Goal: Task Accomplishment & Management: Manage account settings

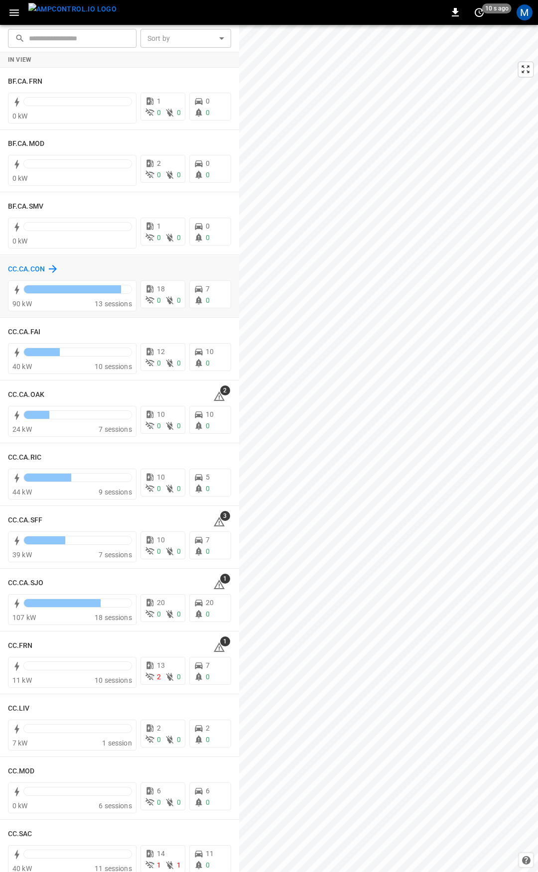
click at [36, 269] on h6 "CC.CA.CON" at bounding box center [26, 269] width 37 height 11
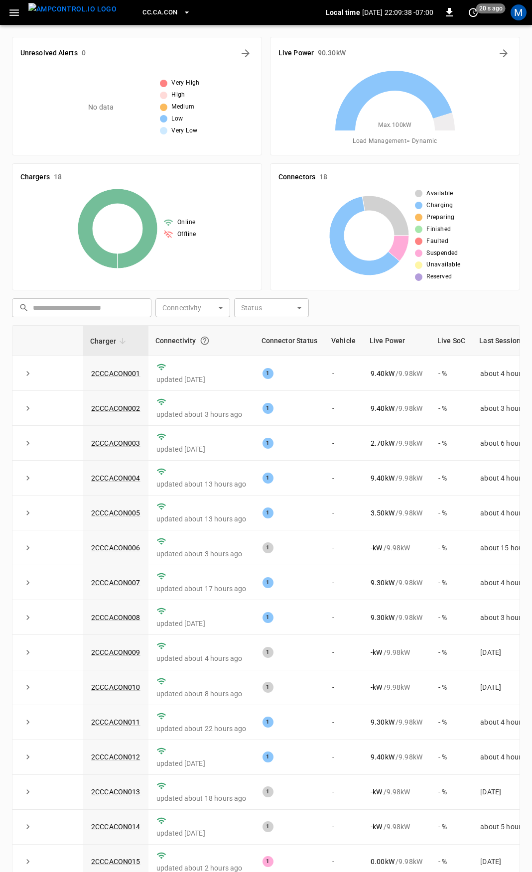
drag, startPoint x: 13, startPoint y: 17, endPoint x: 13, endPoint y: 22, distance: 5.5
click at [13, 17] on icon "button" at bounding box center [14, 12] width 12 height 12
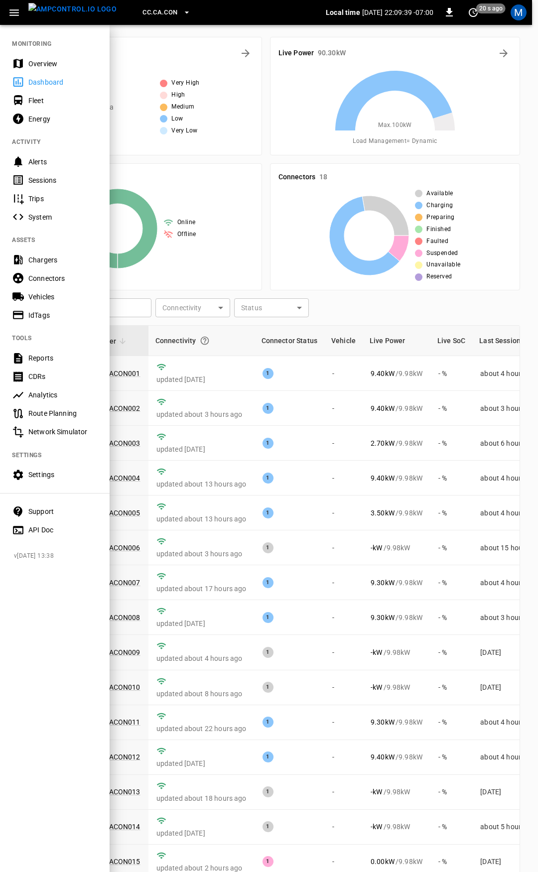
drag, startPoint x: 44, startPoint y: 96, endPoint x: 51, endPoint y: 94, distance: 7.3
click at [44, 96] on div "Fleet" at bounding box center [62, 101] width 69 height 10
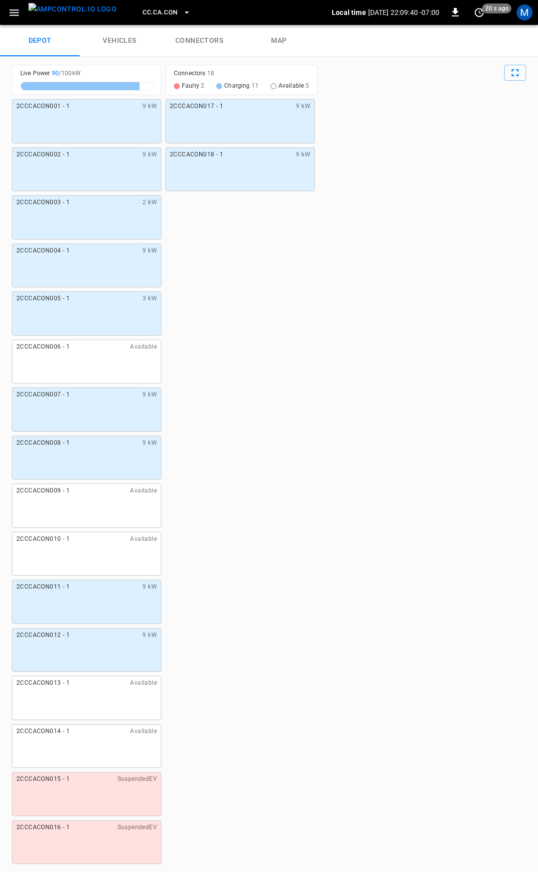
click at [212, 45] on link "connectors" at bounding box center [199, 41] width 80 height 32
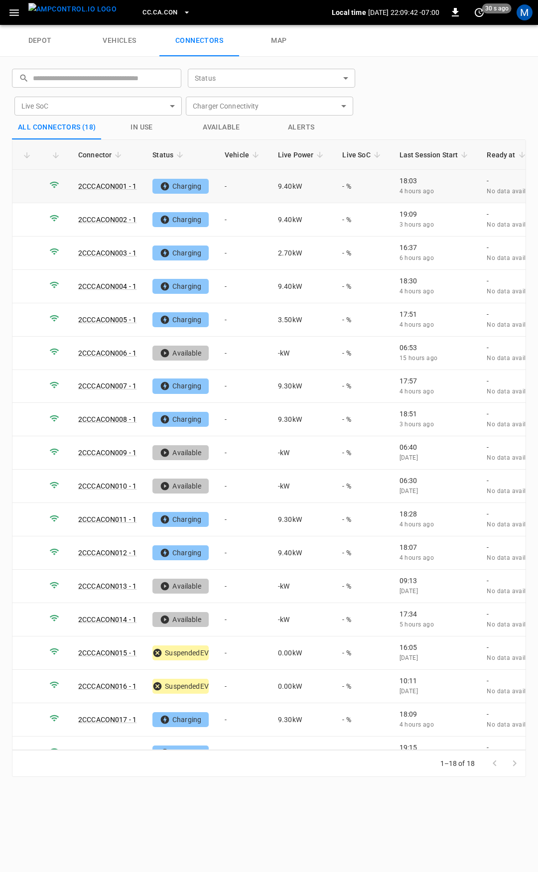
click at [237, 184] on td "-" at bounding box center [243, 186] width 53 height 33
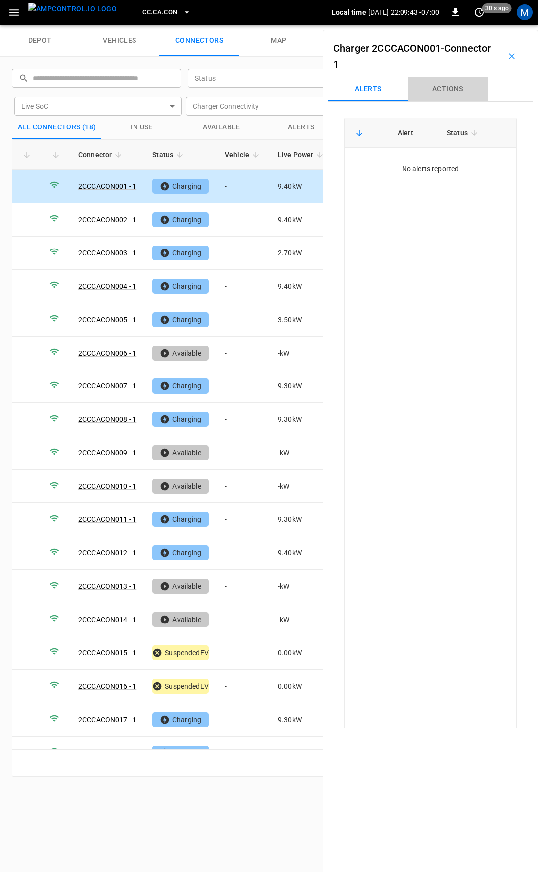
drag, startPoint x: 446, startPoint y: 89, endPoint x: 424, endPoint y: 112, distance: 32.1
click at [446, 89] on button "Actions" at bounding box center [448, 89] width 80 height 24
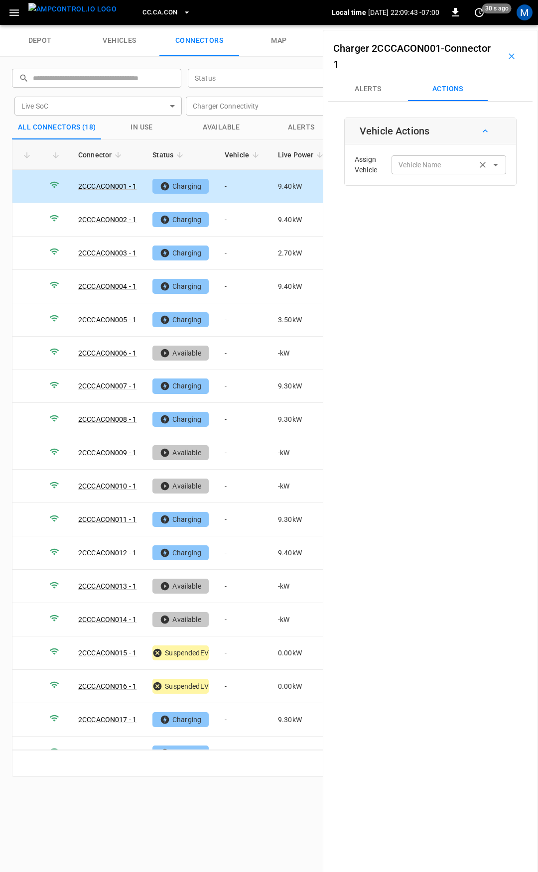
click at [403, 170] on div "Vehicle Name Vehicle Name" at bounding box center [449, 164] width 115 height 18
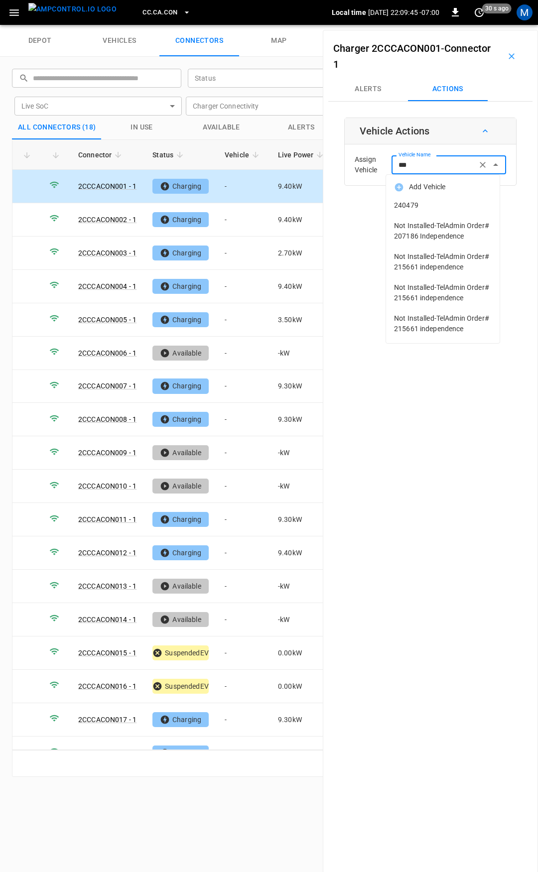
click at [430, 204] on span "240479" at bounding box center [443, 205] width 98 height 10
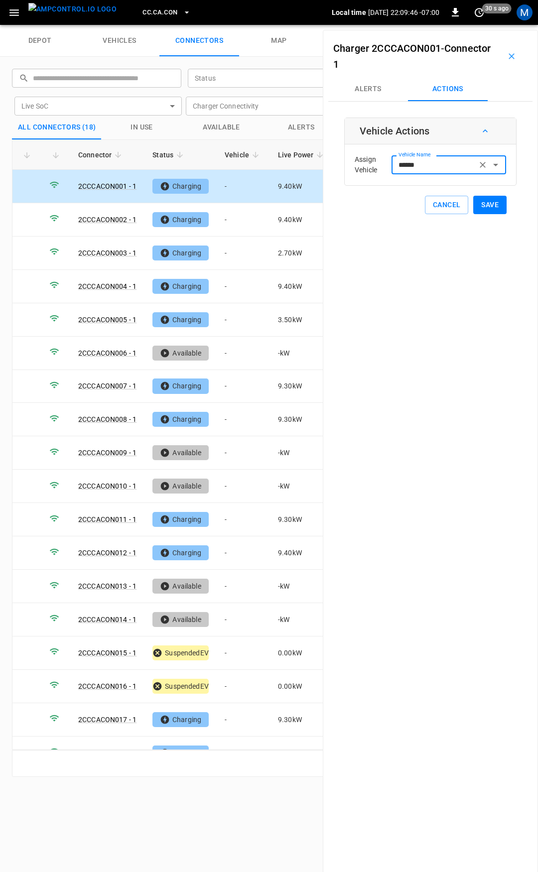
type input "******"
drag, startPoint x: 430, startPoint y: 204, endPoint x: 472, endPoint y: 212, distance: 42.5
click at [478, 204] on button "Save" at bounding box center [489, 205] width 33 height 18
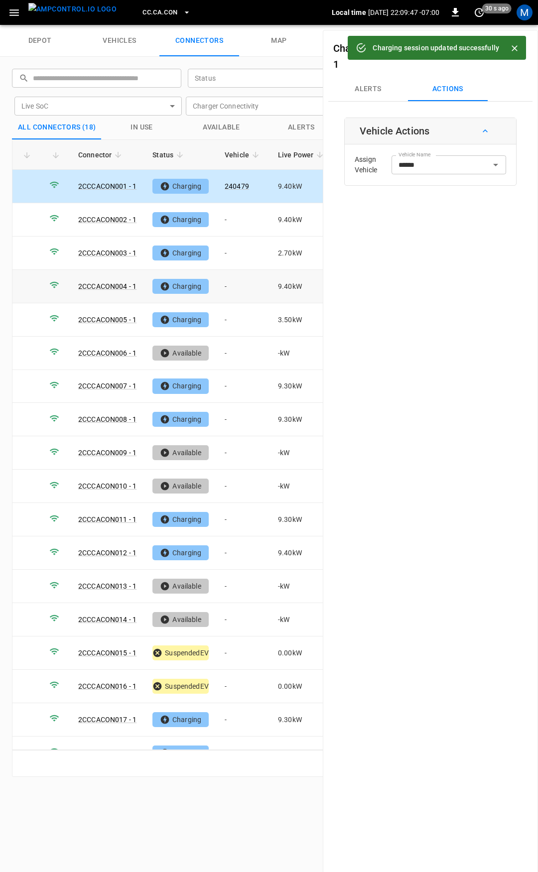
drag, startPoint x: 232, startPoint y: 287, endPoint x: 275, endPoint y: 275, distance: 45.0
click at [232, 286] on td "-" at bounding box center [243, 286] width 53 height 33
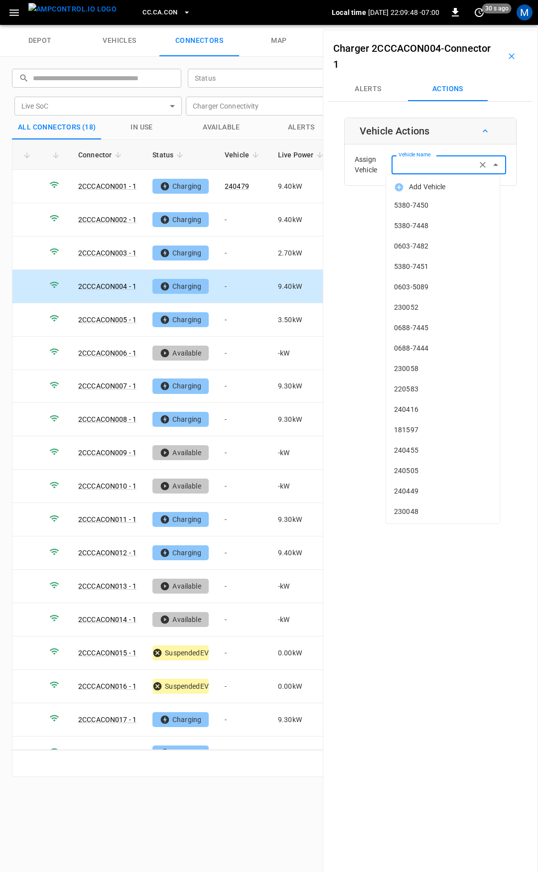
click at [405, 168] on input "Vehicle Name" at bounding box center [434, 164] width 79 height 12
type input "***"
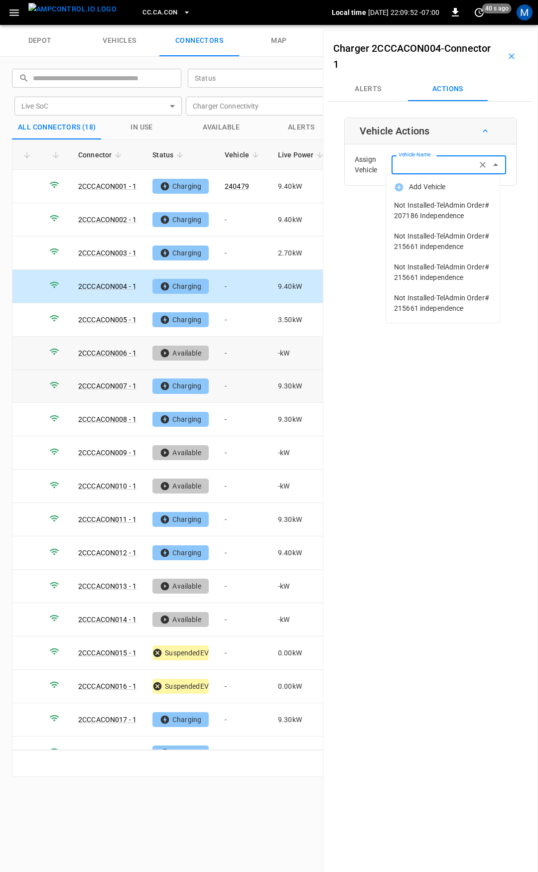
click at [237, 390] on td "-" at bounding box center [243, 386] width 53 height 33
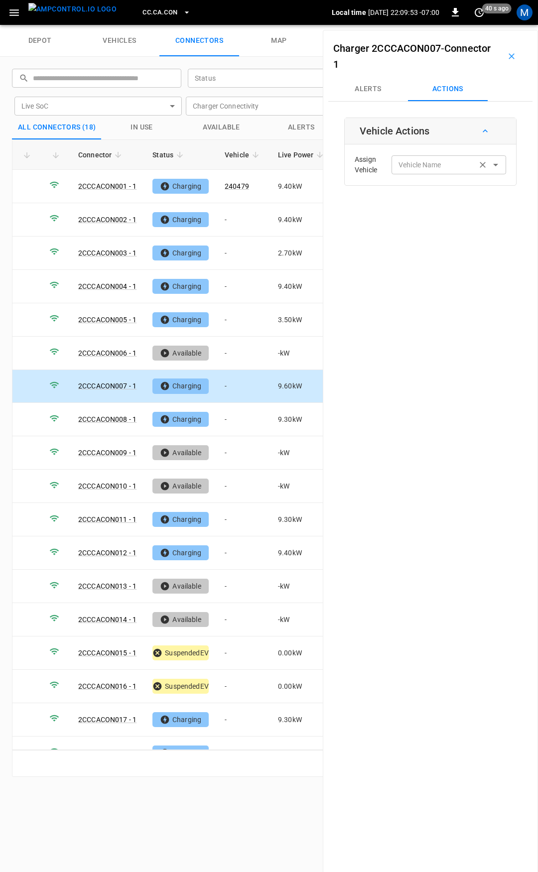
click at [402, 169] on input "Vehicle Name" at bounding box center [434, 164] width 79 height 12
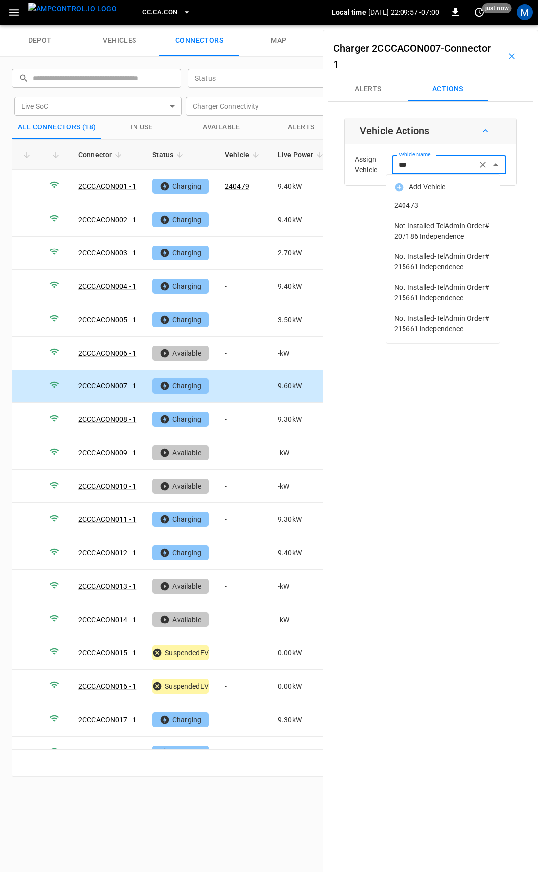
click at [421, 207] on span "240473" at bounding box center [443, 205] width 98 height 10
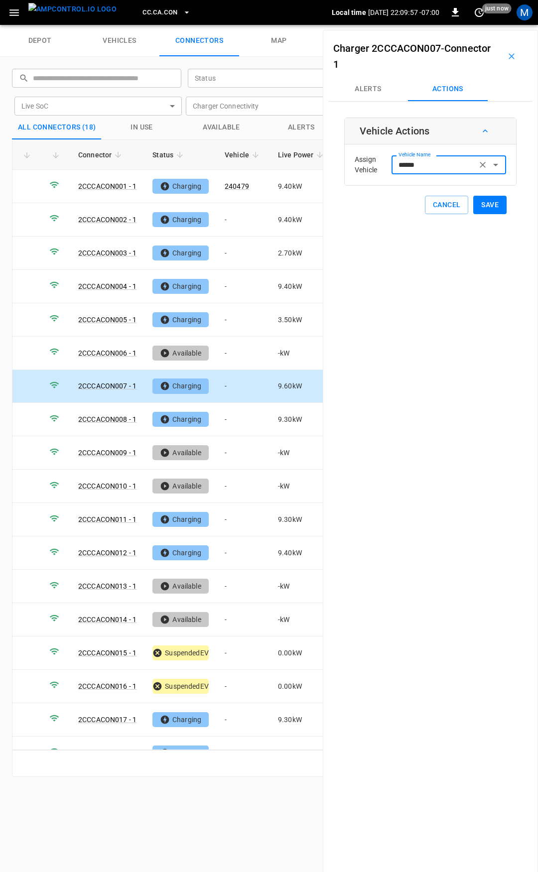
type input "******"
click at [490, 206] on button "Save" at bounding box center [489, 205] width 33 height 18
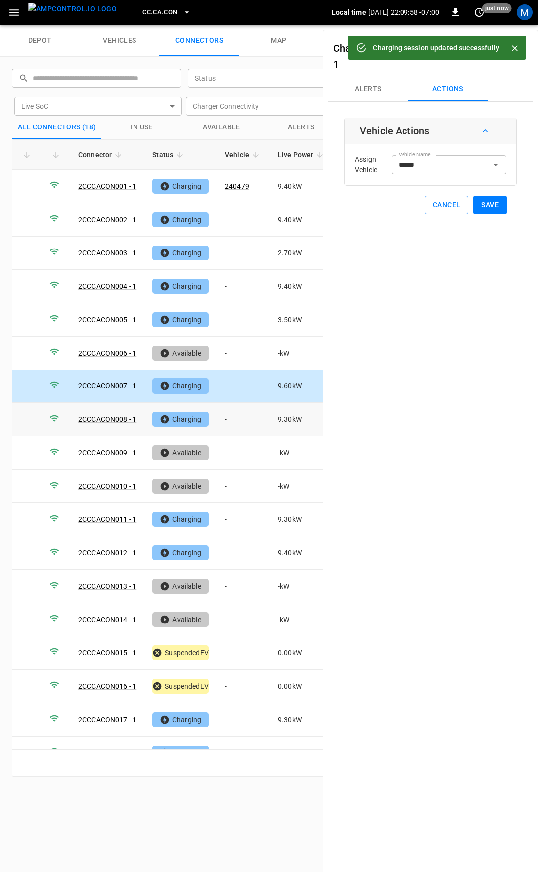
drag, startPoint x: 246, startPoint y: 419, endPoint x: 392, endPoint y: 188, distance: 273.0
click at [246, 419] on td "-" at bounding box center [243, 419] width 53 height 33
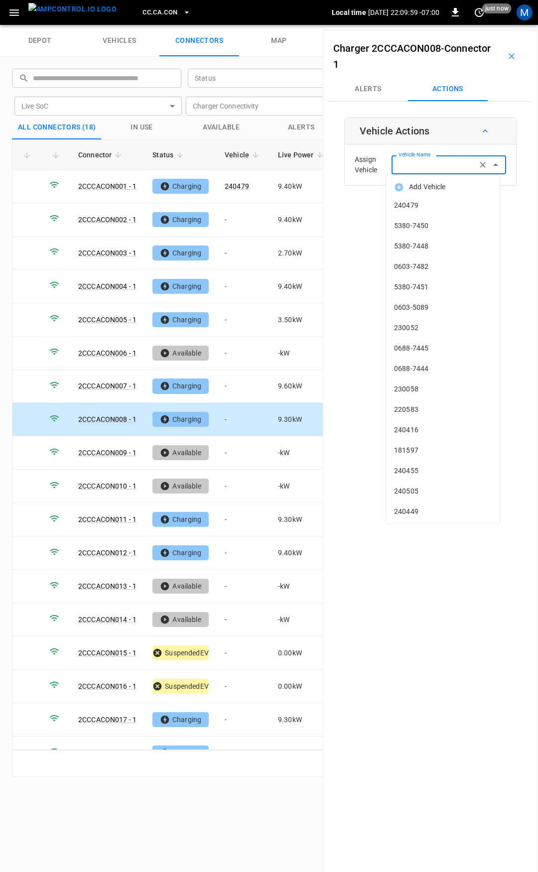
click at [407, 166] on div "Vehicle Name Vehicle Name" at bounding box center [449, 164] width 115 height 18
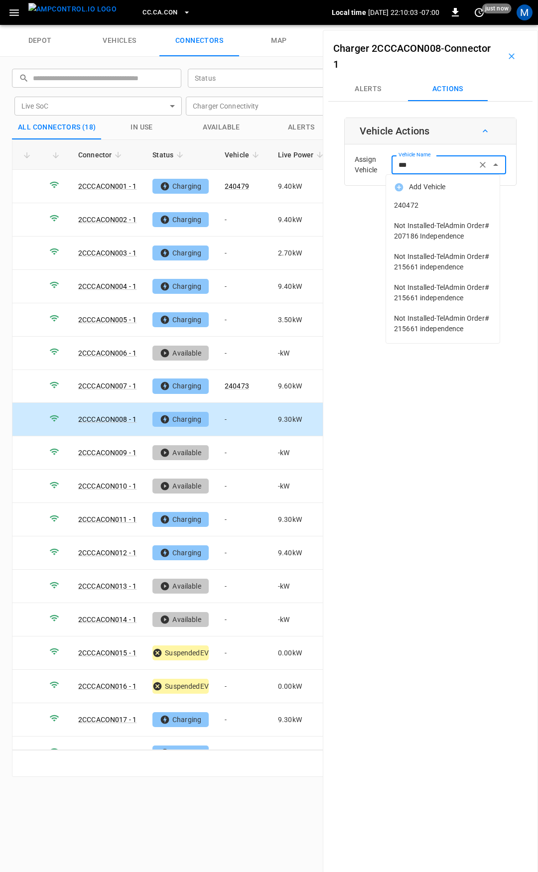
click at [413, 208] on span "240472" at bounding box center [443, 205] width 98 height 10
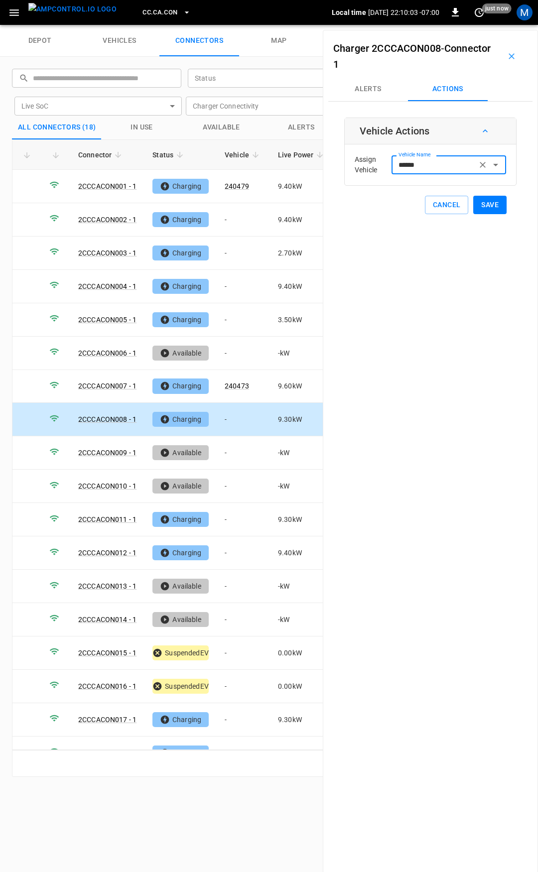
type input "******"
click at [487, 202] on button "Save" at bounding box center [489, 205] width 33 height 18
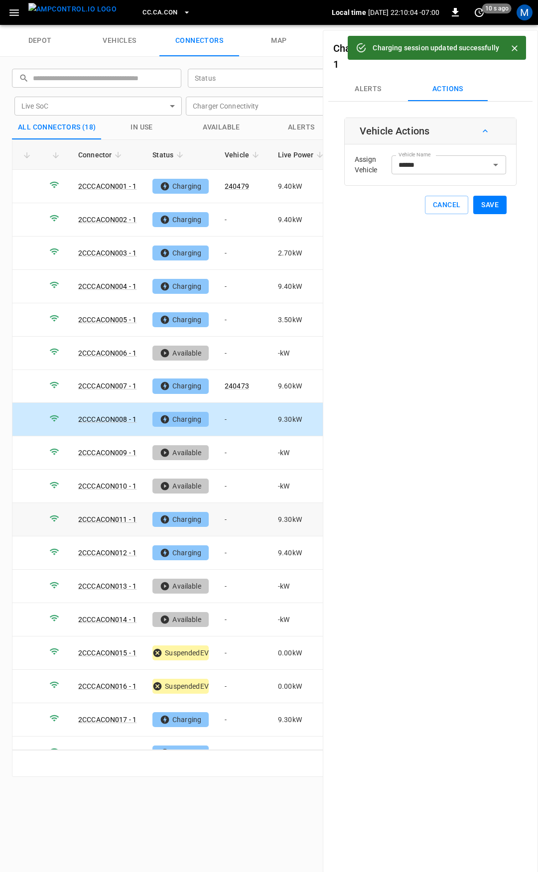
click at [241, 511] on td "-" at bounding box center [243, 519] width 53 height 33
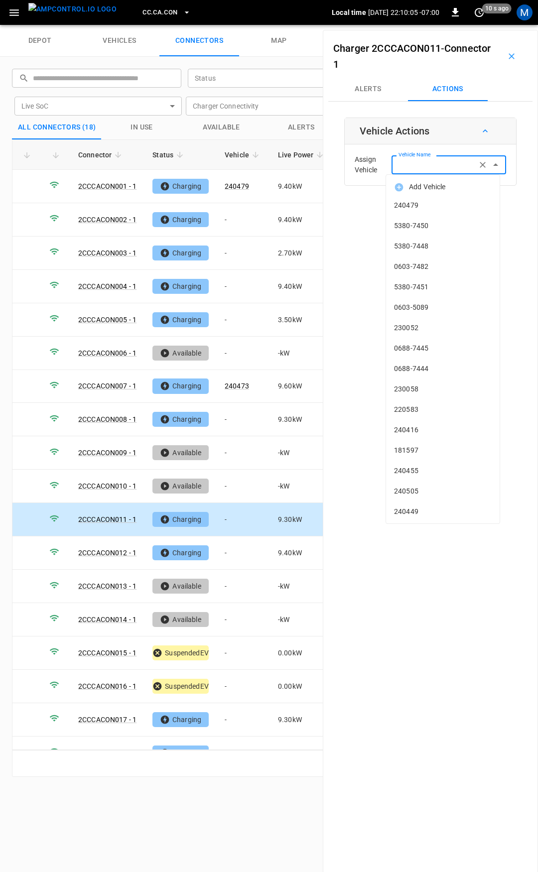
click at [413, 165] on input "Vehicle Name" at bounding box center [434, 164] width 79 height 12
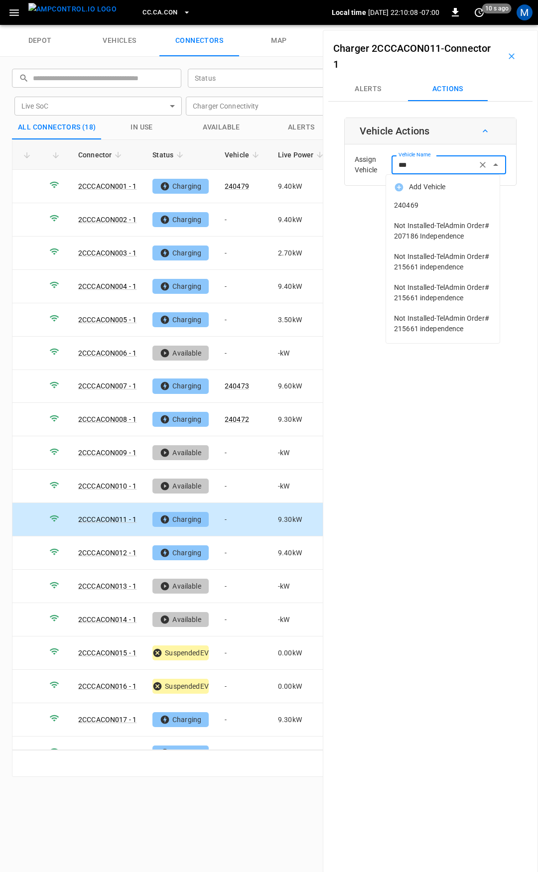
click at [419, 203] on span "240469" at bounding box center [443, 205] width 98 height 10
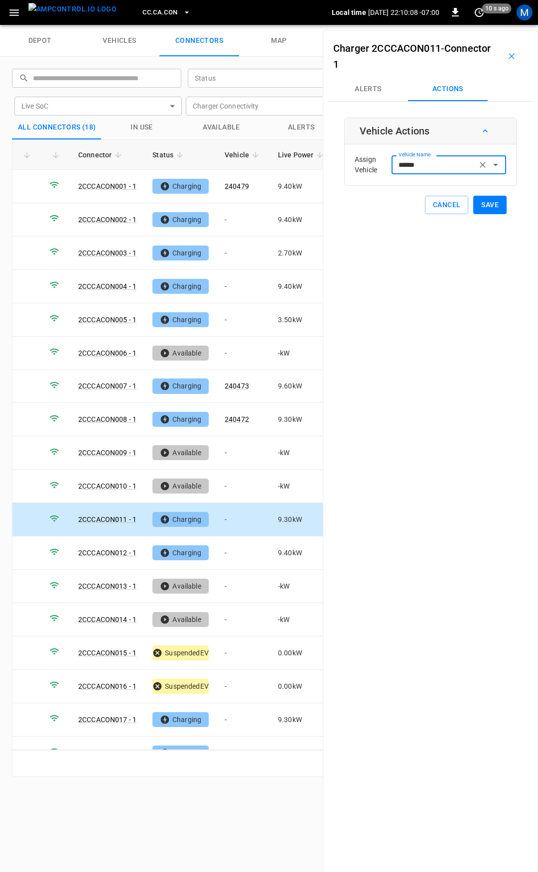
type input "******"
click at [485, 205] on button "Save" at bounding box center [489, 205] width 33 height 18
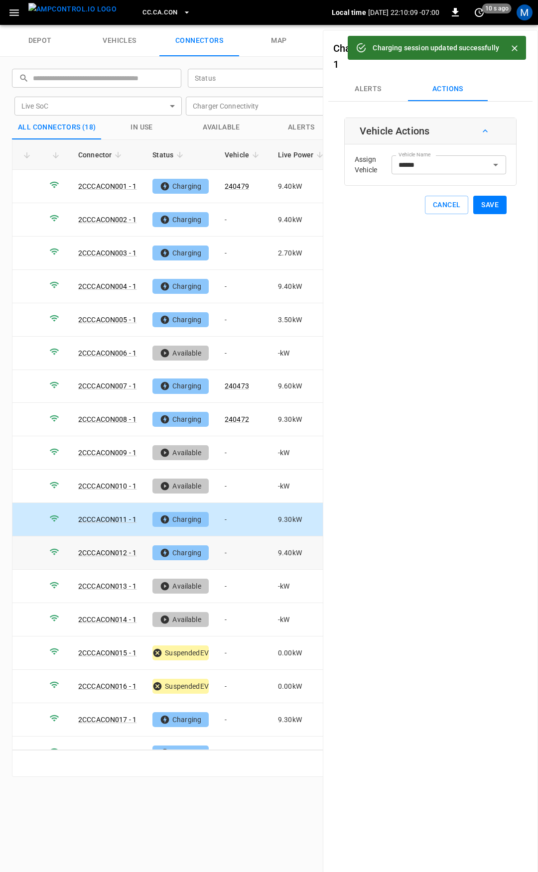
click at [245, 546] on td "-" at bounding box center [243, 553] width 53 height 33
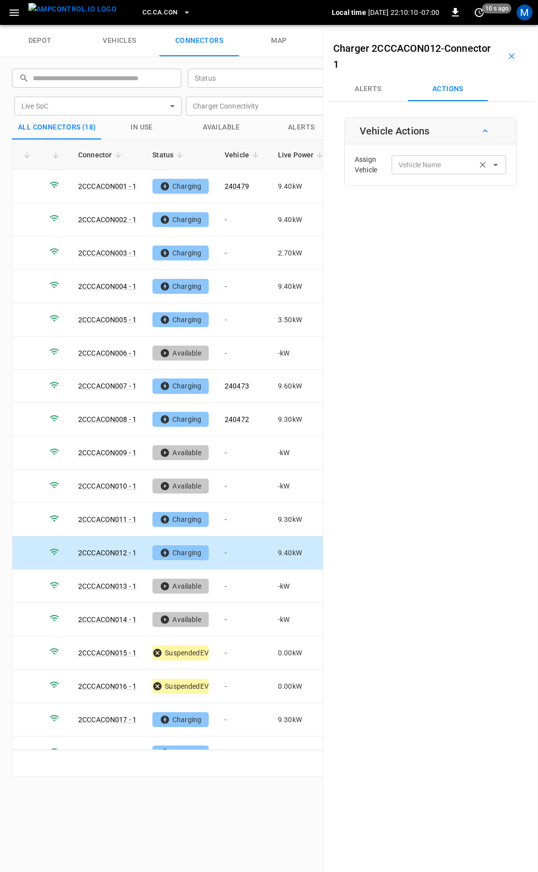
click at [413, 171] on div "Vehicle Name" at bounding box center [449, 164] width 115 height 18
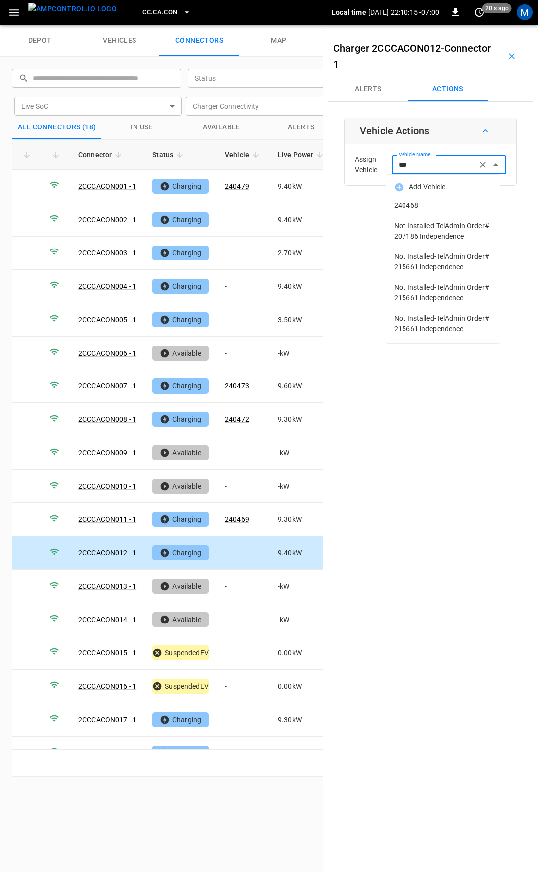
click at [425, 208] on span "240468" at bounding box center [443, 205] width 98 height 10
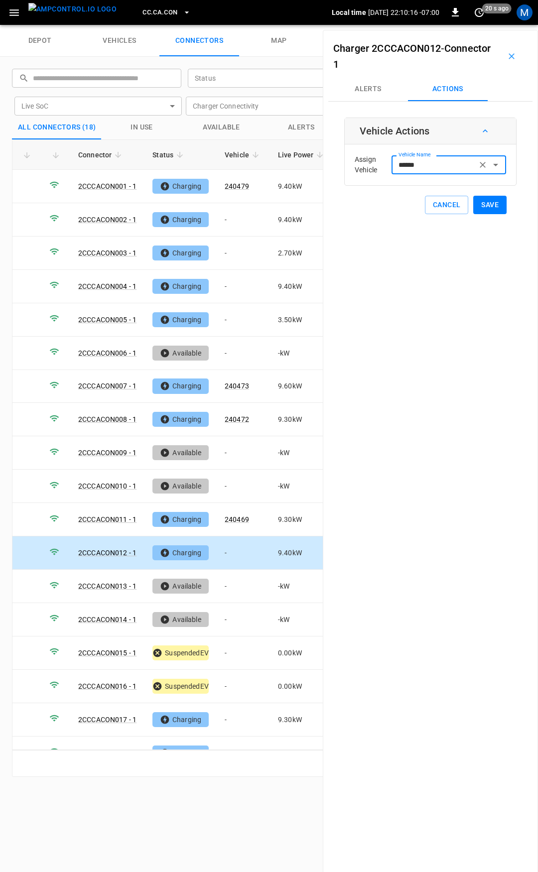
type input "******"
click at [489, 204] on button "Save" at bounding box center [489, 205] width 33 height 18
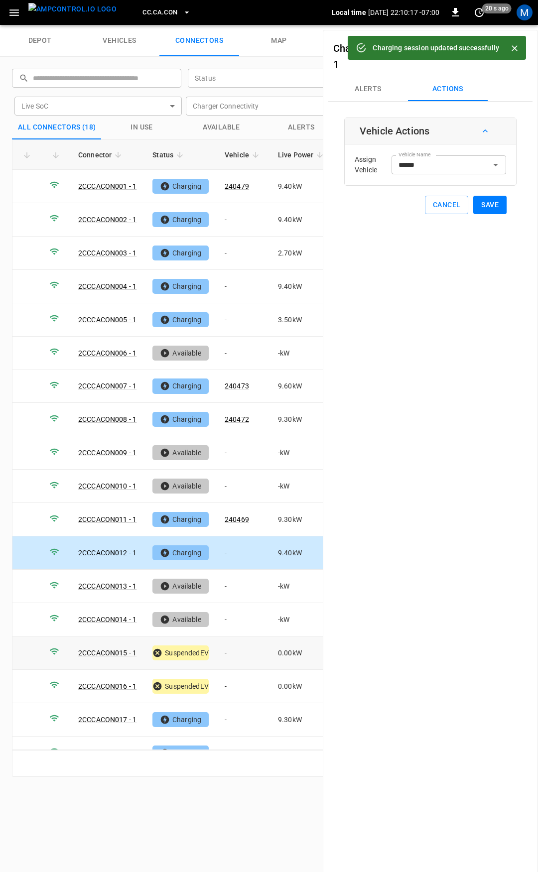
click at [230, 647] on td "-" at bounding box center [243, 653] width 53 height 33
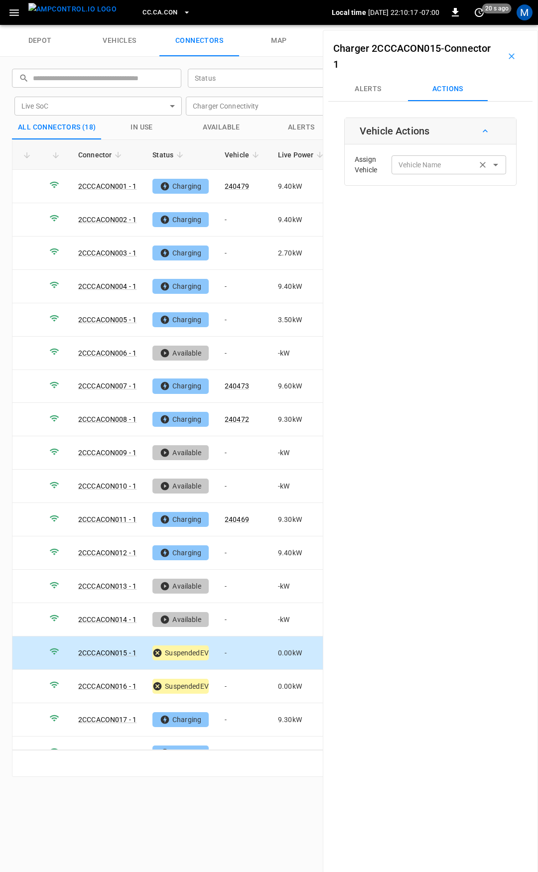
click at [415, 165] on div "Vehicle Name Vehicle Name" at bounding box center [449, 164] width 115 height 18
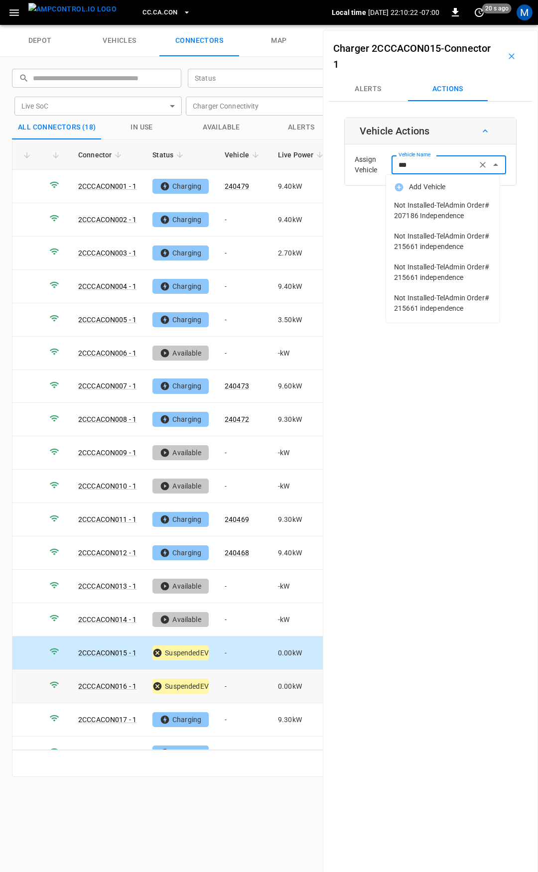
type input "***"
click at [230, 687] on td "-" at bounding box center [243, 686] width 53 height 33
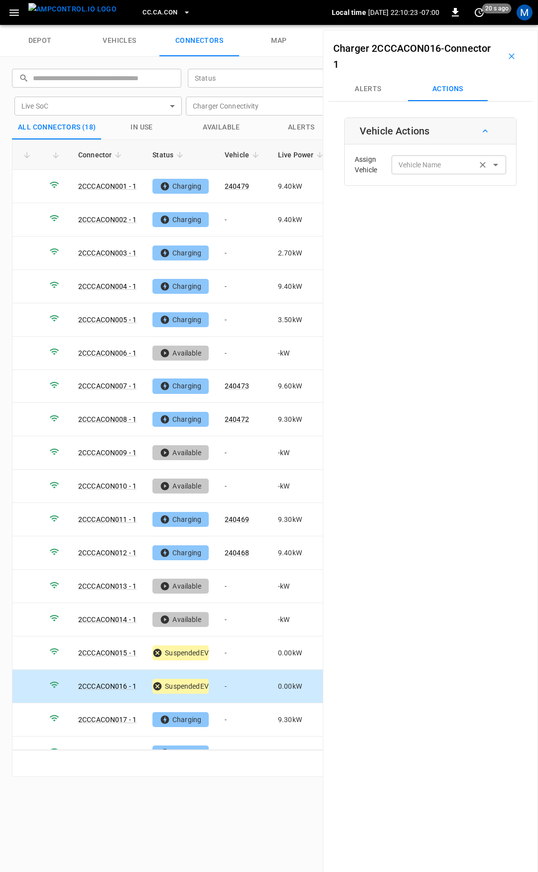
click at [452, 166] on input "Vehicle Name" at bounding box center [434, 164] width 79 height 12
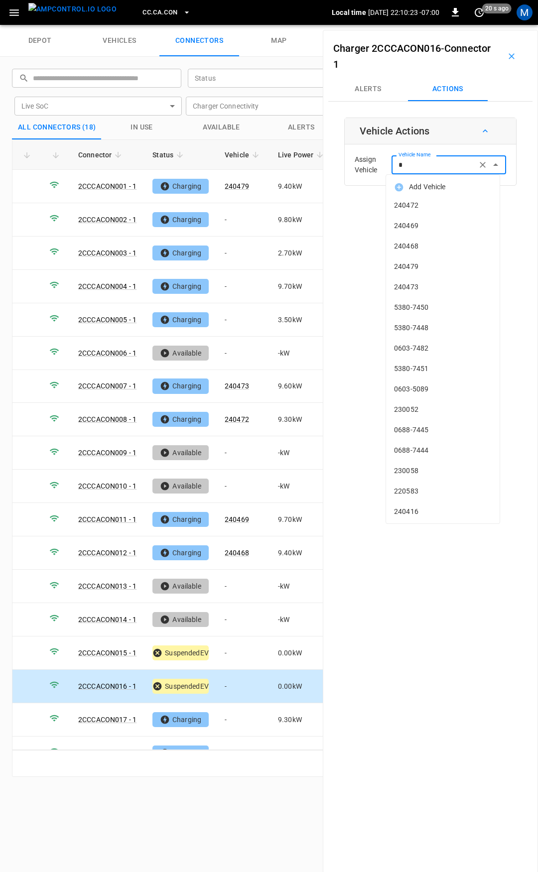
type input "**"
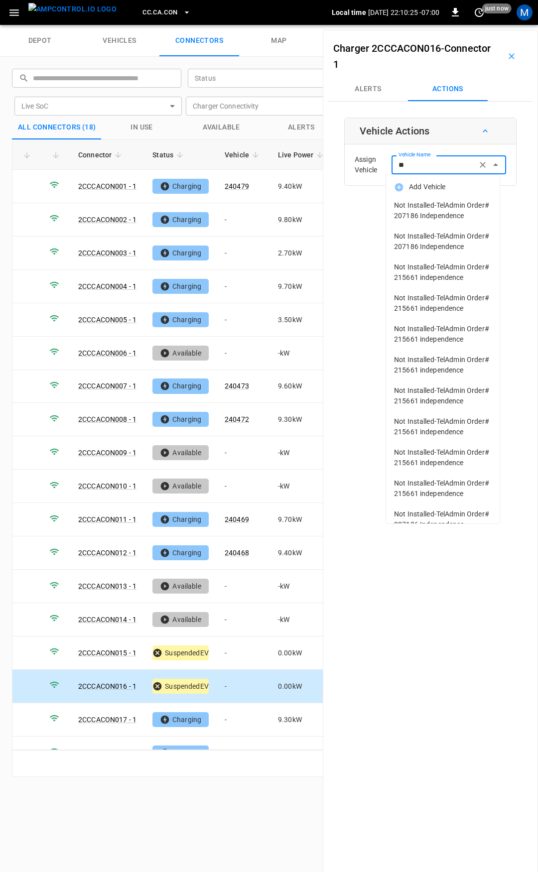
type input "*"
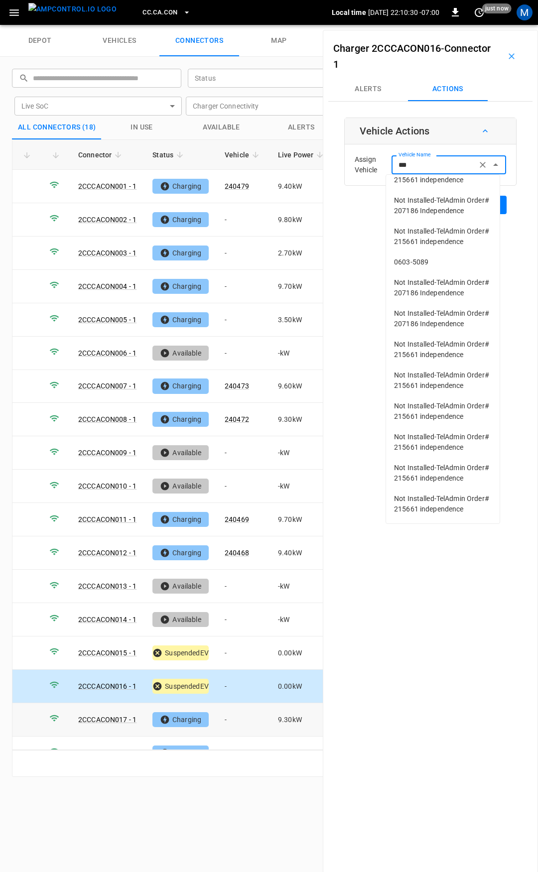
scroll to position [17, 0]
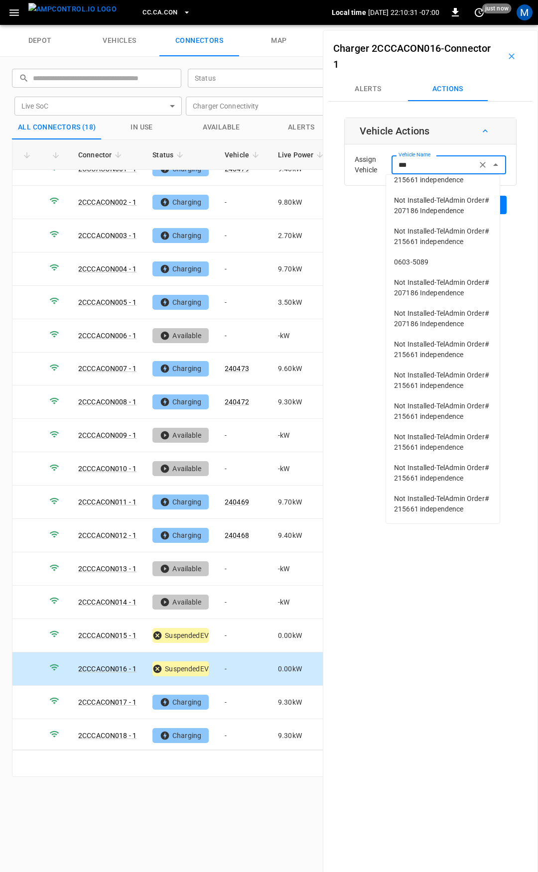
type input "***"
click at [142, 8] on span "CC.CA.CON" at bounding box center [159, 12] width 35 height 11
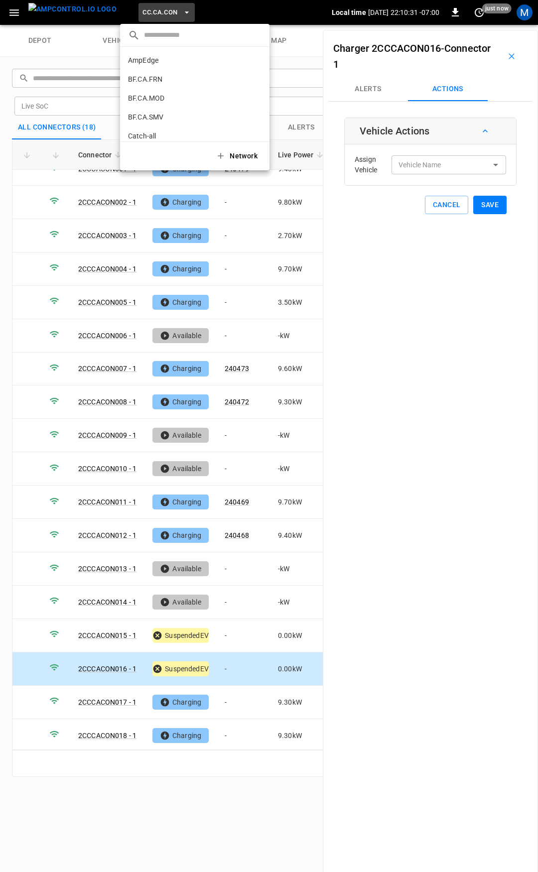
scroll to position [92, 0]
click at [167, 80] on li "CC.CA.FAI 4d3b ..." at bounding box center [194, 82] width 149 height 19
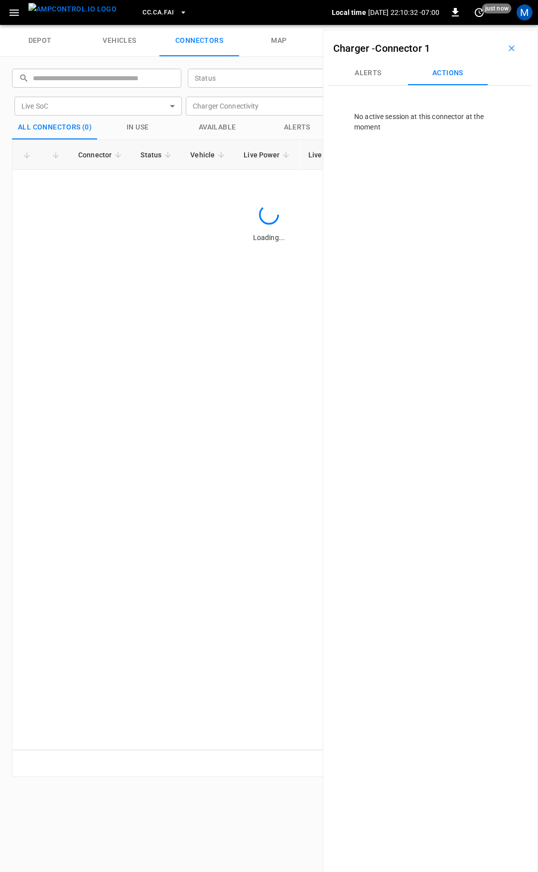
scroll to position [0, 0]
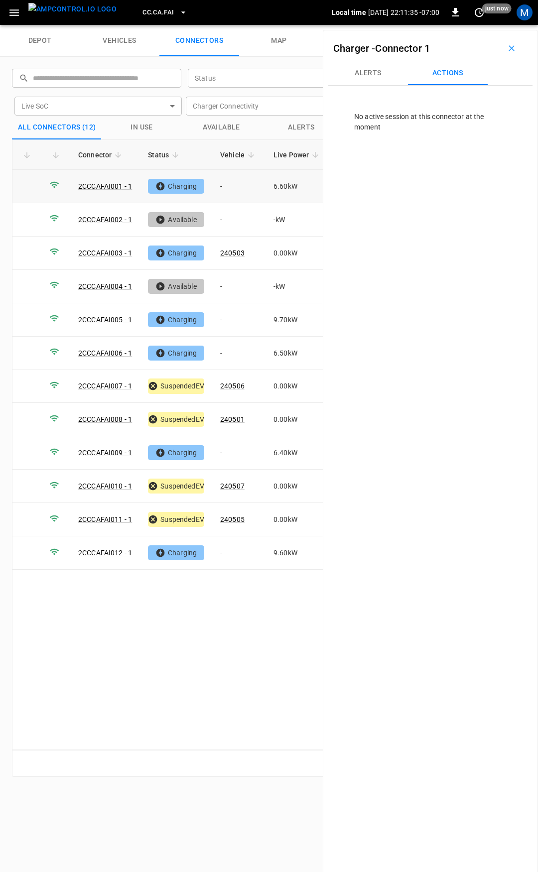
click at [232, 186] on td "-" at bounding box center [238, 186] width 53 height 33
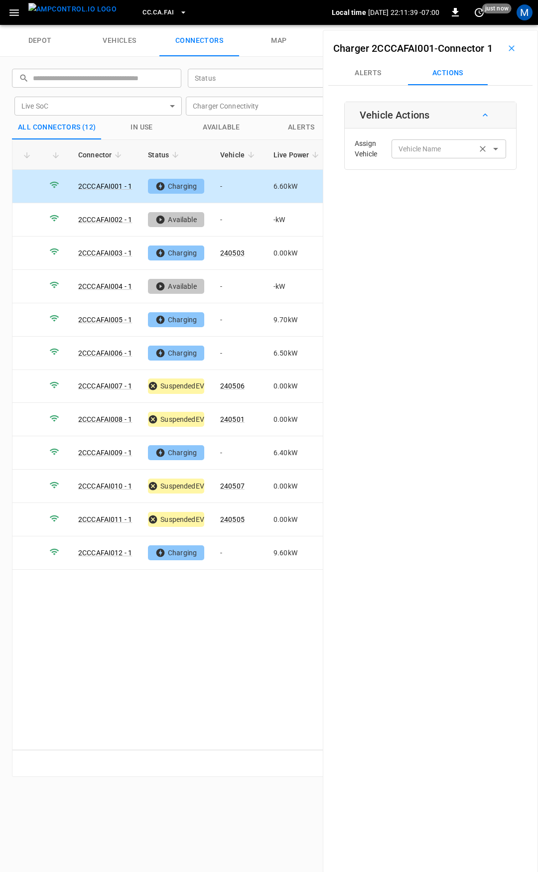
click at [406, 158] on div "Vehicle Name Vehicle Name" at bounding box center [449, 148] width 115 height 18
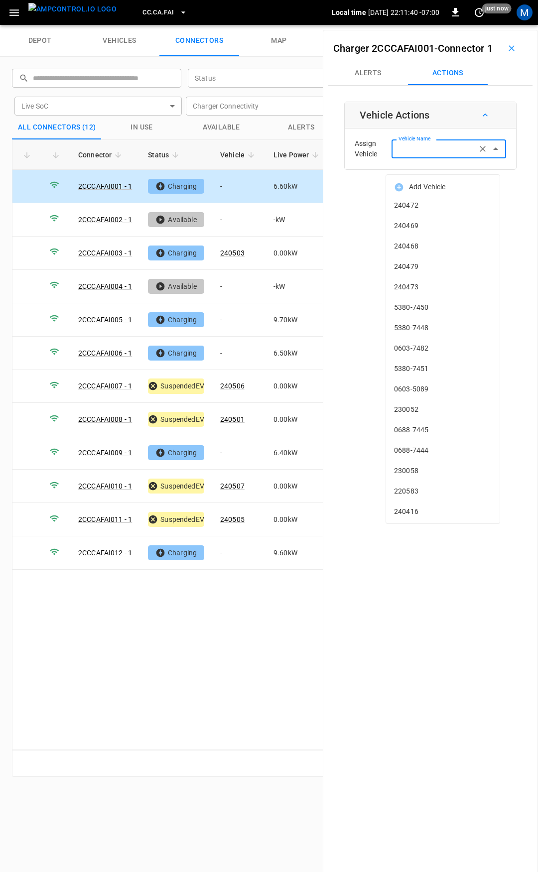
type input "*"
type input "**"
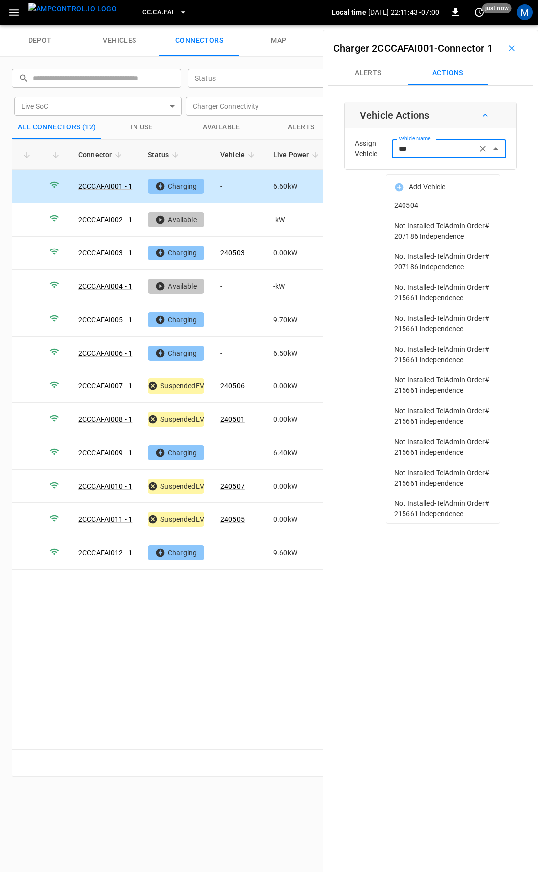
click at [413, 205] on span "240504" at bounding box center [443, 205] width 98 height 10
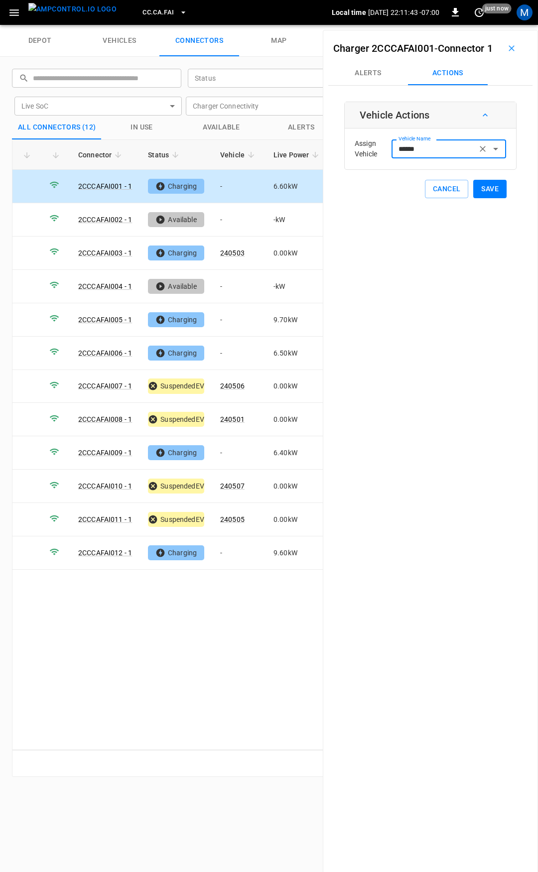
type input "******"
click at [483, 198] on button "Save" at bounding box center [489, 189] width 33 height 18
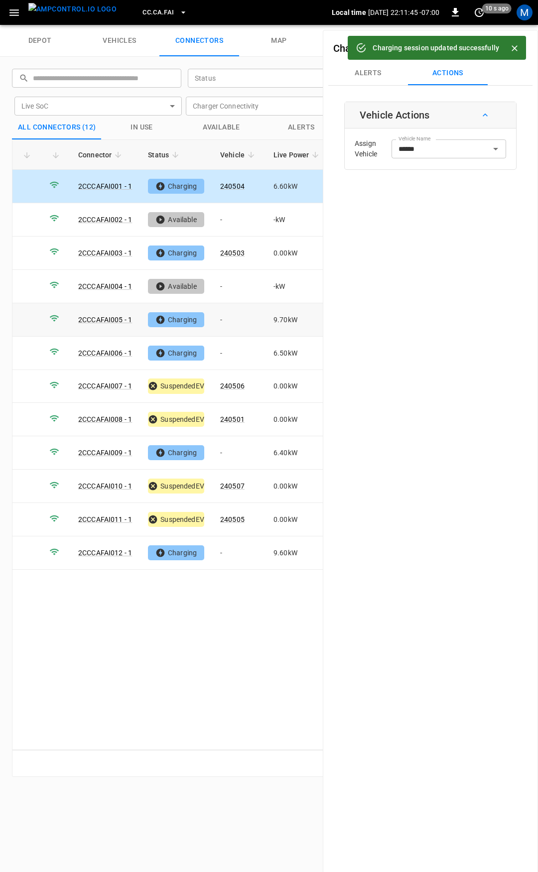
click at [237, 314] on td "-" at bounding box center [238, 319] width 53 height 33
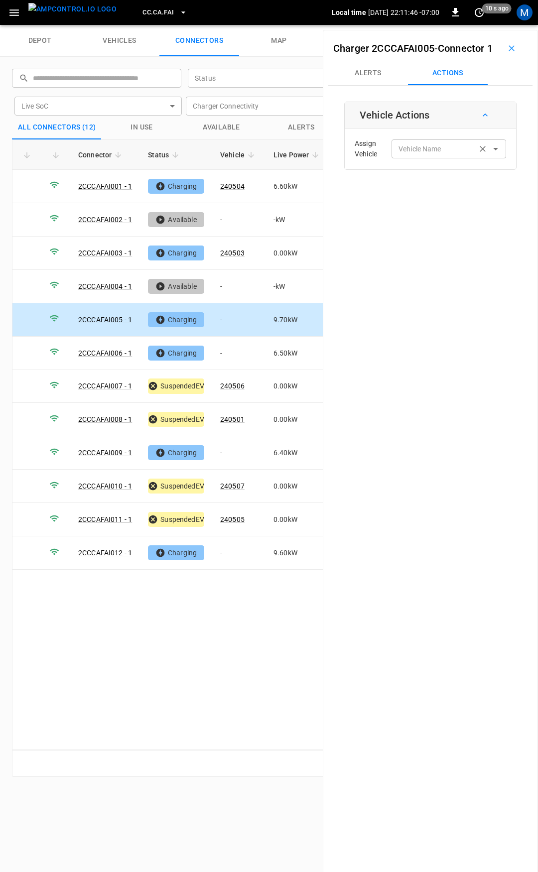
click at [400, 155] on input "Vehicle Name" at bounding box center [434, 148] width 79 height 12
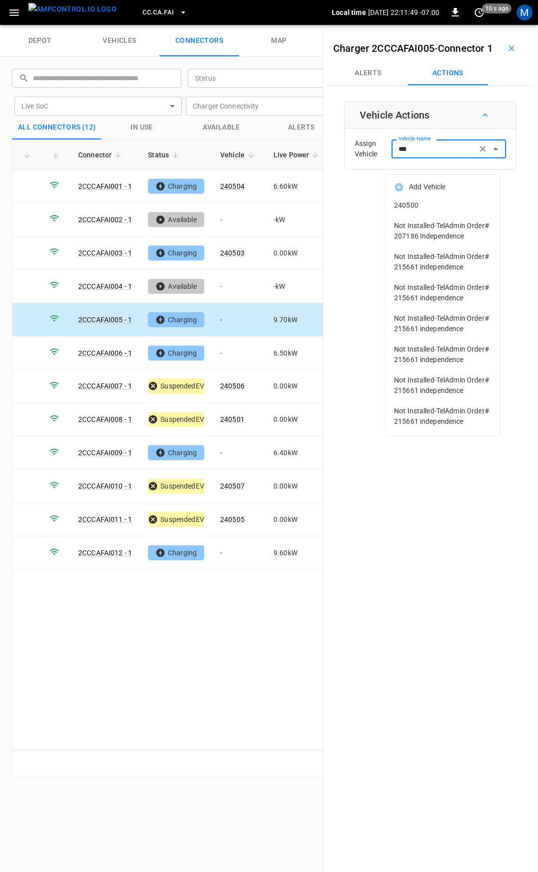
click at [422, 206] on span "240500" at bounding box center [443, 205] width 98 height 10
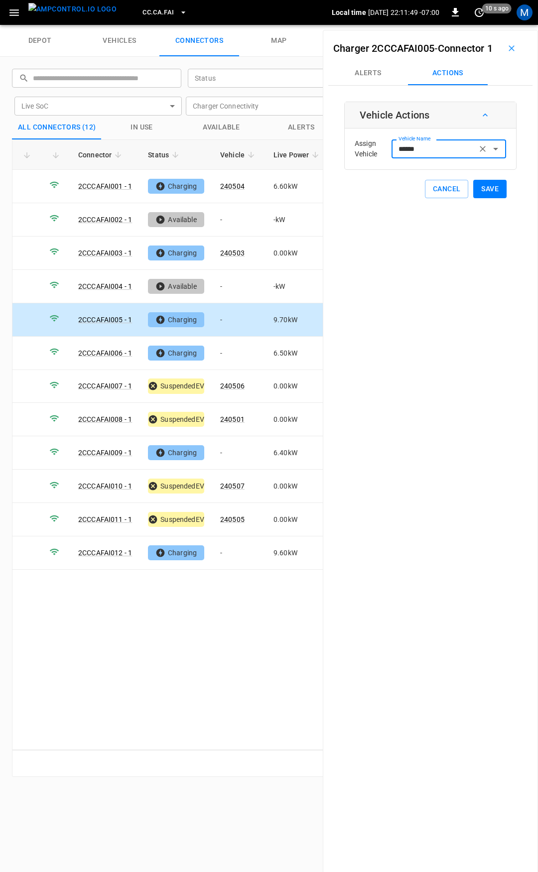
type input "******"
click at [488, 198] on button "Save" at bounding box center [489, 189] width 33 height 18
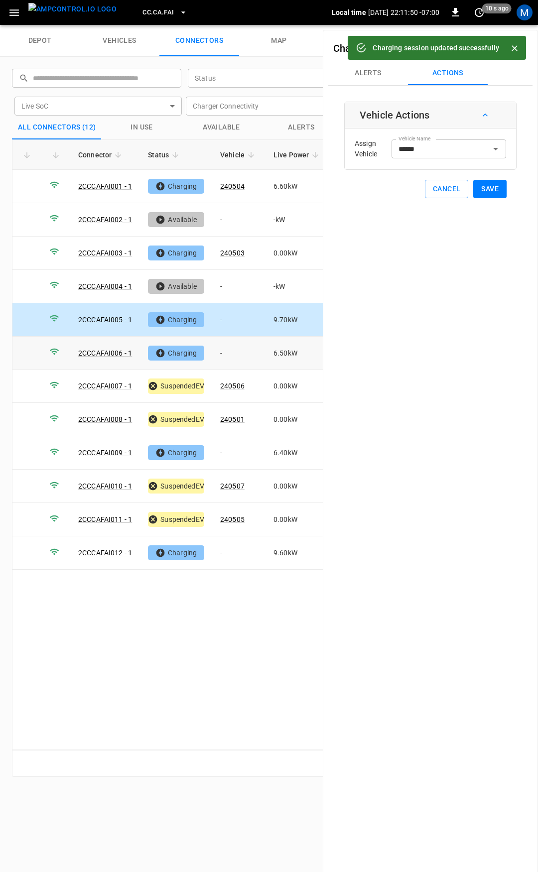
click at [236, 351] on td "-" at bounding box center [238, 353] width 53 height 33
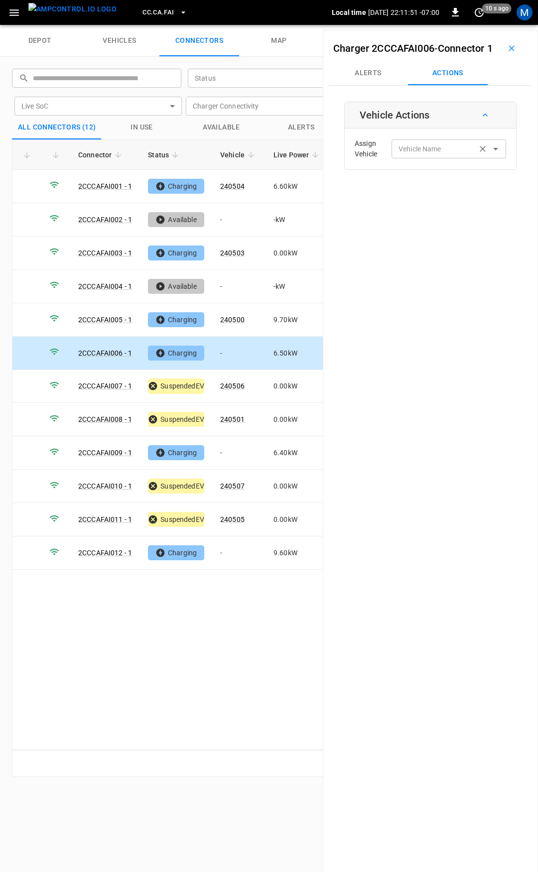
click at [413, 155] on input "Vehicle Name" at bounding box center [434, 148] width 79 height 12
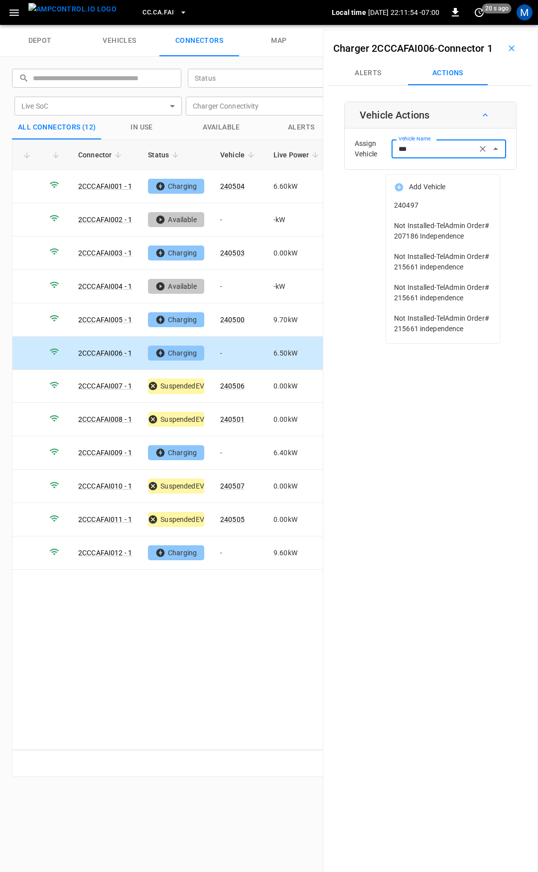
click at [425, 202] on span "240497" at bounding box center [443, 205] width 98 height 10
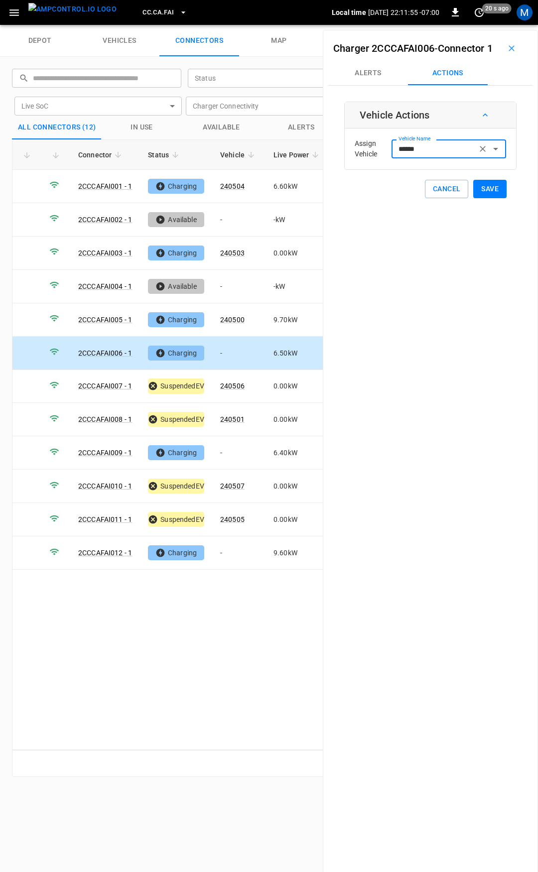
type input "******"
click at [480, 198] on button "Save" at bounding box center [489, 189] width 33 height 18
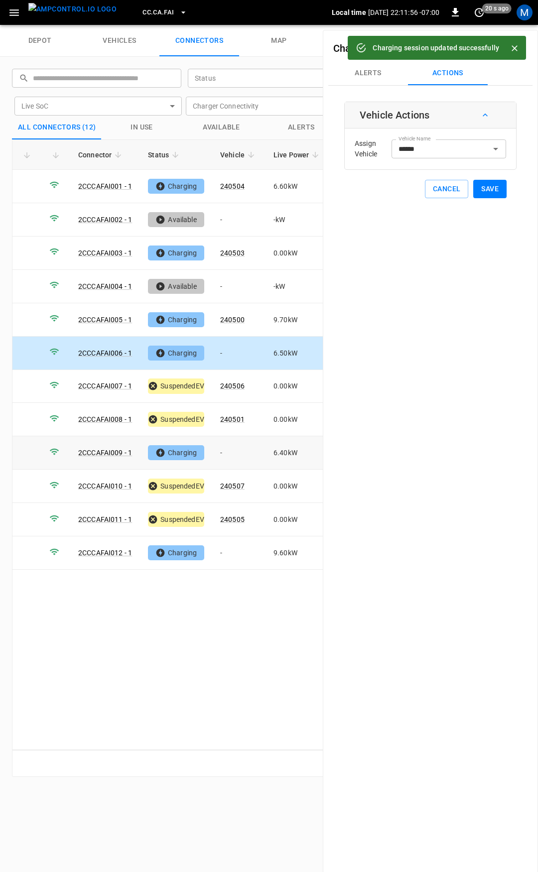
click at [231, 446] on td "-" at bounding box center [238, 452] width 53 height 33
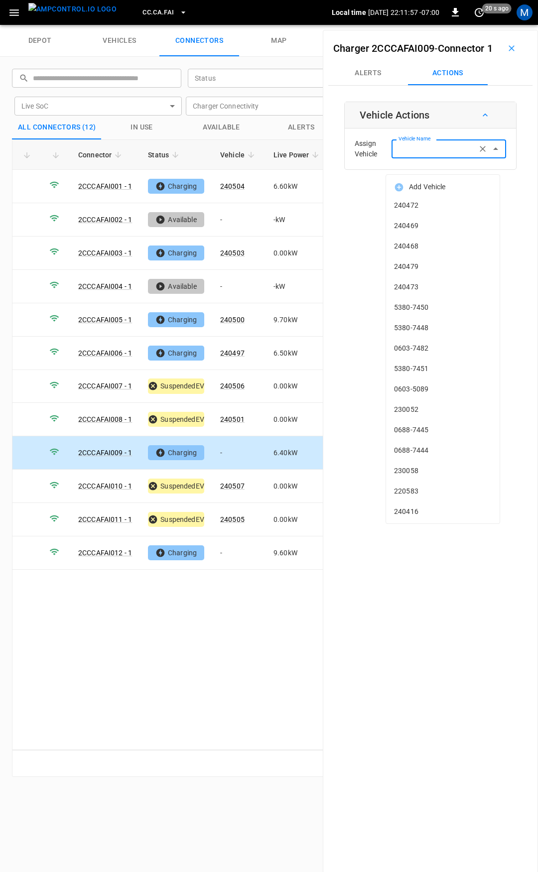
click at [419, 155] on input "Vehicle Name" at bounding box center [434, 148] width 79 height 12
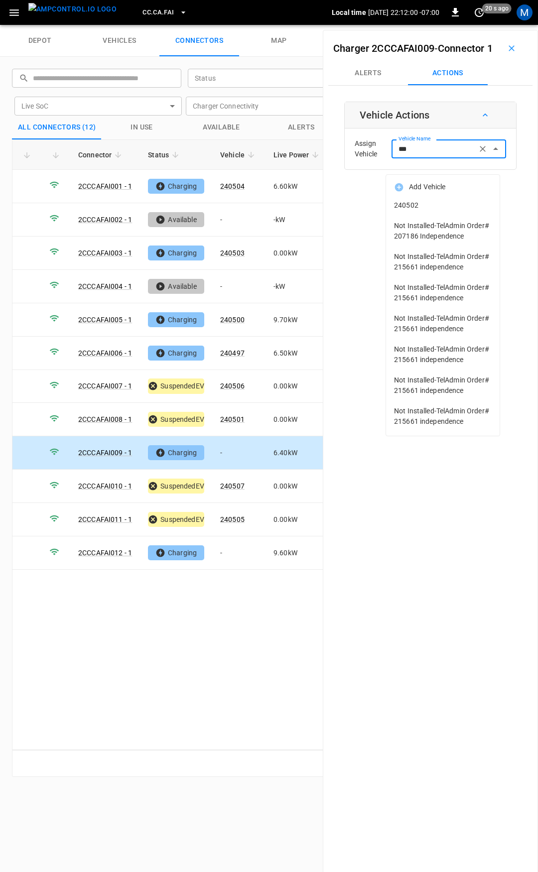
click at [439, 210] on span "240502" at bounding box center [443, 205] width 98 height 10
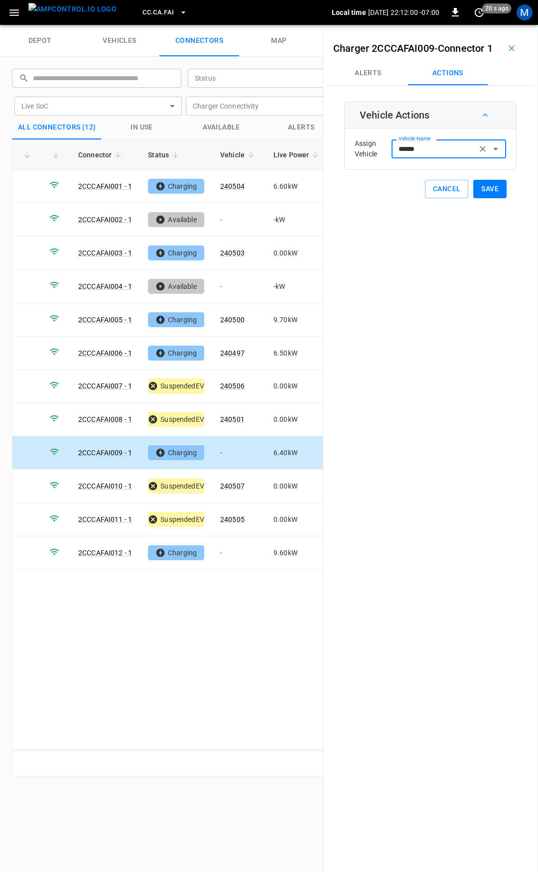
type input "******"
click at [480, 198] on button "Save" at bounding box center [489, 189] width 33 height 18
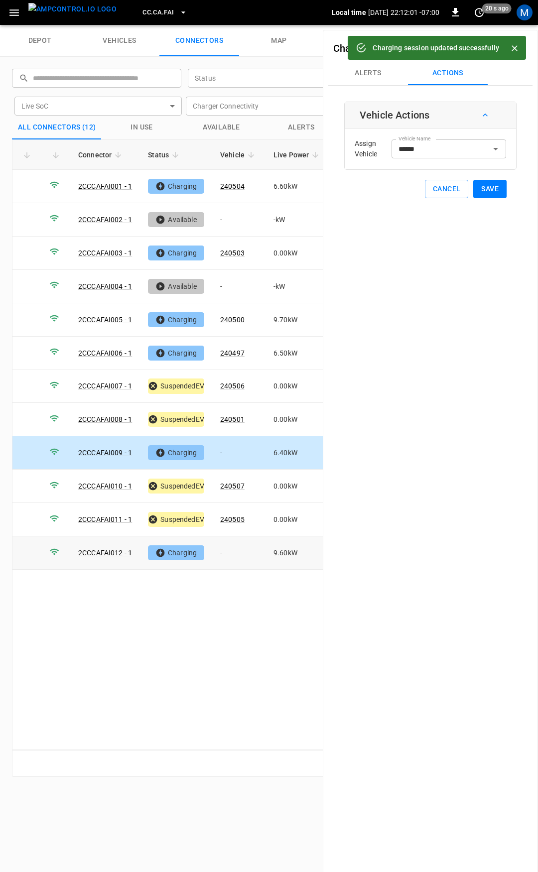
click at [239, 550] on td "-" at bounding box center [238, 553] width 53 height 33
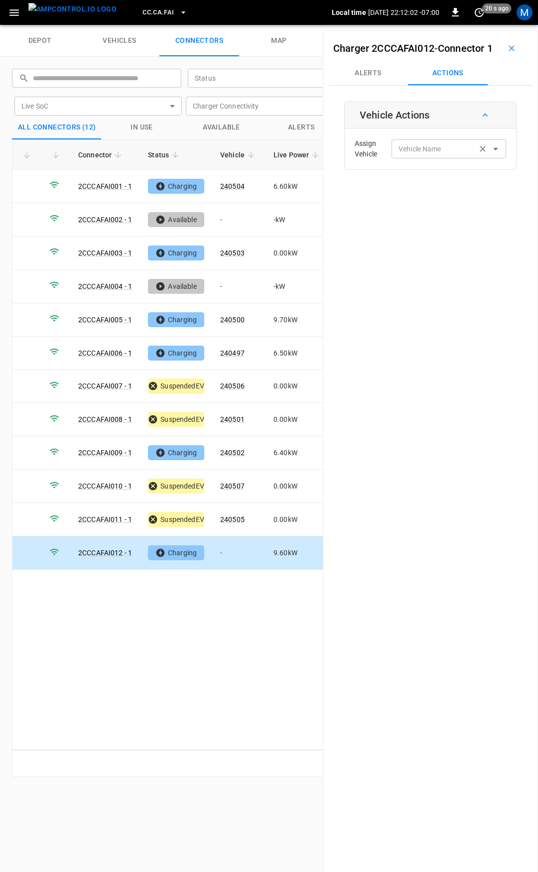
click at [412, 155] on input "Vehicle Name" at bounding box center [434, 148] width 79 height 12
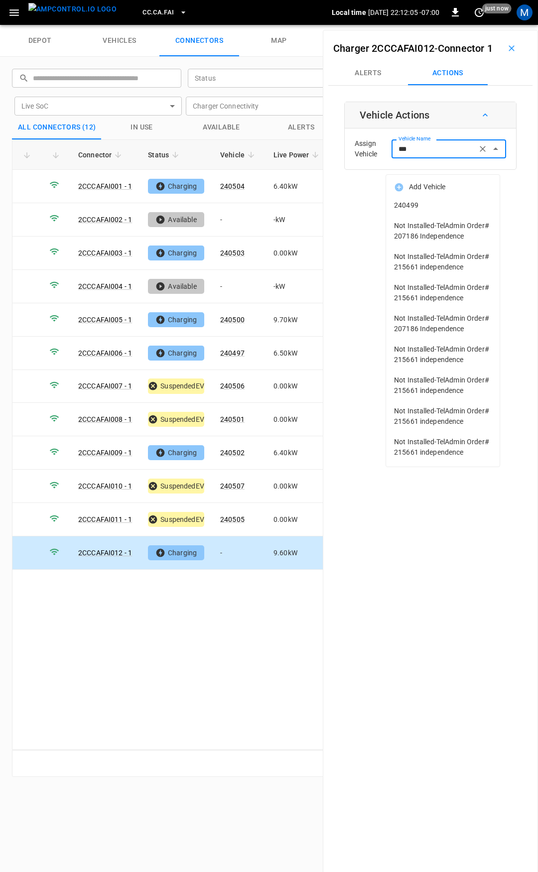
click at [426, 208] on span "240499" at bounding box center [443, 205] width 98 height 10
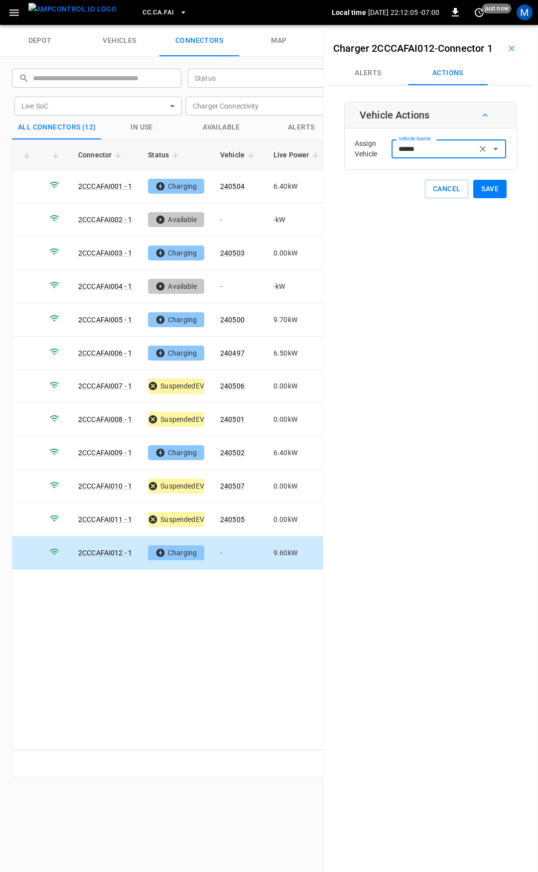
type input "******"
click at [478, 198] on button "Save" at bounding box center [489, 189] width 33 height 18
click at [142, 10] on span "CC.CA.FAI" at bounding box center [157, 12] width 31 height 11
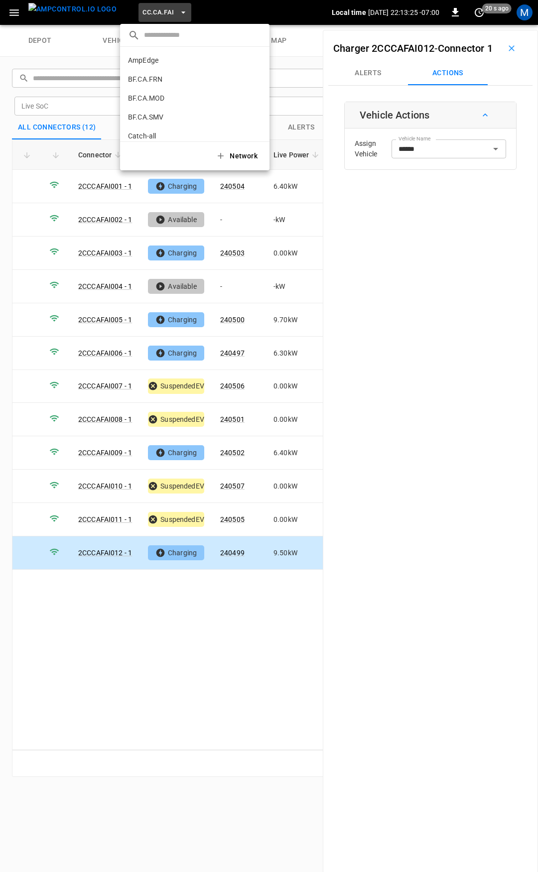
scroll to position [111, 0]
click at [159, 77] on p "CC.CA.OAK" at bounding box center [146, 82] width 36 height 10
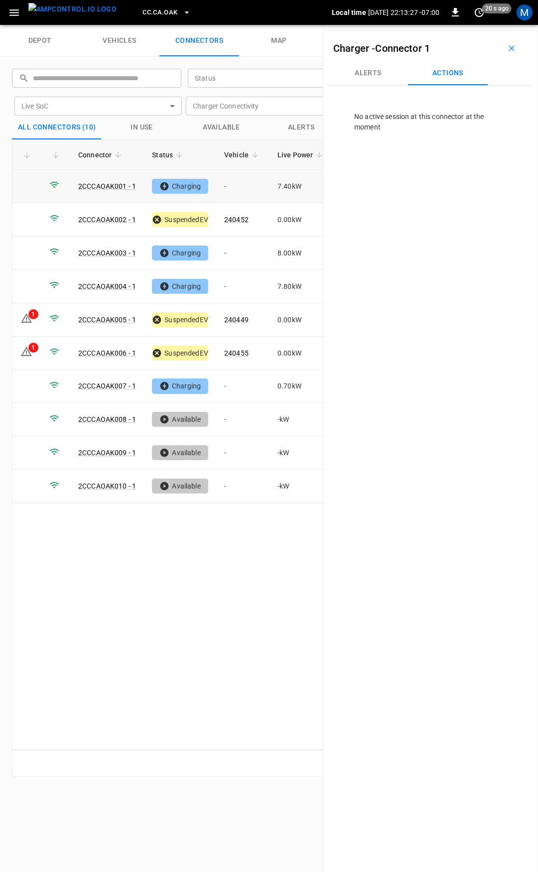
click at [239, 187] on td "-" at bounding box center [242, 186] width 53 height 33
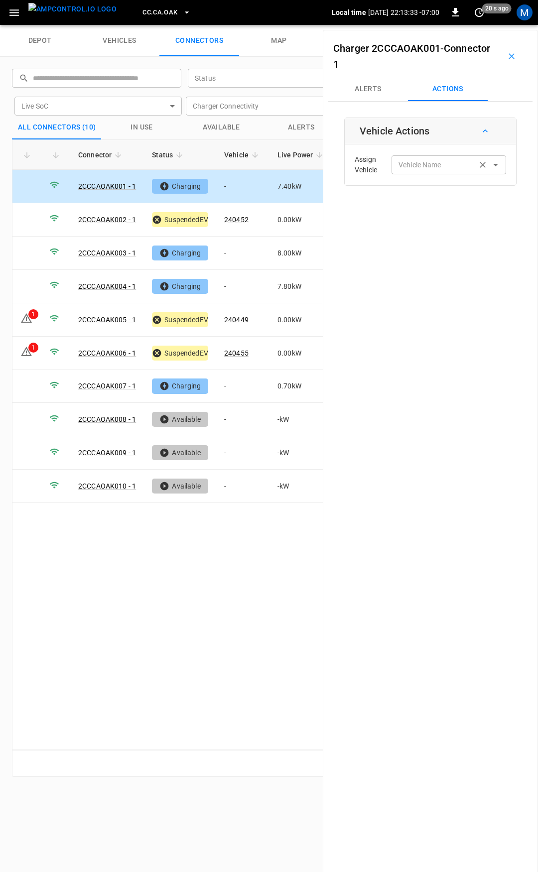
click at [449, 167] on input "Vehicle Name" at bounding box center [434, 164] width 79 height 12
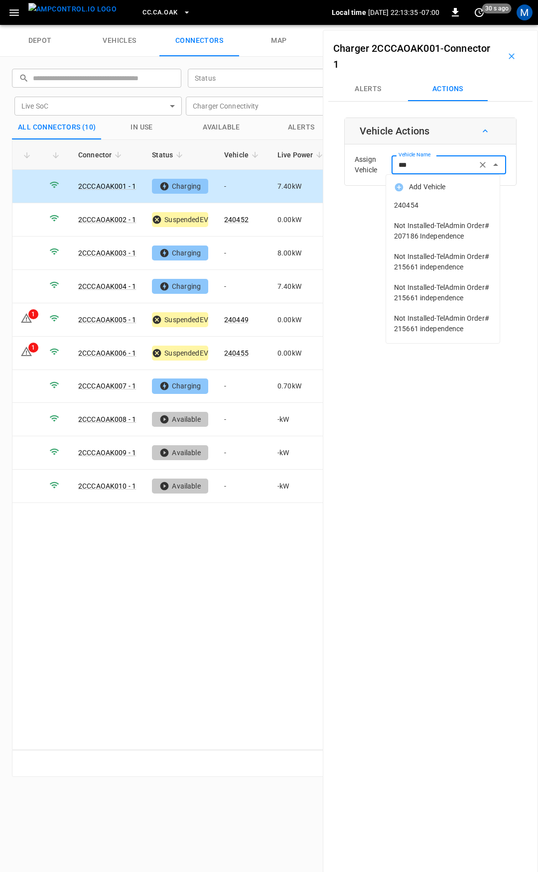
click at [425, 211] on li "240454" at bounding box center [443, 205] width 114 height 20
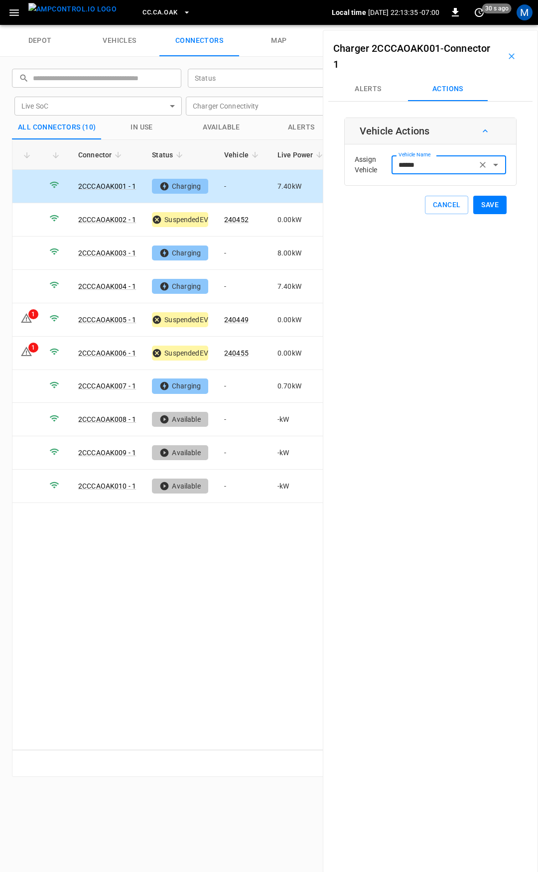
type input "******"
click at [485, 205] on button "Save" at bounding box center [489, 205] width 33 height 18
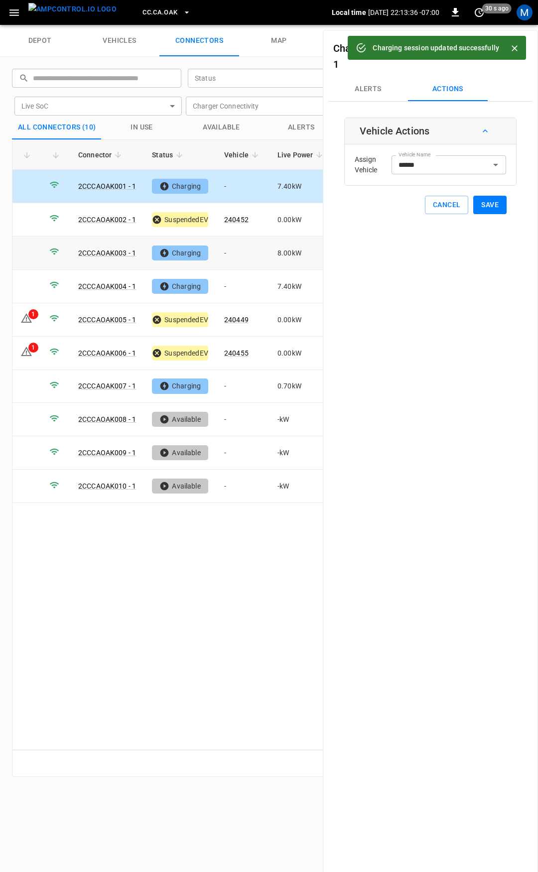
drag, startPoint x: 256, startPoint y: 254, endPoint x: 262, endPoint y: 251, distance: 6.9
click at [256, 254] on td "-" at bounding box center [242, 253] width 53 height 33
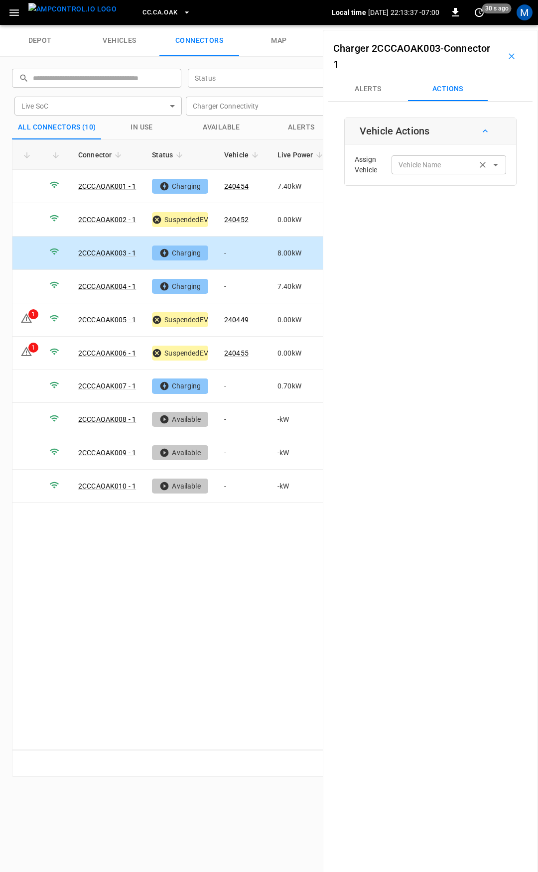
click at [399, 171] on div "Vehicle Name" at bounding box center [449, 164] width 115 height 18
click at [424, 162] on label "Vehicle Name" at bounding box center [420, 165] width 43 height 10
click at [424, 162] on input "Vehicle Name" at bounding box center [434, 164] width 79 height 12
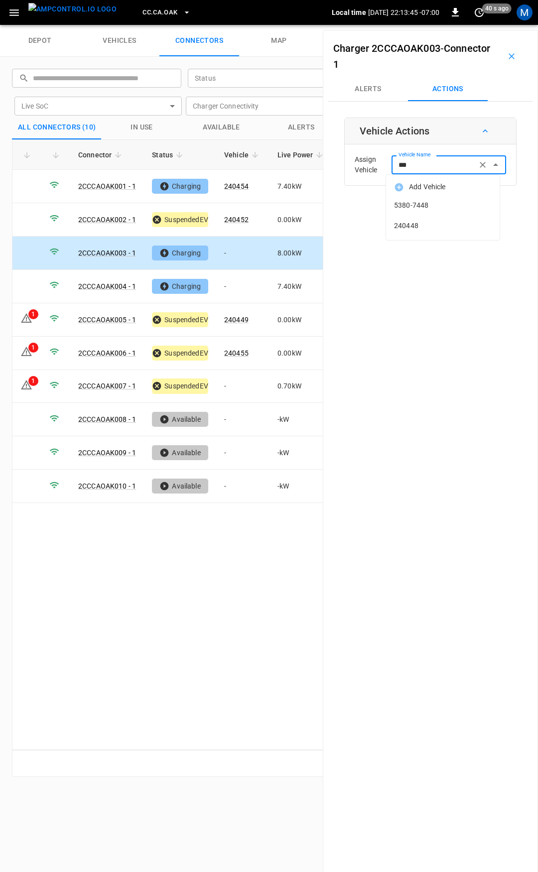
click at [417, 226] on span "240448" at bounding box center [443, 226] width 98 height 10
type input "******"
click at [481, 207] on button "Save" at bounding box center [489, 205] width 33 height 18
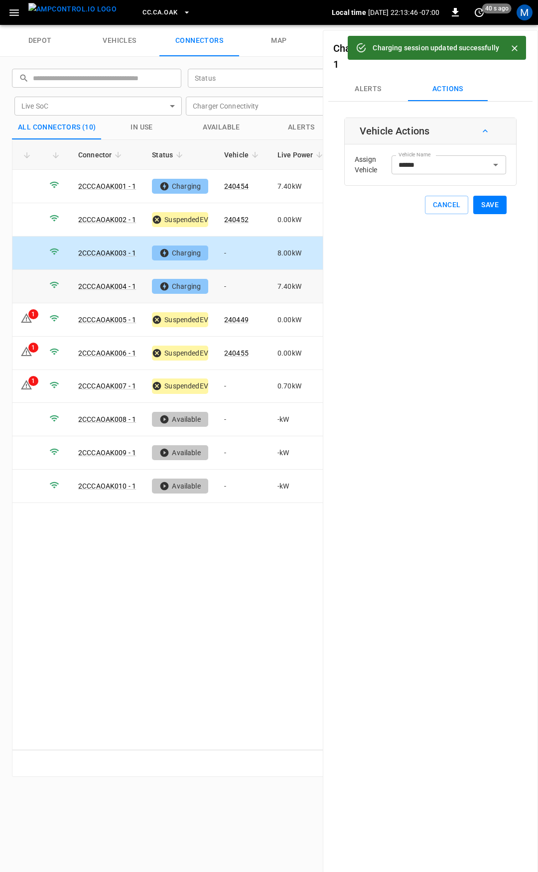
click at [244, 286] on td "-" at bounding box center [242, 286] width 53 height 33
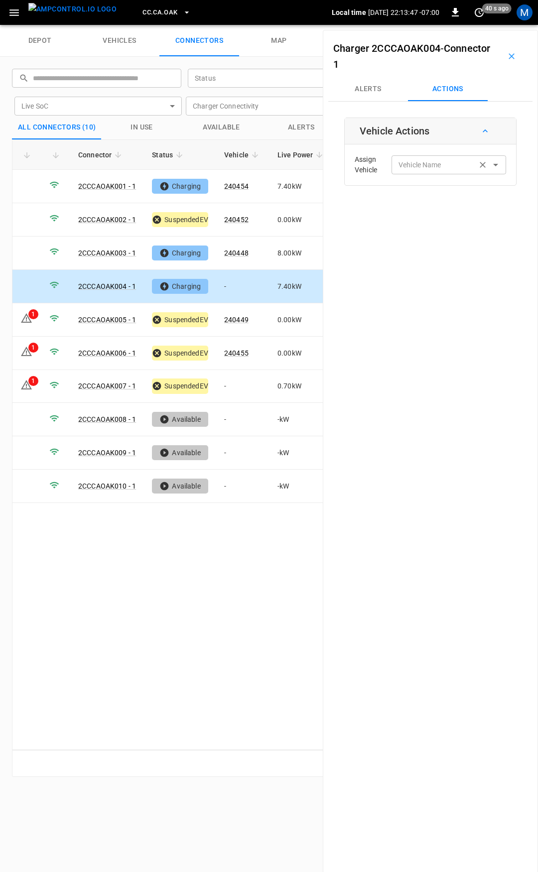
click at [412, 172] on div "Vehicle Name" at bounding box center [449, 164] width 115 height 18
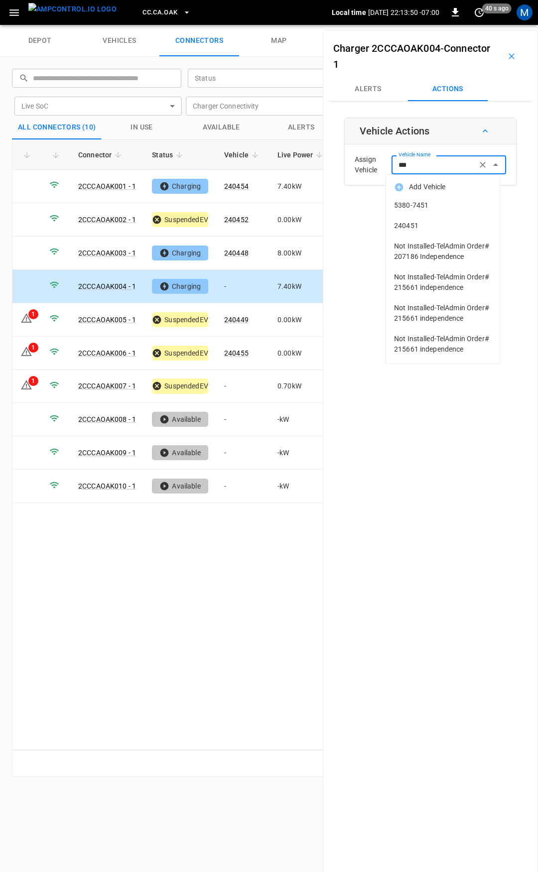
click at [423, 227] on span "240451" at bounding box center [443, 226] width 98 height 10
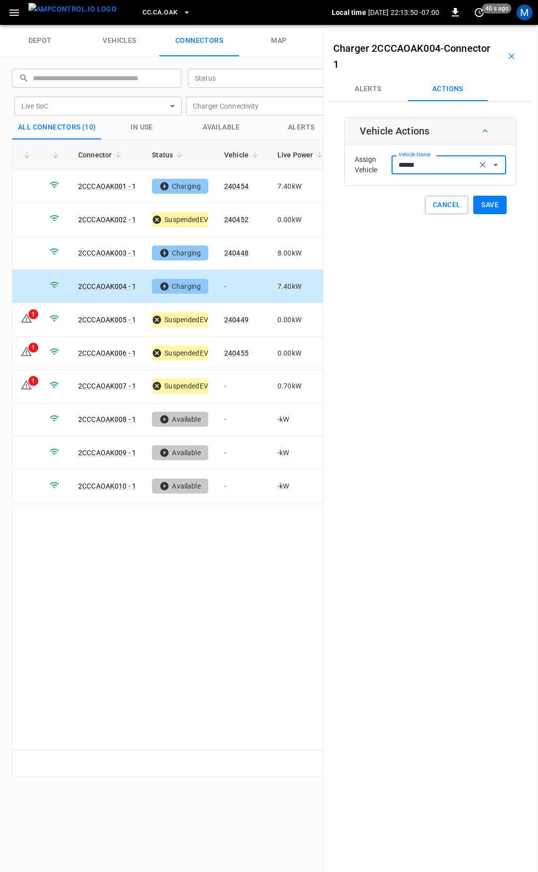
type input "******"
click at [484, 200] on button "Save" at bounding box center [489, 205] width 33 height 18
click at [486, 207] on button "Save" at bounding box center [489, 205] width 33 height 18
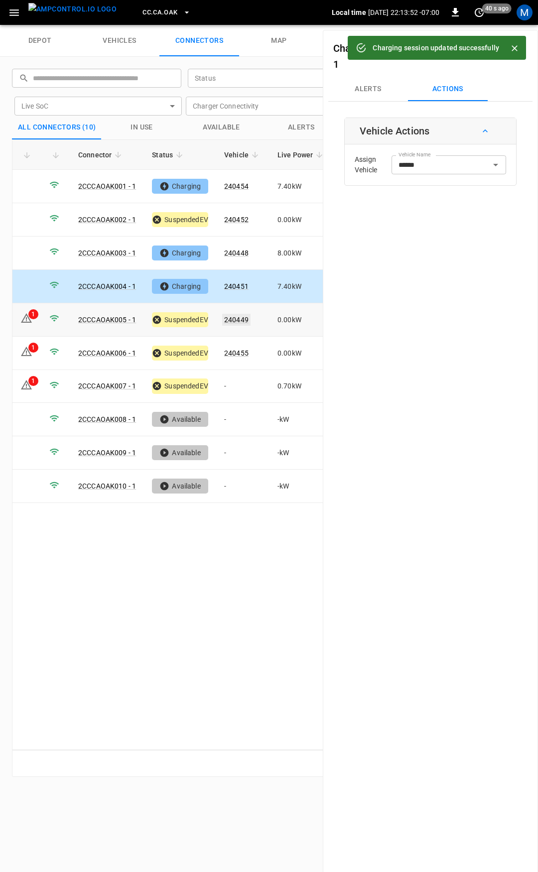
click at [239, 316] on link "240449" at bounding box center [236, 320] width 28 height 12
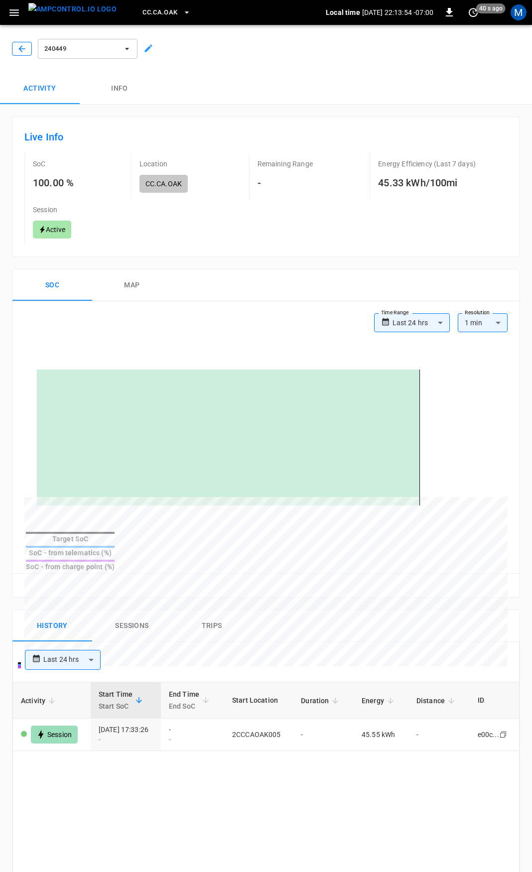
click at [26, 48] on icon "button" at bounding box center [22, 49] width 10 height 10
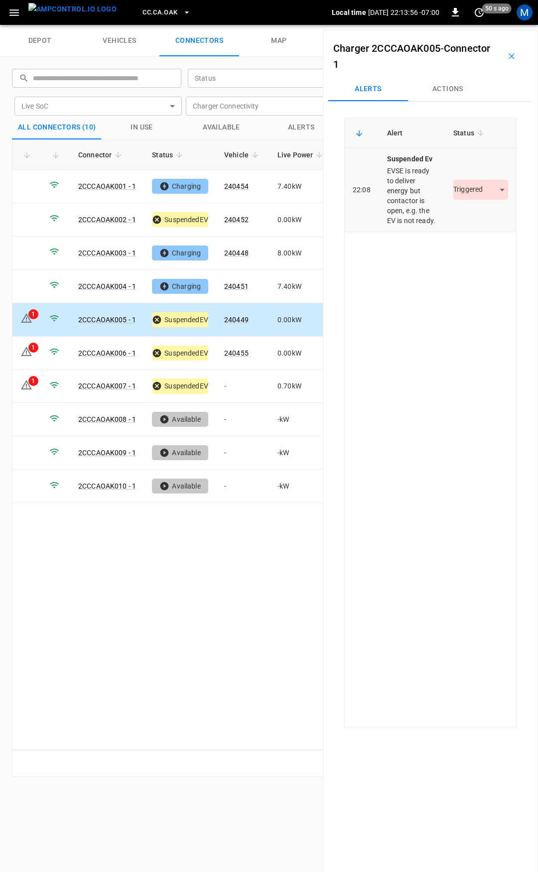
click at [482, 25] on body "CC.[GEOGRAPHIC_DATA]OAK Local time [DATE] 22:13:56 -07:00 0 50 s ago M depot ve…" at bounding box center [269, 12] width 538 height 25
click at [477, 221] on li "Resolved" at bounding box center [475, 219] width 62 height 16
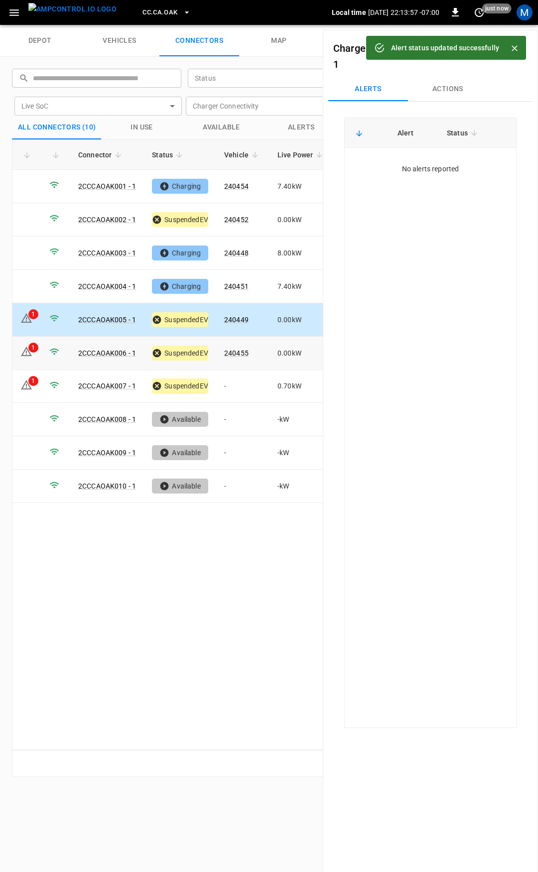
click at [235, 351] on link "240455" at bounding box center [236, 353] width 24 height 8
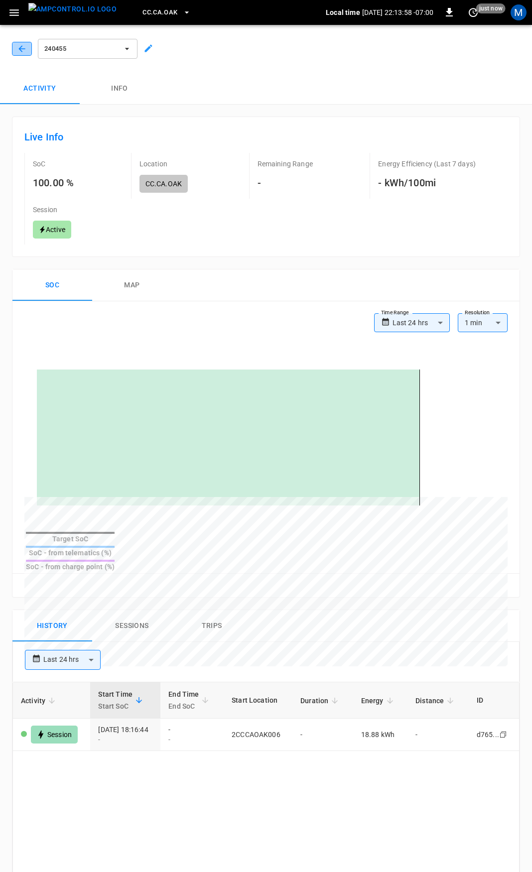
click at [19, 45] on icon "button" at bounding box center [22, 49] width 10 height 10
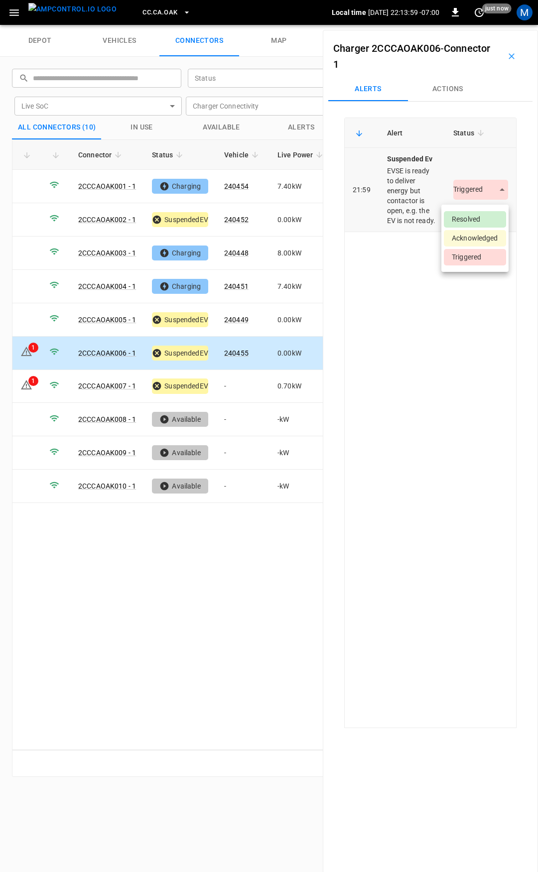
click at [461, 25] on body "CC.[GEOGRAPHIC_DATA]OAK Local time [DATE] 22:13:59 -07:00 0 just now M depot ve…" at bounding box center [269, 12] width 538 height 25
click at [468, 221] on li "Resolved" at bounding box center [475, 219] width 62 height 16
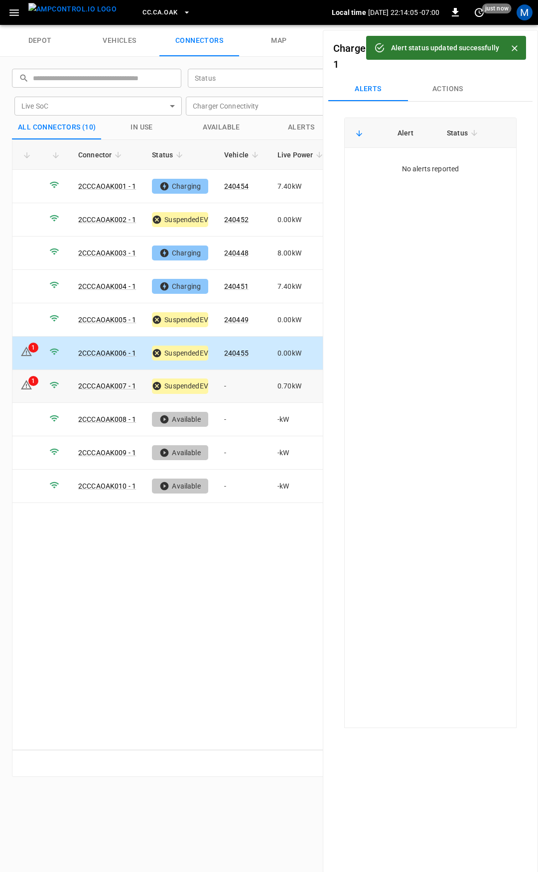
drag, startPoint x: 231, startPoint y: 377, endPoint x: 277, endPoint y: 351, distance: 53.3
click at [231, 377] on td "-" at bounding box center [242, 386] width 53 height 33
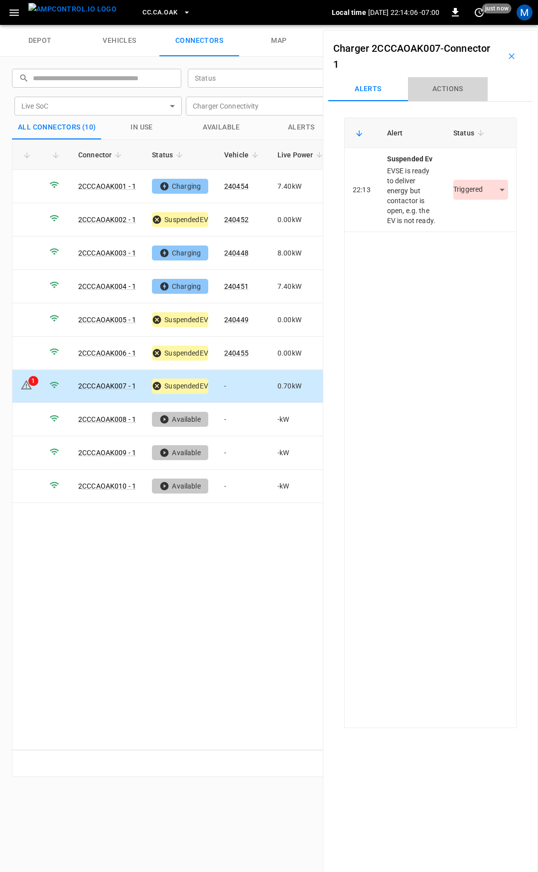
click at [452, 88] on button "Actions" at bounding box center [448, 89] width 80 height 24
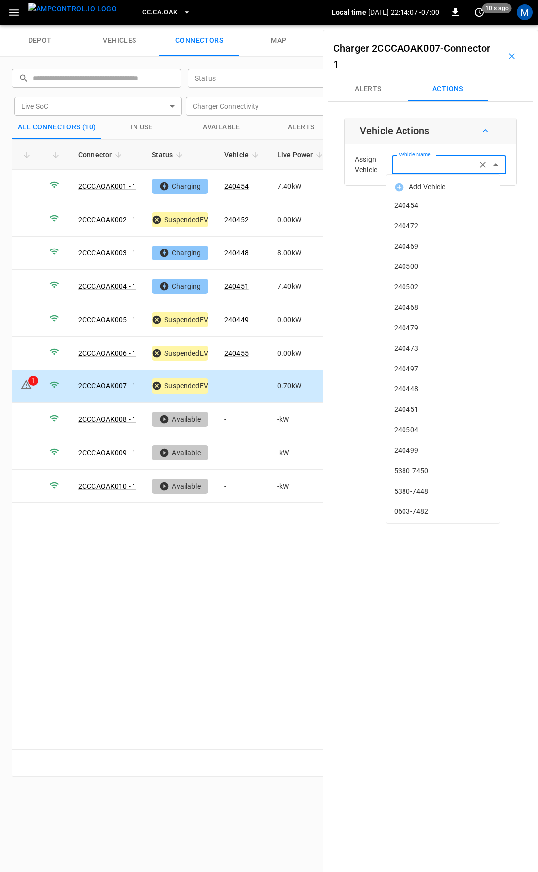
click at [414, 164] on div "Vehicle Name Vehicle Name" at bounding box center [449, 164] width 115 height 18
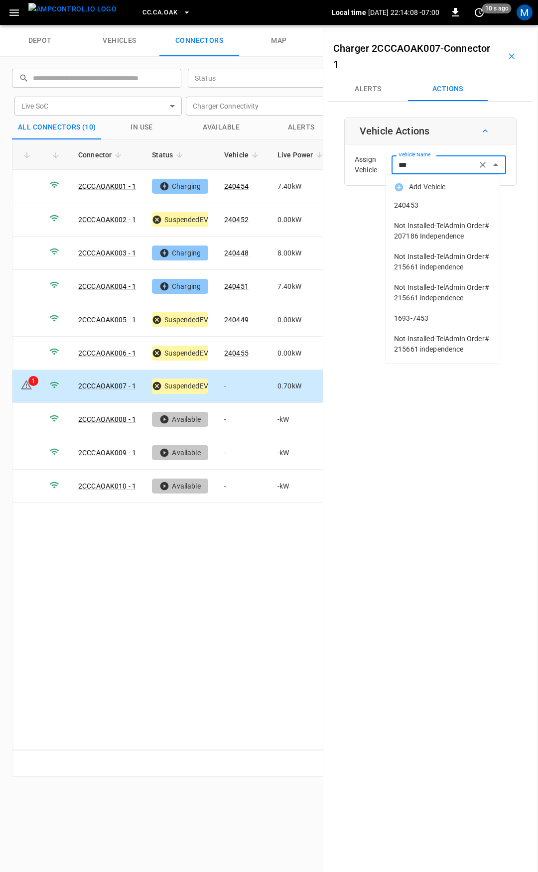
click at [406, 207] on span "240453" at bounding box center [443, 205] width 98 height 10
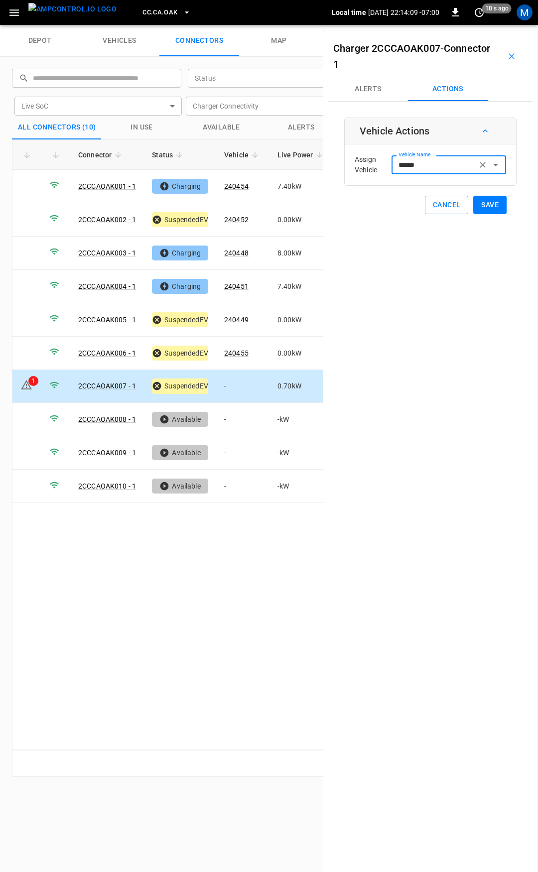
type input "******"
click at [478, 205] on button "Save" at bounding box center [489, 205] width 33 height 18
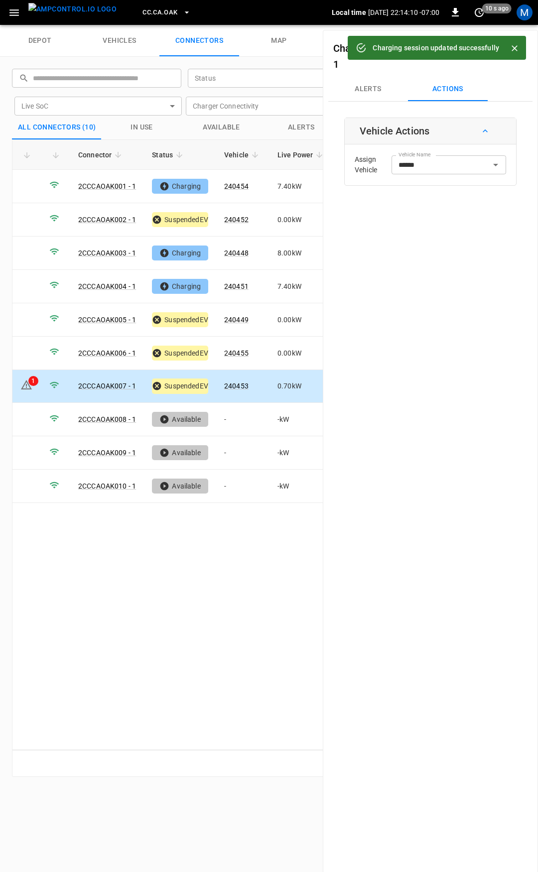
click at [372, 90] on button "Alerts" at bounding box center [368, 89] width 80 height 24
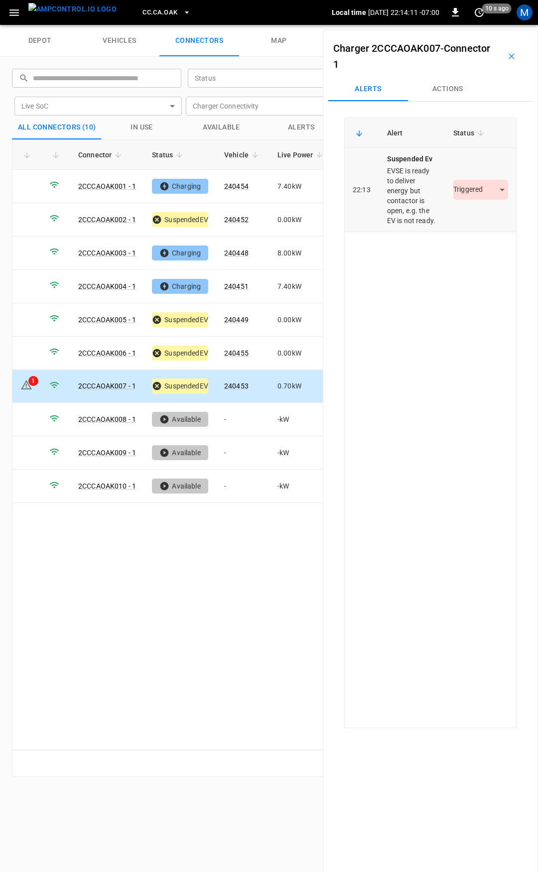
click at [490, 25] on body "CC.[GEOGRAPHIC_DATA]OAK Local time [DATE] 22:14:11 -07:00 0 10 s ago M depot ve…" at bounding box center [269, 12] width 538 height 25
click at [470, 220] on li "Resolved" at bounding box center [475, 219] width 62 height 16
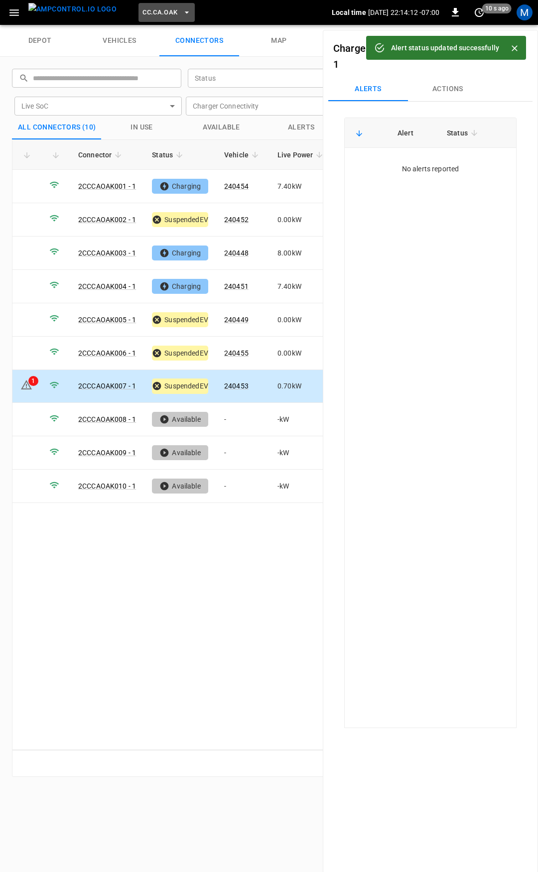
click at [142, 14] on span "CC.CA.OAK" at bounding box center [159, 12] width 35 height 11
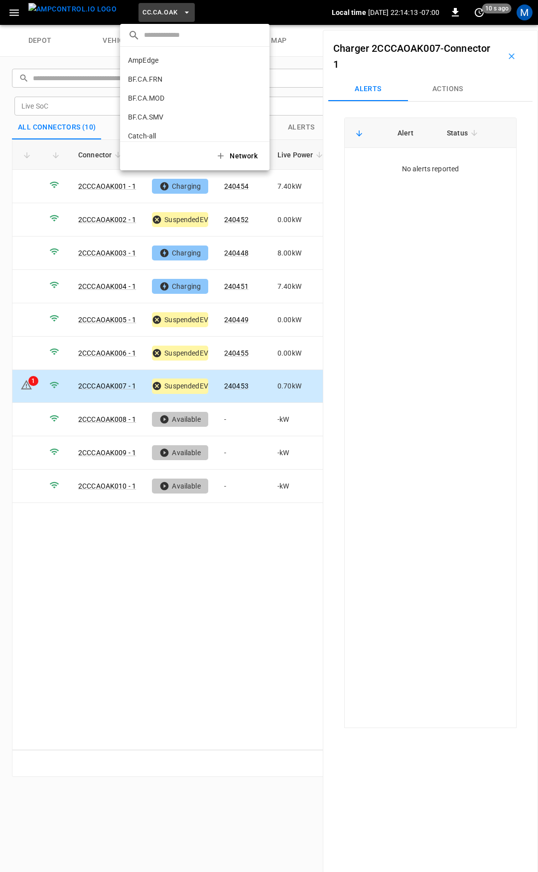
scroll to position [130, 0]
click at [149, 83] on p "CC.CA.RIC" at bounding box center [144, 82] width 33 height 10
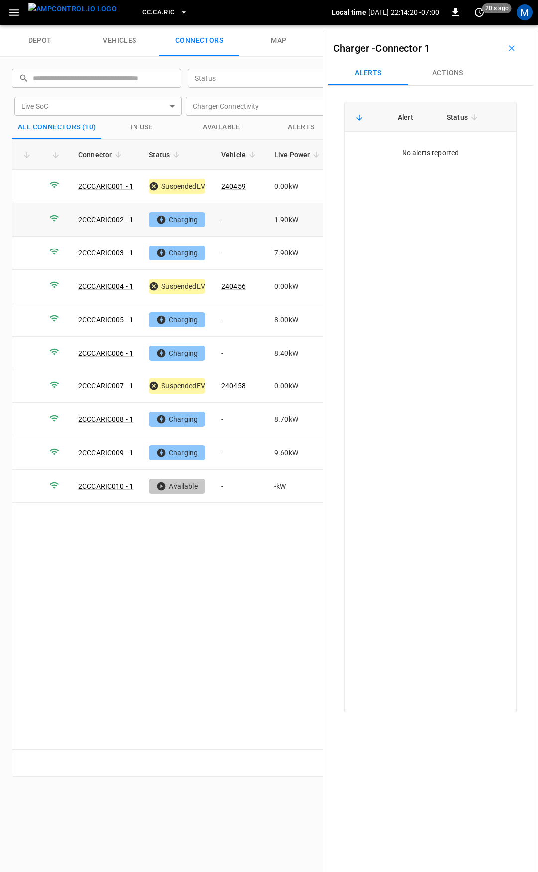
click at [247, 223] on td "-" at bounding box center [239, 219] width 53 height 33
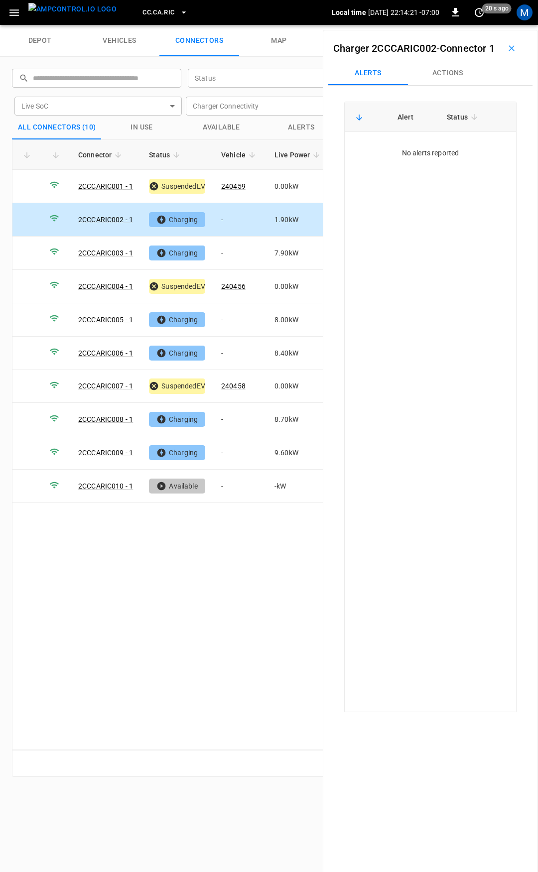
click at [443, 85] on button "Actions" at bounding box center [448, 73] width 80 height 24
click at [419, 158] on div "Vehicle Name Vehicle Name" at bounding box center [449, 148] width 115 height 18
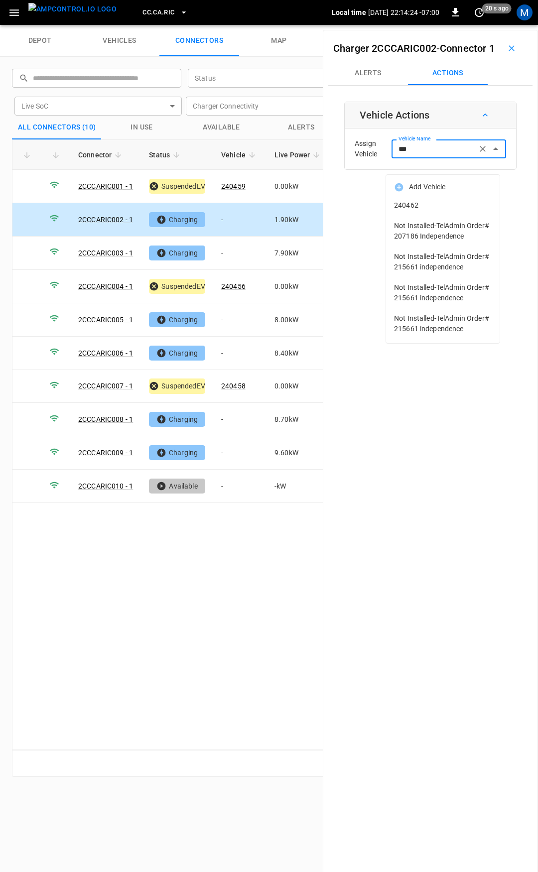
click at [422, 204] on span "240462" at bounding box center [443, 205] width 98 height 10
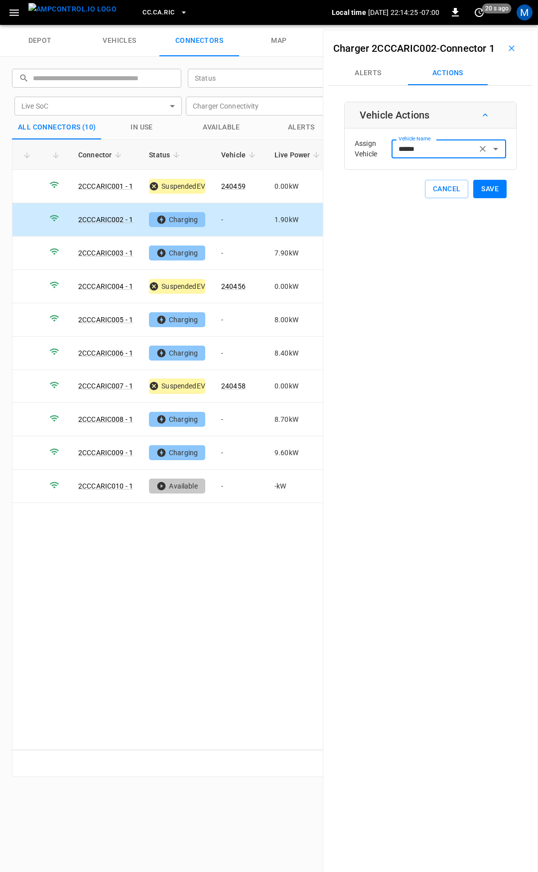
type input "******"
click at [484, 198] on button "Save" at bounding box center [489, 189] width 33 height 18
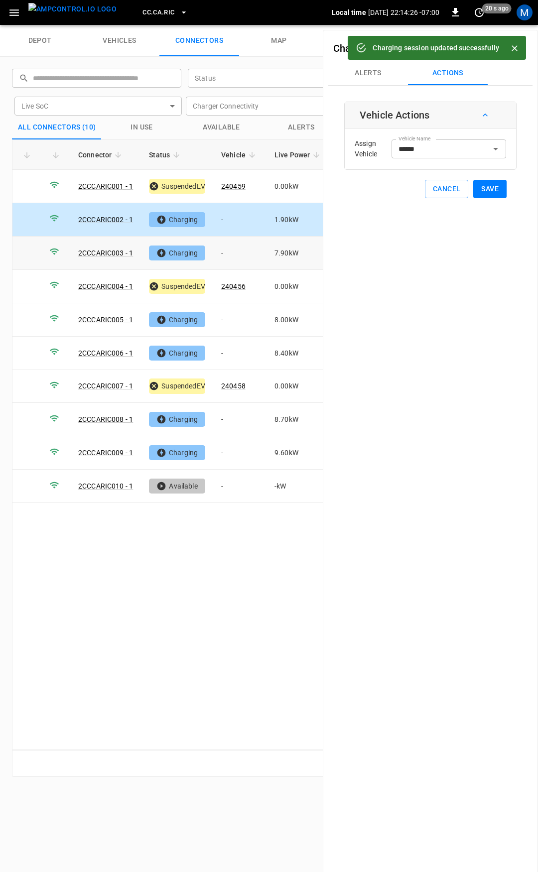
click at [239, 247] on td "-" at bounding box center [239, 253] width 53 height 33
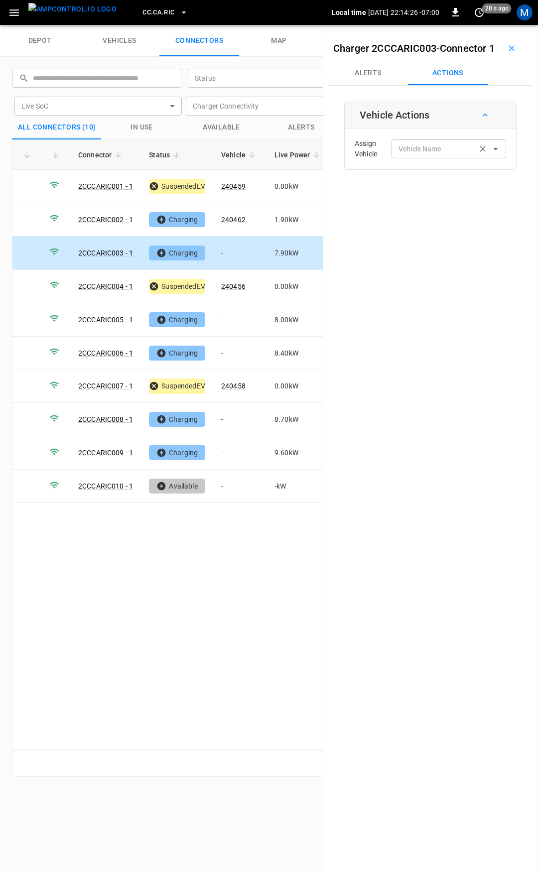
click at [410, 155] on input "Vehicle Name" at bounding box center [434, 148] width 79 height 12
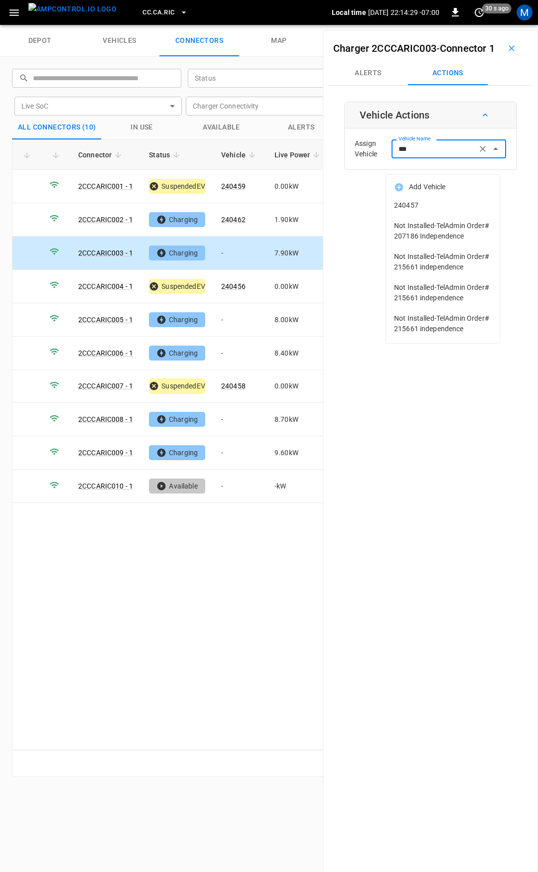
click at [407, 204] on span "240457" at bounding box center [443, 205] width 98 height 10
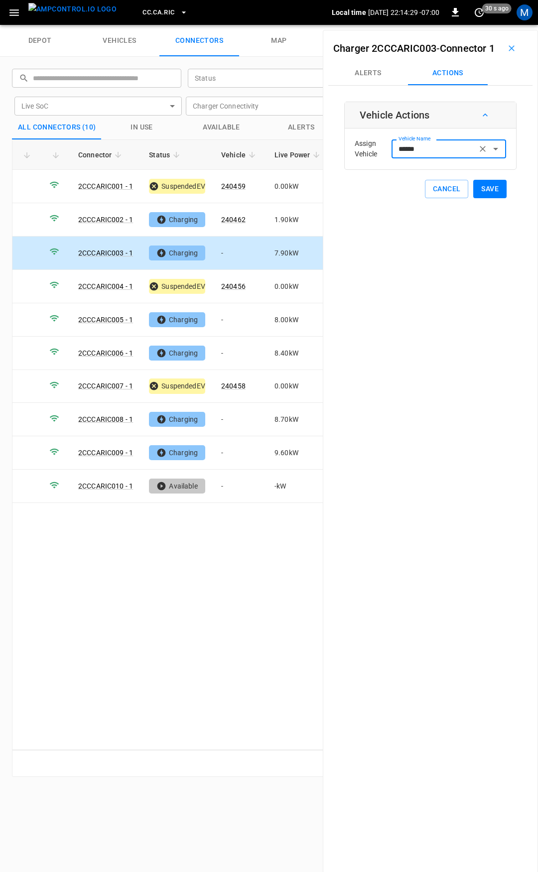
type input "******"
click at [476, 198] on button "Save" at bounding box center [489, 189] width 33 height 18
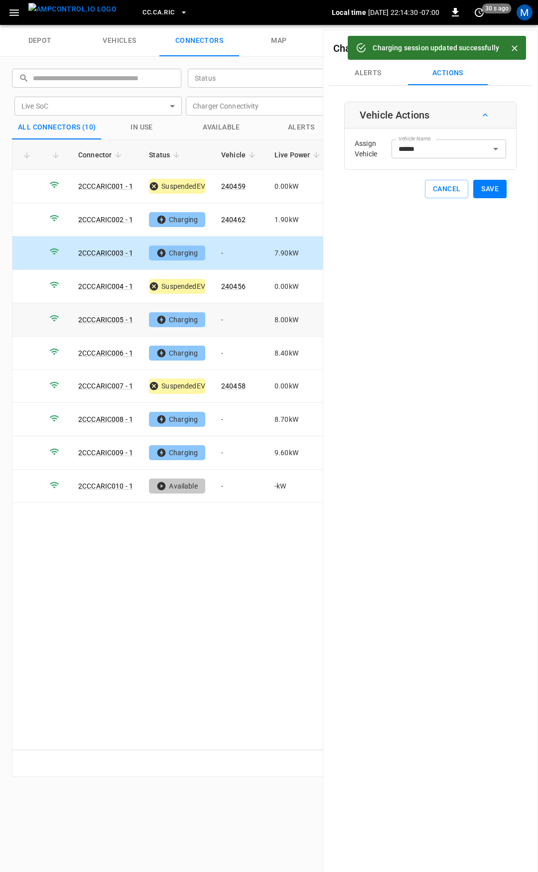
click at [240, 317] on td "-" at bounding box center [239, 319] width 53 height 33
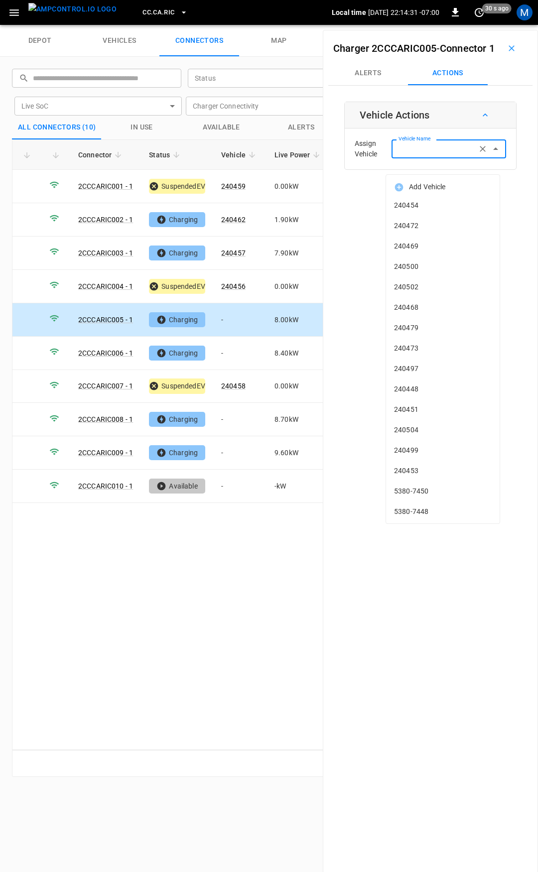
click at [404, 155] on input "Vehicle Name" at bounding box center [434, 148] width 79 height 12
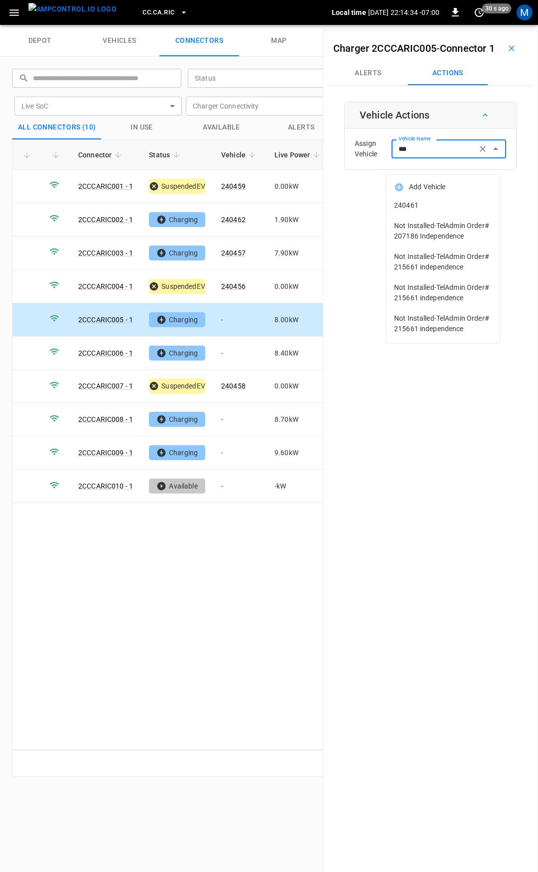
click at [463, 210] on span "240461" at bounding box center [443, 205] width 98 height 10
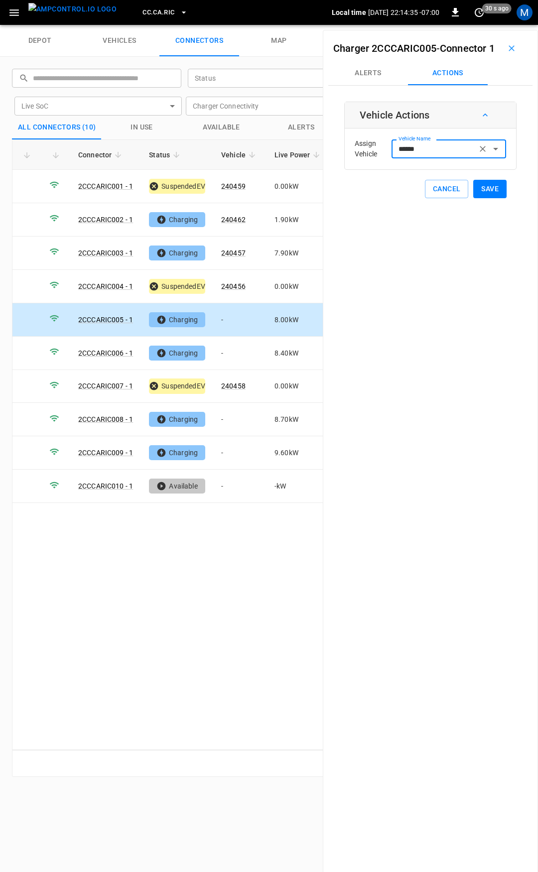
type input "******"
click at [487, 198] on button "Save" at bounding box center [489, 189] width 33 height 18
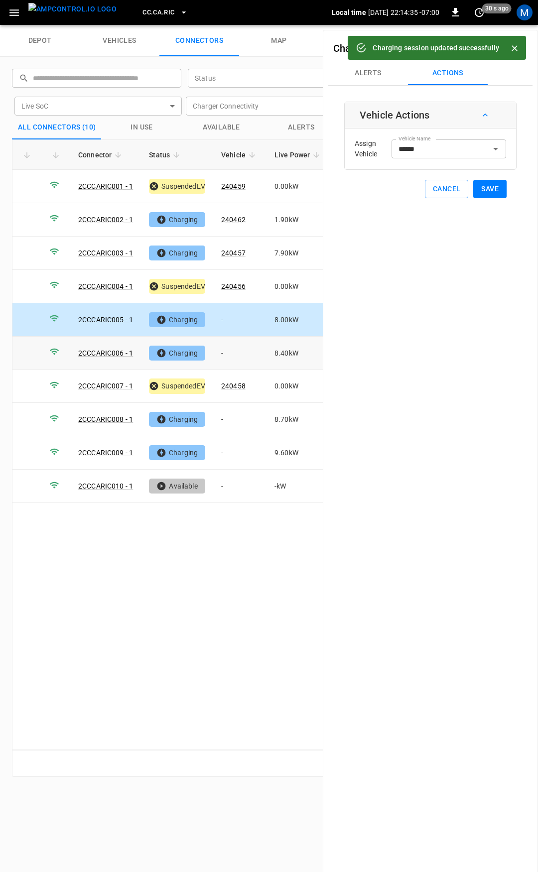
click at [237, 354] on td "-" at bounding box center [239, 353] width 53 height 33
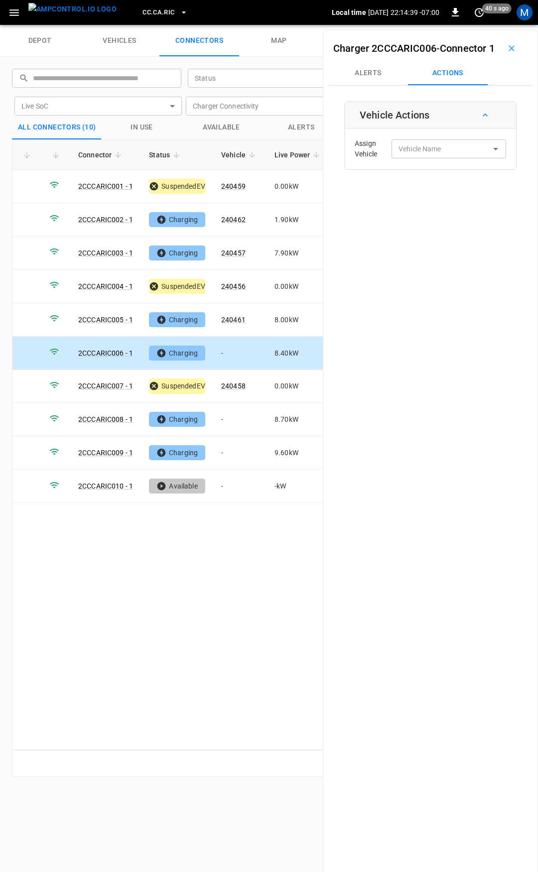
click at [432, 167] on div "Assign Vehicle Vehicle Name Vehicle Name" at bounding box center [430, 149] width 166 height 36
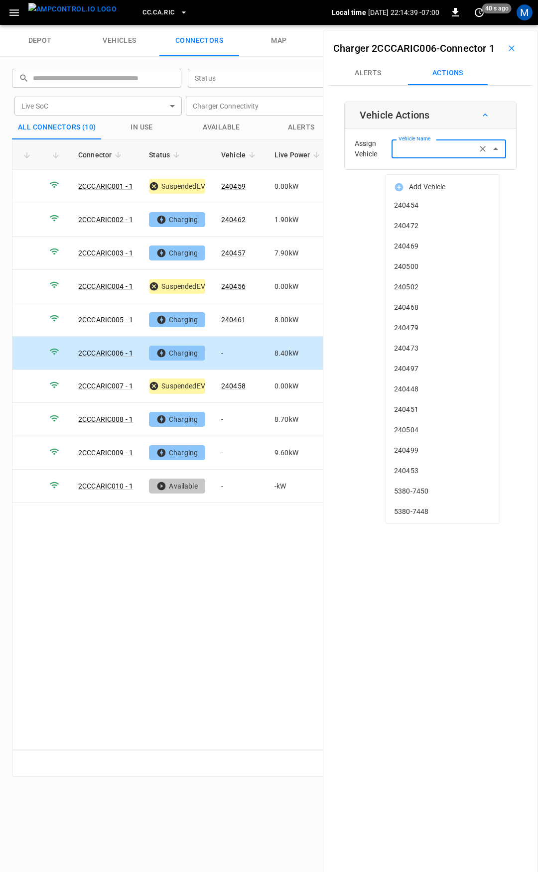
click at [424, 155] on input "Vehicle Name" at bounding box center [434, 148] width 79 height 12
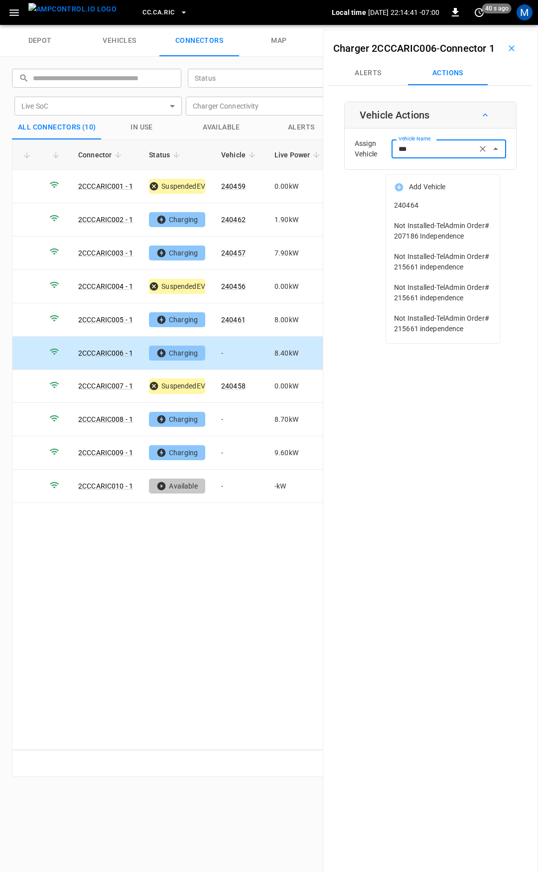
click at [422, 201] on span "240464" at bounding box center [443, 205] width 98 height 10
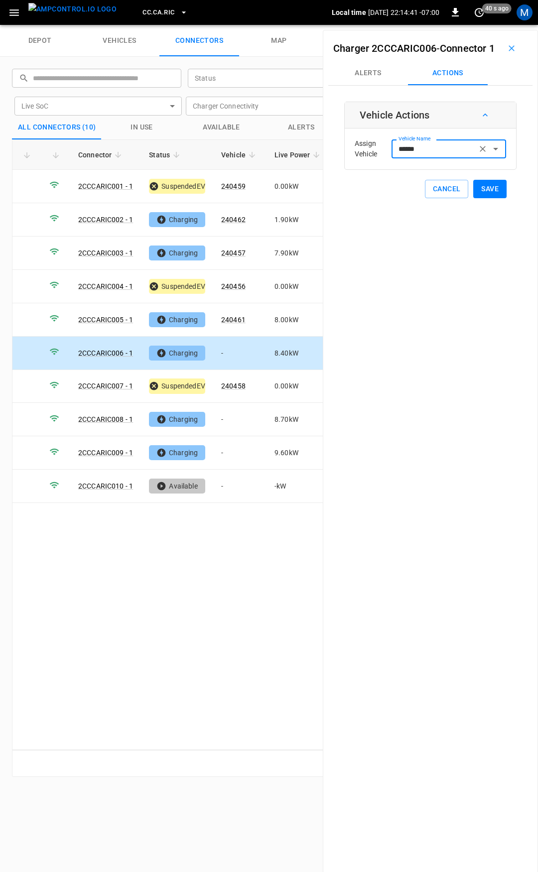
type input "******"
drag, startPoint x: 487, startPoint y: 205, endPoint x: 431, endPoint y: 245, distance: 68.6
click at [487, 198] on button "Save" at bounding box center [489, 189] width 33 height 18
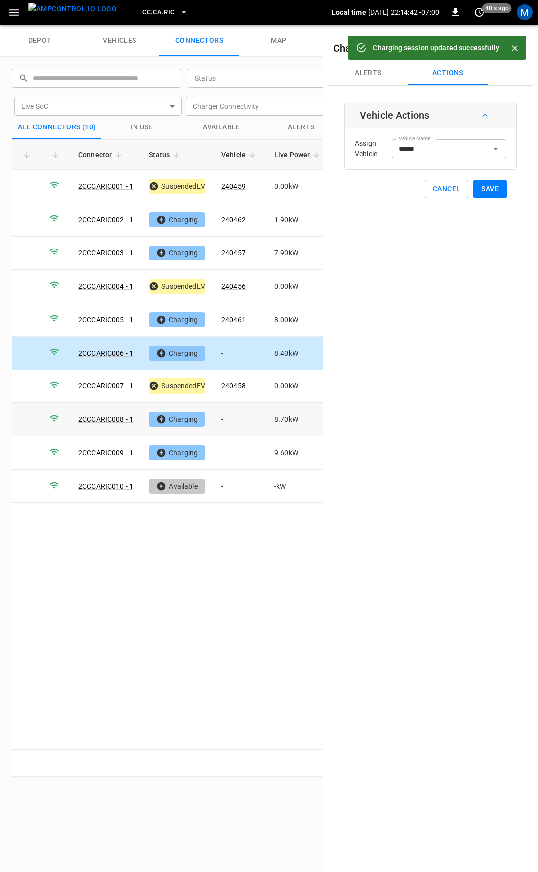
drag, startPoint x: 237, startPoint y: 414, endPoint x: 326, endPoint y: 280, distance: 161.0
click at [237, 414] on td "-" at bounding box center [239, 419] width 53 height 33
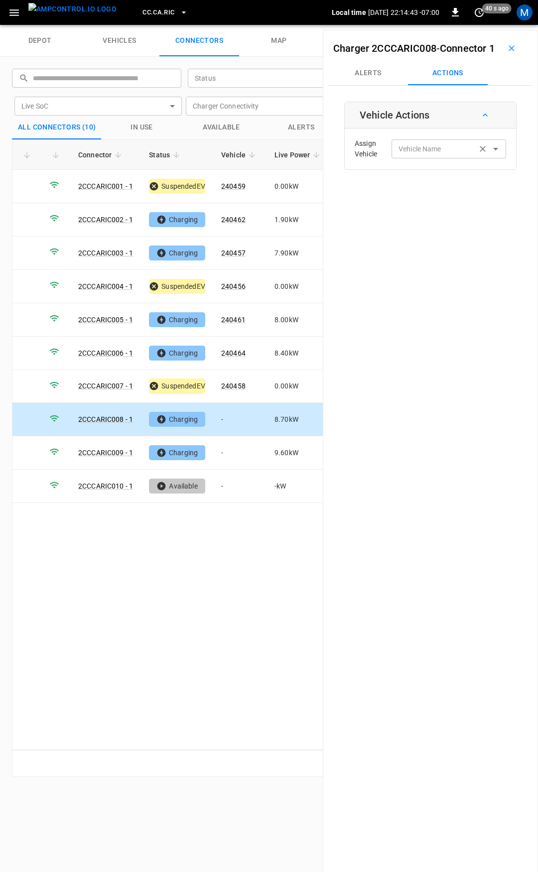
click at [404, 158] on div "Vehicle Name" at bounding box center [449, 148] width 115 height 18
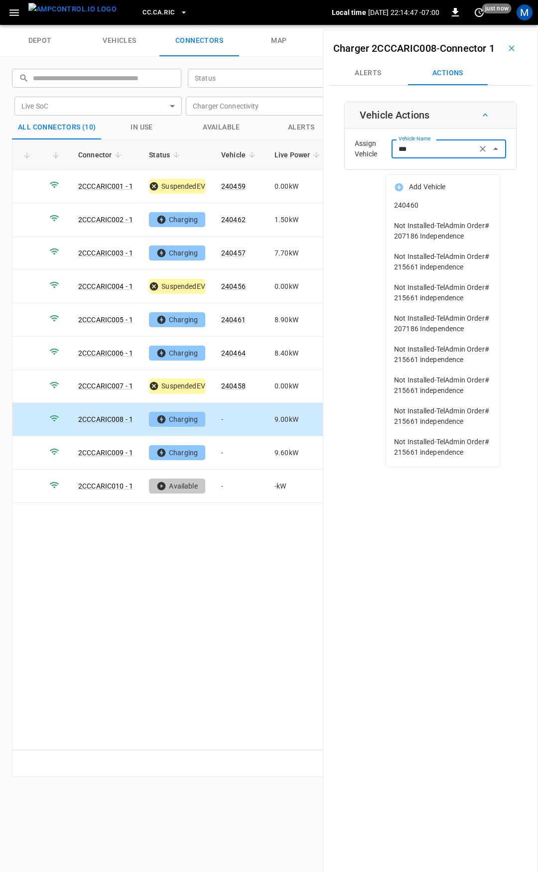
click at [417, 206] on span "240460" at bounding box center [443, 205] width 98 height 10
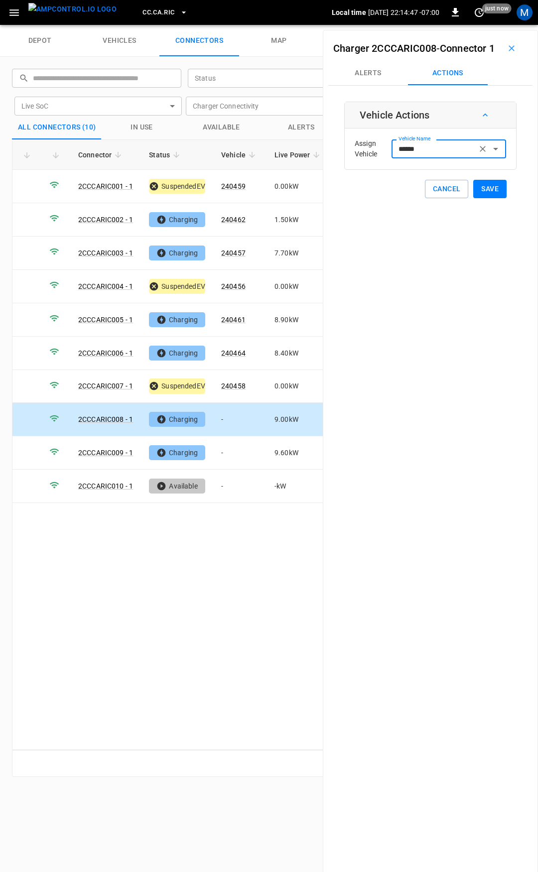
type input "******"
click at [481, 198] on button "Save" at bounding box center [489, 189] width 33 height 18
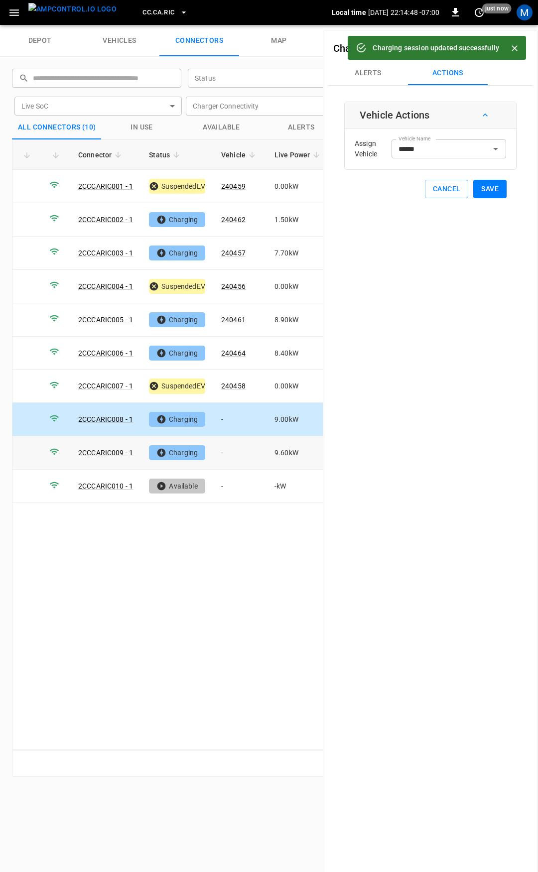
click at [234, 445] on td "-" at bounding box center [239, 452] width 53 height 33
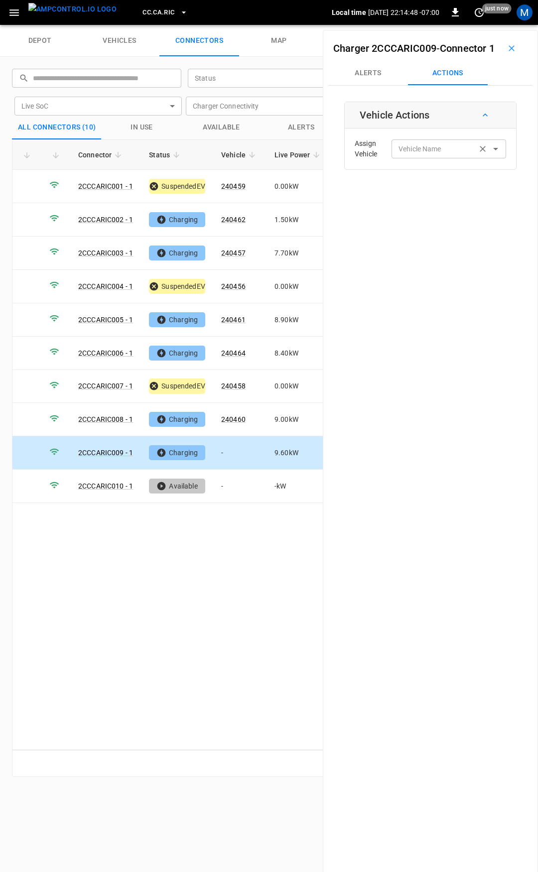
click at [412, 155] on input "Vehicle Name" at bounding box center [434, 148] width 79 height 12
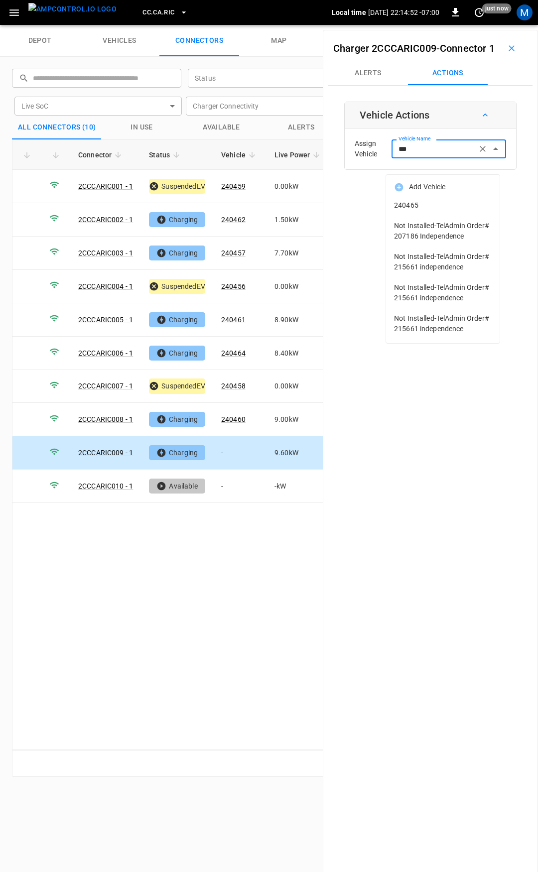
click at [412, 201] on span "240465" at bounding box center [443, 205] width 98 height 10
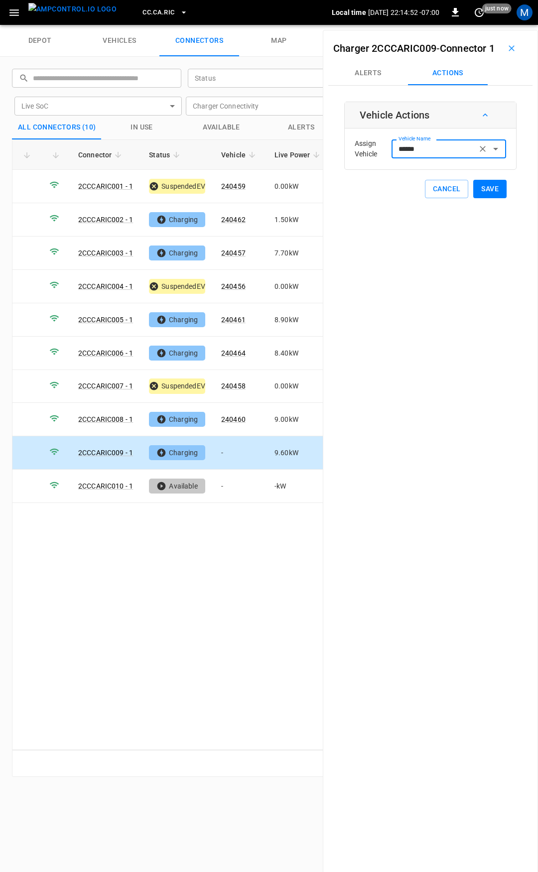
type input "******"
click at [482, 198] on button "Save" at bounding box center [489, 189] width 33 height 18
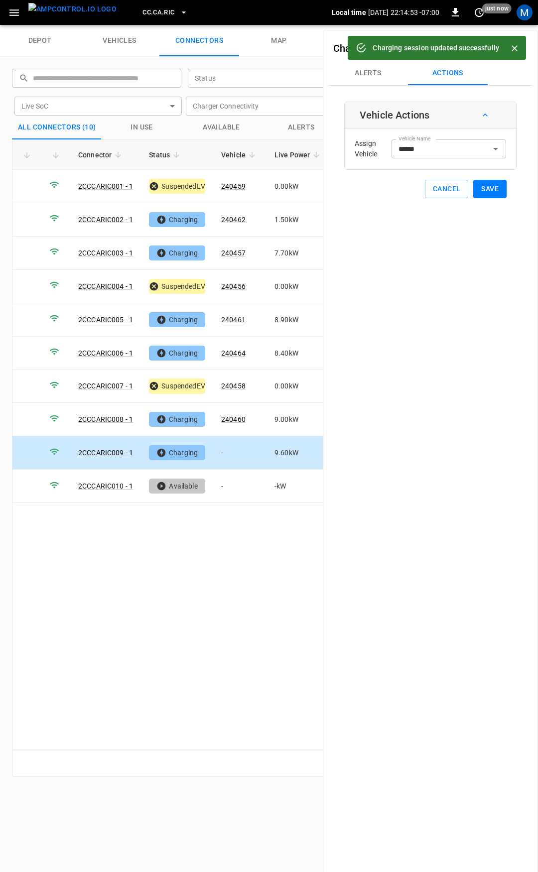
click at [149, 14] on span "CC.CA.RIC" at bounding box center [158, 12] width 32 height 11
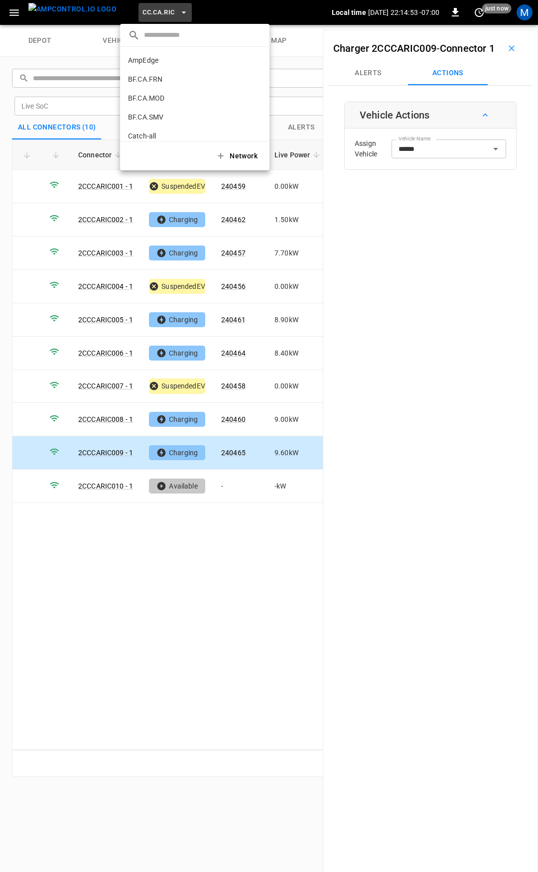
scroll to position [148, 0]
click at [164, 79] on li "CC.CA.SFF f655 ..." at bounding box center [194, 82] width 149 height 19
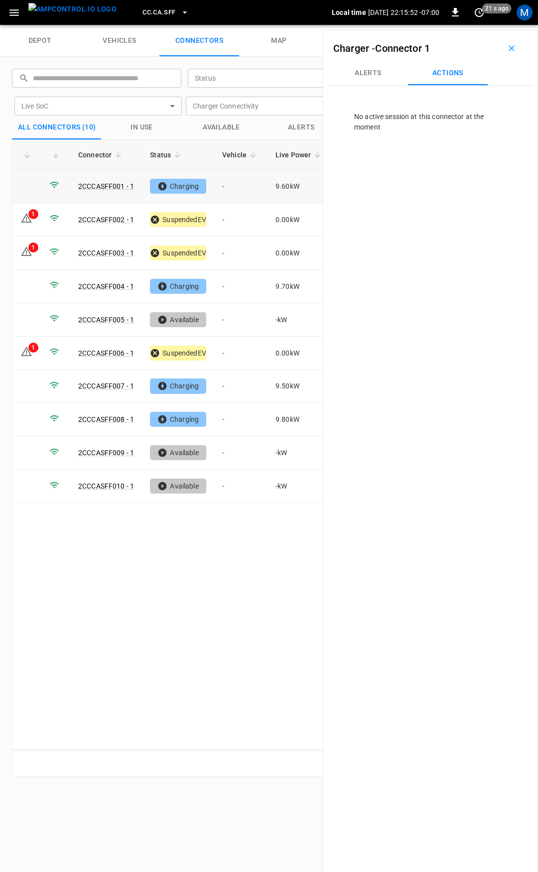
click at [239, 189] on td "-" at bounding box center [240, 186] width 53 height 33
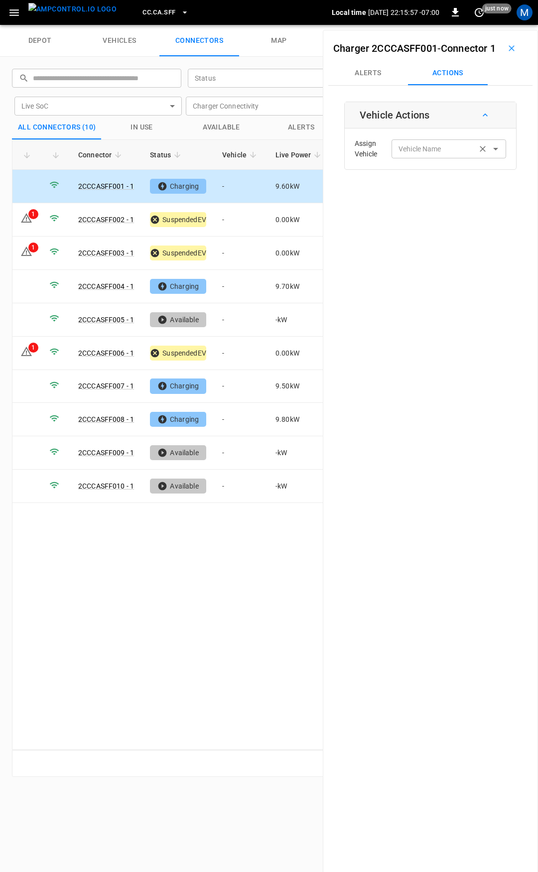
click at [427, 158] on div "Vehicle Name Vehicle Name" at bounding box center [449, 148] width 115 height 18
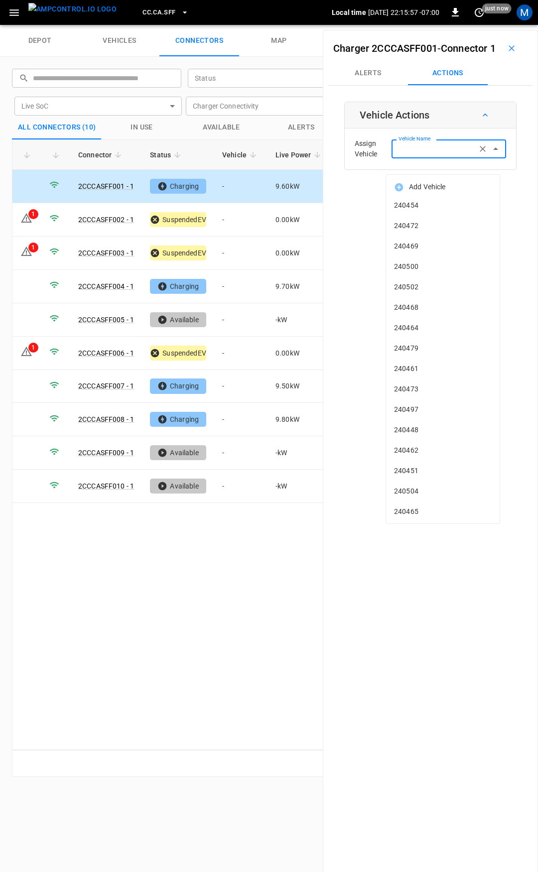
type input "*"
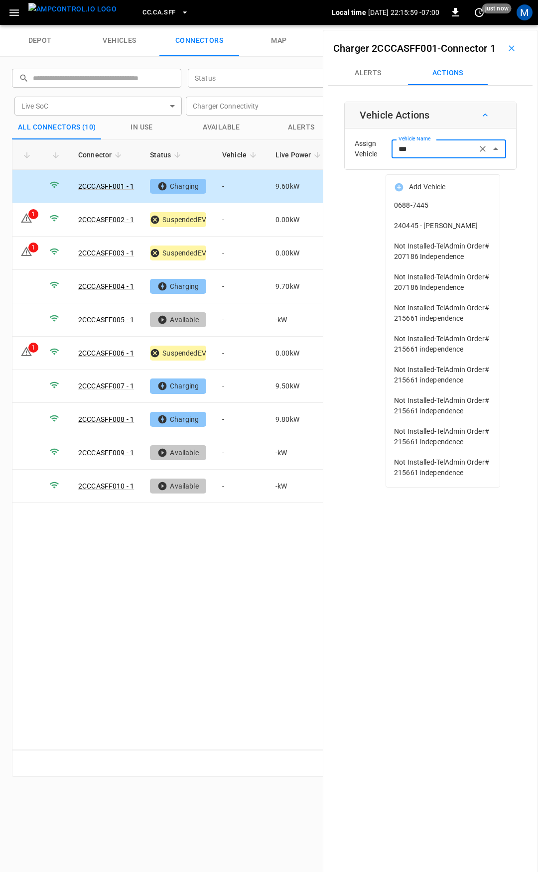
click at [418, 230] on span "240445 - [PERSON_NAME]" at bounding box center [443, 226] width 98 height 10
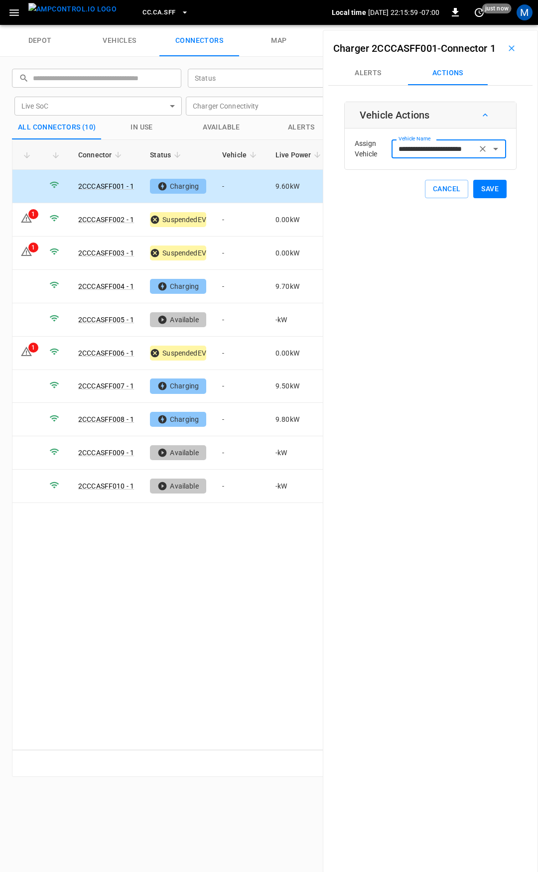
type input "**********"
click at [479, 198] on button "Save" at bounding box center [489, 189] width 33 height 18
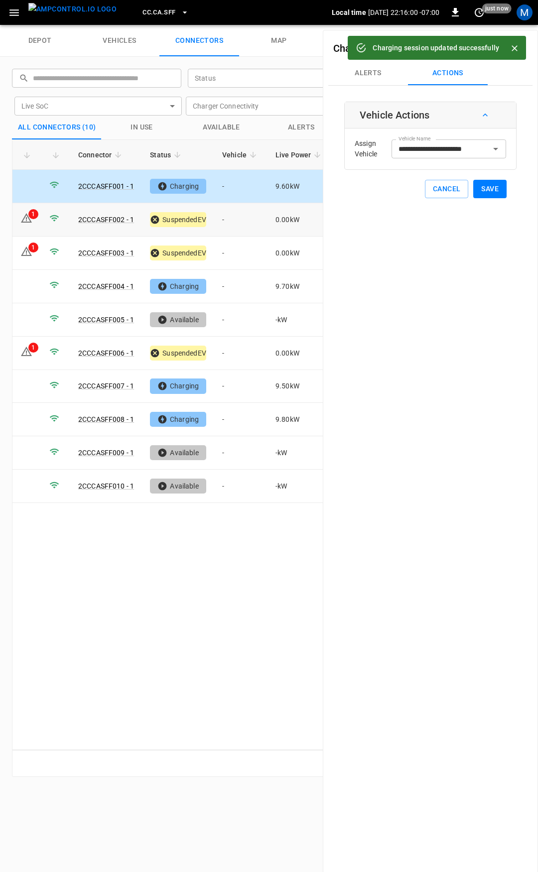
click at [247, 214] on td "-" at bounding box center [240, 219] width 53 height 33
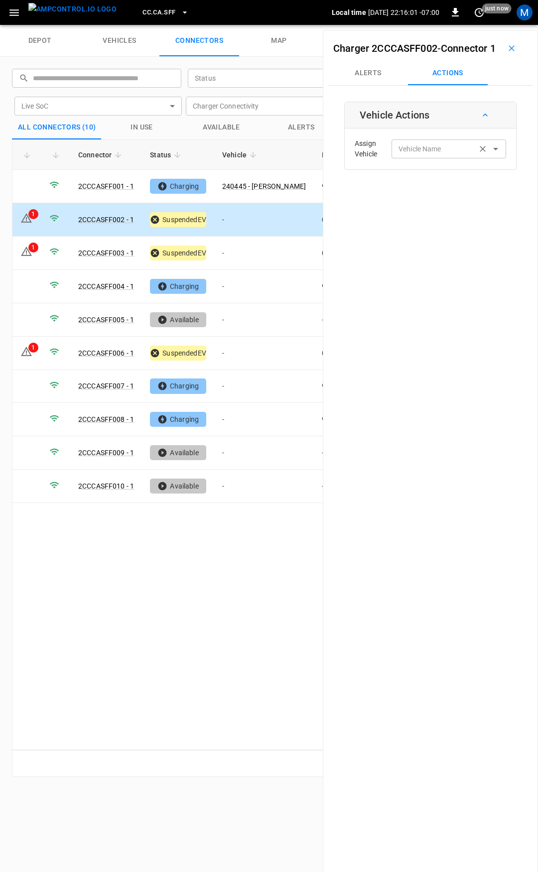
click at [417, 158] on div "Vehicle Name" at bounding box center [449, 148] width 115 height 18
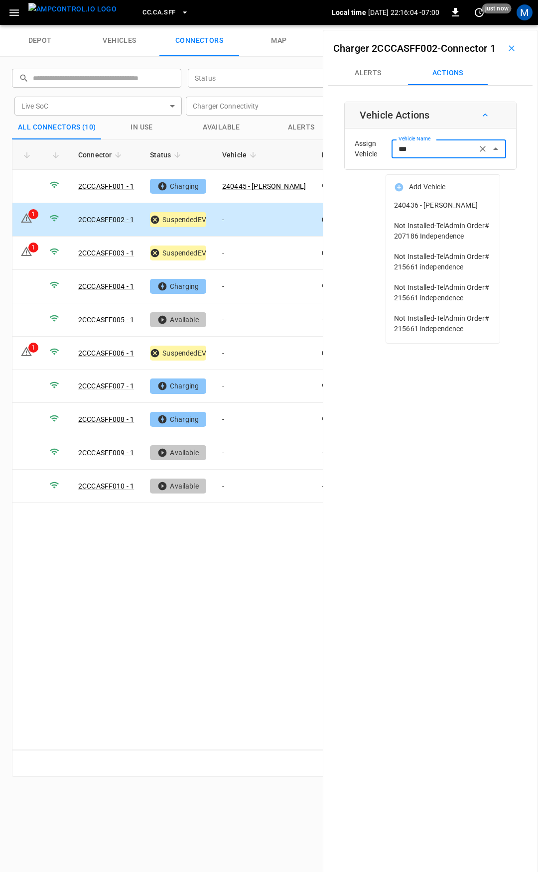
click at [440, 201] on span "240436 - [PERSON_NAME]" at bounding box center [443, 205] width 98 height 10
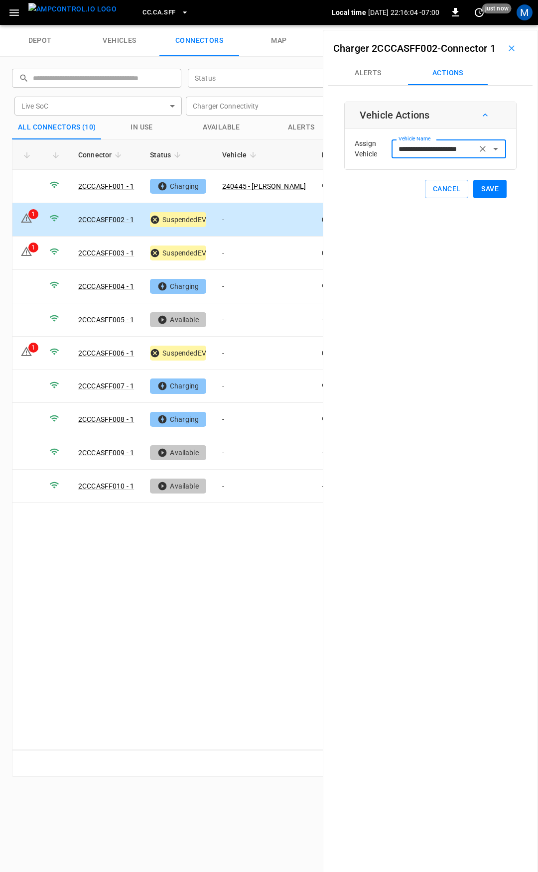
type input "**********"
click at [487, 198] on button "Save" at bounding box center [489, 189] width 33 height 18
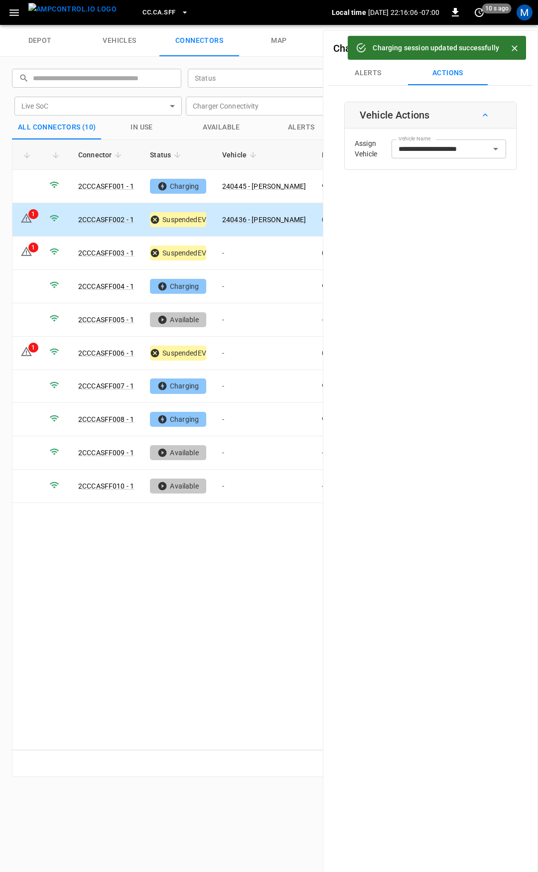
click at [385, 100] on div "**********" at bounding box center [430, 466] width 215 height 872
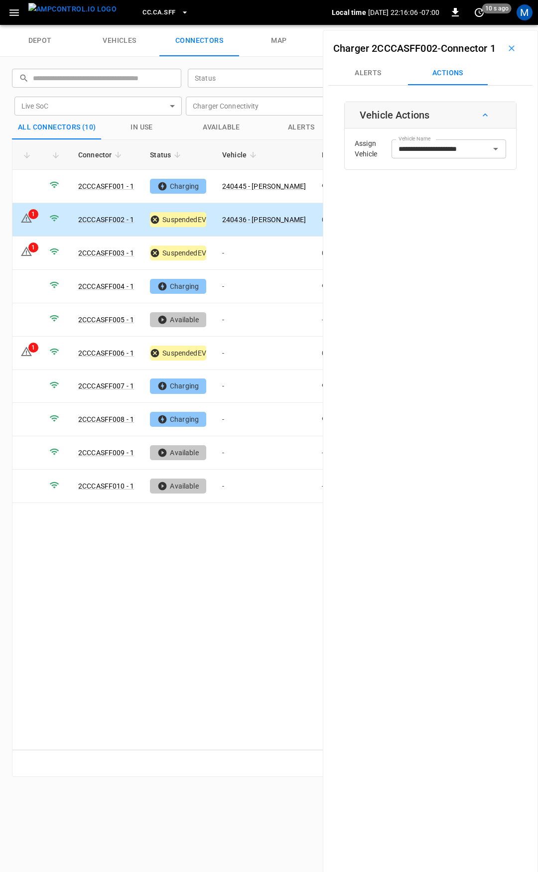
click at [373, 85] on button "Alerts" at bounding box center [368, 73] width 80 height 24
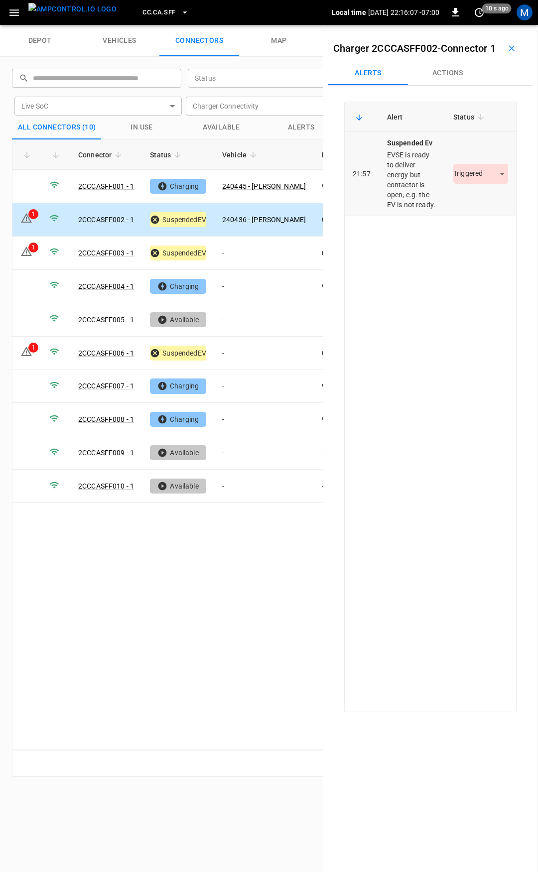
click at [465, 25] on body "CC.CA.SFF Local time [DATE] 22:16:07 -07:00 0 10 s ago M depot vehicles connect…" at bounding box center [269, 12] width 538 height 25
click at [471, 222] on li "Resolved" at bounding box center [475, 219] width 62 height 16
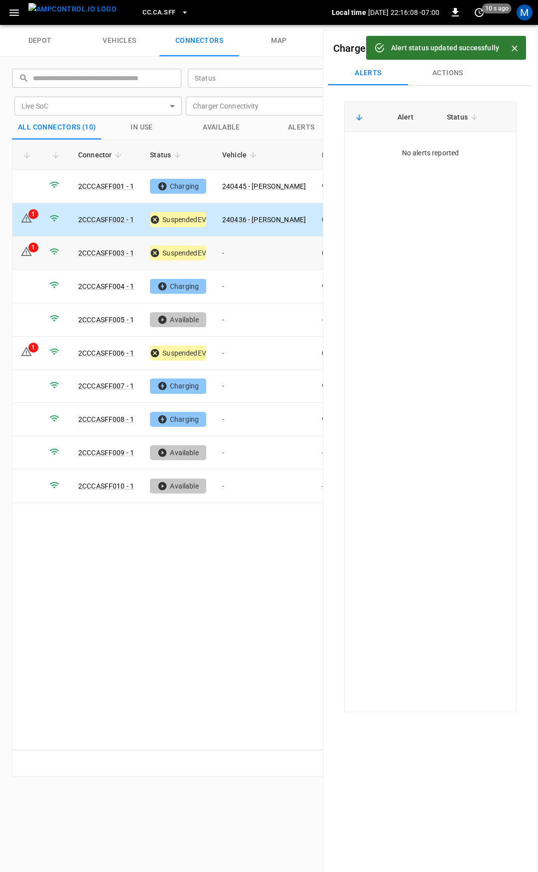
click at [259, 257] on td "-" at bounding box center [264, 253] width 100 height 33
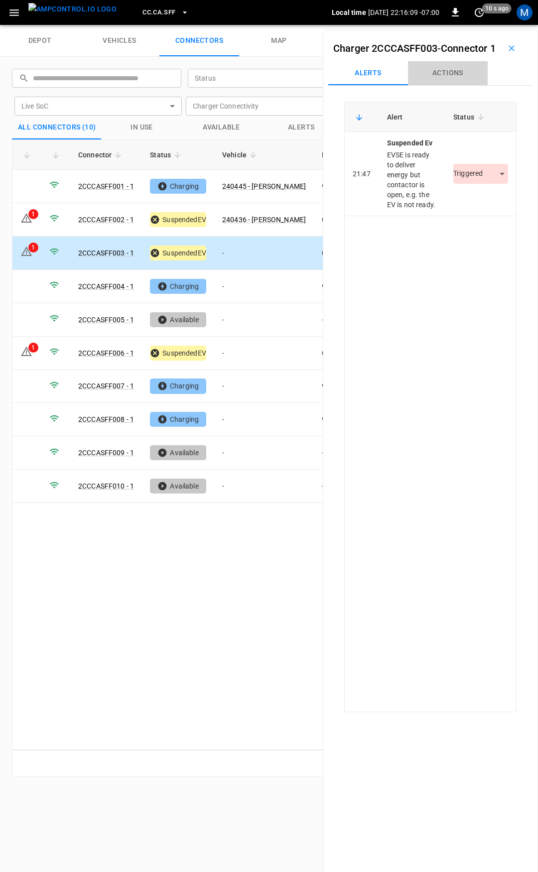
click at [443, 85] on button "Actions" at bounding box center [448, 73] width 80 height 24
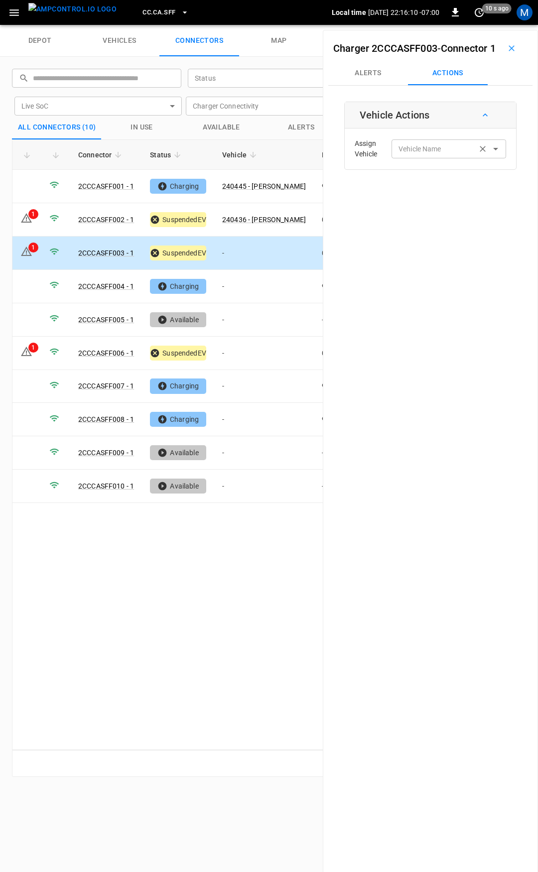
click at [431, 155] on input "Vehicle Name" at bounding box center [434, 148] width 79 height 12
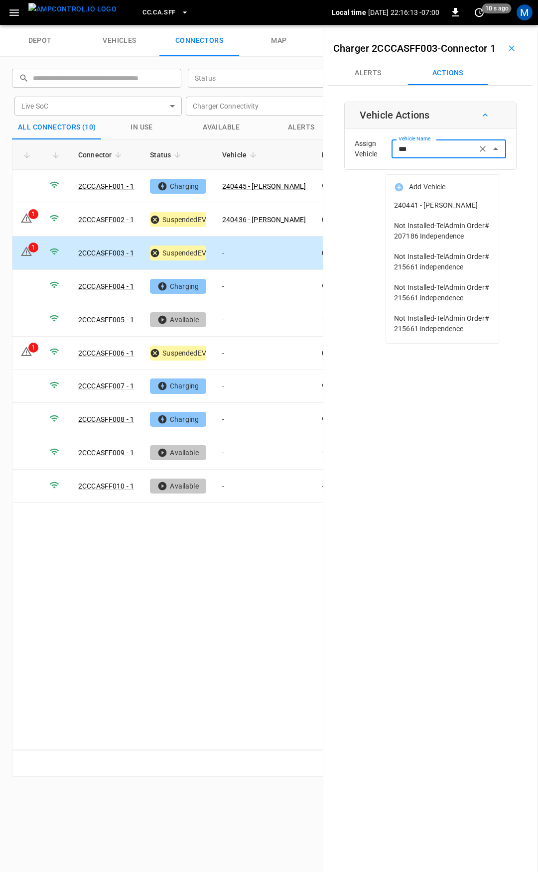
click at [433, 207] on span "240441 - [PERSON_NAME]" at bounding box center [443, 205] width 98 height 10
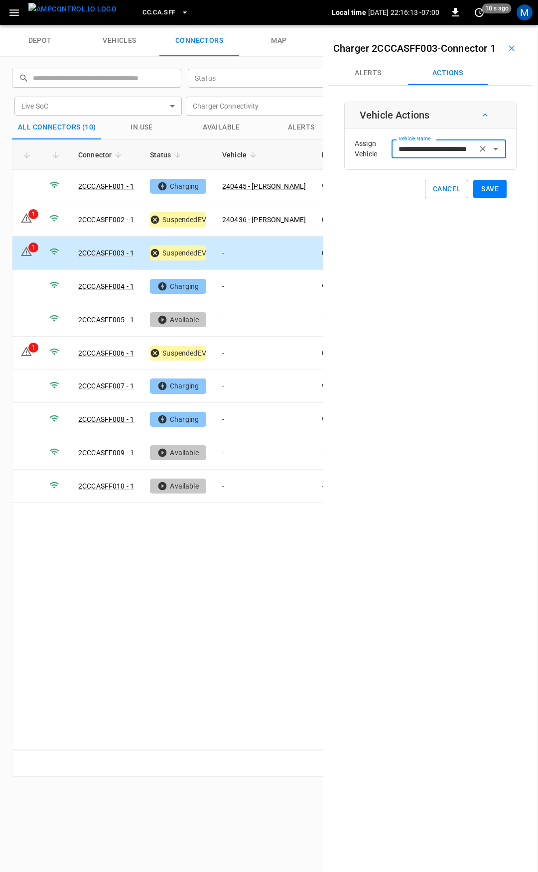
type input "**********"
drag, startPoint x: 477, startPoint y: 205, endPoint x: 454, endPoint y: 213, distance: 24.7
click at [478, 198] on button "Save" at bounding box center [489, 189] width 33 height 18
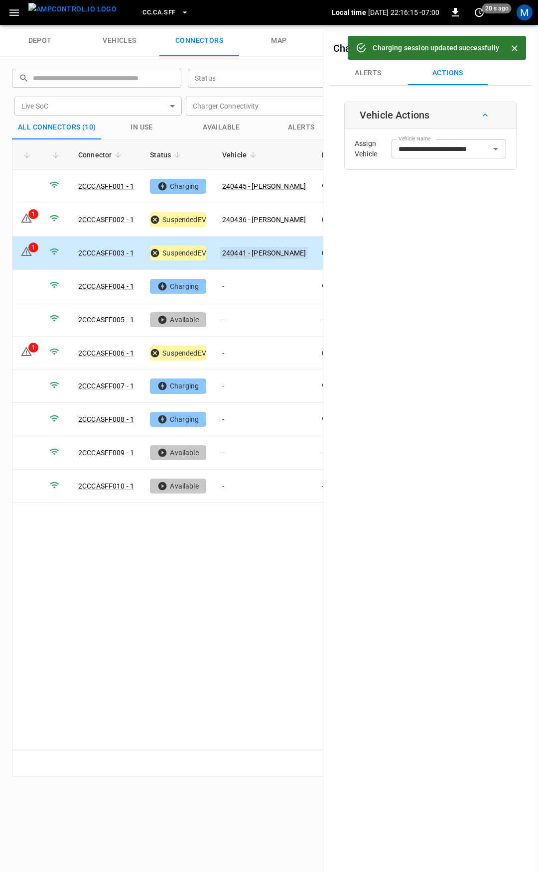
click at [248, 249] on link "240441 - [PERSON_NAME]" at bounding box center [264, 253] width 88 height 12
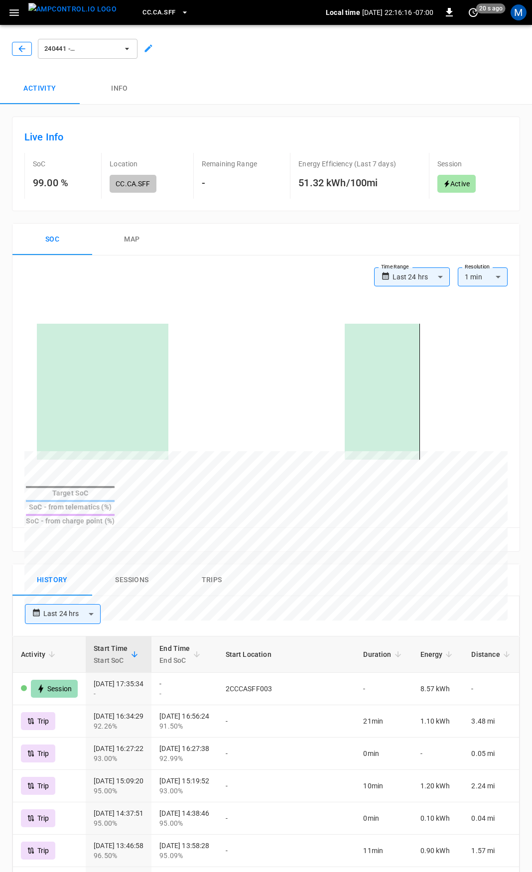
click at [14, 48] on button "button" at bounding box center [22, 49] width 20 height 14
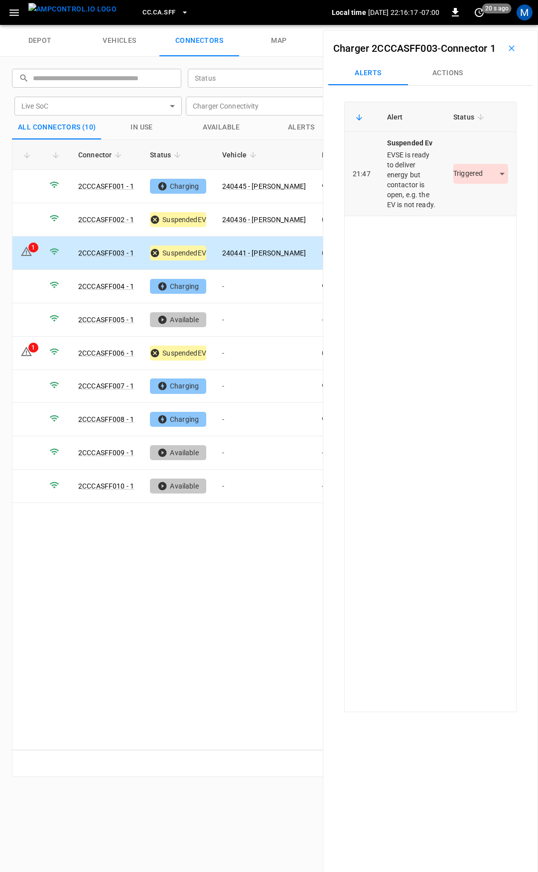
click at [471, 25] on body "CC.CA.SFF Local time [DATE] 22:16:17 -07:00 0 20 s ago M depot vehicles connect…" at bounding box center [269, 12] width 538 height 25
click at [474, 218] on li "Resolved" at bounding box center [475, 219] width 62 height 16
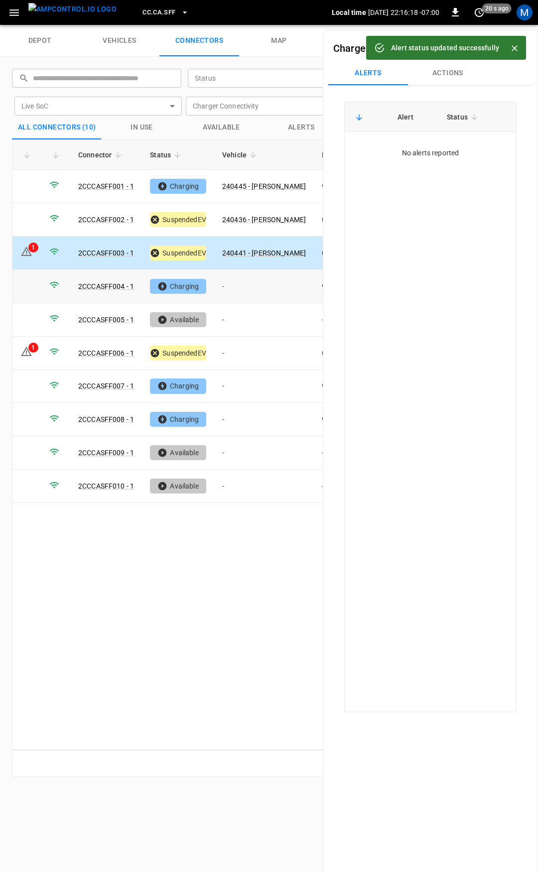
click at [267, 288] on td "-" at bounding box center [264, 286] width 100 height 33
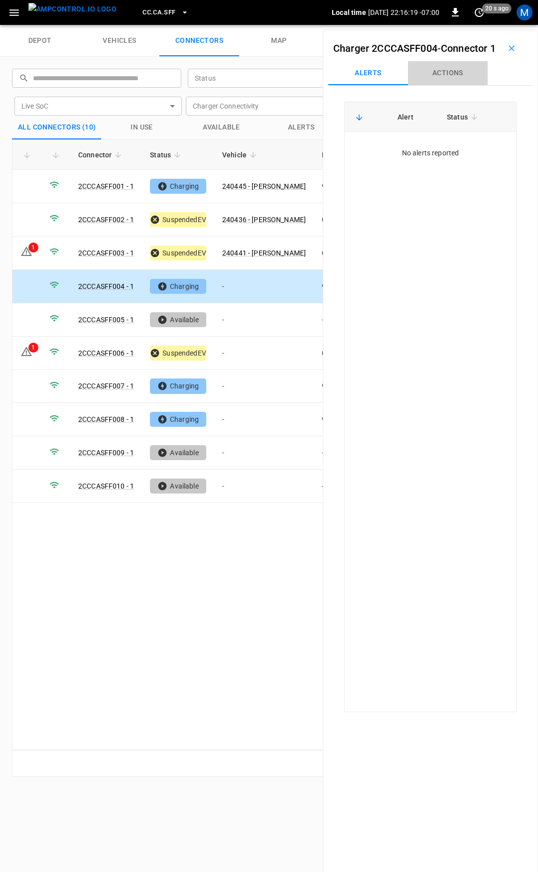
click at [441, 85] on button "Actions" at bounding box center [448, 73] width 80 height 24
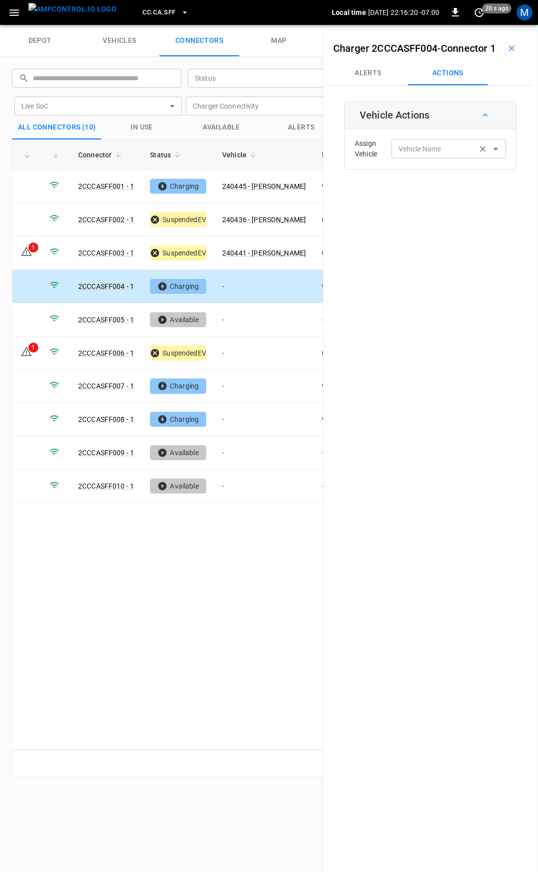
click at [416, 155] on input "Vehicle Name" at bounding box center [434, 148] width 79 height 12
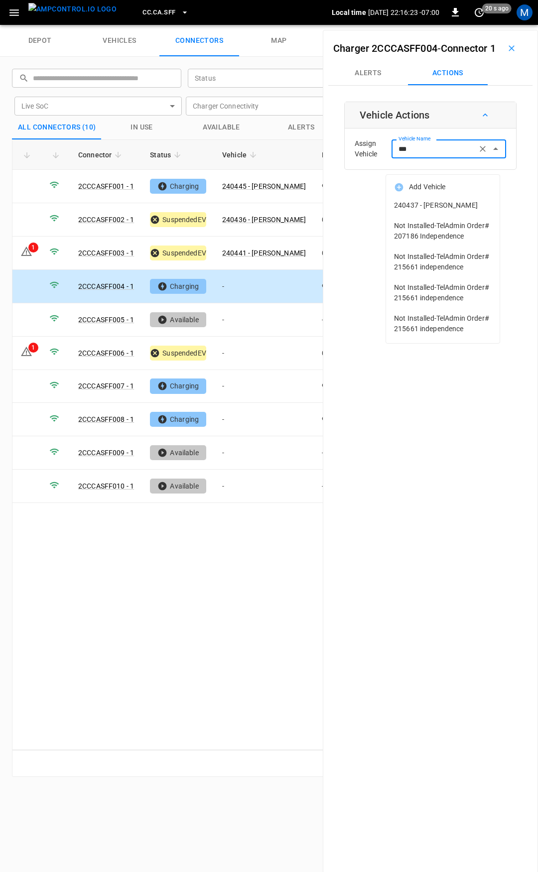
click at [447, 201] on span "240437 - [PERSON_NAME]" at bounding box center [443, 205] width 98 height 10
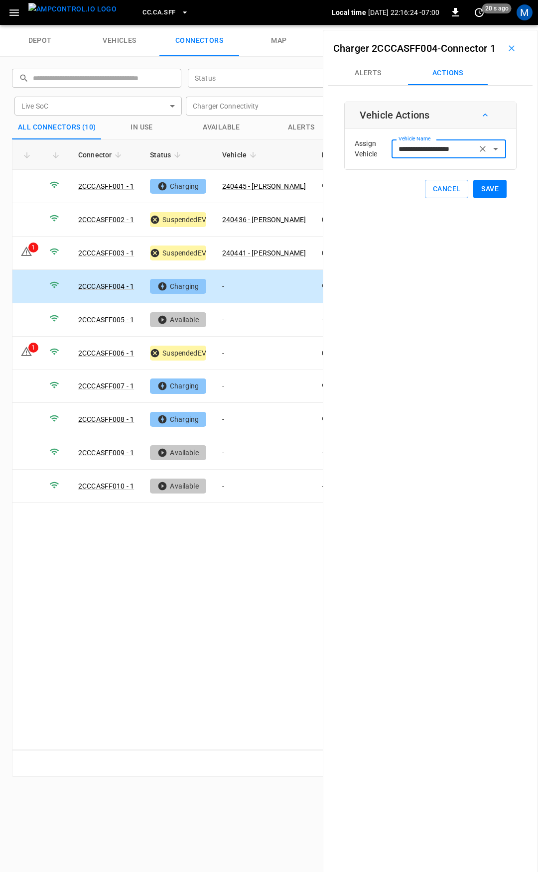
type input "**********"
click at [475, 198] on button "Save" at bounding box center [489, 189] width 33 height 18
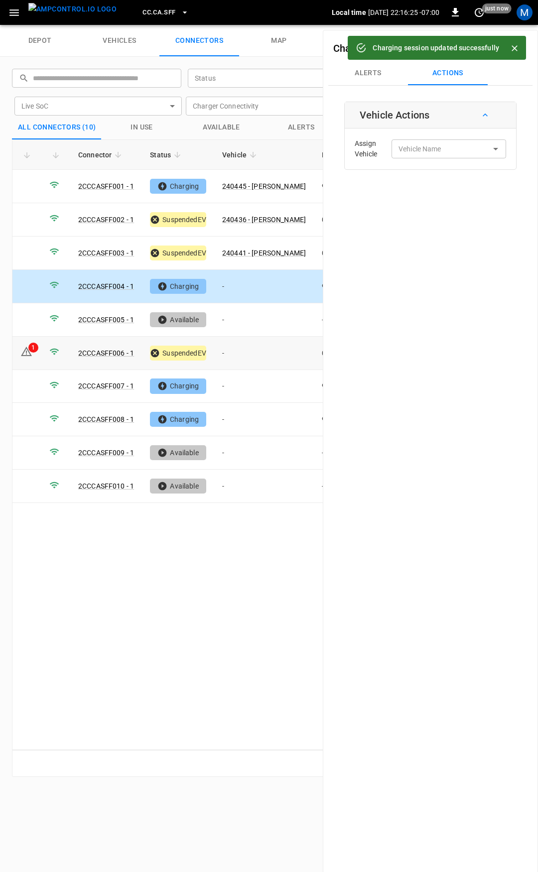
click at [262, 347] on td "-" at bounding box center [264, 353] width 100 height 33
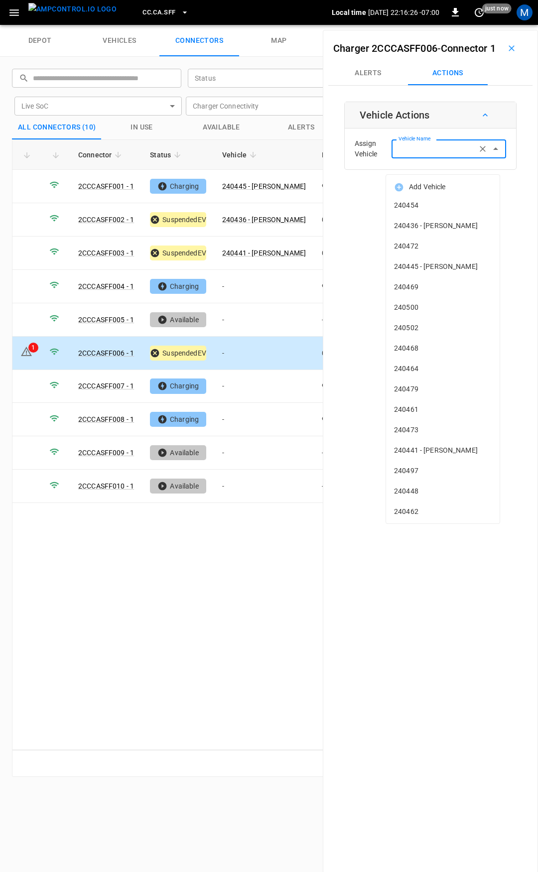
click at [424, 155] on input "Vehicle Name" at bounding box center [434, 148] width 79 height 12
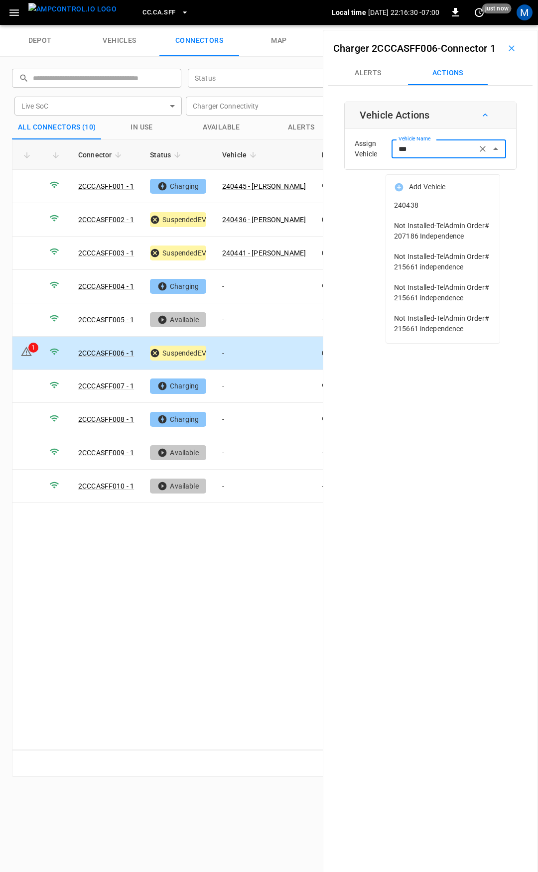
click at [424, 201] on span "240438" at bounding box center [443, 205] width 98 height 10
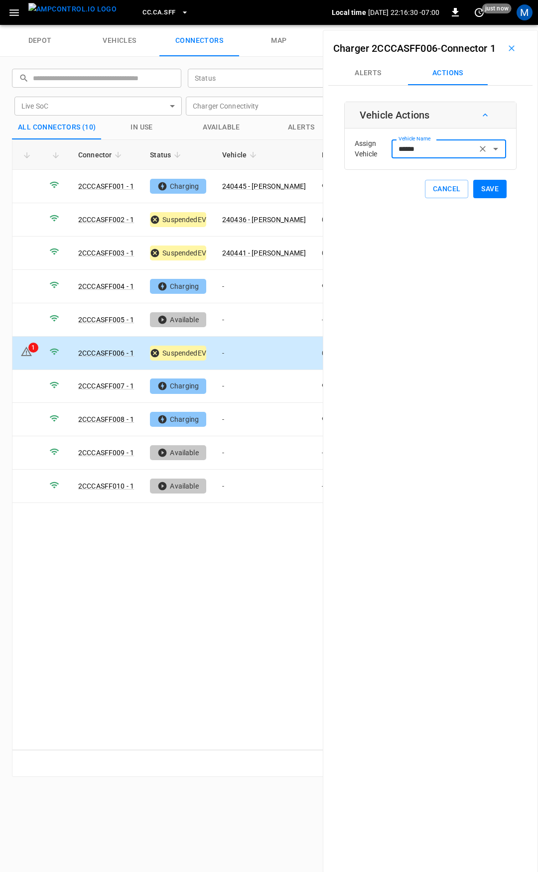
type input "******"
click at [478, 198] on button "Save" at bounding box center [489, 189] width 33 height 18
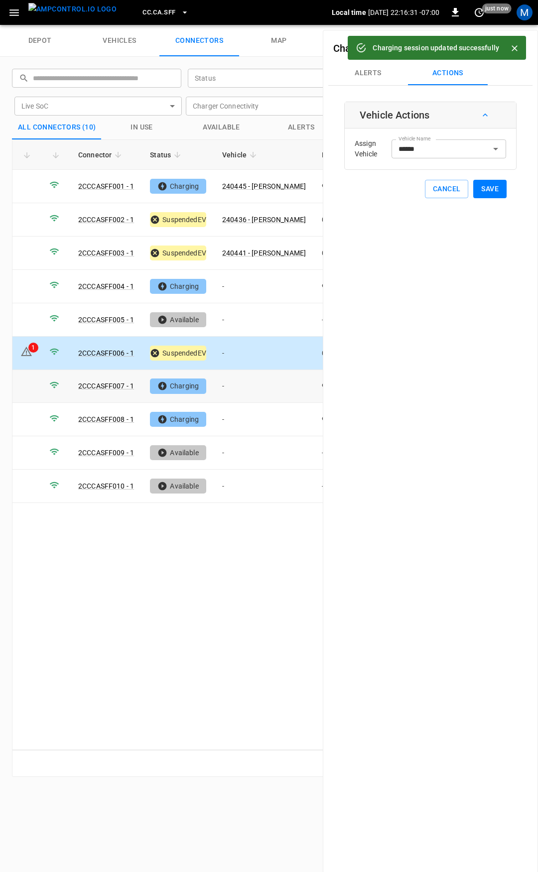
click at [253, 387] on td "-" at bounding box center [264, 386] width 100 height 33
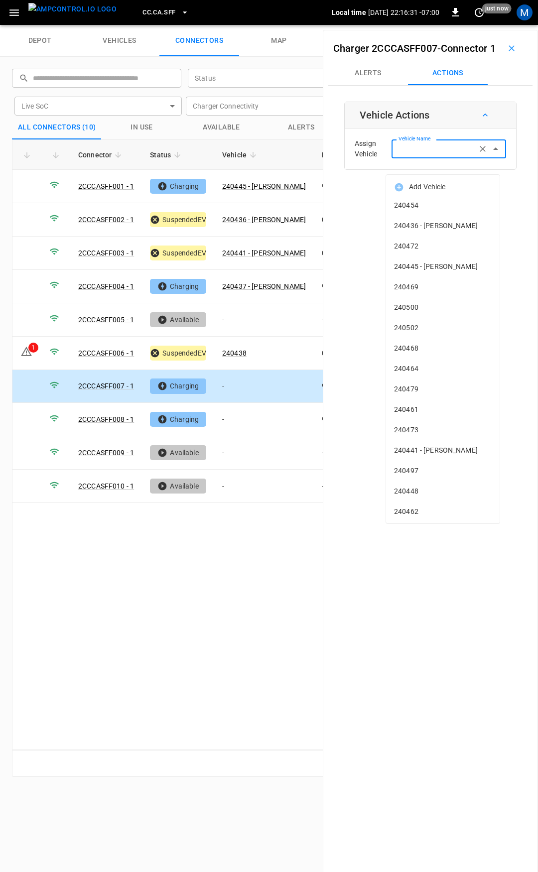
click at [421, 155] on input "Vehicle Name" at bounding box center [434, 148] width 79 height 12
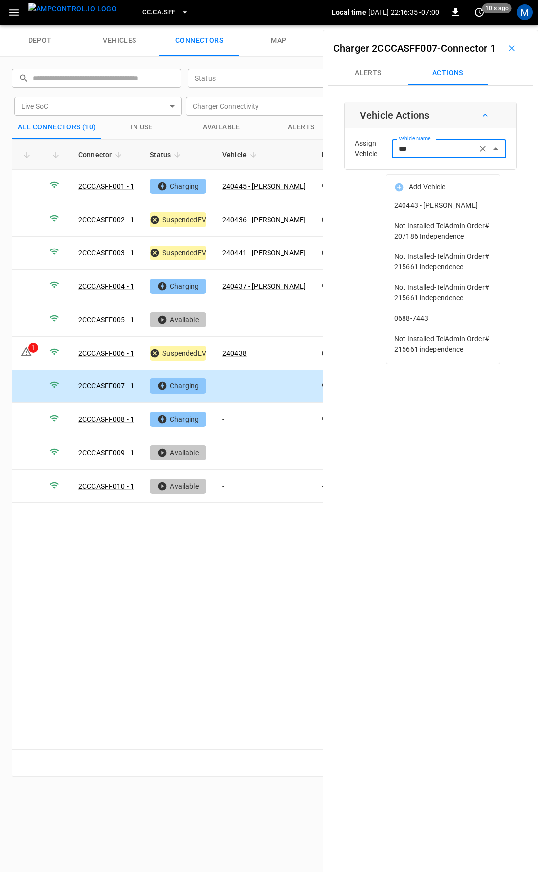
click at [429, 212] on li "240443 - [PERSON_NAME]" at bounding box center [443, 205] width 114 height 20
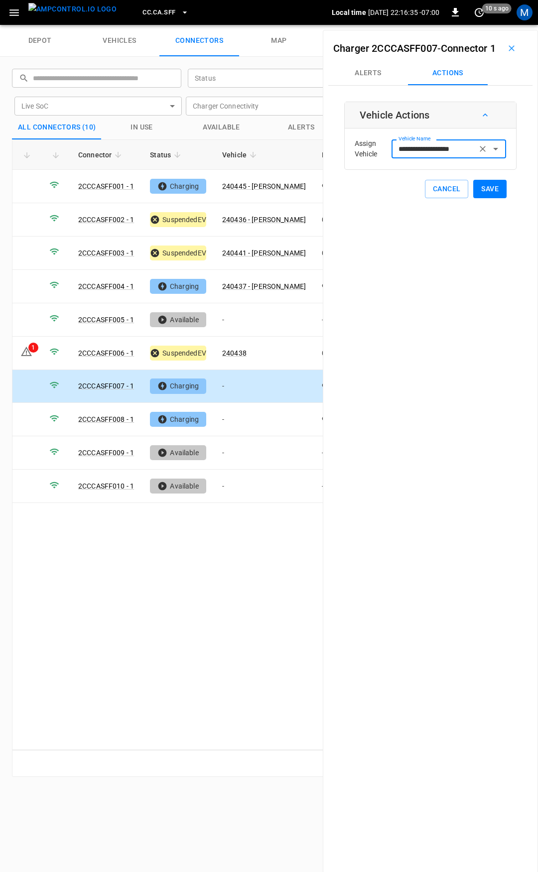
type input "**********"
click at [477, 198] on button "Save" at bounding box center [489, 189] width 33 height 18
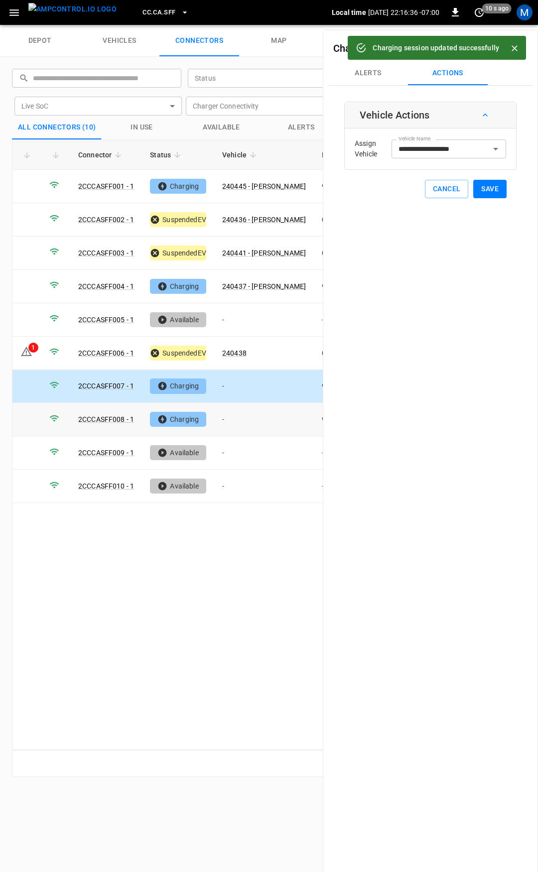
drag, startPoint x: 241, startPoint y: 415, endPoint x: 333, endPoint y: 265, distance: 176.7
click at [241, 414] on td "-" at bounding box center [264, 419] width 100 height 33
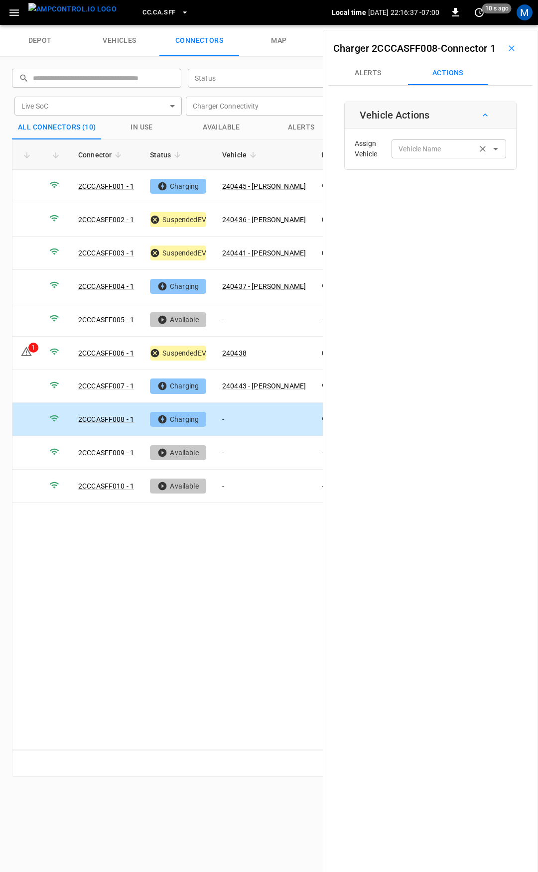
click at [410, 155] on input "Vehicle Name" at bounding box center [434, 148] width 79 height 12
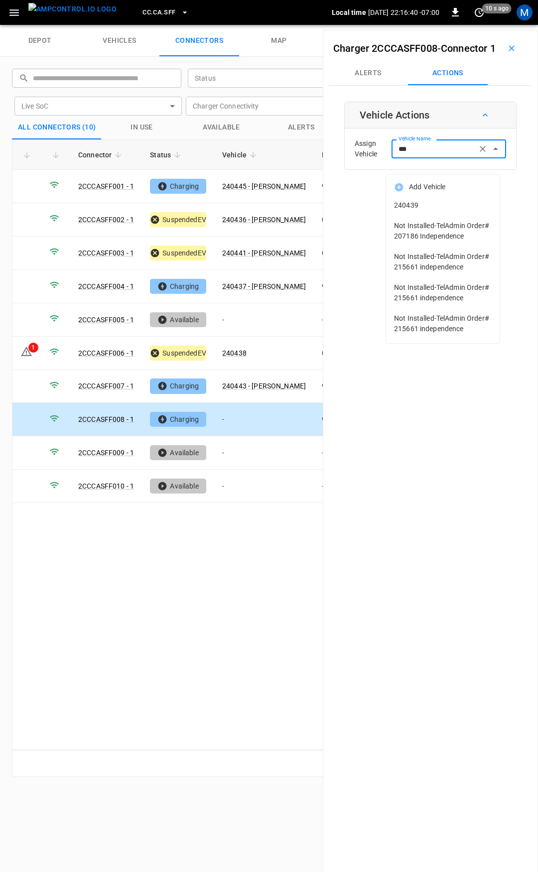
click at [429, 206] on span "240439" at bounding box center [443, 205] width 98 height 10
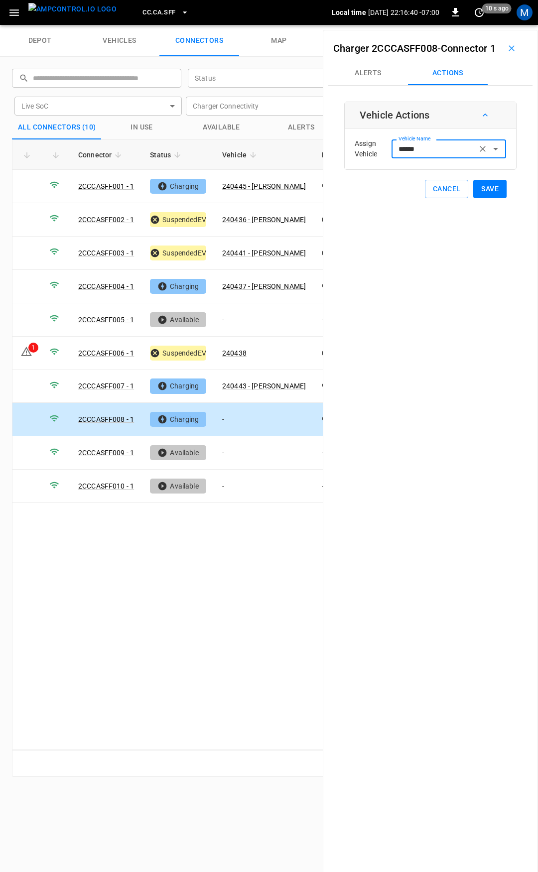
type input "******"
click at [486, 198] on button "Save" at bounding box center [489, 189] width 33 height 18
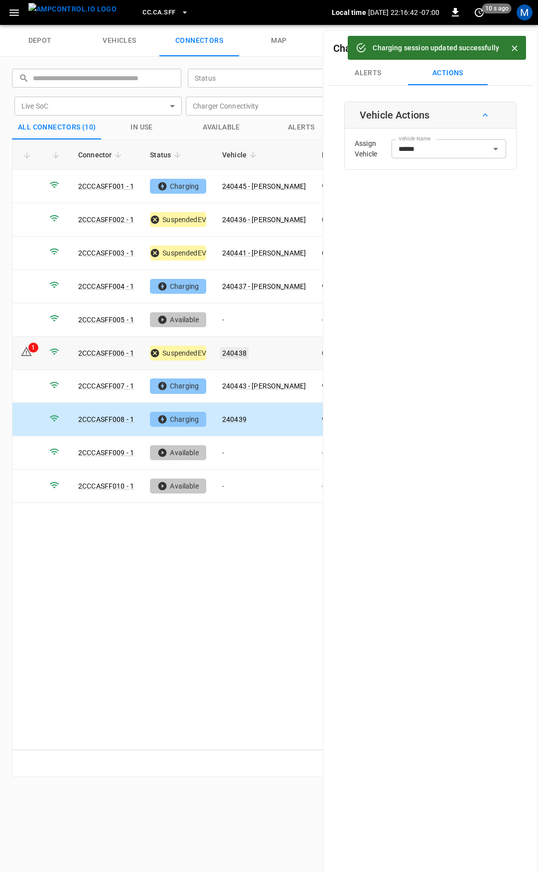
click at [233, 347] on link "240438" at bounding box center [234, 353] width 28 height 12
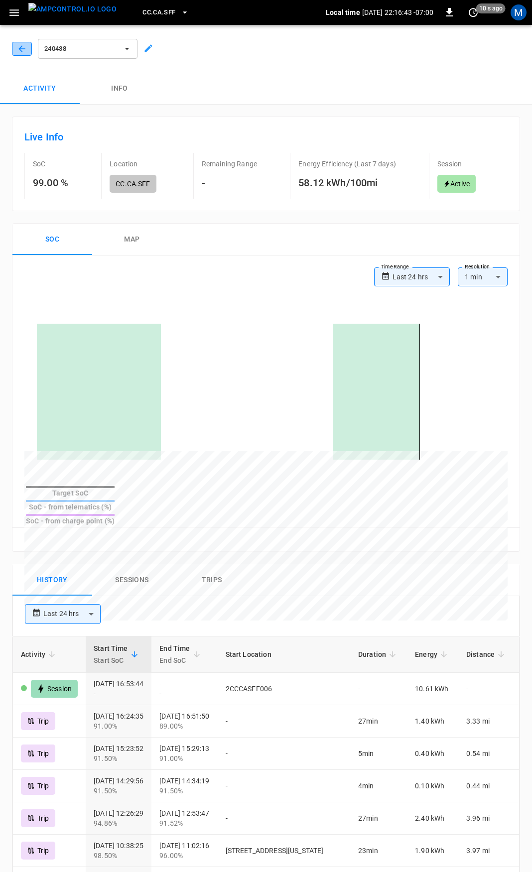
click at [18, 45] on button "button" at bounding box center [22, 49] width 20 height 14
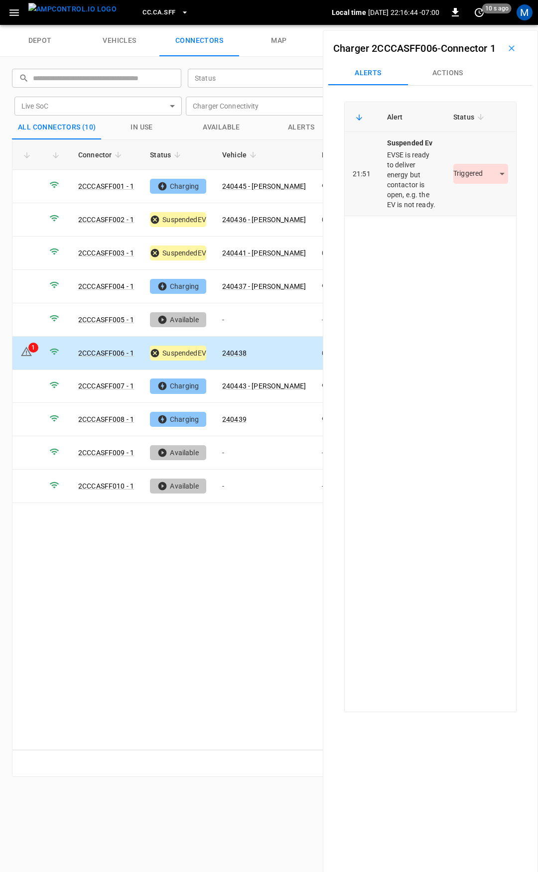
drag, startPoint x: 473, startPoint y: 183, endPoint x: 473, endPoint y: 200, distance: 16.9
click at [473, 187] on td "Triggered *********" at bounding box center [480, 174] width 71 height 84
click at [473, 25] on body "CC.CA.SFF Local time [DATE] 22:16:44 -07:00 0 10 s ago M depot vehicles connect…" at bounding box center [269, 12] width 538 height 25
click at [477, 220] on li "Resolved" at bounding box center [475, 219] width 62 height 16
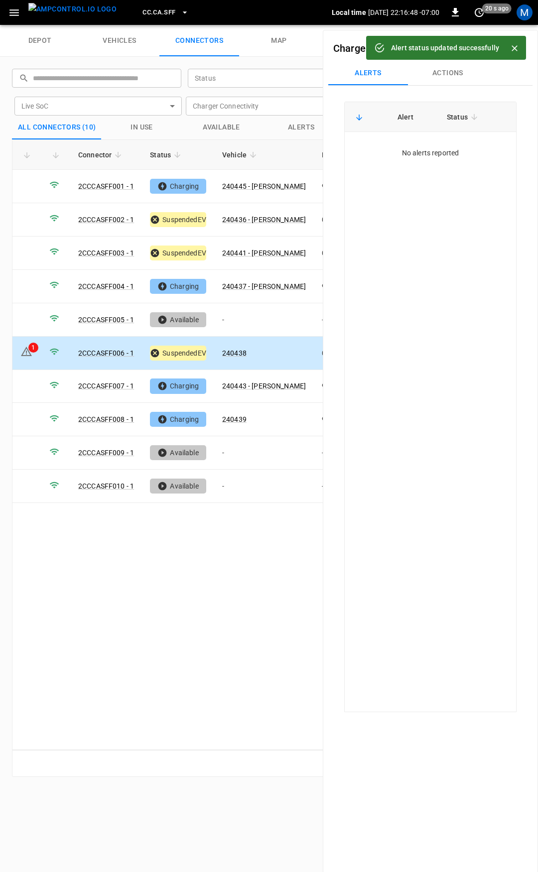
click at [142, 15] on span "CC.CA.SFF" at bounding box center [158, 12] width 33 height 11
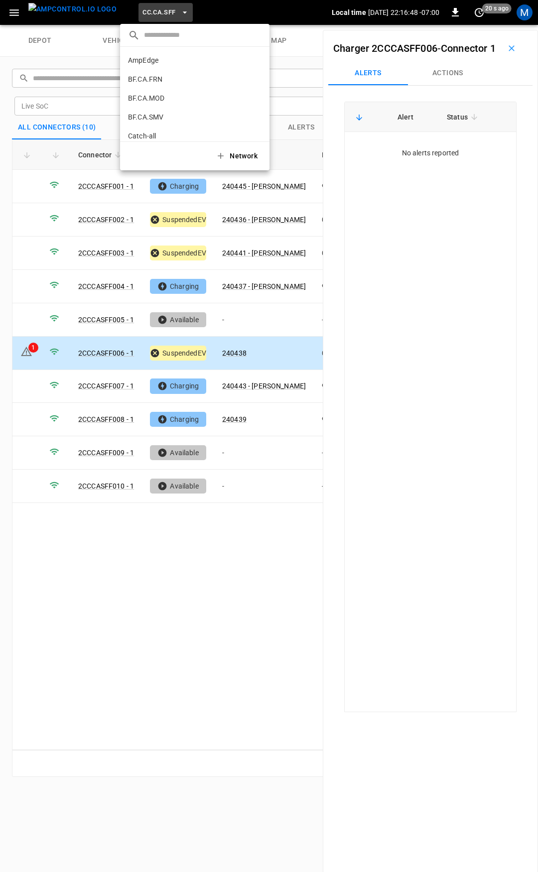
scroll to position [167, 0]
click at [164, 79] on li "CC.CA.SJO 7dd7 ..." at bounding box center [194, 82] width 149 height 19
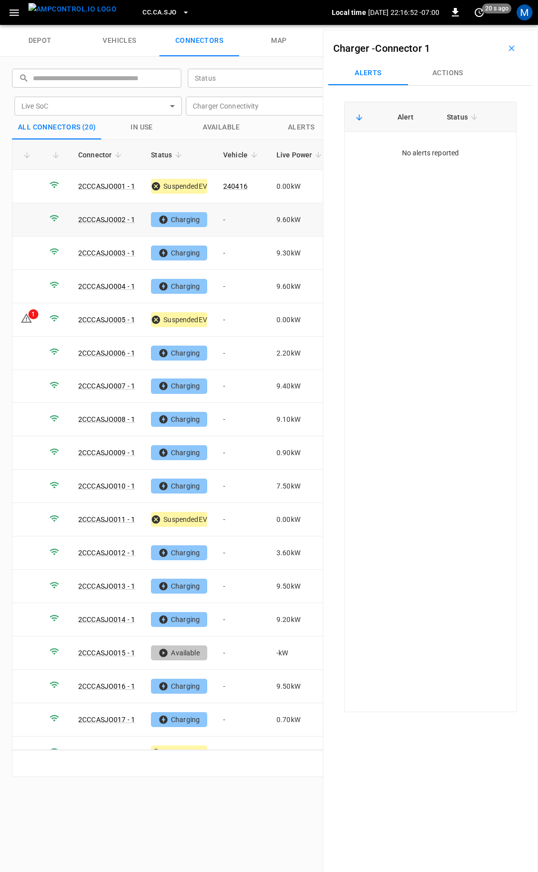
drag, startPoint x: 241, startPoint y: 221, endPoint x: 2, endPoint y: 349, distance: 270.8
click at [241, 221] on td "-" at bounding box center [241, 219] width 53 height 33
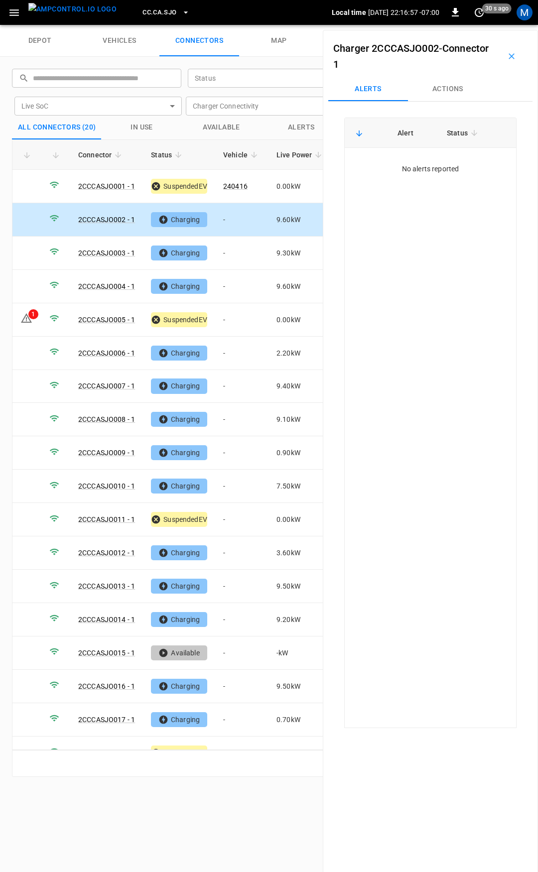
drag, startPoint x: 453, startPoint y: 83, endPoint x: 449, endPoint y: 111, distance: 28.2
click at [453, 83] on button "Actions" at bounding box center [448, 89] width 80 height 24
click at [433, 163] on div "Vehicle Name Vehicle Name" at bounding box center [449, 164] width 115 height 18
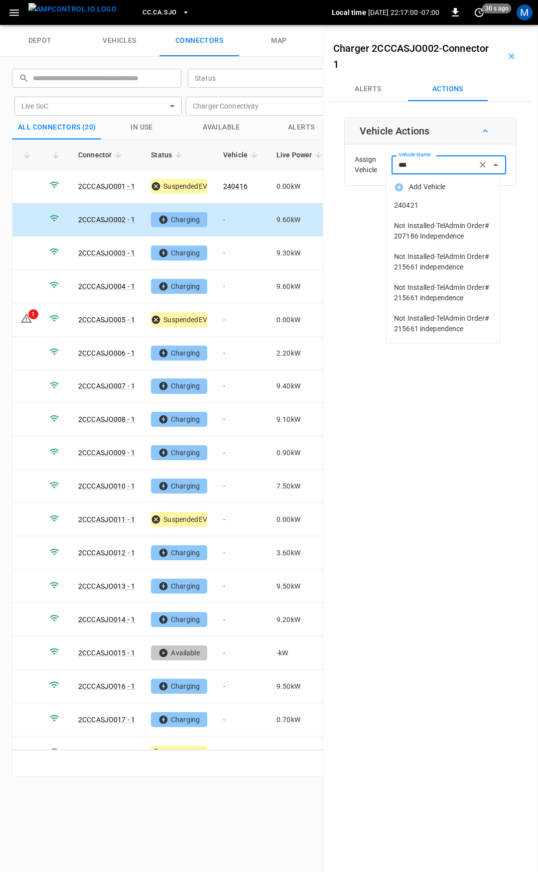
click at [416, 205] on span "240421" at bounding box center [443, 205] width 98 height 10
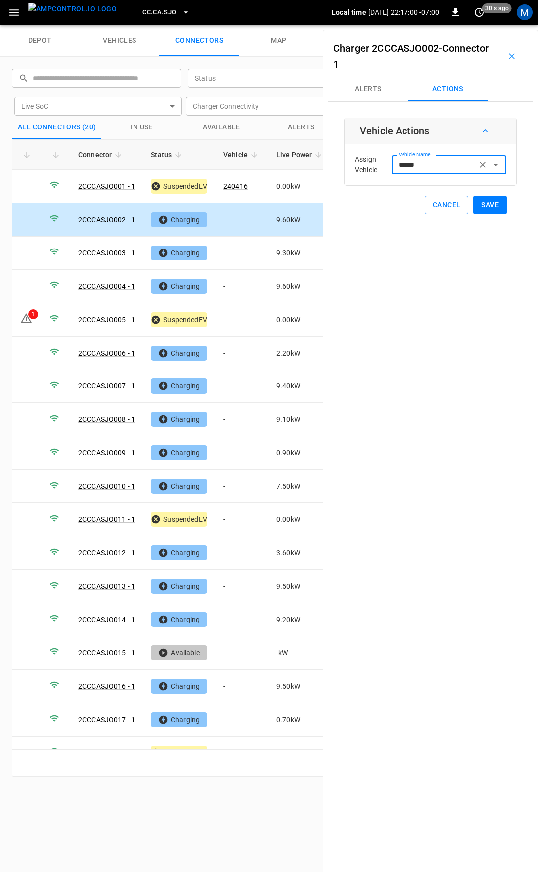
type input "******"
click at [489, 209] on button "Save" at bounding box center [489, 205] width 33 height 18
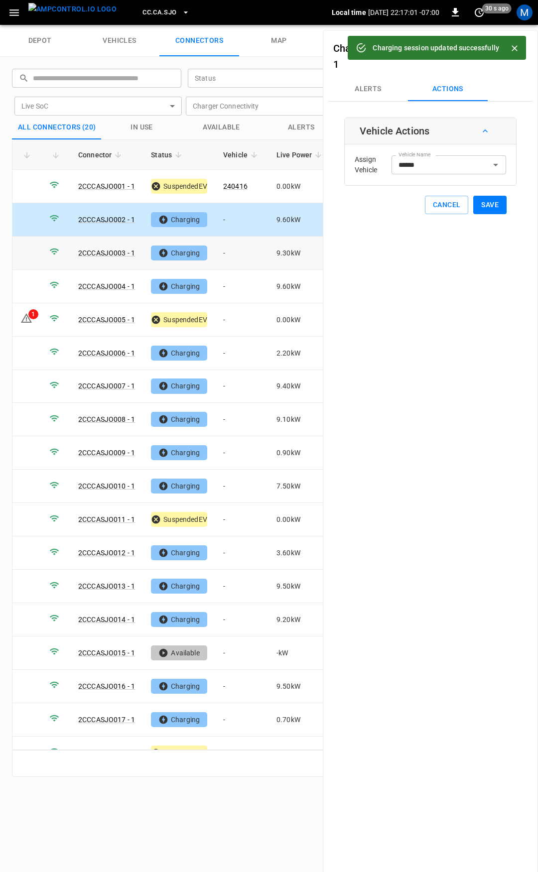
click at [249, 252] on td "-" at bounding box center [241, 253] width 53 height 33
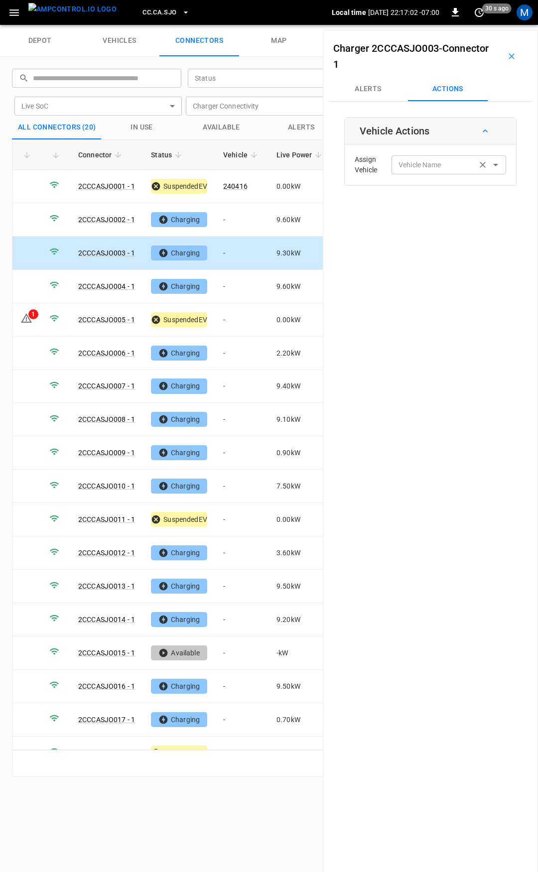
click at [408, 166] on input "Vehicle Name" at bounding box center [434, 164] width 79 height 12
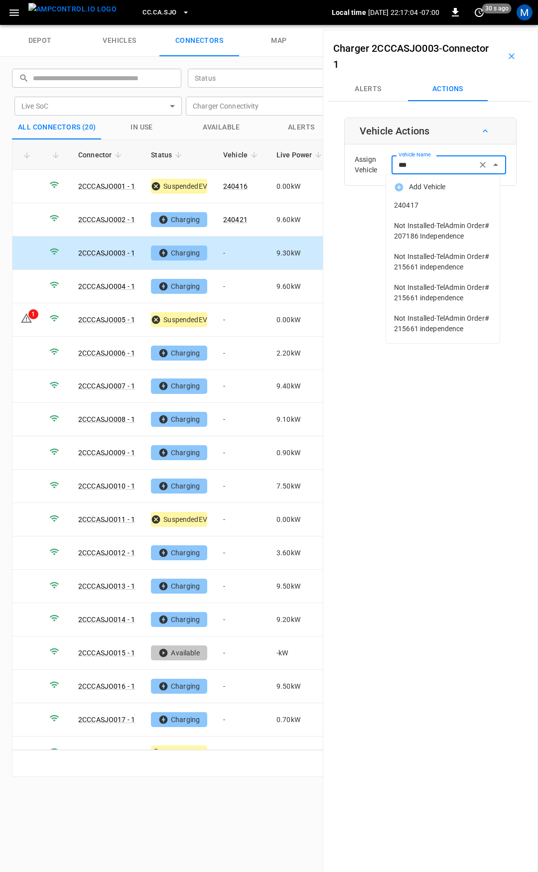
click at [423, 204] on span "240417" at bounding box center [443, 205] width 98 height 10
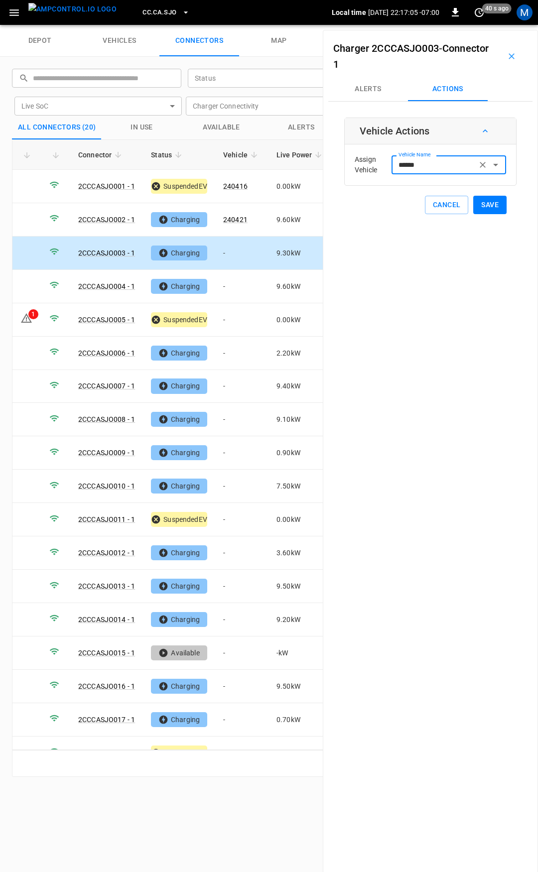
type input "******"
click at [492, 206] on button "Save" at bounding box center [489, 205] width 33 height 18
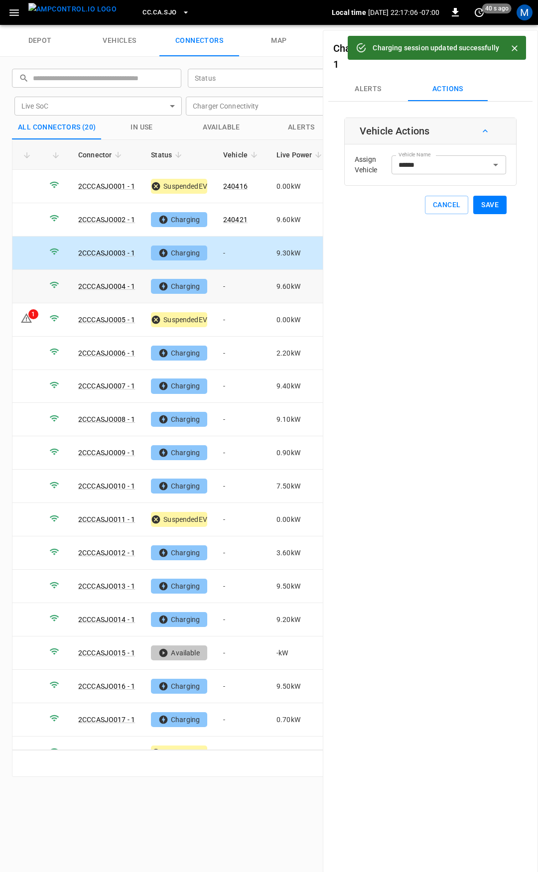
click at [234, 285] on td "-" at bounding box center [241, 286] width 53 height 33
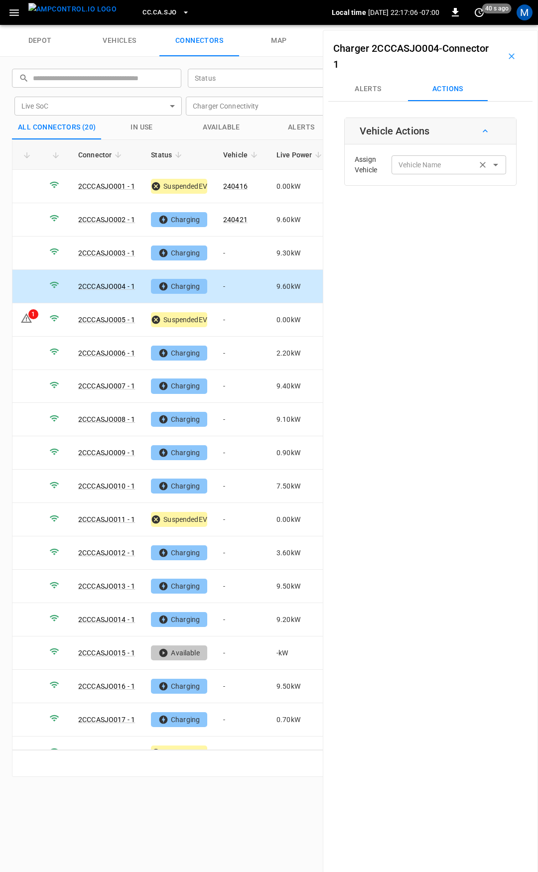
click at [409, 165] on div "Vehicle Name Vehicle Name" at bounding box center [449, 164] width 115 height 18
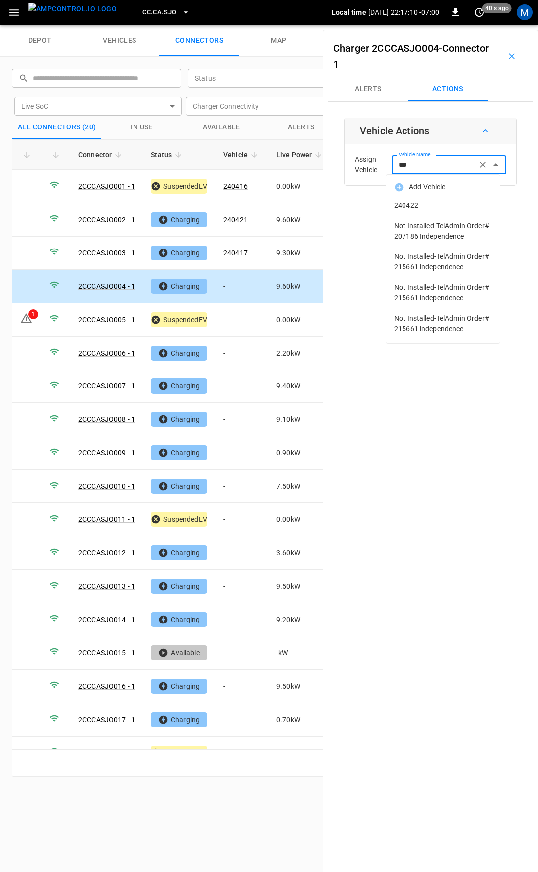
click at [420, 201] on span "240422" at bounding box center [443, 205] width 98 height 10
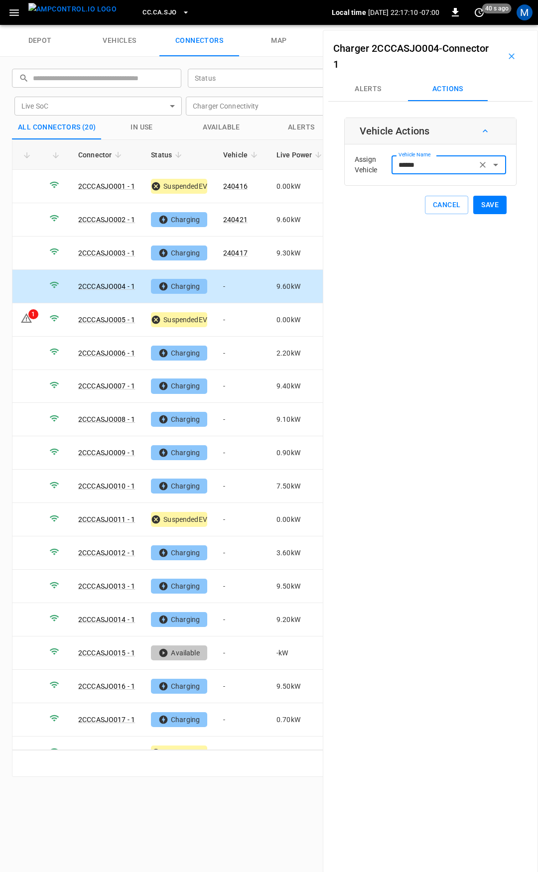
type input "******"
click at [475, 205] on button "Save" at bounding box center [489, 205] width 33 height 18
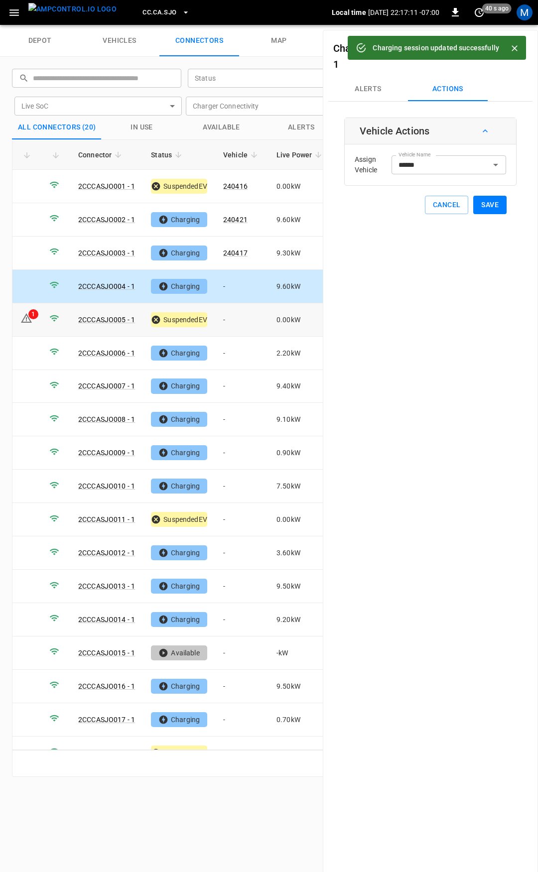
click at [246, 319] on td "-" at bounding box center [241, 319] width 53 height 33
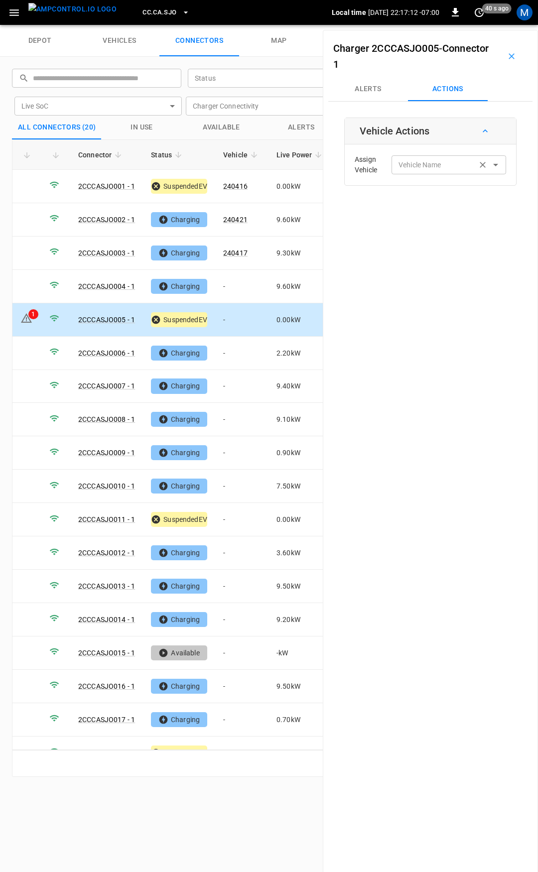
click at [415, 170] on input "Vehicle Name" at bounding box center [434, 164] width 79 height 12
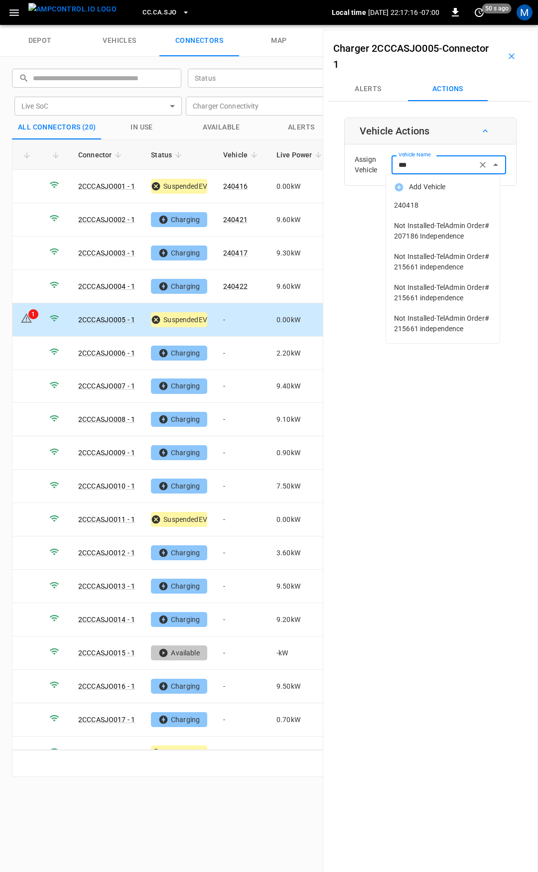
click at [420, 205] on span "240418" at bounding box center [443, 205] width 98 height 10
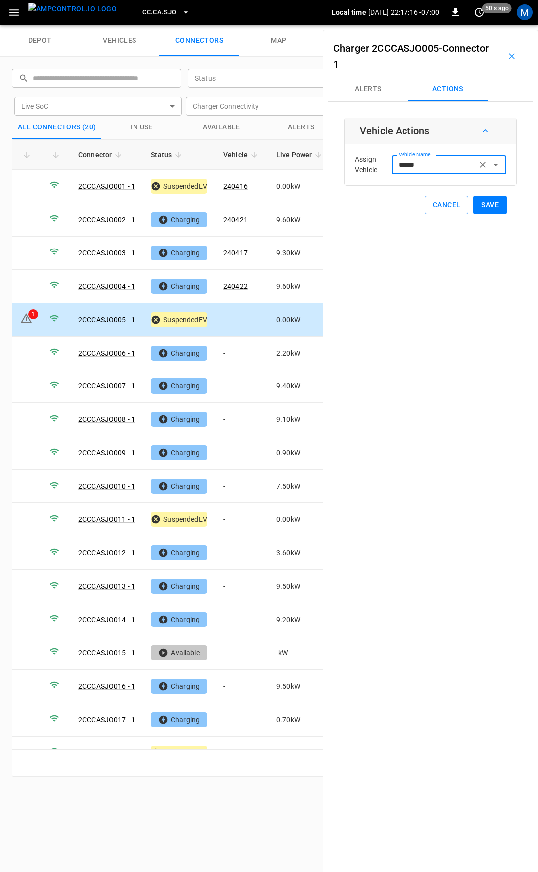
type input "******"
click at [477, 204] on button "Save" at bounding box center [489, 205] width 33 height 18
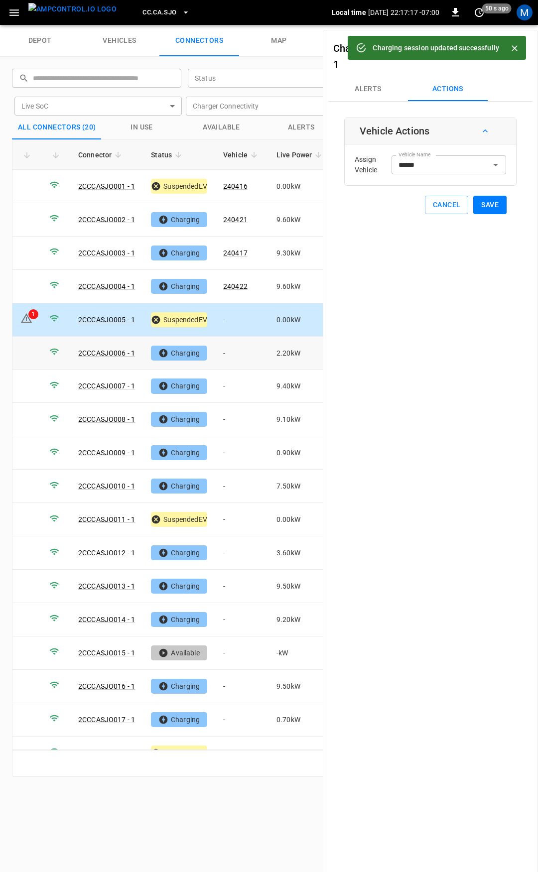
click at [236, 351] on td "-" at bounding box center [241, 353] width 53 height 33
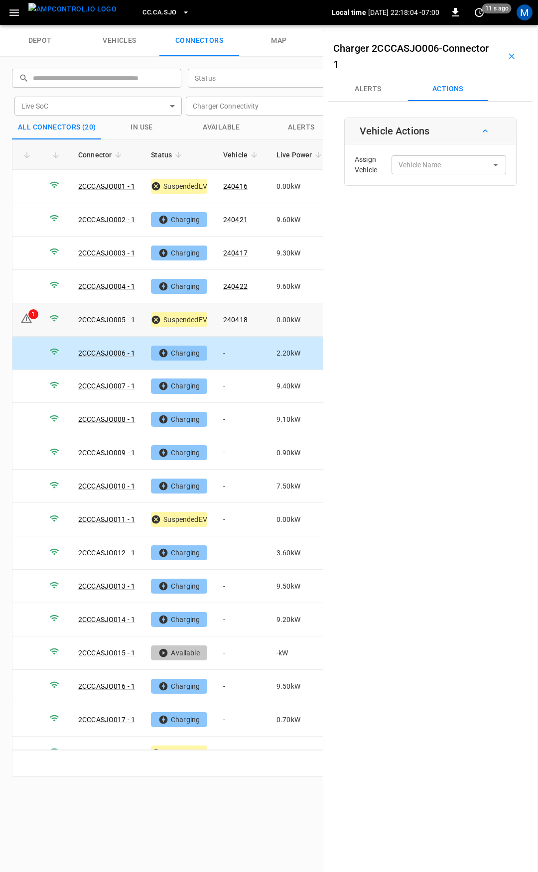
click at [237, 344] on td "-" at bounding box center [241, 353] width 53 height 33
click at [424, 159] on div "Vehicle Name Vehicle Name" at bounding box center [449, 164] width 115 height 18
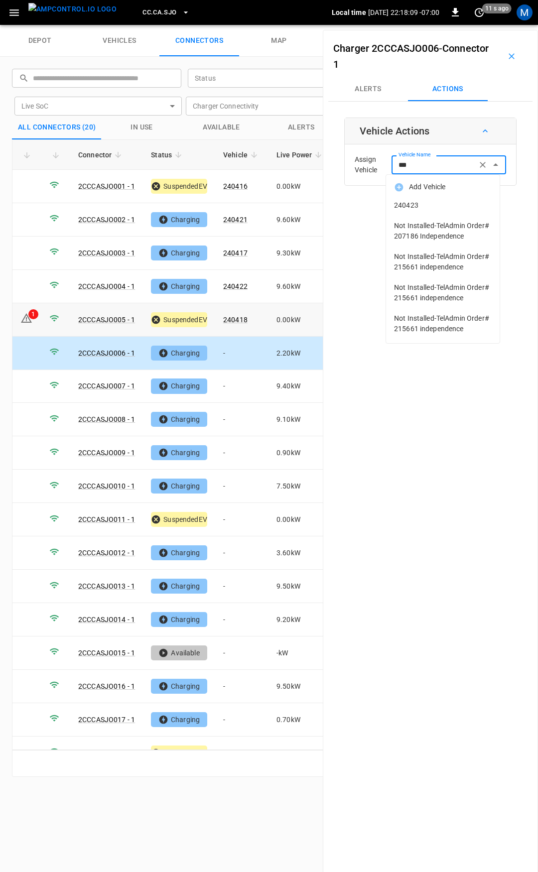
click at [430, 202] on span "240423" at bounding box center [443, 205] width 98 height 10
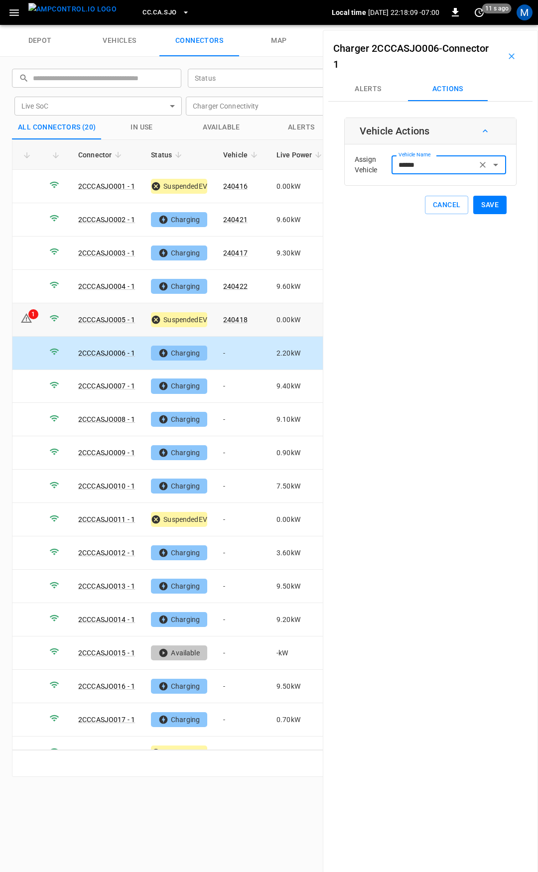
type input "******"
click at [474, 204] on button "Save" at bounding box center [489, 205] width 33 height 18
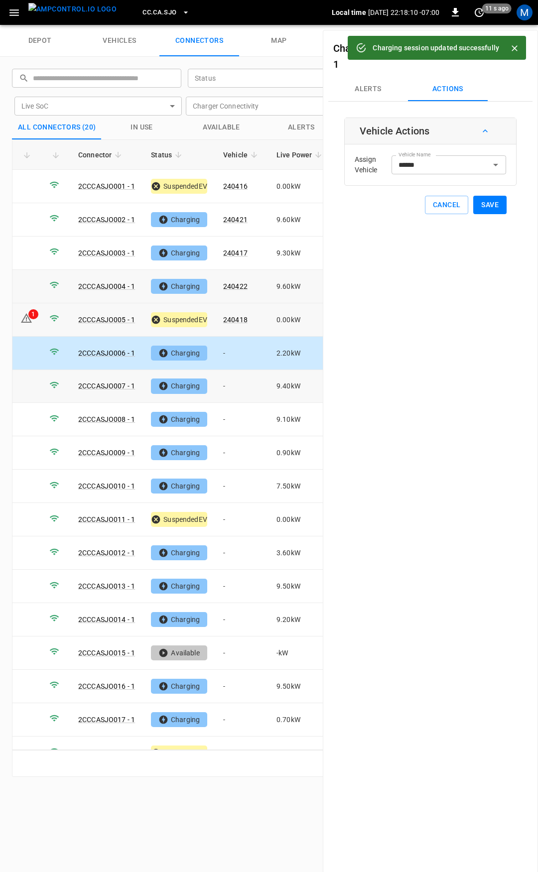
drag, startPoint x: 229, startPoint y: 388, endPoint x: 308, endPoint y: 296, distance: 121.1
click at [229, 387] on td "-" at bounding box center [241, 386] width 53 height 33
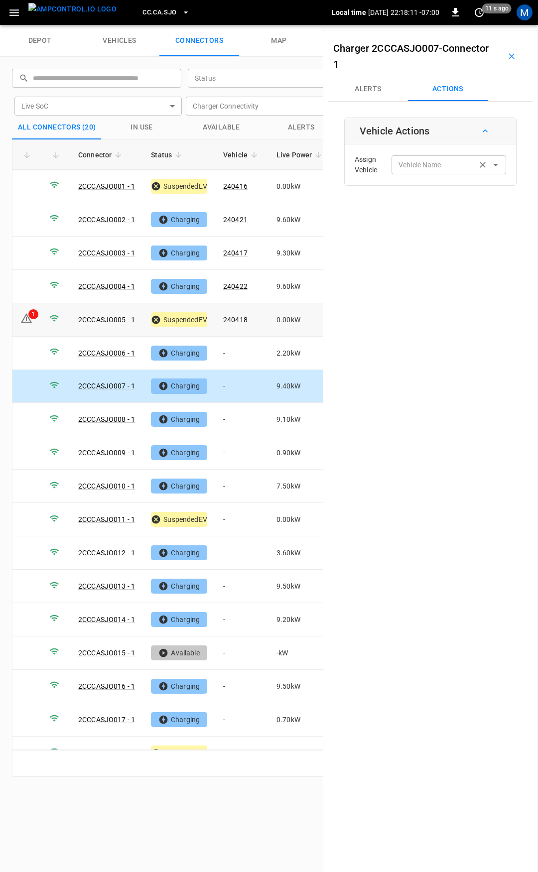
click at [437, 164] on input "Vehicle Name" at bounding box center [434, 164] width 79 height 12
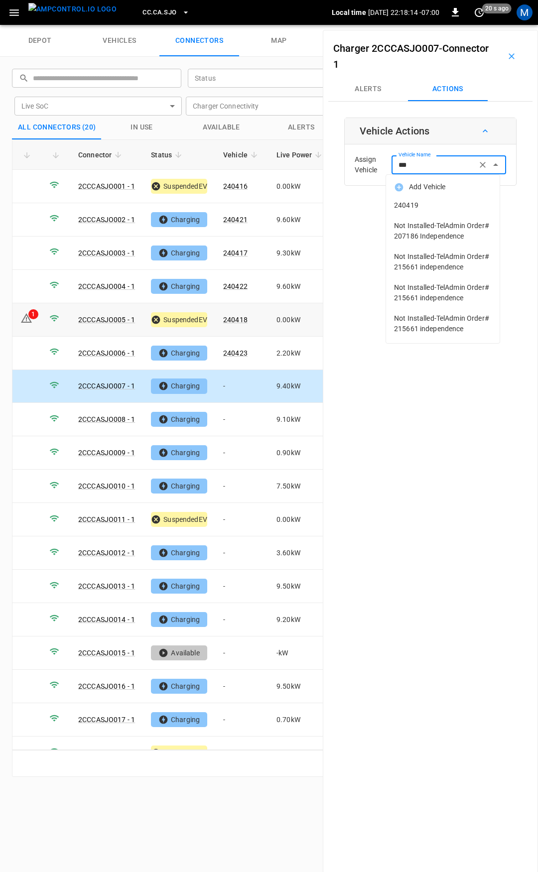
click at [421, 209] on span "240419" at bounding box center [443, 205] width 98 height 10
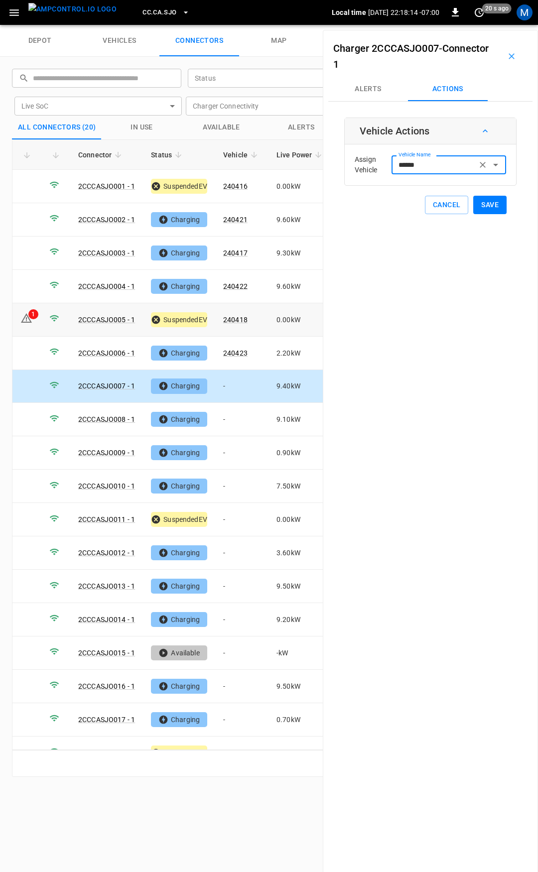
type input "******"
drag, startPoint x: 490, startPoint y: 207, endPoint x: 460, endPoint y: 189, distance: 34.6
click at [490, 206] on button "Save" at bounding box center [489, 205] width 33 height 18
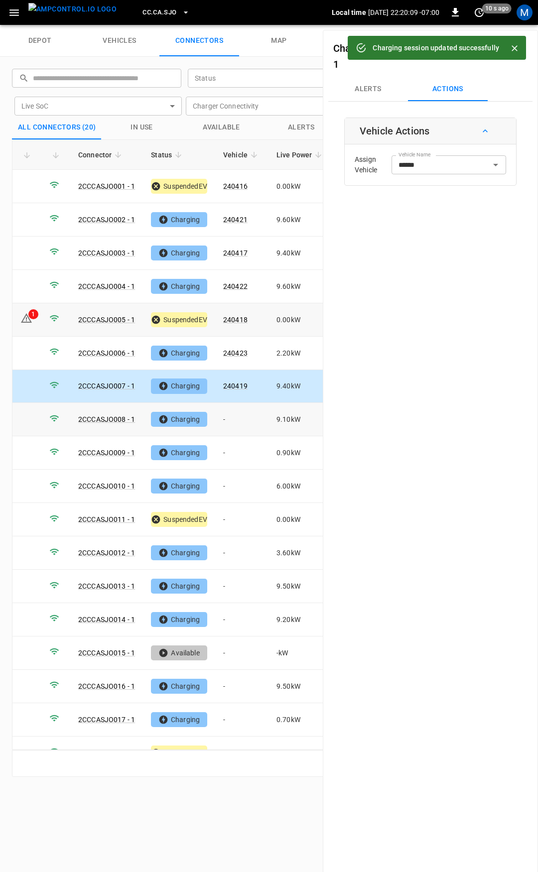
click at [237, 414] on td "-" at bounding box center [241, 419] width 53 height 33
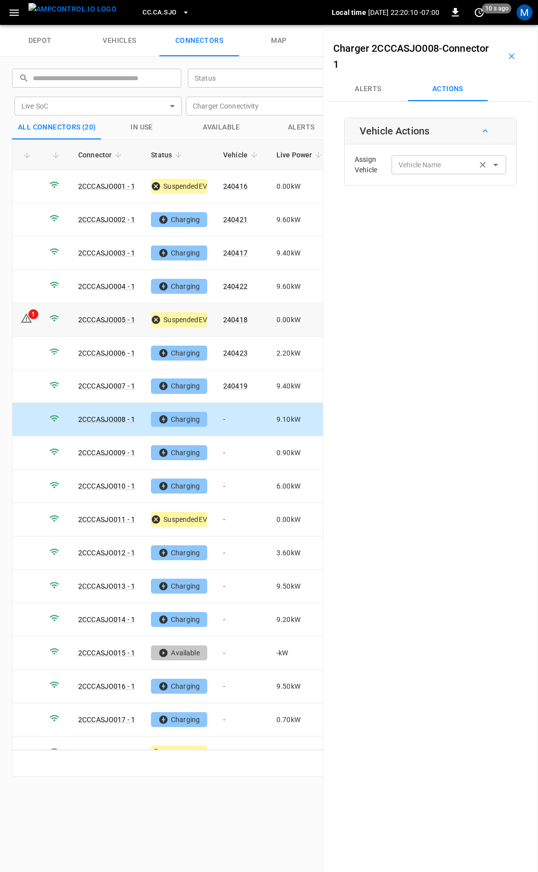
click at [422, 165] on div "Vehicle Name Vehicle Name" at bounding box center [449, 164] width 115 height 18
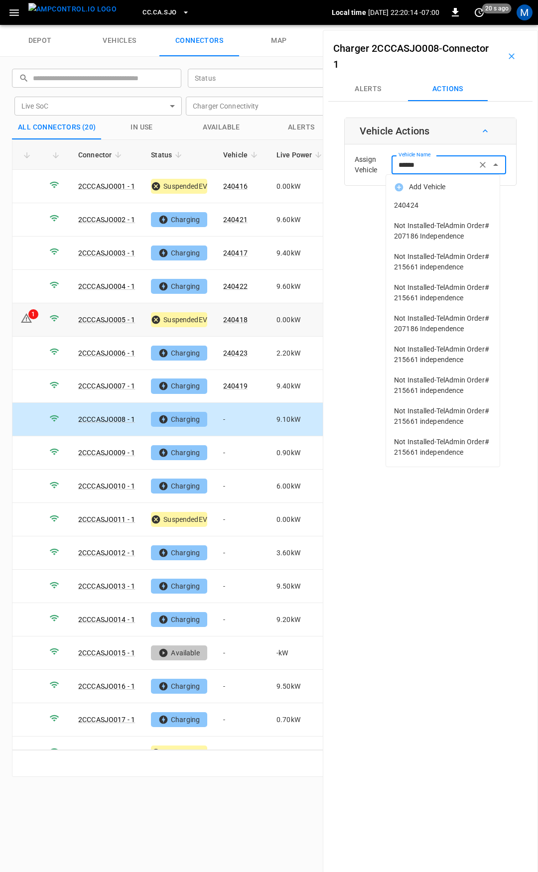
click at [461, 206] on span "240424" at bounding box center [443, 205] width 98 height 10
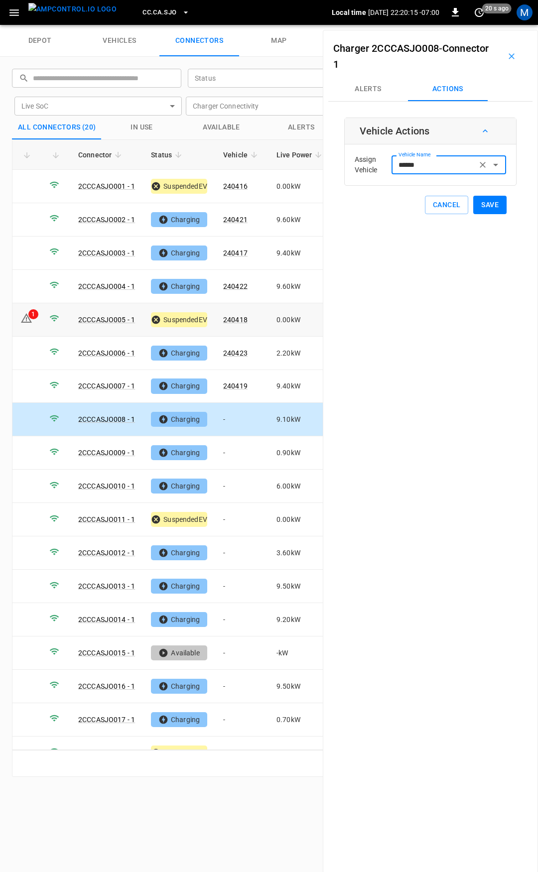
type input "******"
click at [475, 205] on button "Save" at bounding box center [489, 205] width 33 height 18
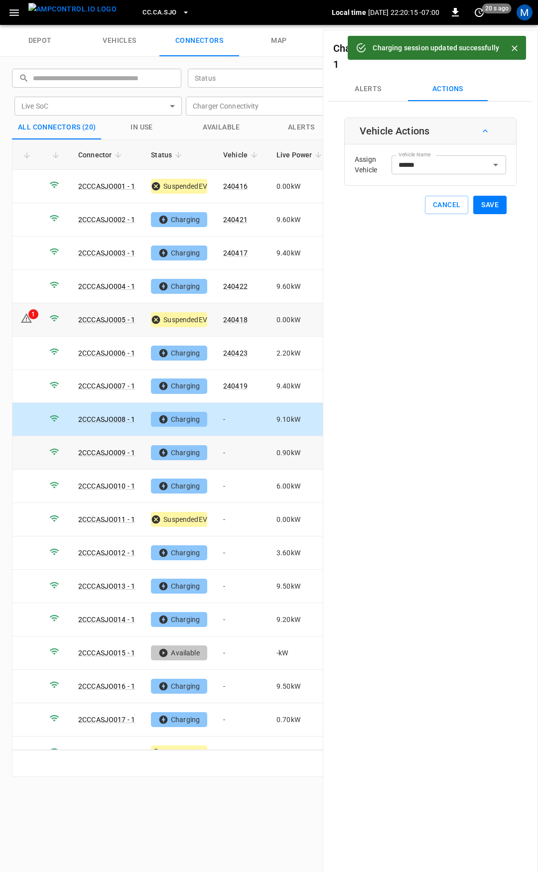
drag, startPoint x: 229, startPoint y: 449, endPoint x: 389, endPoint y: 204, distance: 292.7
click at [230, 449] on td "-" at bounding box center [241, 452] width 53 height 33
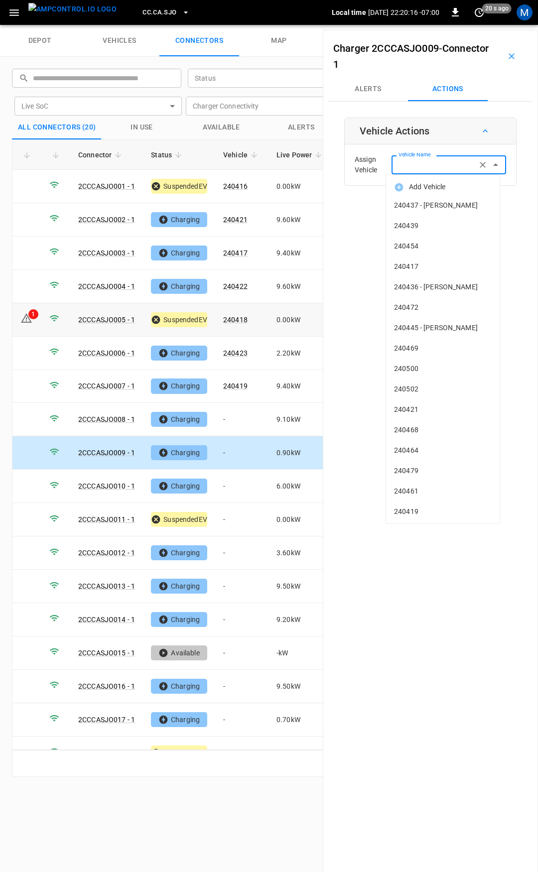
click at [423, 165] on div "Vehicle Name Vehicle Name" at bounding box center [449, 164] width 115 height 18
type input "***"
click at [435, 208] on span "240437 - [PERSON_NAME]" at bounding box center [443, 205] width 98 height 10
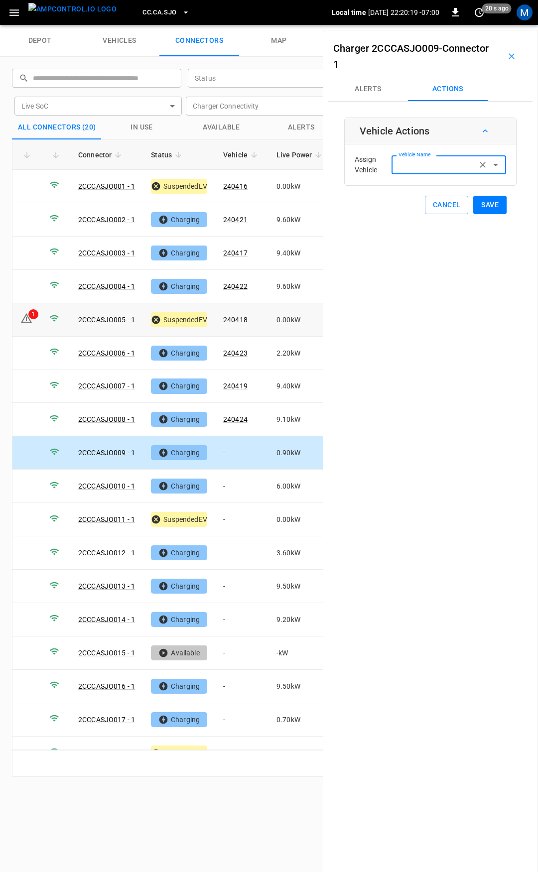
type input "**********"
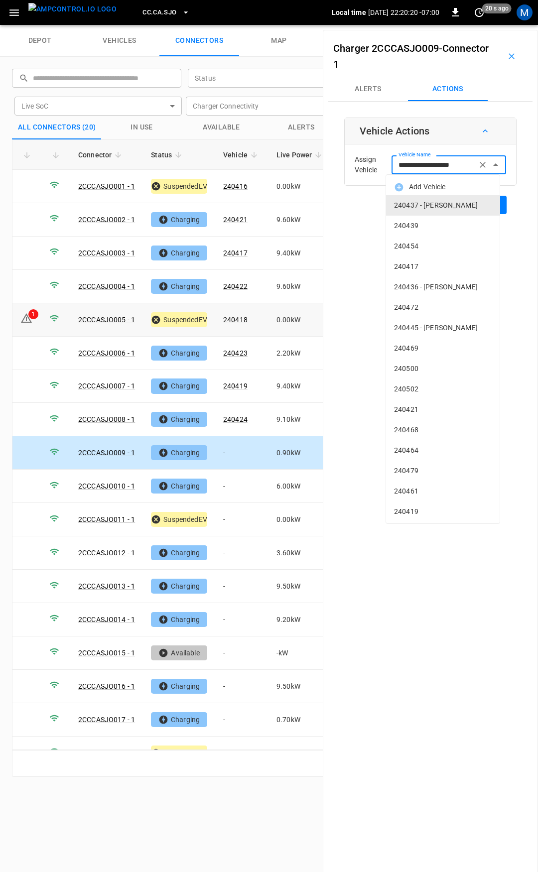
click at [422, 165] on input "**********" at bounding box center [434, 164] width 79 height 12
click at [480, 163] on icon "Clear" at bounding box center [483, 165] width 6 height 6
click at [435, 166] on input "Vehicle Name" at bounding box center [434, 164] width 79 height 12
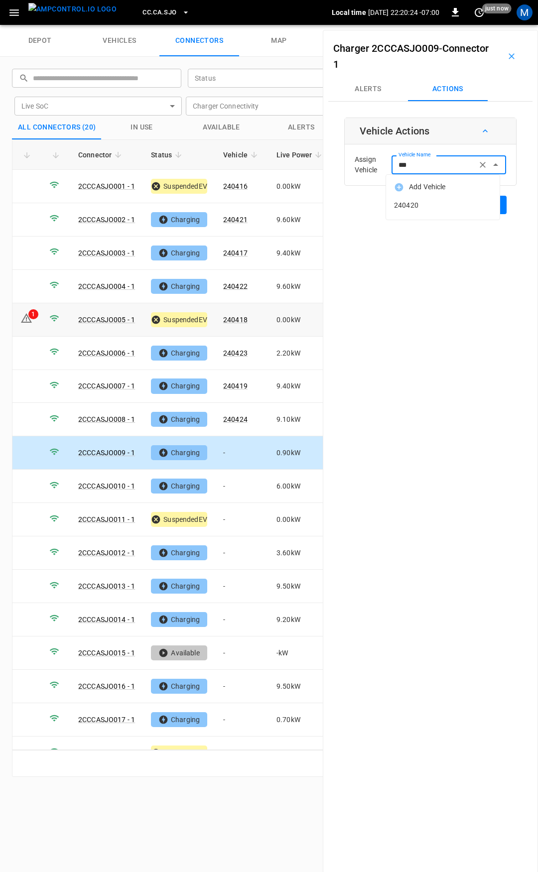
click at [418, 201] on span "240420" at bounding box center [443, 205] width 98 height 10
type input "******"
click at [473, 202] on button "Save" at bounding box center [489, 205] width 33 height 18
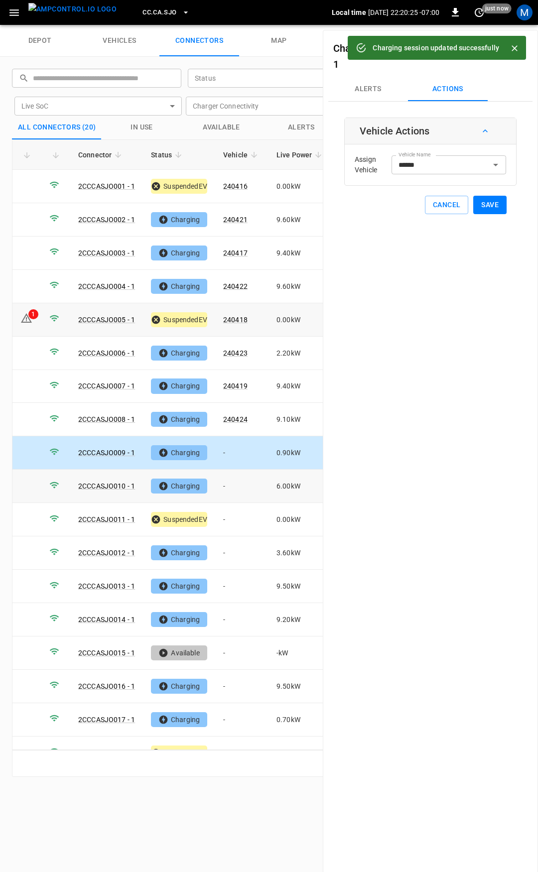
click at [229, 483] on td "-" at bounding box center [241, 486] width 53 height 33
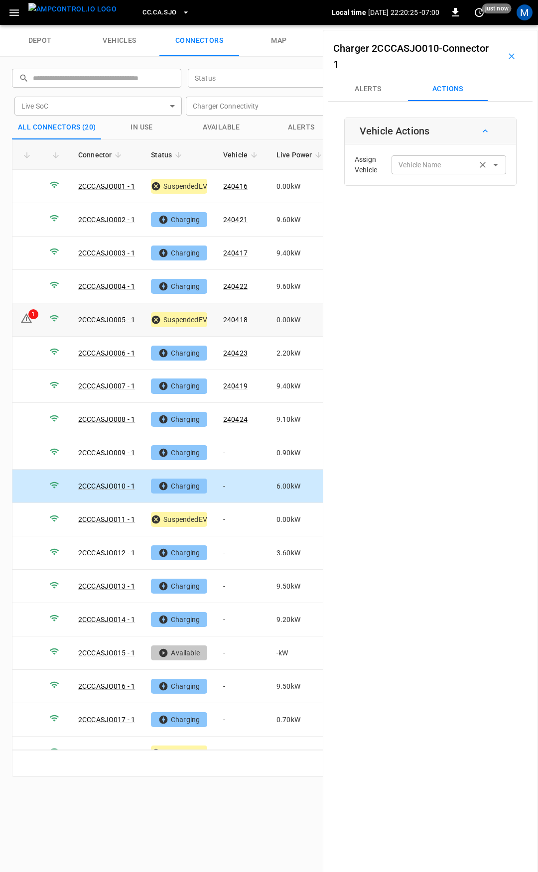
click at [415, 161] on div "Vehicle Name Vehicle Name" at bounding box center [449, 164] width 115 height 18
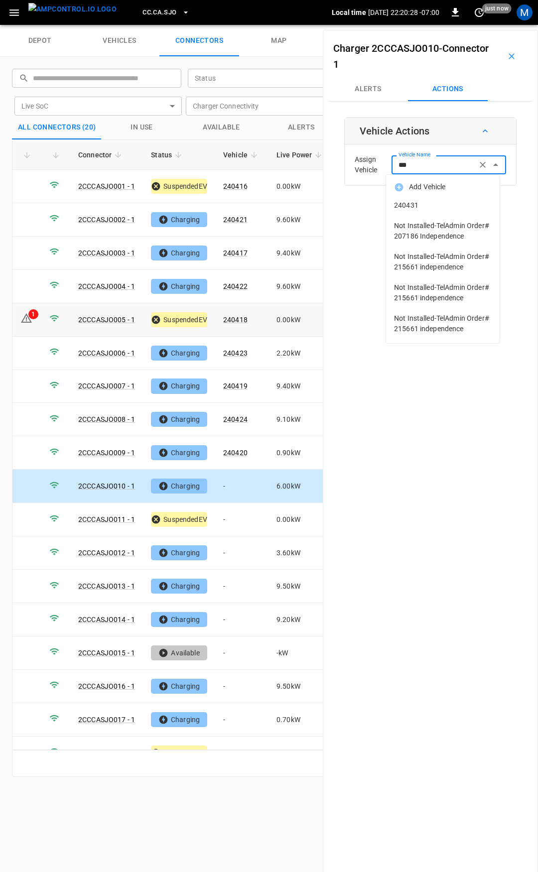
click at [450, 205] on span "240431" at bounding box center [443, 205] width 98 height 10
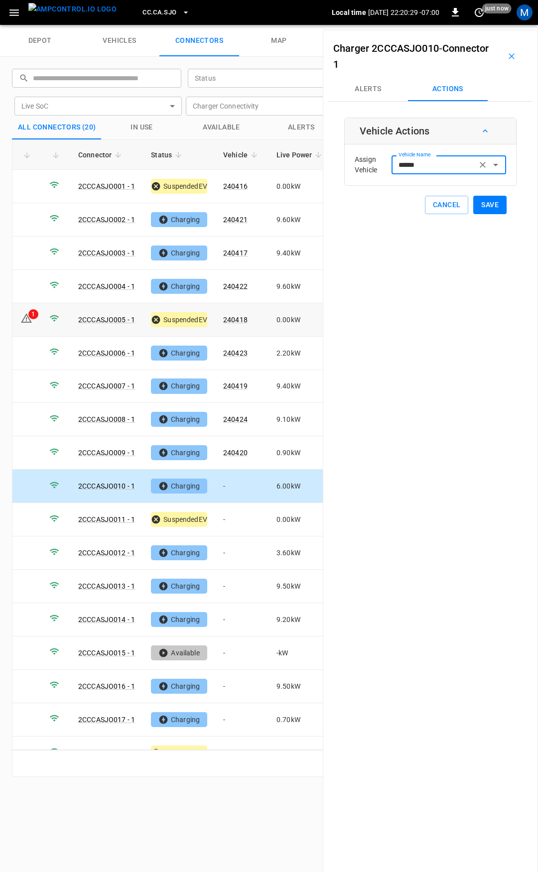
type input "******"
click at [481, 202] on button "Save" at bounding box center [489, 205] width 33 height 18
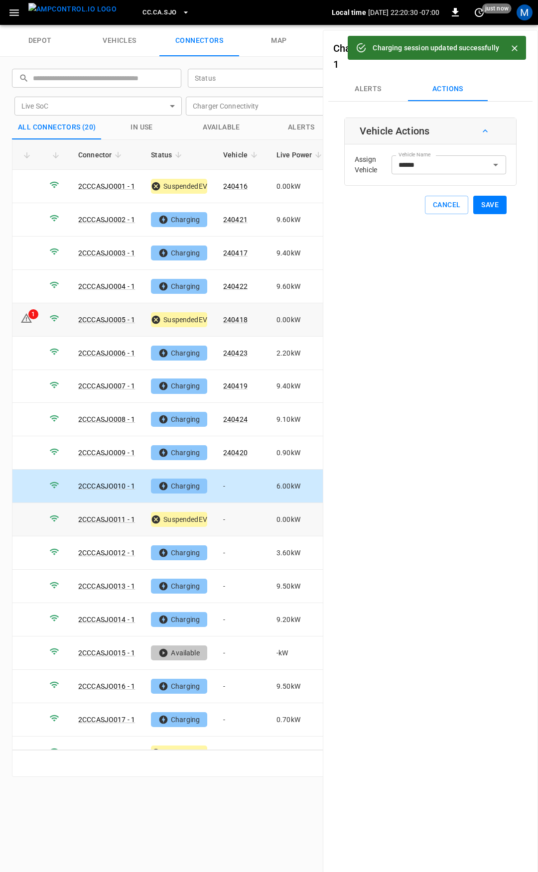
click at [232, 516] on td "-" at bounding box center [241, 519] width 53 height 33
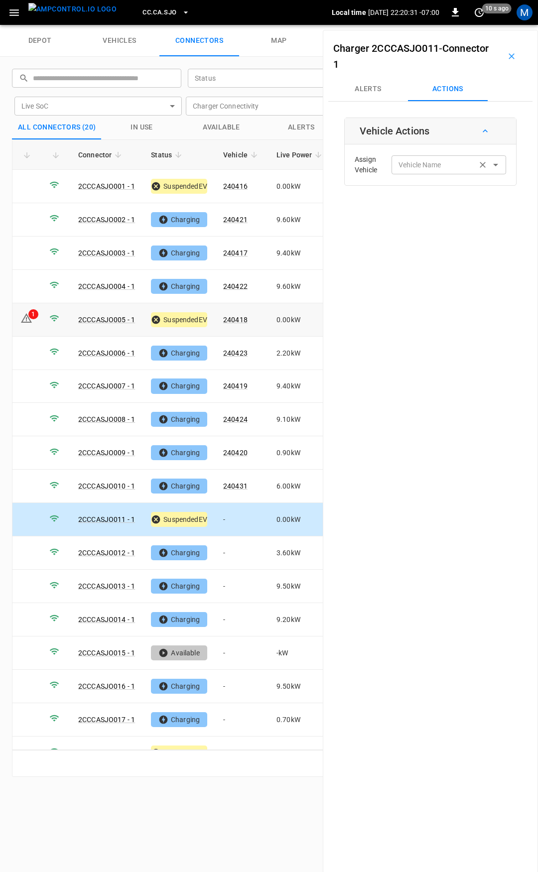
click at [407, 166] on div "Vehicle Name Vehicle Name" at bounding box center [449, 164] width 115 height 18
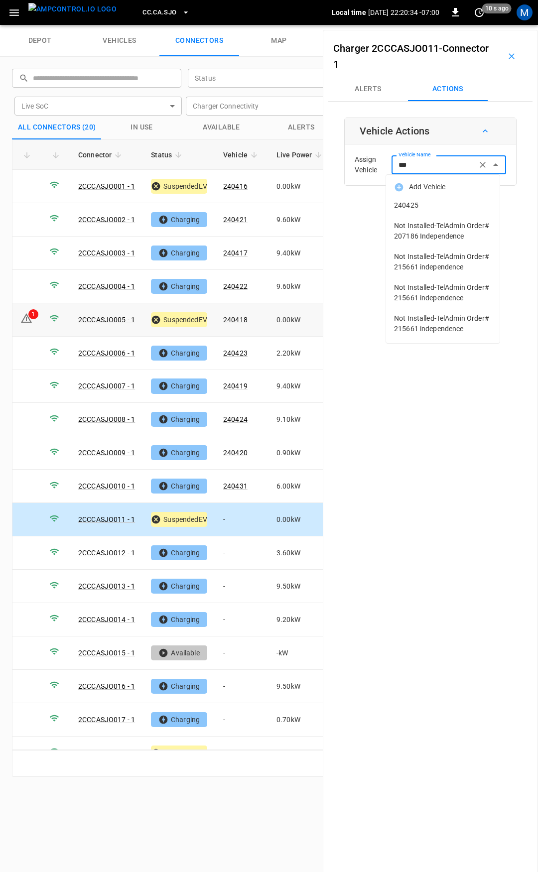
click at [419, 208] on span "240425" at bounding box center [443, 205] width 98 height 10
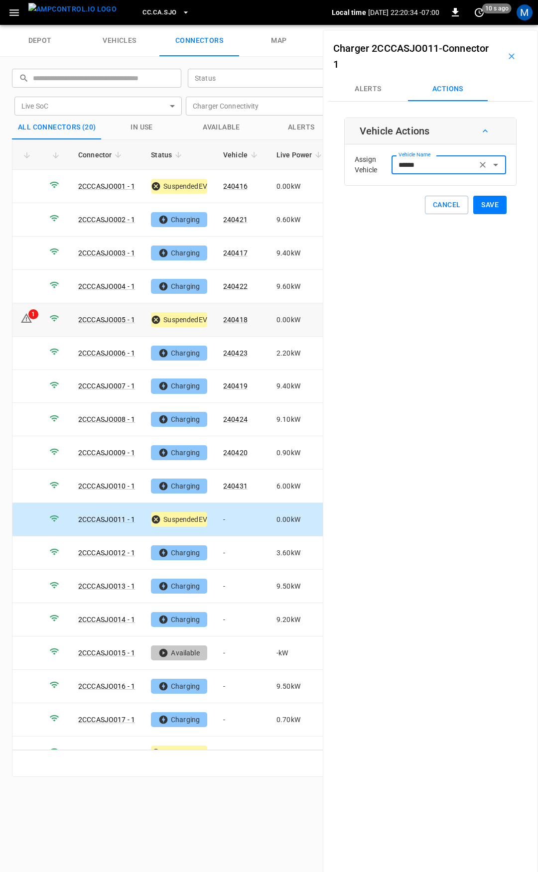
type input "******"
click at [482, 209] on button "Save" at bounding box center [489, 205] width 33 height 18
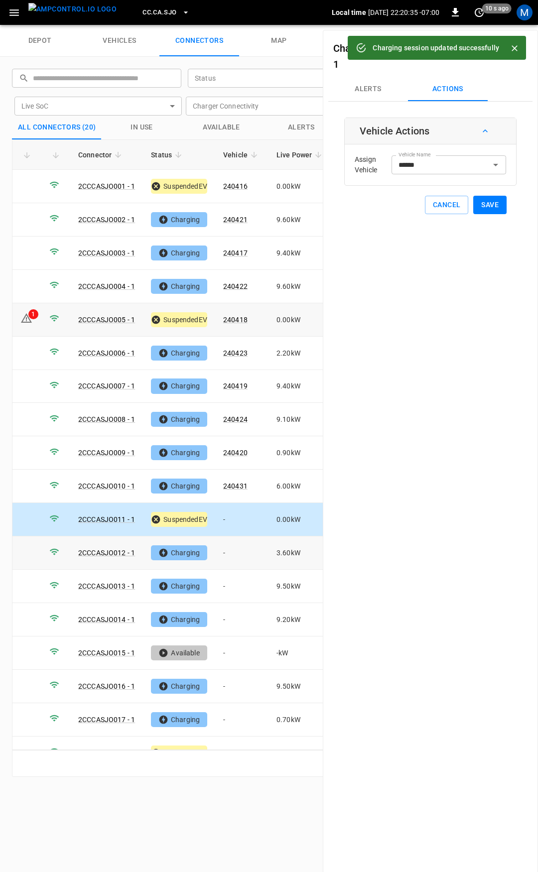
click at [231, 547] on td "-" at bounding box center [241, 553] width 53 height 33
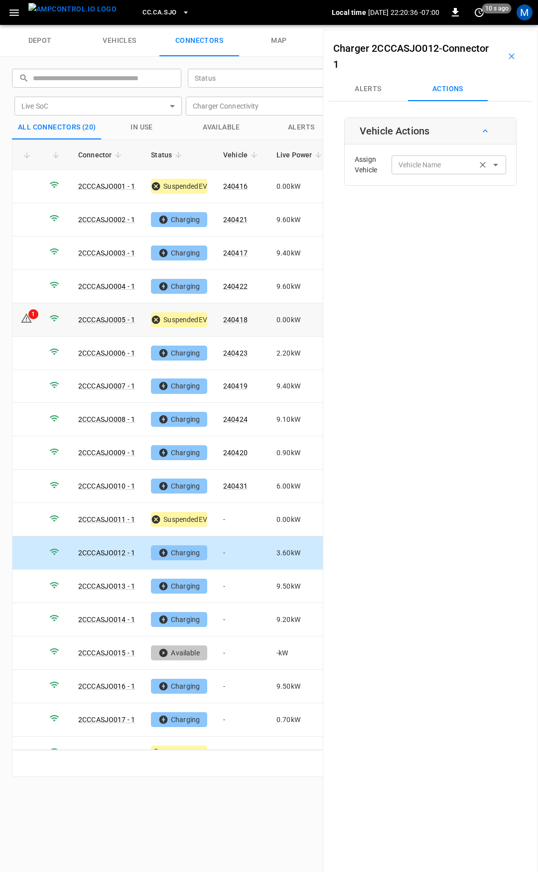
click at [428, 173] on div "Vehicle Name" at bounding box center [449, 164] width 115 height 18
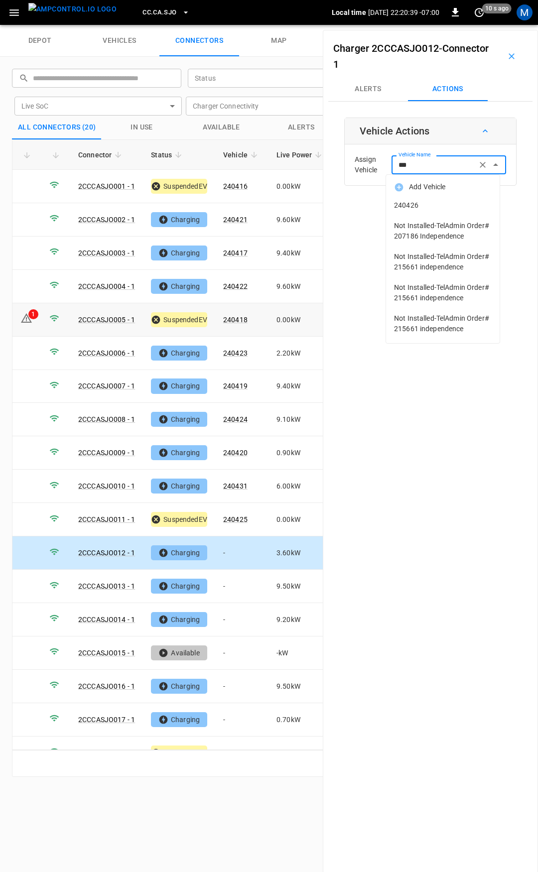
click at [423, 205] on span "240426" at bounding box center [443, 205] width 98 height 10
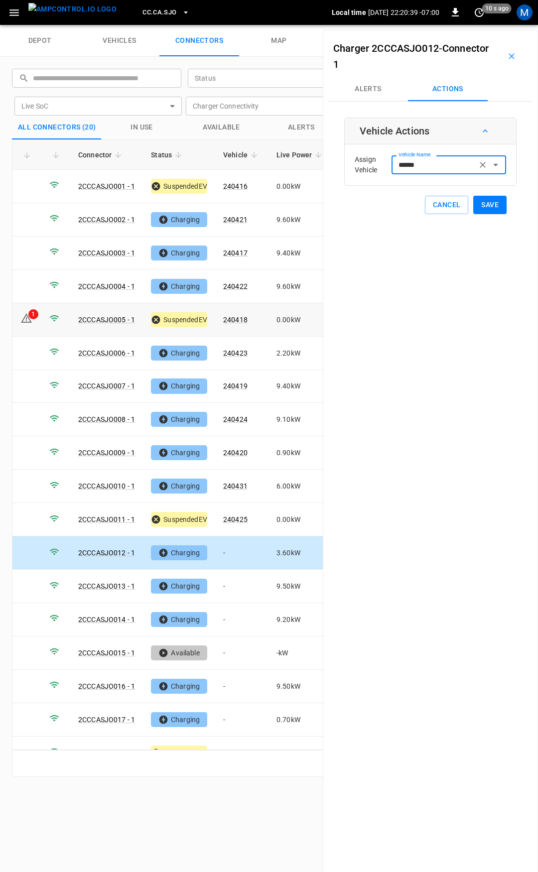
type input "******"
click at [482, 206] on button "Save" at bounding box center [489, 205] width 33 height 18
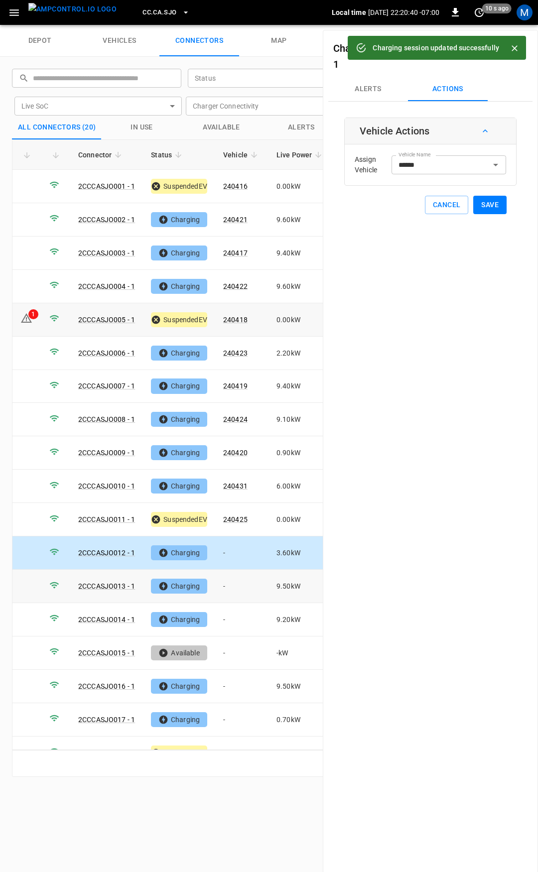
click at [249, 581] on td "-" at bounding box center [241, 586] width 53 height 33
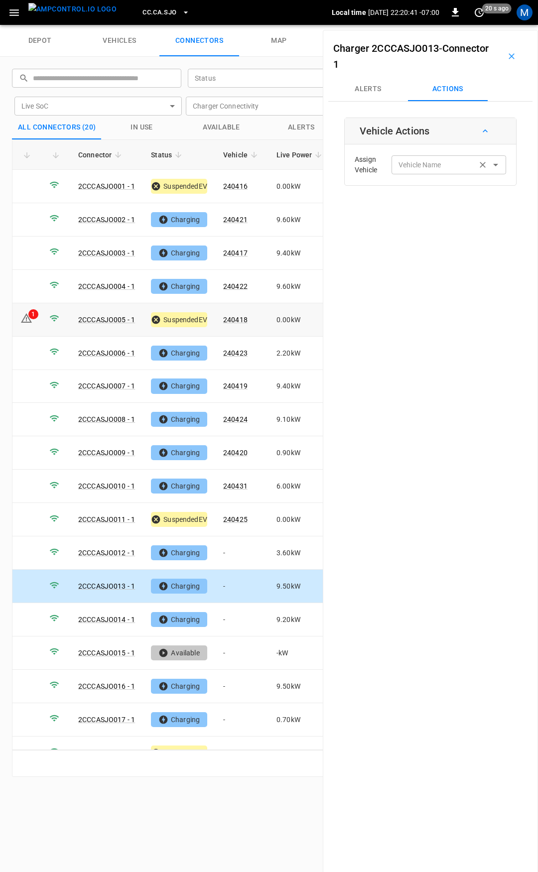
click at [407, 166] on div "Vehicle Name Vehicle Name" at bounding box center [449, 164] width 115 height 18
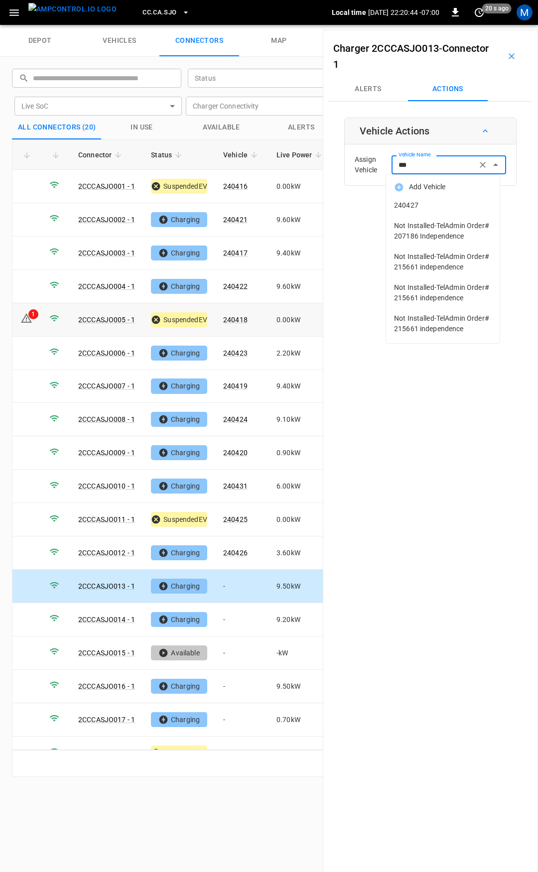
click at [431, 207] on span "240427" at bounding box center [443, 205] width 98 height 10
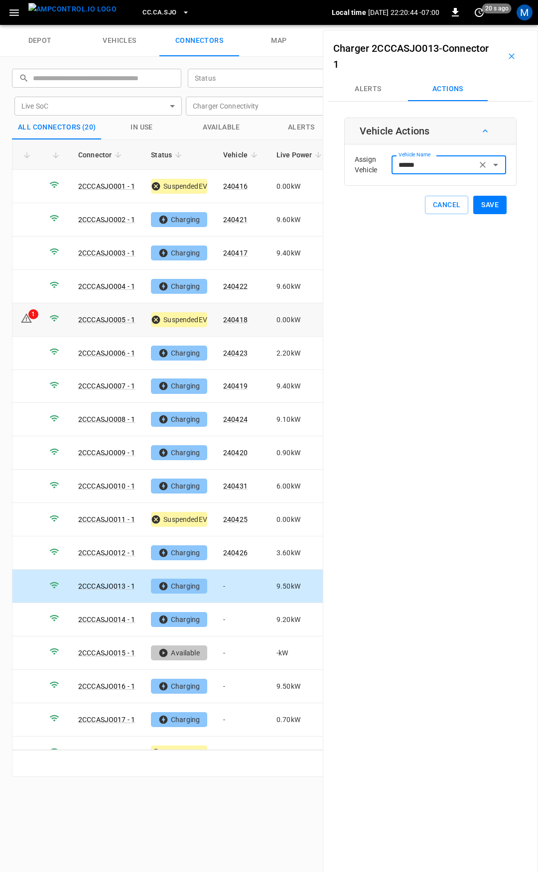
type input "******"
click at [476, 203] on button "Save" at bounding box center [489, 205] width 33 height 18
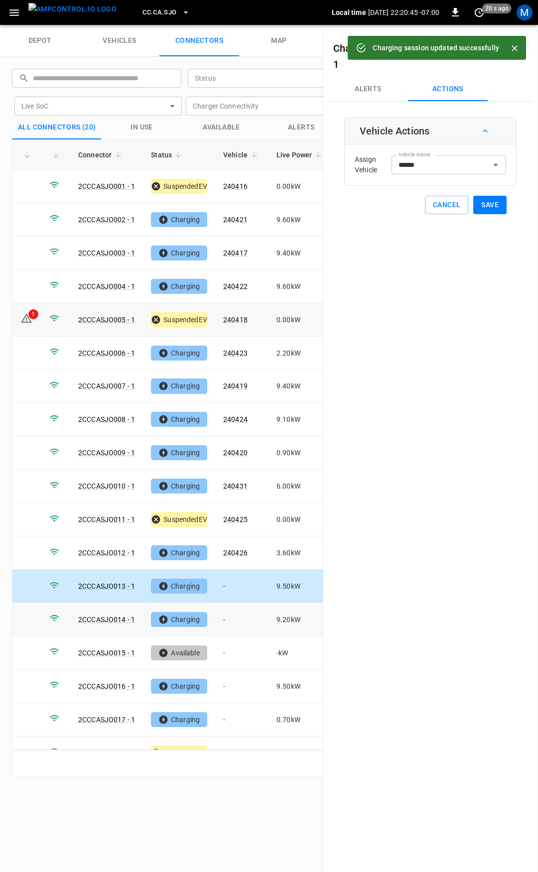
click at [233, 613] on td "-" at bounding box center [241, 619] width 53 height 33
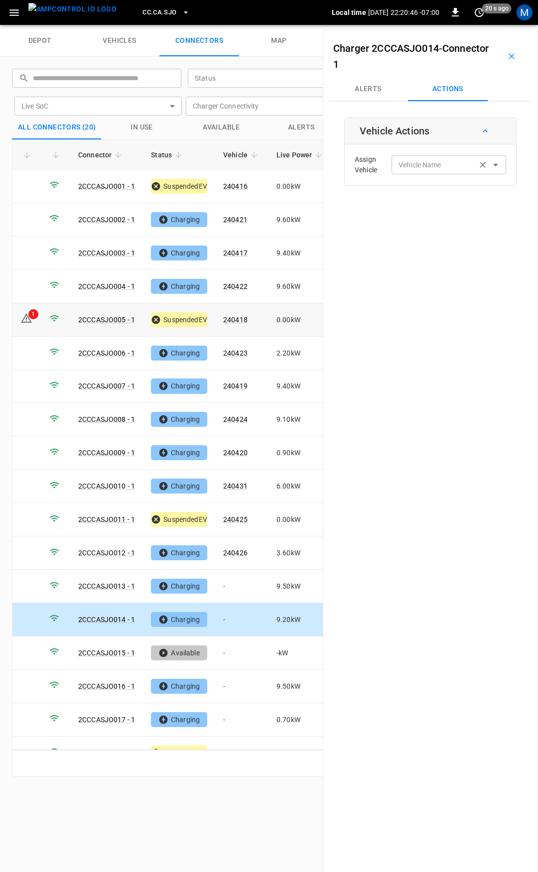
click at [400, 166] on div "Vehicle Name Vehicle Name" at bounding box center [449, 164] width 115 height 18
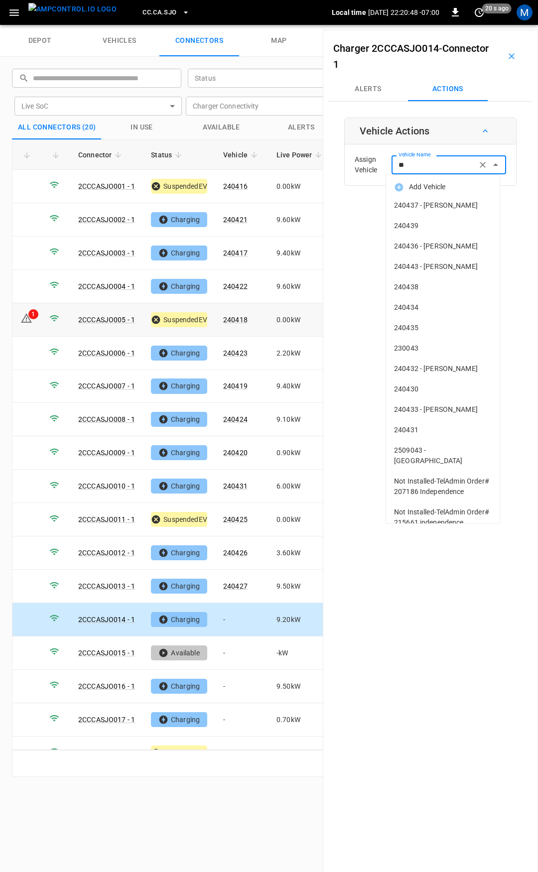
type input "***"
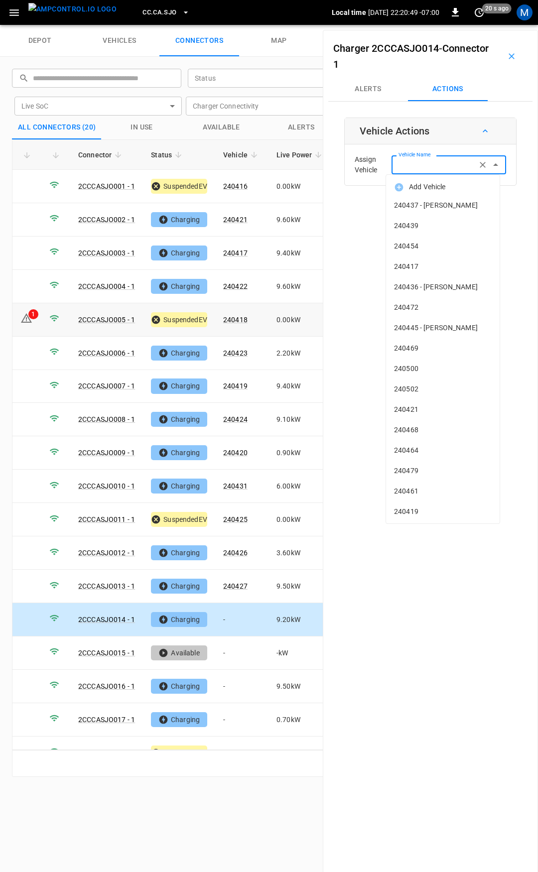
click at [426, 202] on span "240437 - [PERSON_NAME]" at bounding box center [443, 205] width 98 height 10
type input "**********"
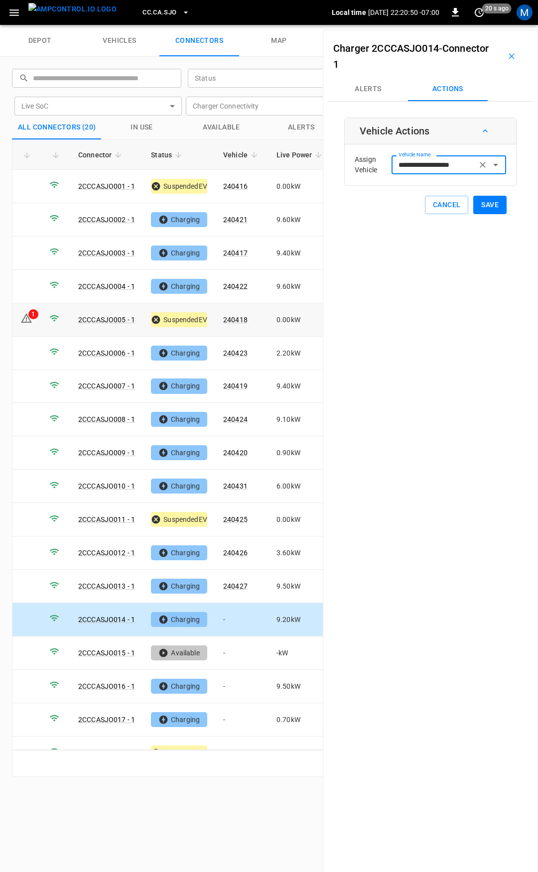
click at [446, 159] on input "**********" at bounding box center [434, 164] width 79 height 12
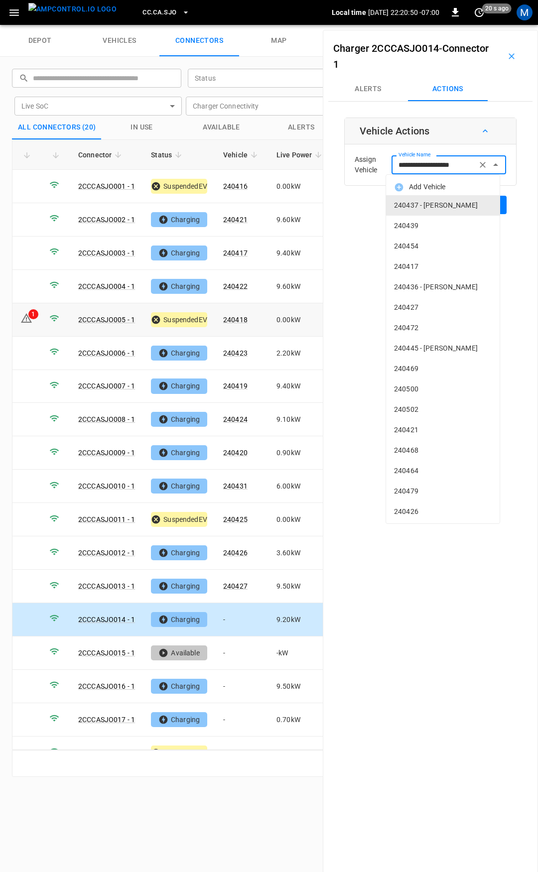
click at [446, 159] on input "**********" at bounding box center [434, 164] width 79 height 12
click at [446, 158] on input "Vehicle Name" at bounding box center [434, 164] width 79 height 12
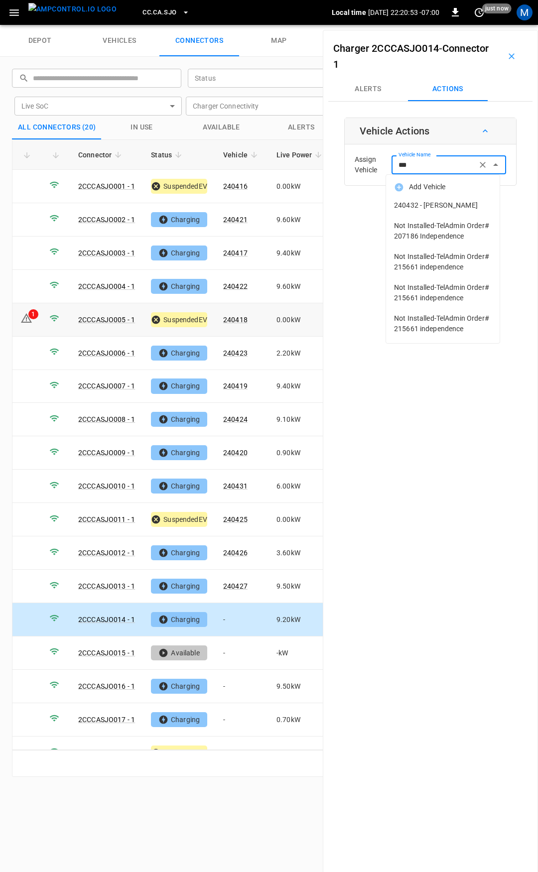
click at [430, 205] on span "240432 - [PERSON_NAME]" at bounding box center [443, 205] width 98 height 10
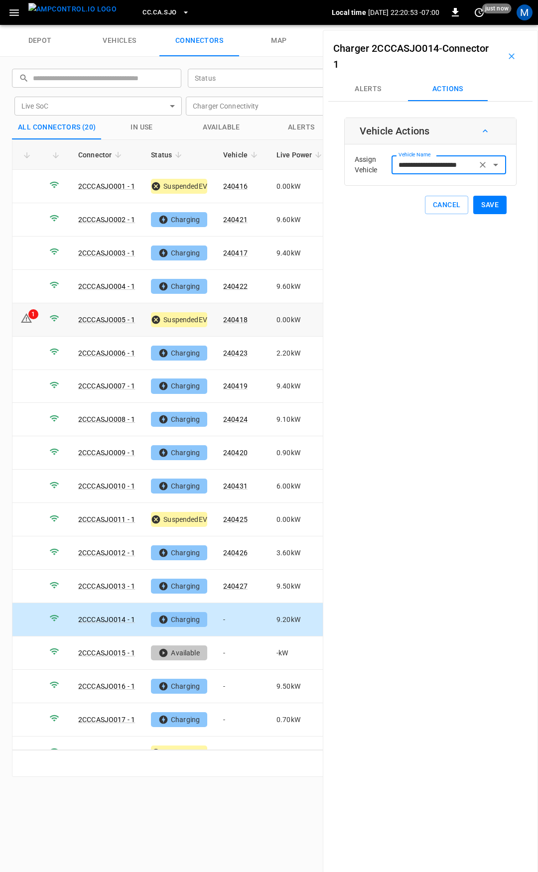
type input "**********"
click at [484, 204] on button "Save" at bounding box center [489, 205] width 33 height 18
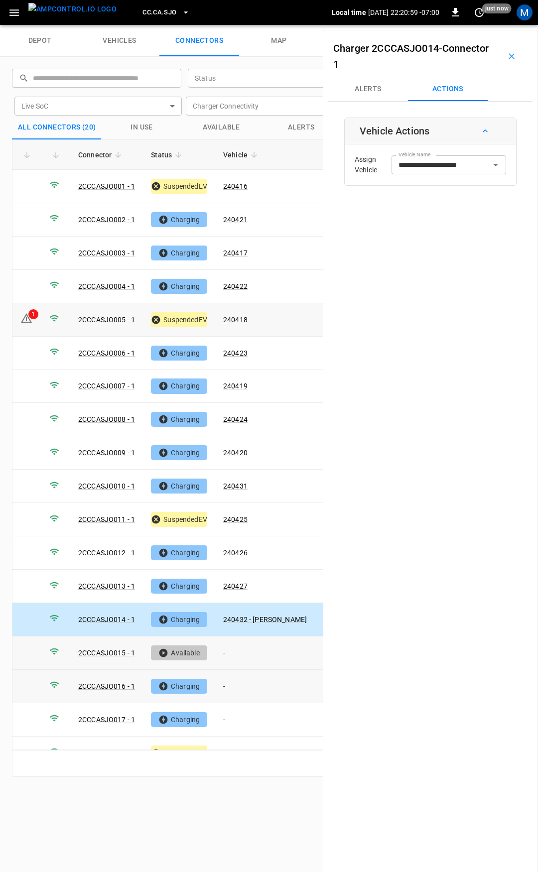
drag, startPoint x: 243, startPoint y: 679, endPoint x: 266, endPoint y: 651, distance: 35.8
click at [244, 679] on td "-" at bounding box center [265, 686] width 100 height 33
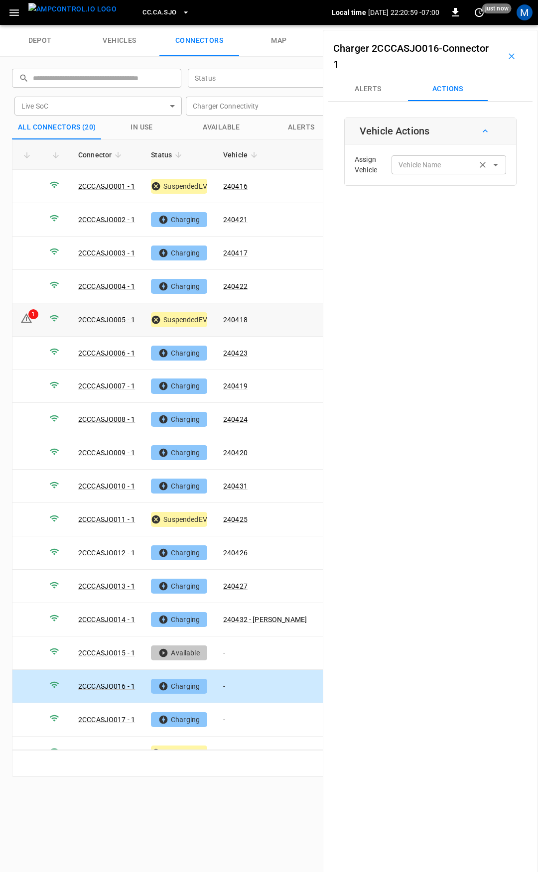
click at [401, 158] on div "Vehicle Name" at bounding box center [449, 164] width 115 height 18
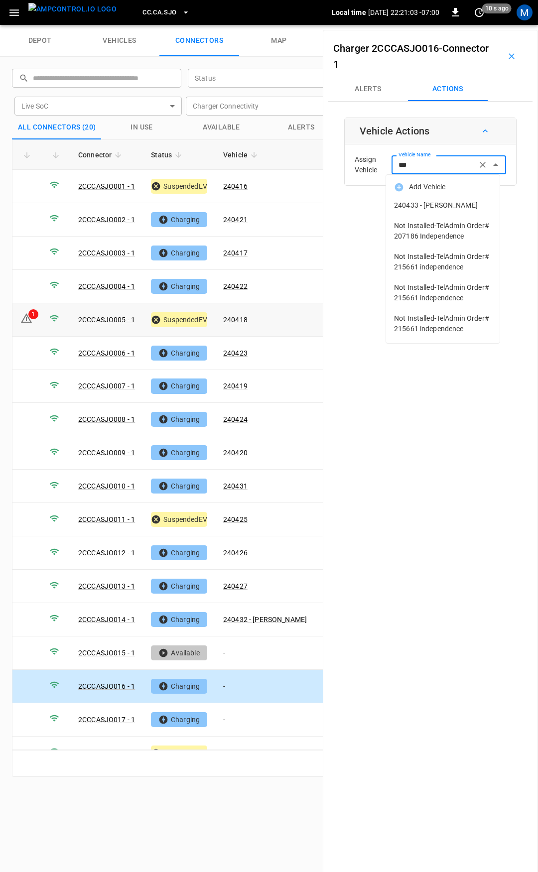
click at [422, 201] on span "240433 - [PERSON_NAME]" at bounding box center [443, 205] width 98 height 10
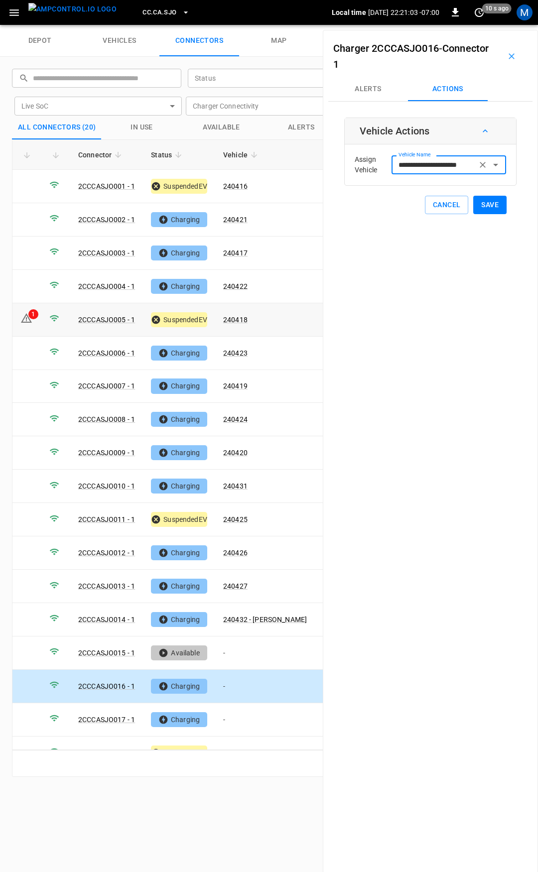
type input "**********"
click at [501, 203] on div "**********" at bounding box center [430, 166] width 172 height 97
drag, startPoint x: 496, startPoint y: 204, endPoint x: 438, endPoint y: 231, distance: 63.3
click at [495, 204] on button "Save" at bounding box center [489, 205] width 33 height 18
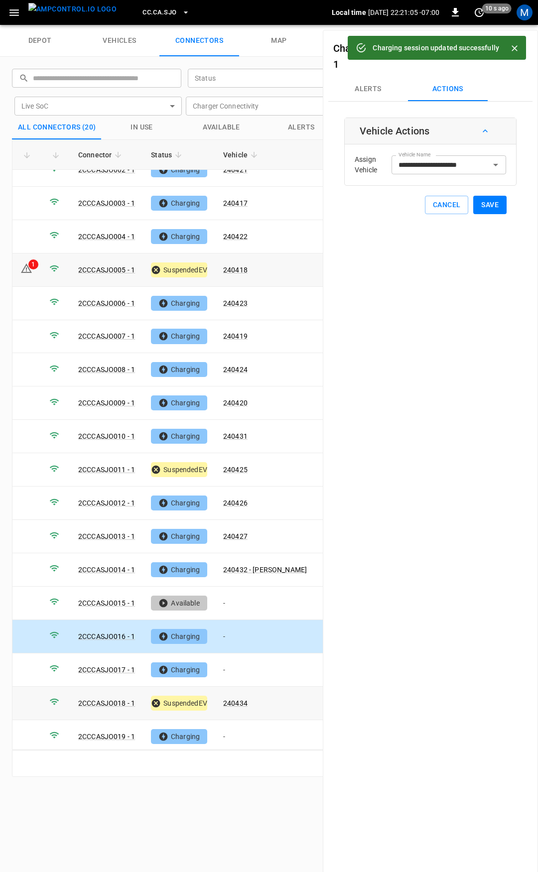
scroll to position [83, 0]
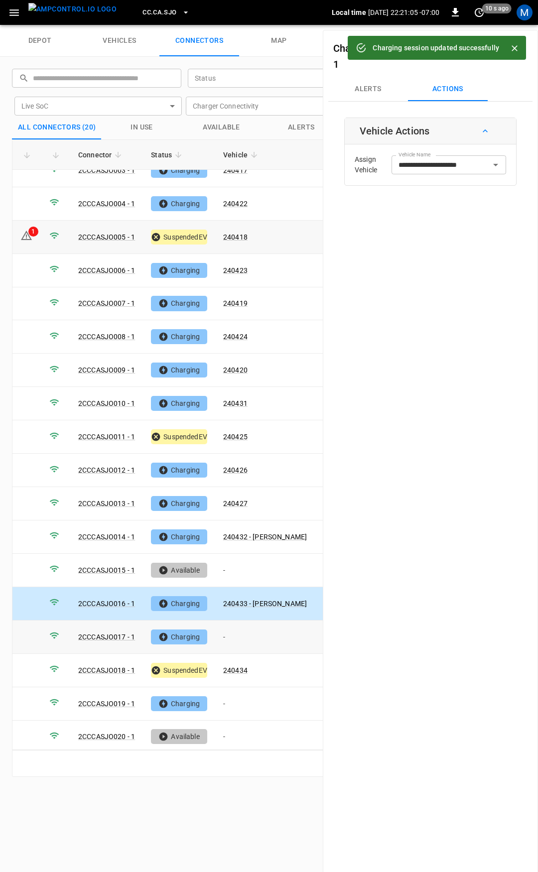
click at [259, 621] on td "-" at bounding box center [265, 637] width 100 height 33
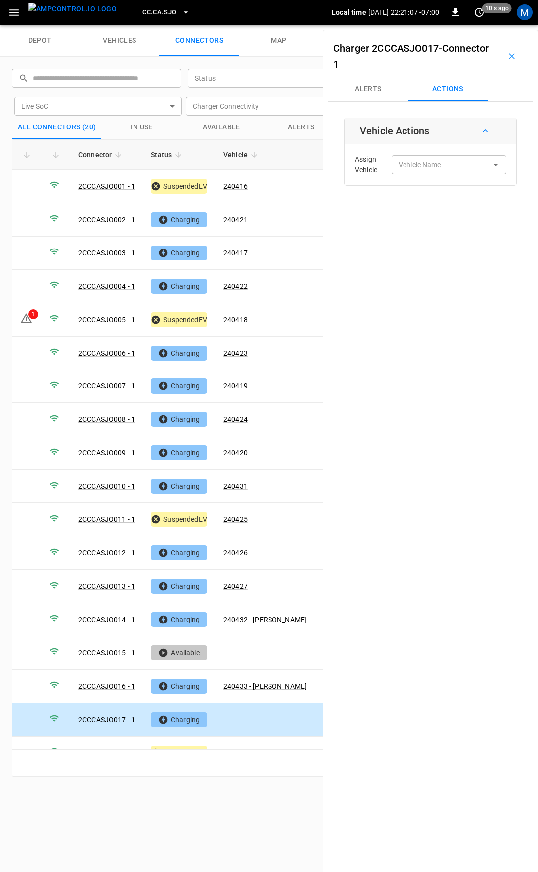
scroll to position [83, 0]
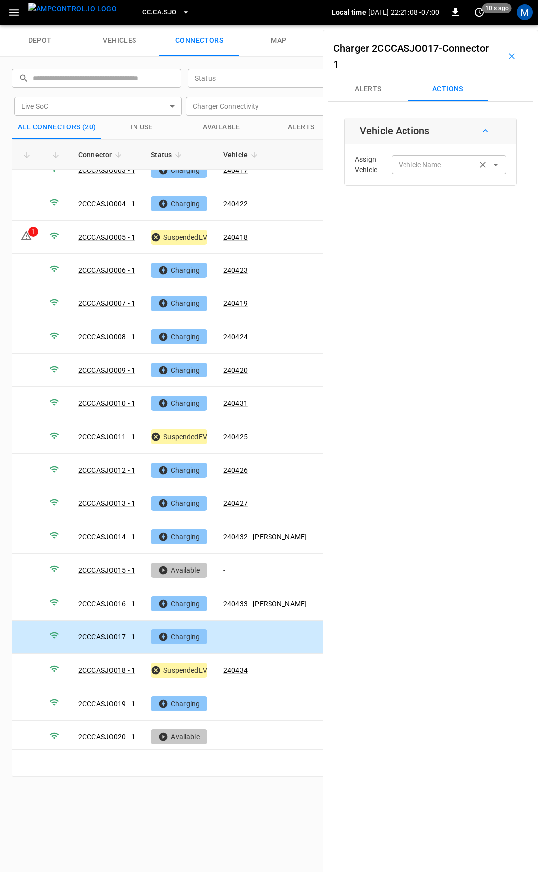
click at [445, 166] on input "Vehicle Name" at bounding box center [434, 164] width 79 height 12
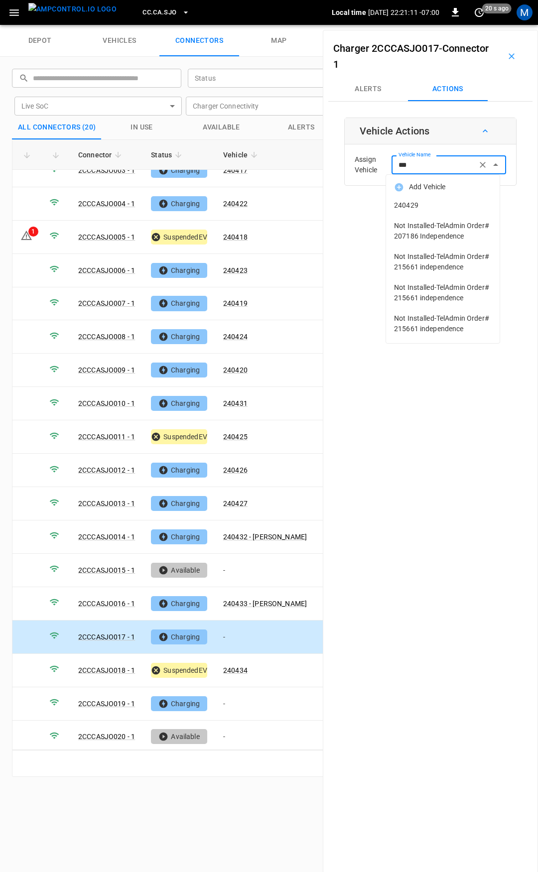
click at [439, 207] on span "240429" at bounding box center [443, 205] width 98 height 10
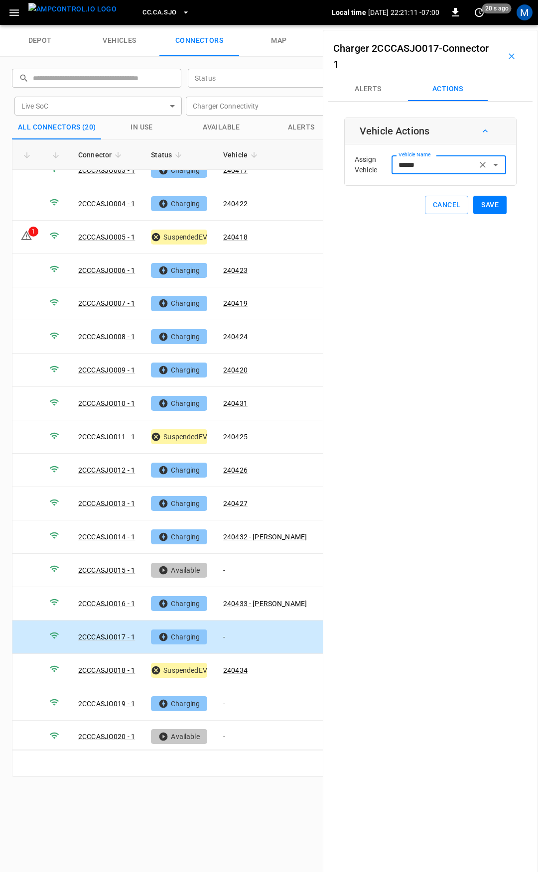
type input "******"
click at [479, 204] on button "Save" at bounding box center [489, 205] width 33 height 18
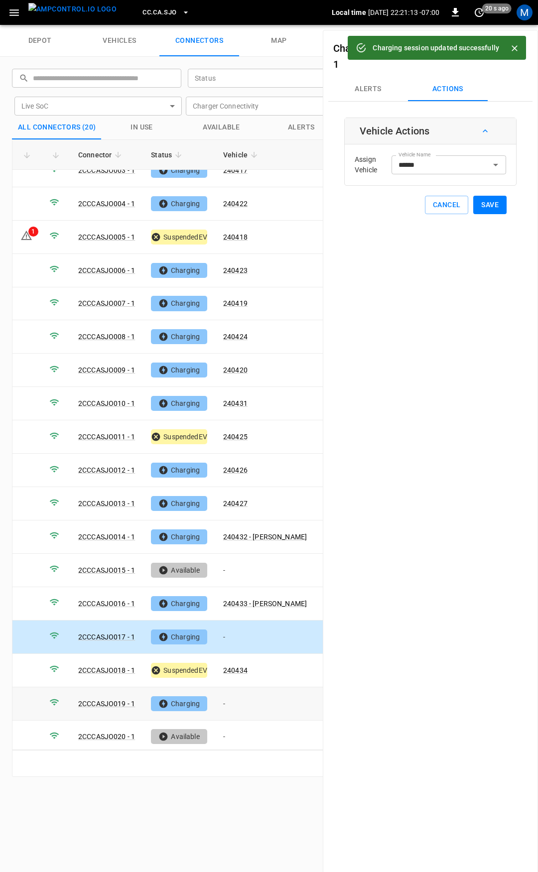
click at [243, 696] on td "-" at bounding box center [265, 703] width 100 height 33
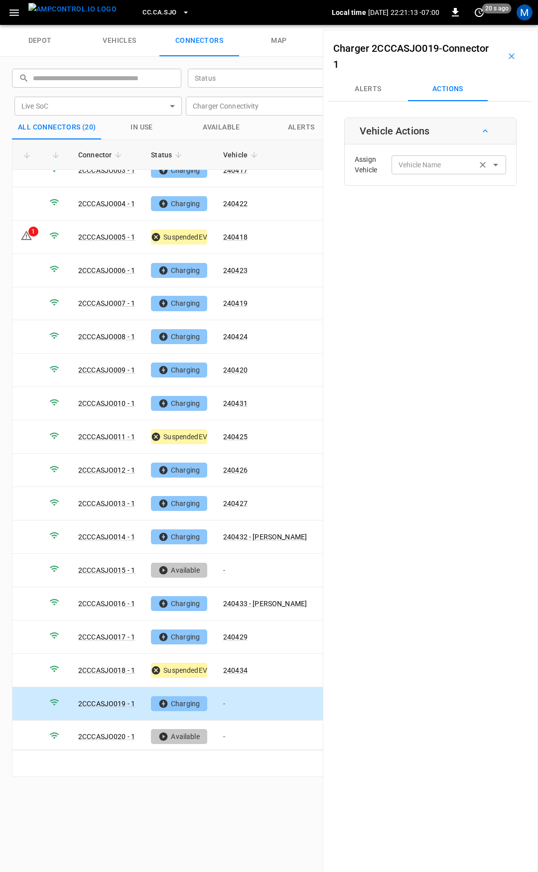
click at [420, 173] on div "Vehicle Name" at bounding box center [449, 164] width 115 height 18
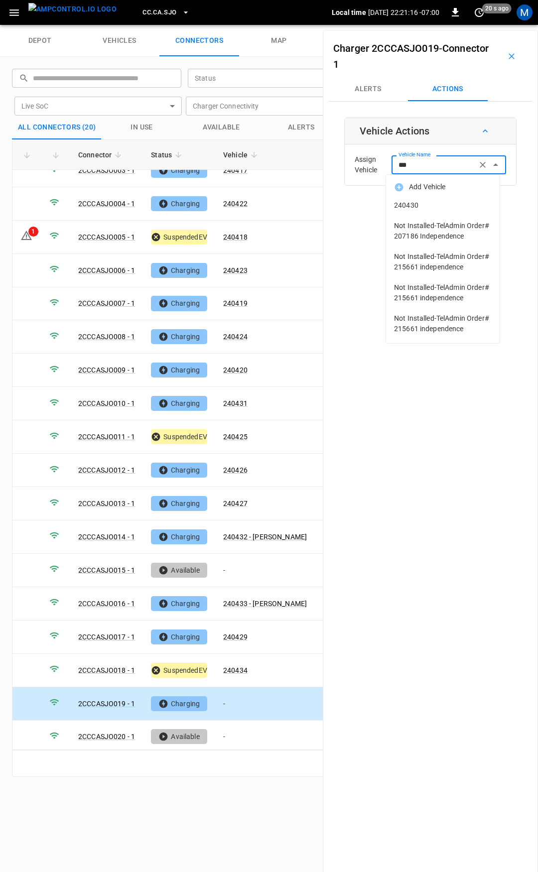
click at [414, 203] on span "240430" at bounding box center [443, 205] width 98 height 10
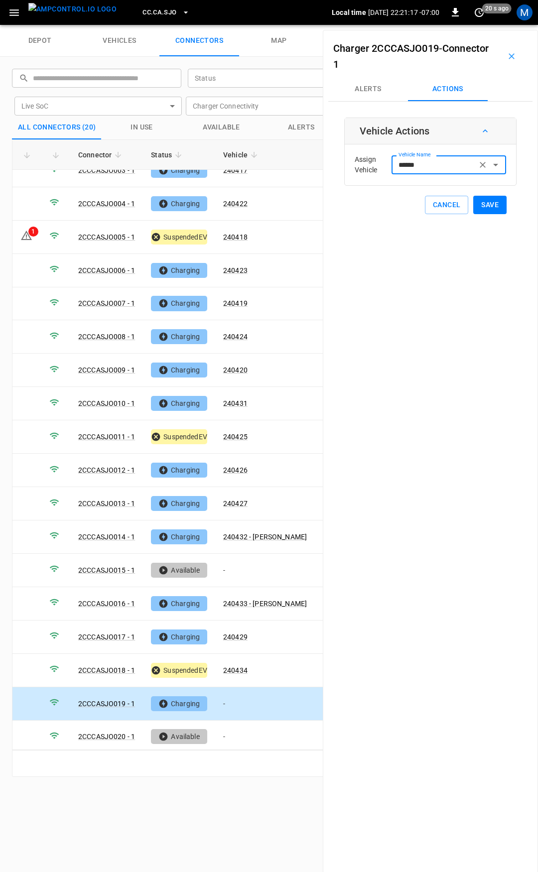
type input "******"
click at [476, 207] on button "Save" at bounding box center [489, 205] width 33 height 18
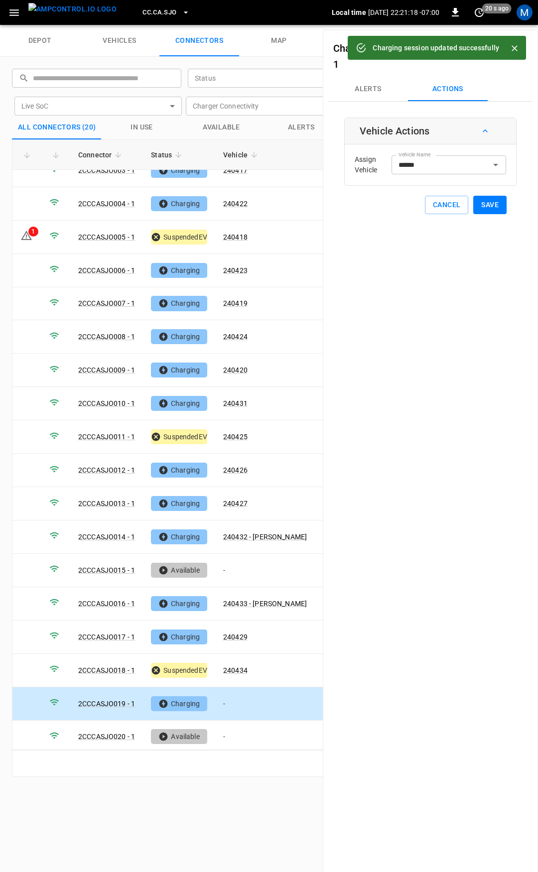
click at [149, 8] on span "CC.CA.SJO" at bounding box center [159, 12] width 34 height 11
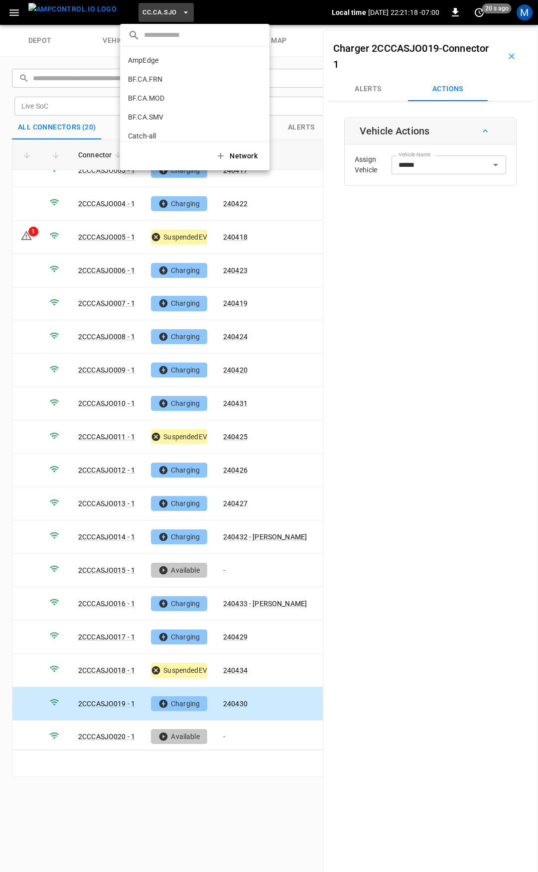
scroll to position [186, 0]
click at [166, 78] on li "CC.FRN 859f ..." at bounding box center [194, 82] width 149 height 19
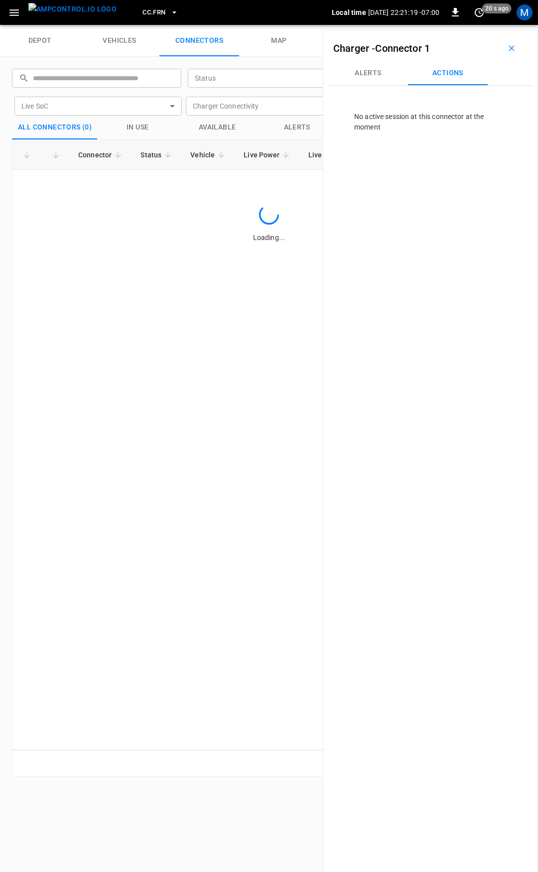
scroll to position [0, 0]
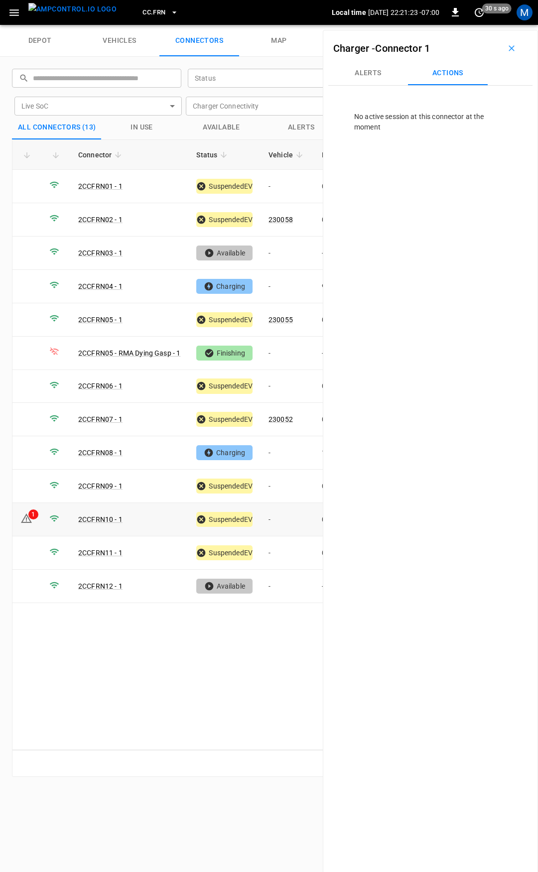
click at [283, 512] on td "-" at bounding box center [287, 519] width 53 height 33
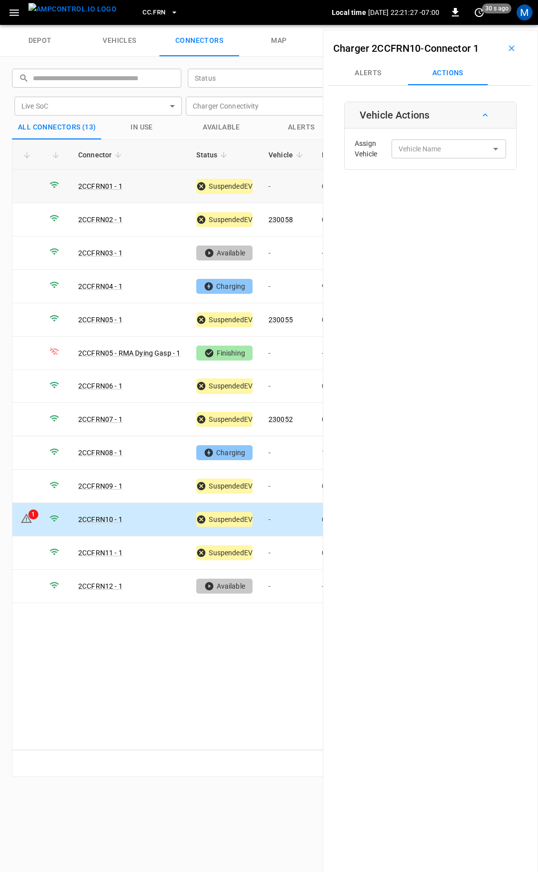
drag, startPoint x: 277, startPoint y: 186, endPoint x: 432, endPoint y: 161, distance: 156.9
click at [280, 185] on td "-" at bounding box center [287, 186] width 53 height 33
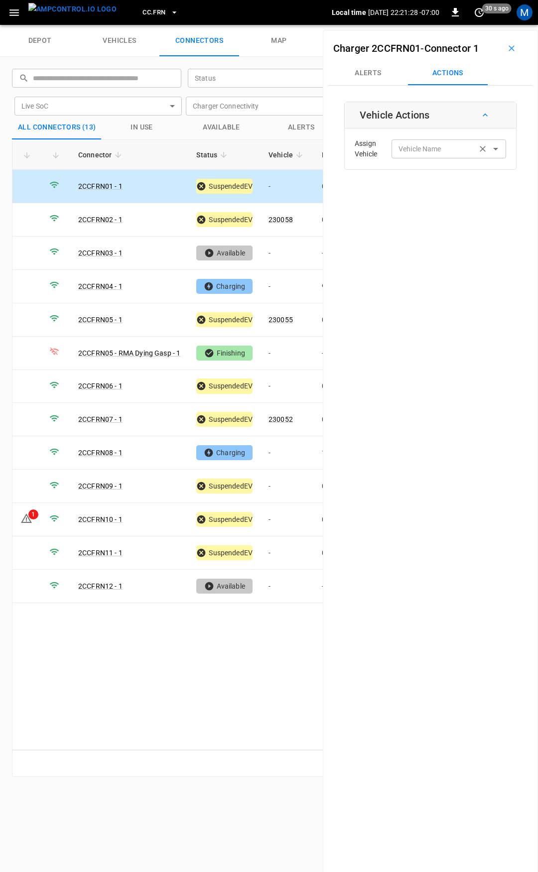
click at [446, 151] on input "Vehicle Name" at bounding box center [434, 148] width 79 height 12
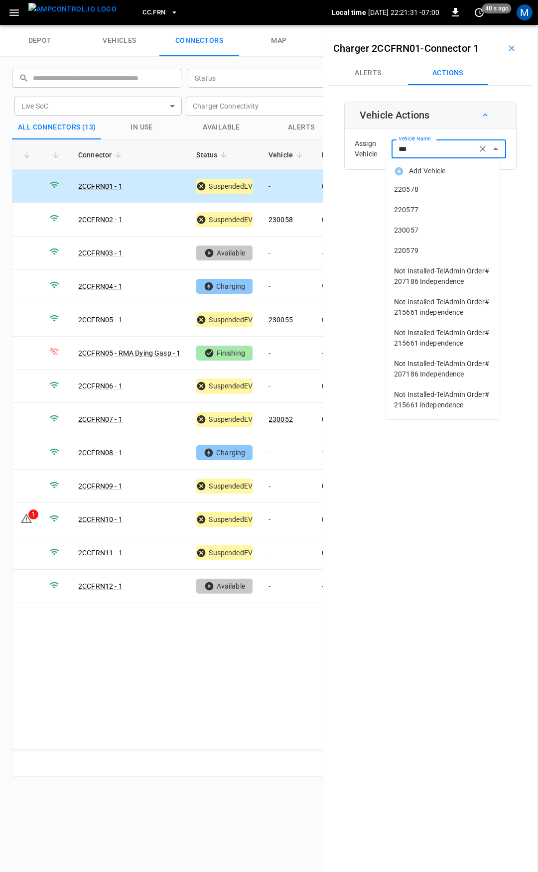
click at [428, 233] on span "230057" at bounding box center [443, 230] width 98 height 10
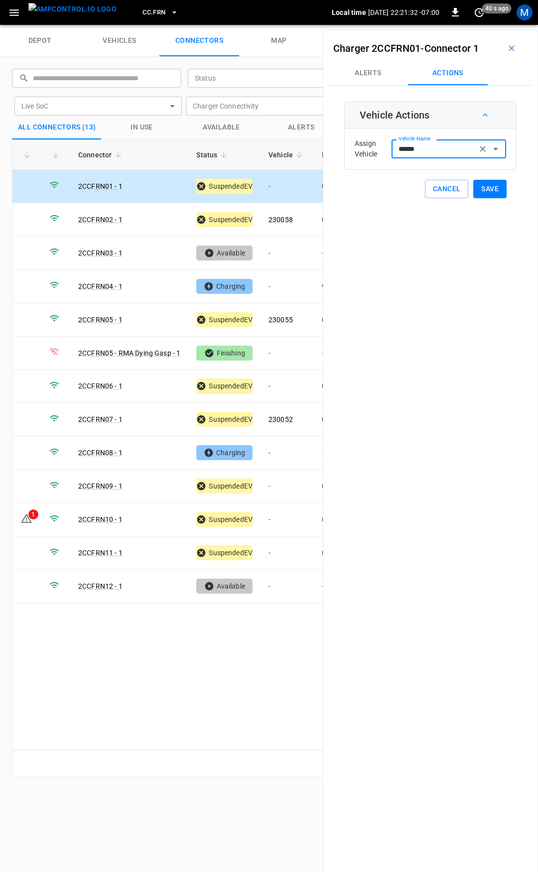
type input "******"
click at [486, 191] on button "Save" at bounding box center [489, 189] width 33 height 18
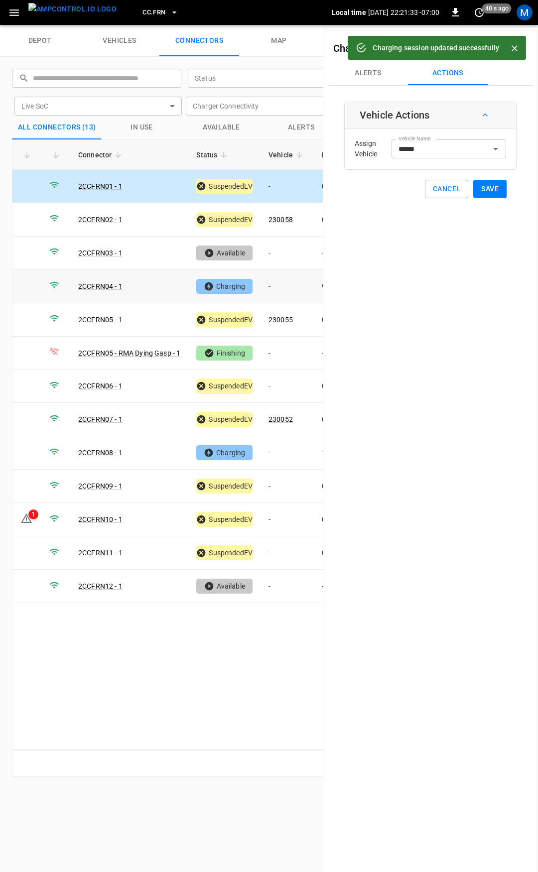
click at [277, 287] on td "-" at bounding box center [287, 286] width 53 height 33
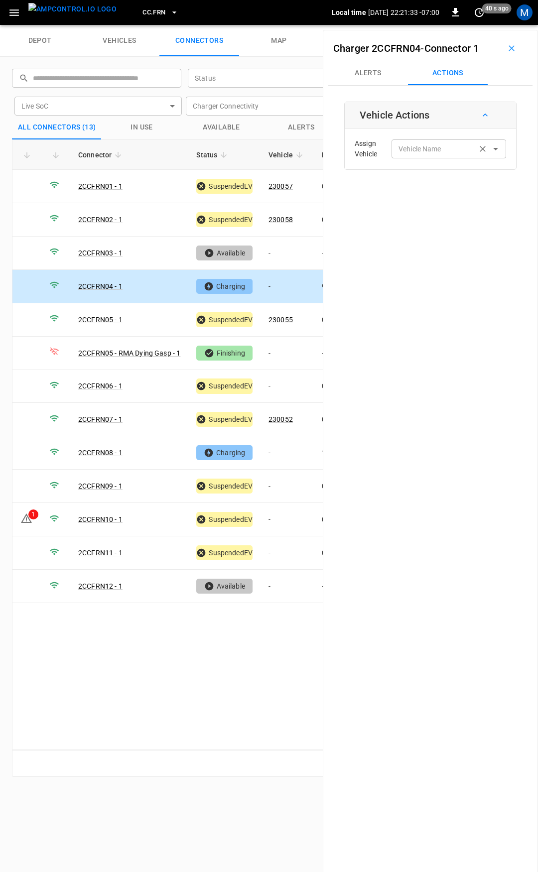
click at [440, 151] on input "Vehicle Name" at bounding box center [434, 148] width 79 height 12
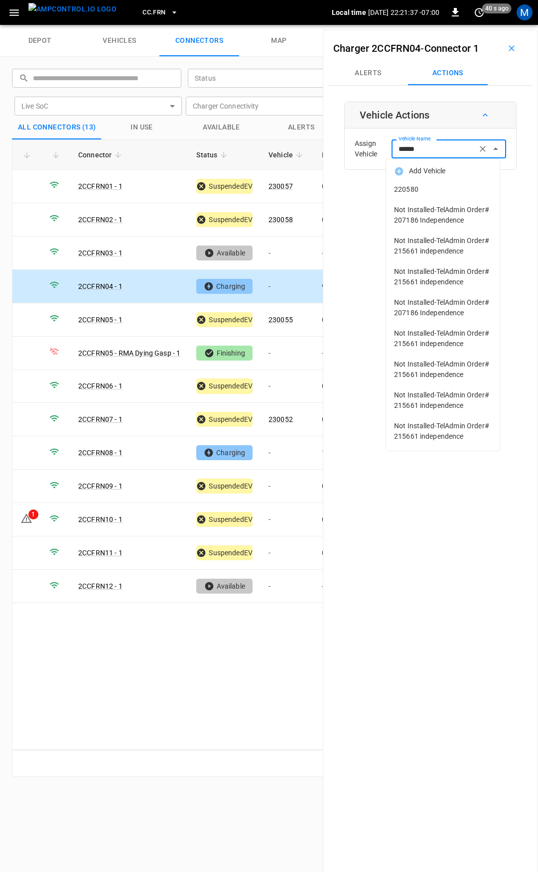
click at [440, 189] on span "220580" at bounding box center [443, 189] width 98 height 10
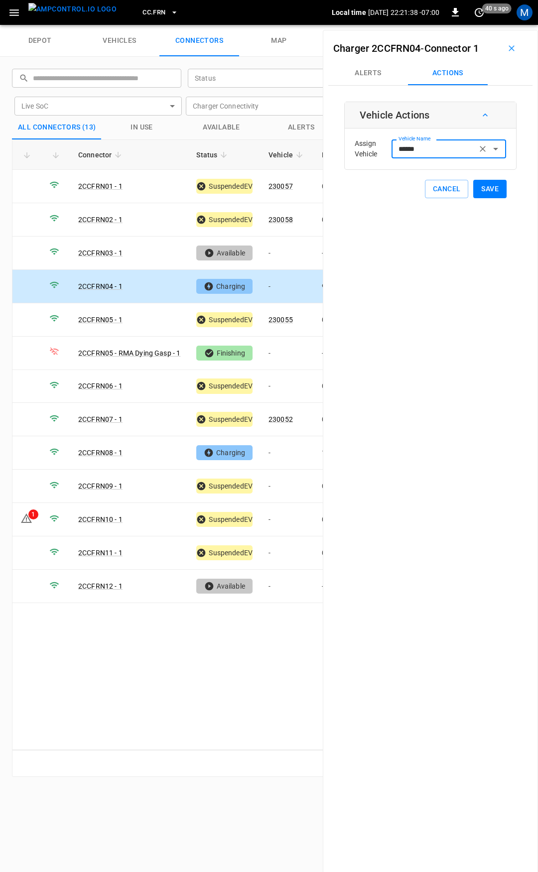
type input "******"
click at [485, 192] on button "Save" at bounding box center [489, 189] width 33 height 18
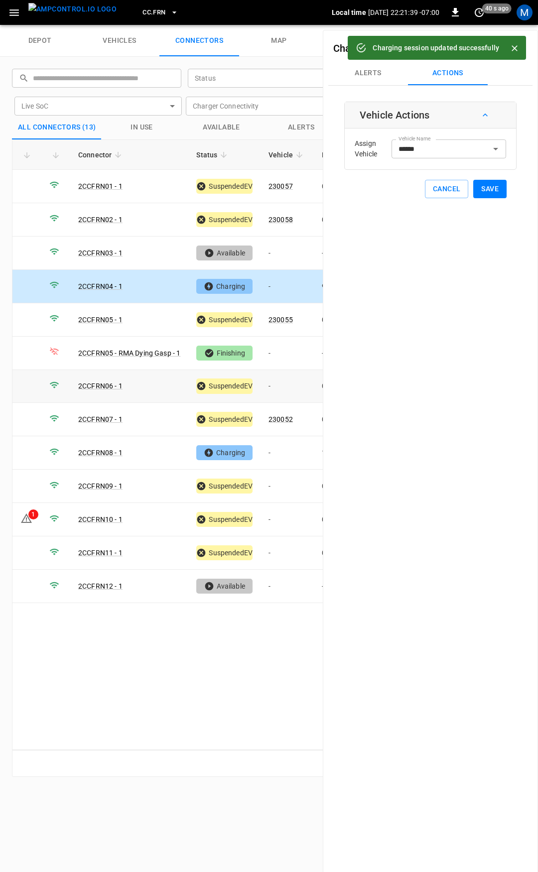
click at [277, 382] on td "-" at bounding box center [287, 386] width 53 height 33
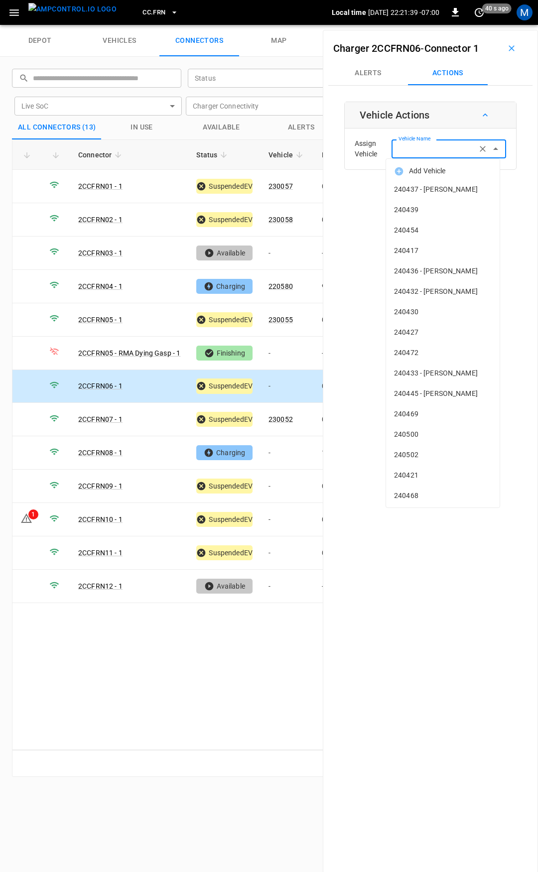
click at [434, 147] on input "Vehicle Name" at bounding box center [434, 148] width 79 height 12
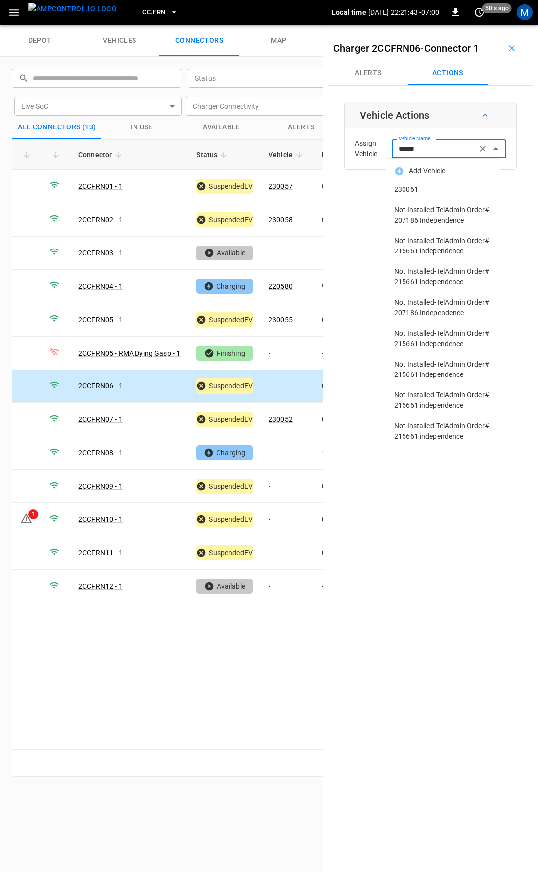
click at [437, 197] on li "230061" at bounding box center [443, 189] width 114 height 20
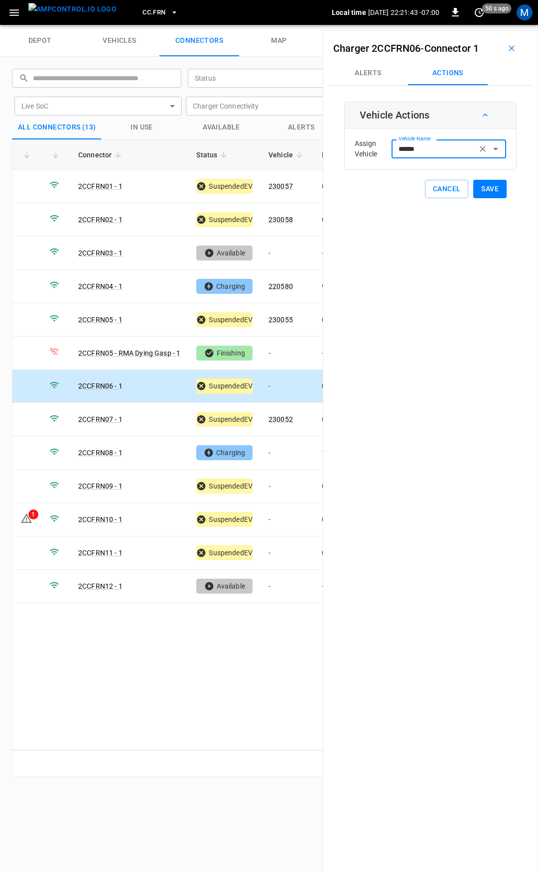
type input "******"
click at [491, 186] on button "Save" at bounding box center [489, 189] width 33 height 18
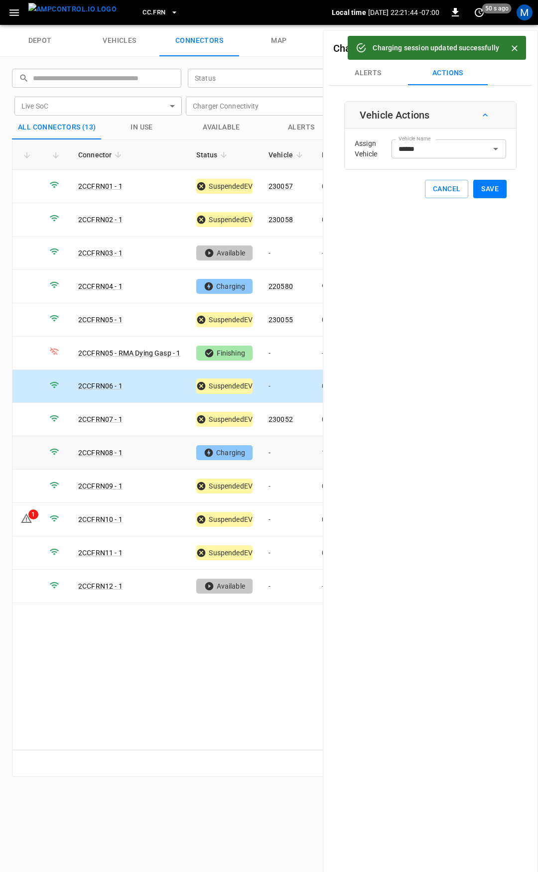
click at [281, 450] on td "-" at bounding box center [287, 452] width 53 height 33
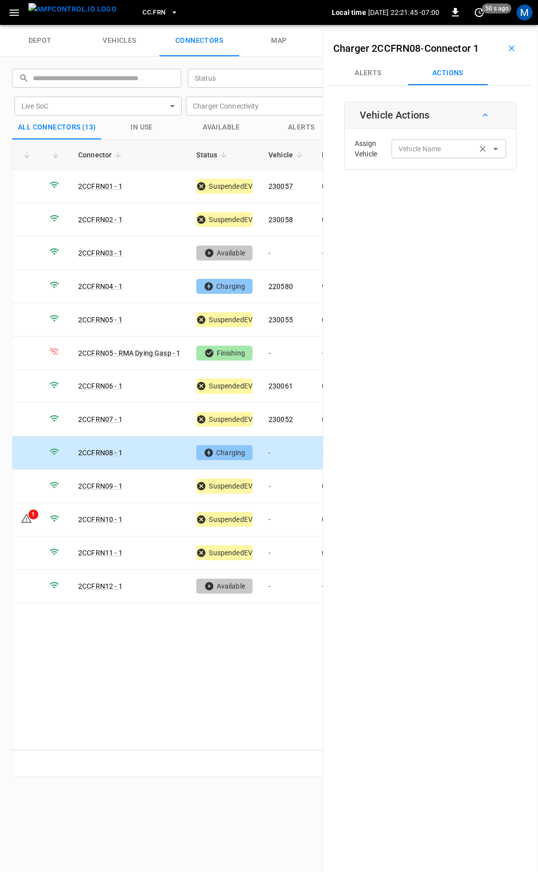
click at [428, 156] on div "Vehicle Name" at bounding box center [449, 148] width 115 height 18
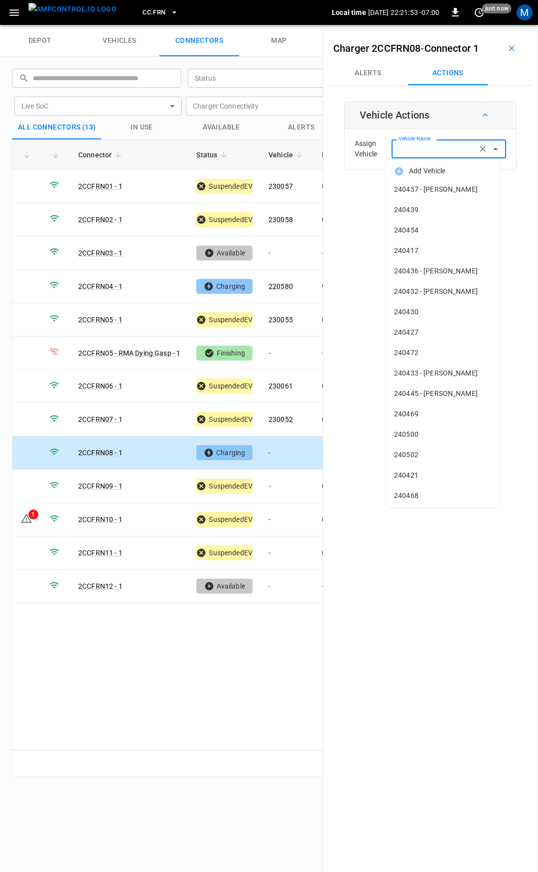
click at [418, 146] on input "Vehicle Name" at bounding box center [434, 148] width 79 height 12
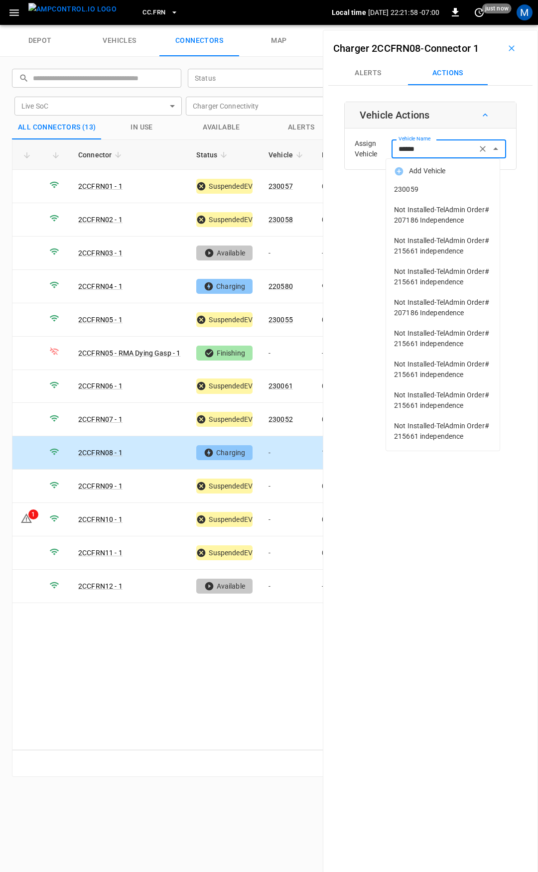
click at [416, 191] on span "230059" at bounding box center [443, 189] width 98 height 10
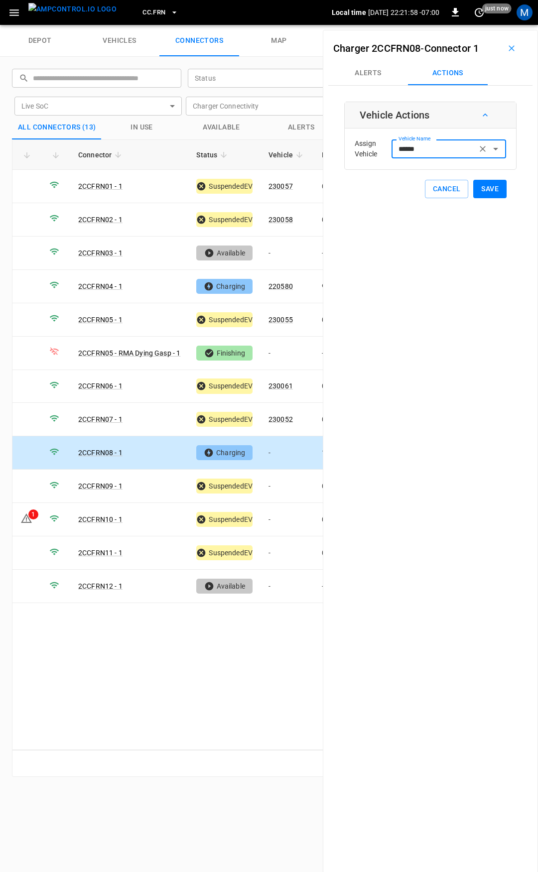
type input "******"
click at [475, 191] on button "Save" at bounding box center [489, 189] width 33 height 18
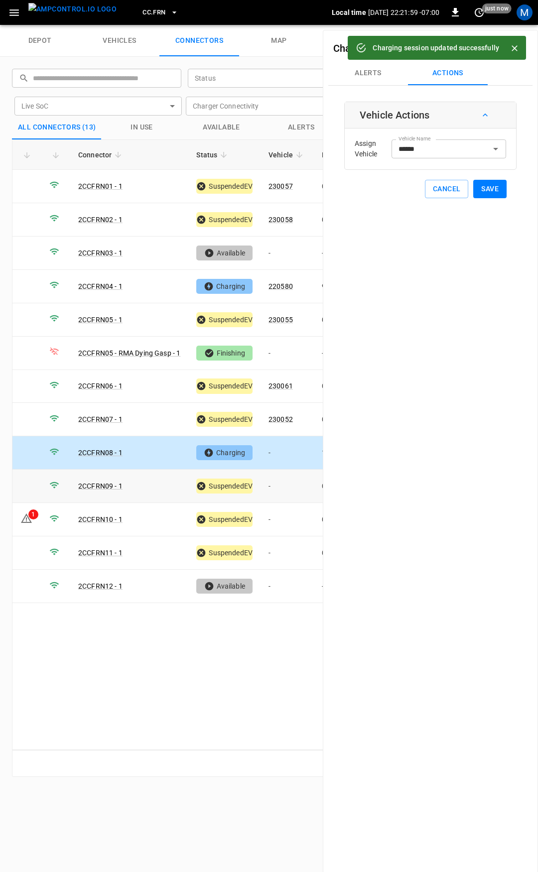
click at [290, 487] on td "-" at bounding box center [287, 486] width 53 height 33
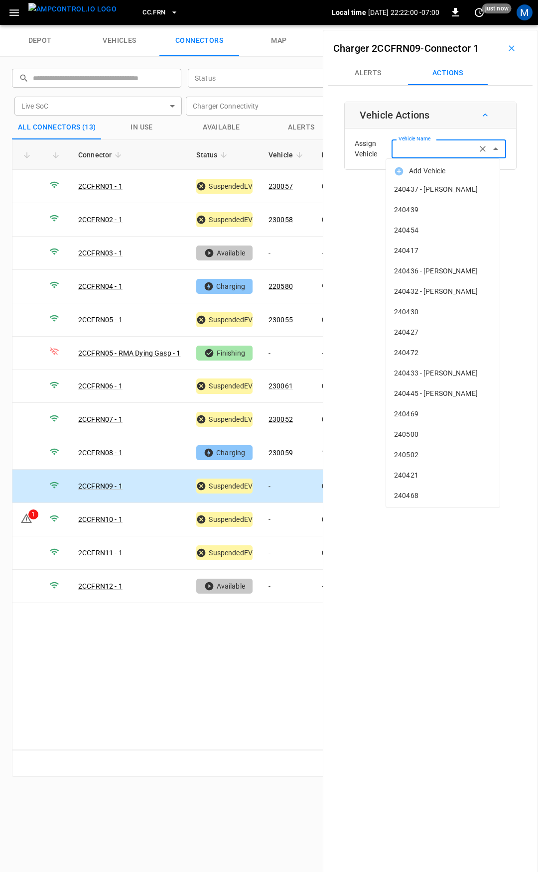
click at [404, 142] on div "Vehicle Name Vehicle Name" at bounding box center [449, 148] width 115 height 18
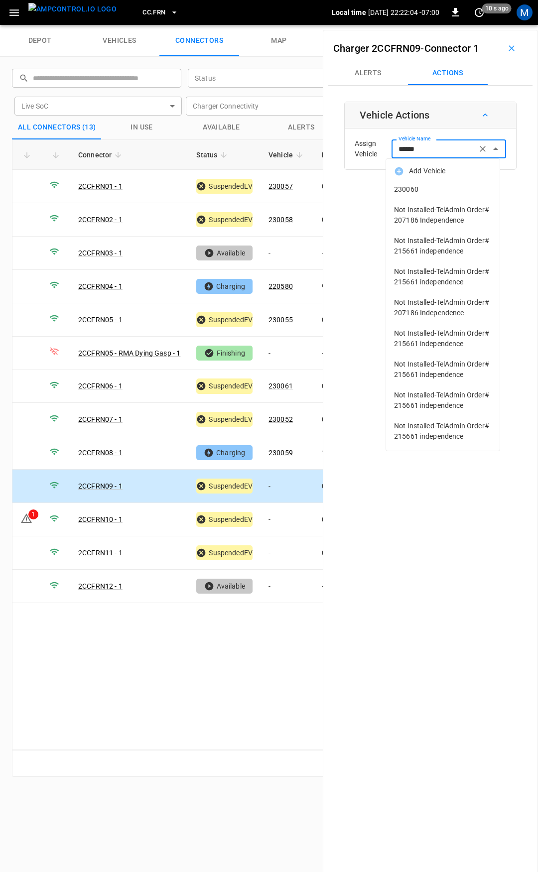
click at [418, 186] on span "230060" at bounding box center [443, 189] width 98 height 10
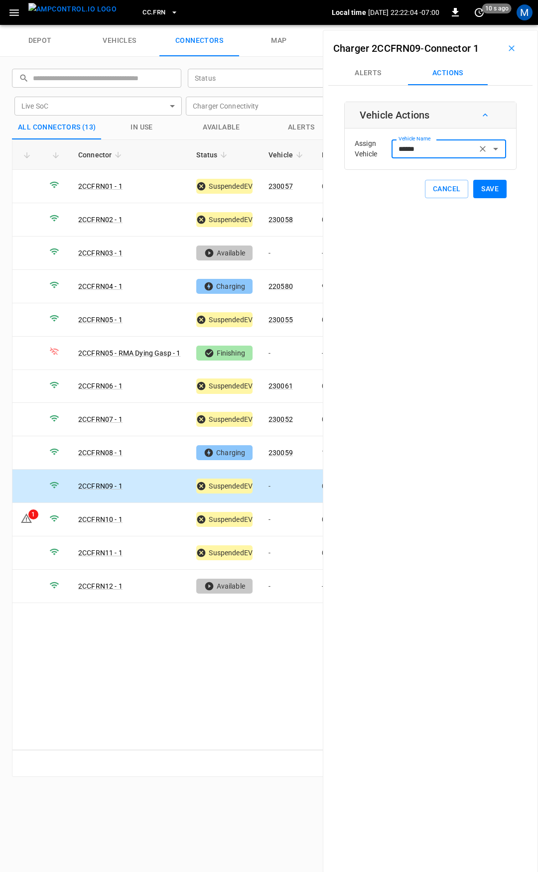
type input "******"
click at [473, 189] on button "Save" at bounding box center [489, 189] width 33 height 18
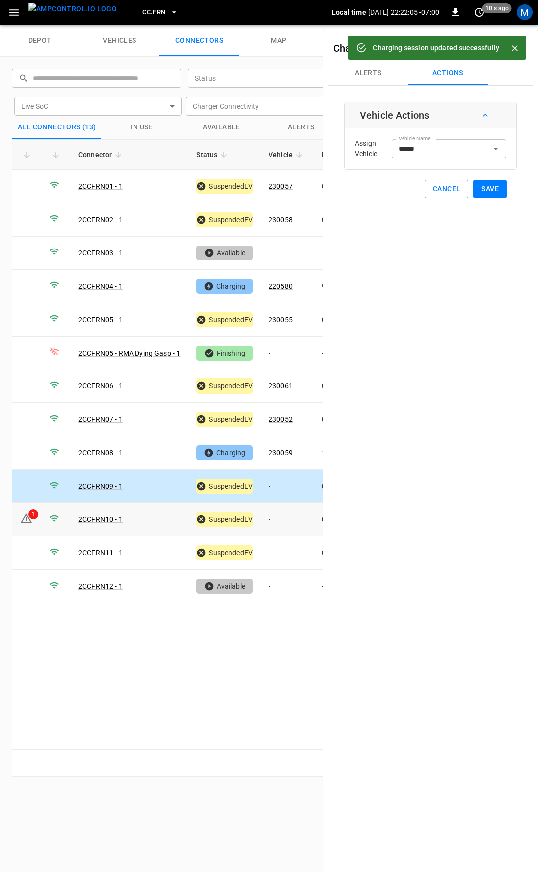
click at [279, 517] on td "-" at bounding box center [287, 519] width 53 height 33
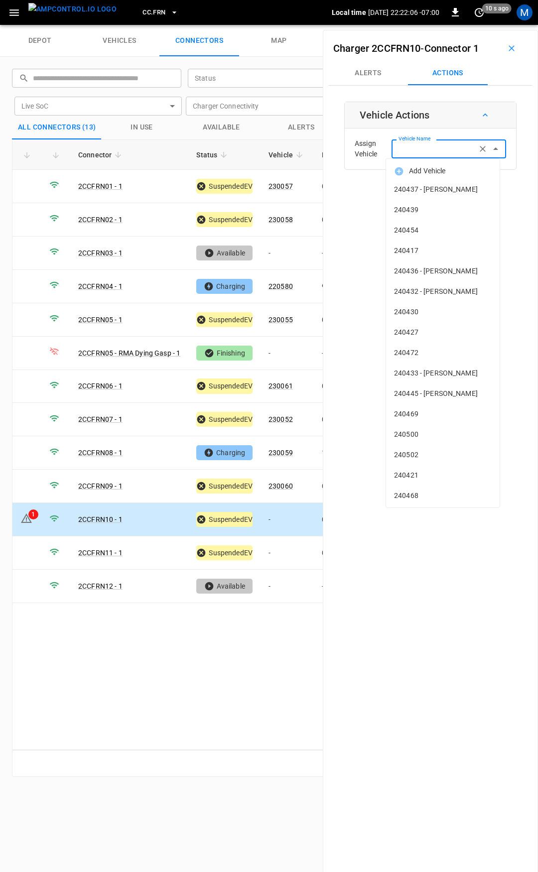
click at [422, 146] on div "Vehicle Name Vehicle Name" at bounding box center [449, 148] width 115 height 18
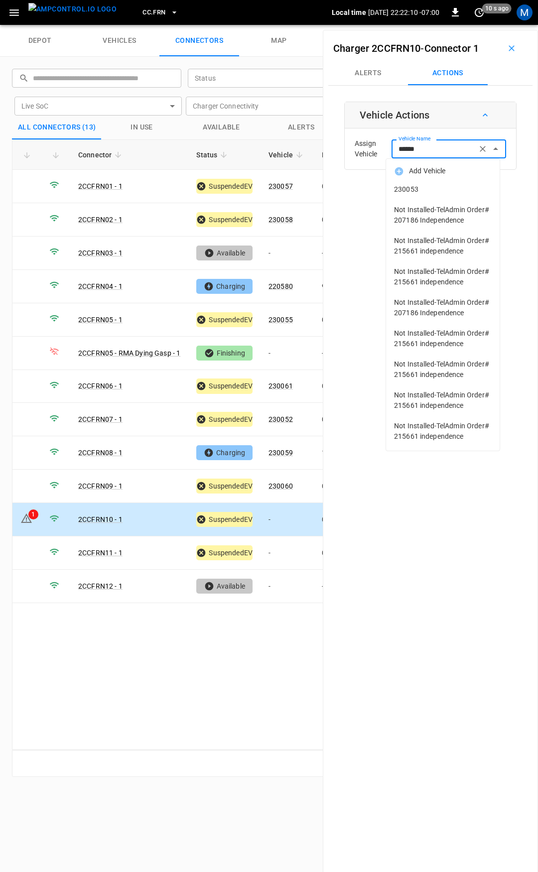
click at [428, 192] on span "230053" at bounding box center [443, 189] width 98 height 10
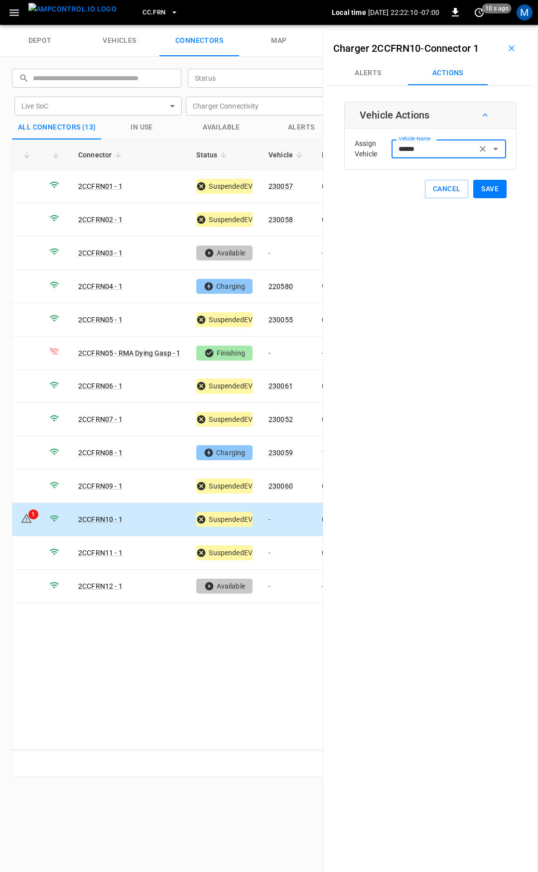
type input "******"
click at [483, 195] on button "Save" at bounding box center [489, 189] width 33 height 18
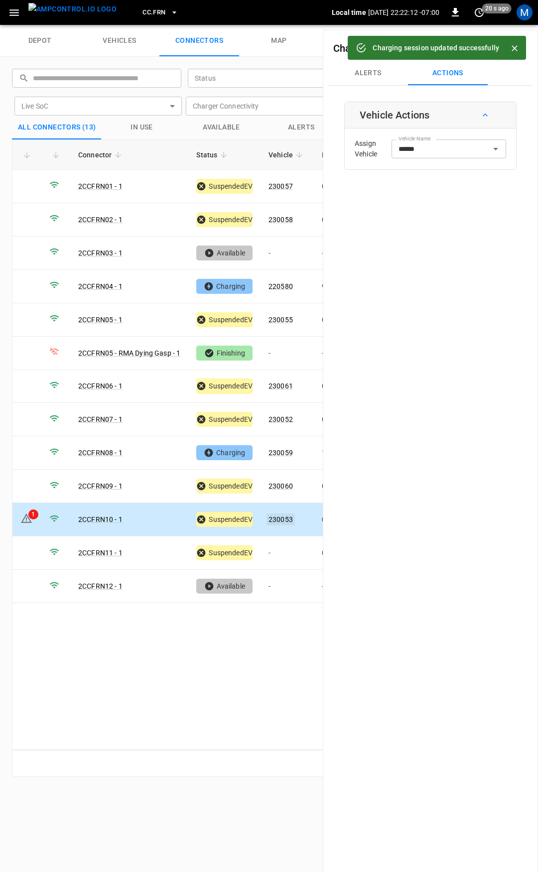
click at [283, 515] on link "230053" at bounding box center [281, 520] width 28 height 12
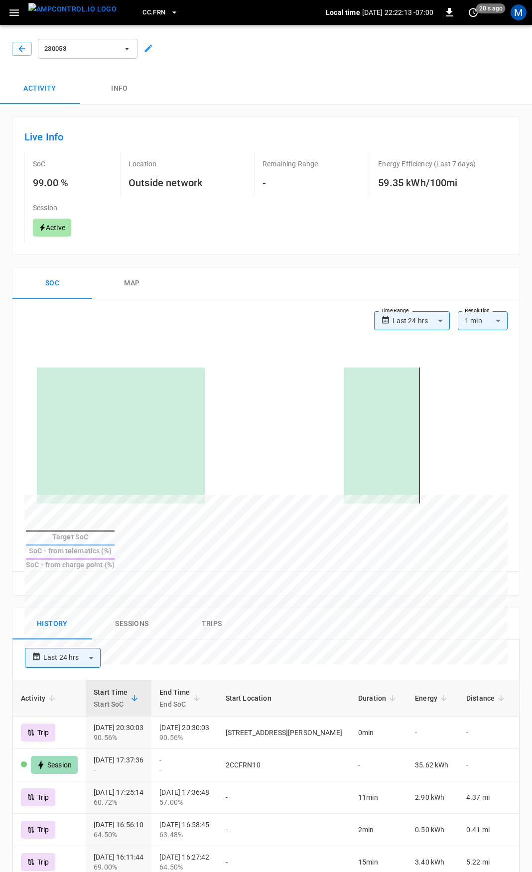
drag, startPoint x: 10, startPoint y: 51, endPoint x: 48, endPoint y: 63, distance: 39.6
click at [11, 51] on div at bounding box center [20, 47] width 24 height 18
click at [15, 51] on button "button" at bounding box center [22, 49] width 20 height 14
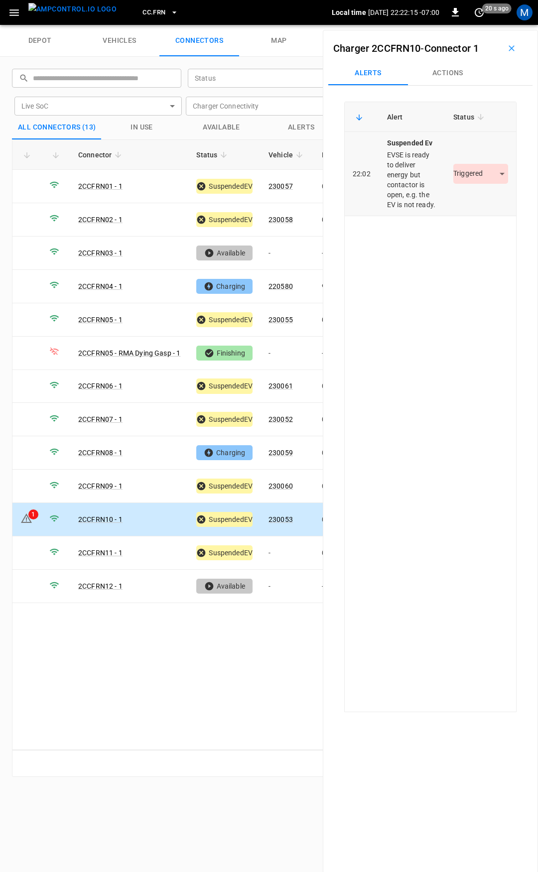
click at [480, 25] on body "CC.FRN Local time 2025-08-13 22:22:15 -07:00 0 20 s ago M depot vehicles connec…" at bounding box center [269, 12] width 538 height 25
click at [469, 202] on li "Resolved" at bounding box center [475, 203] width 62 height 16
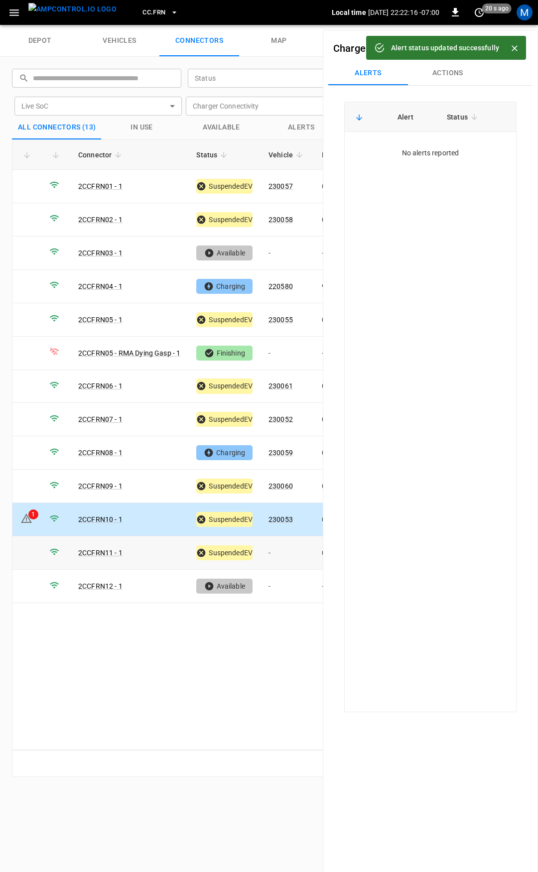
click at [279, 550] on td "-" at bounding box center [287, 553] width 53 height 33
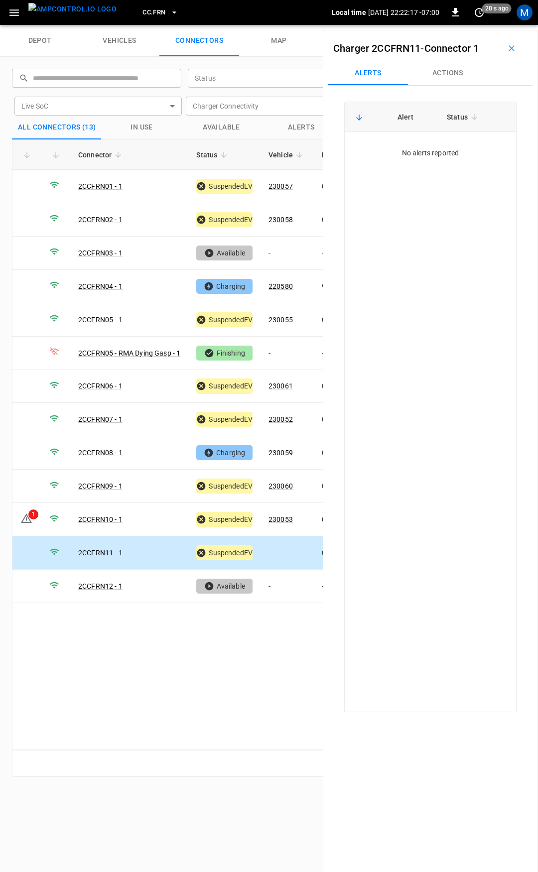
drag, startPoint x: 445, startPoint y: 74, endPoint x: 447, endPoint y: 93, distance: 19.0
click at [445, 74] on button "Actions" at bounding box center [448, 73] width 80 height 24
click at [443, 147] on input "Vehicle Name" at bounding box center [434, 148] width 79 height 12
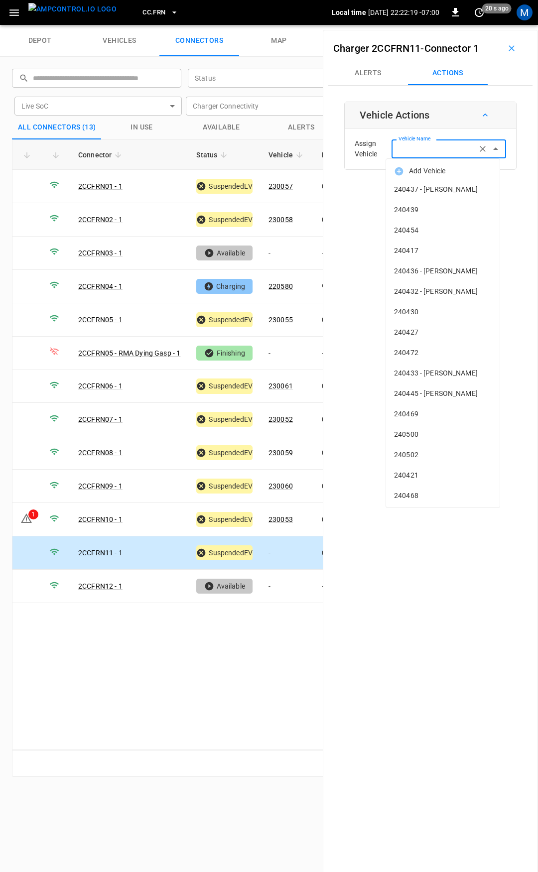
type input "*"
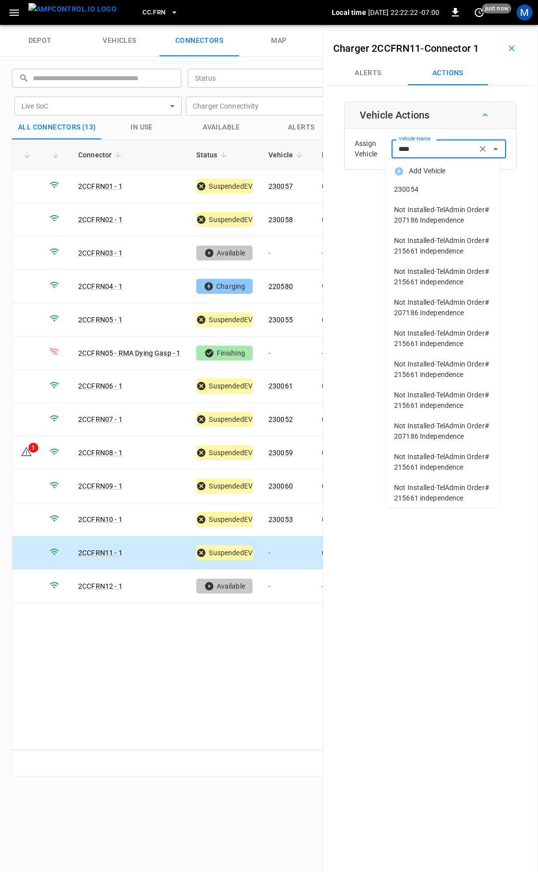
click at [452, 187] on span "230054" at bounding box center [443, 189] width 98 height 10
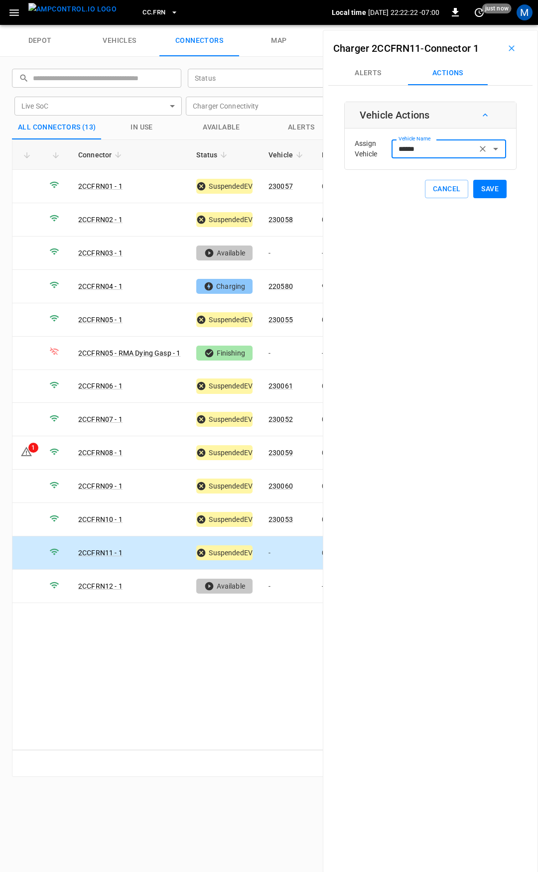
type input "******"
click at [483, 189] on button "Save" at bounding box center [489, 189] width 33 height 18
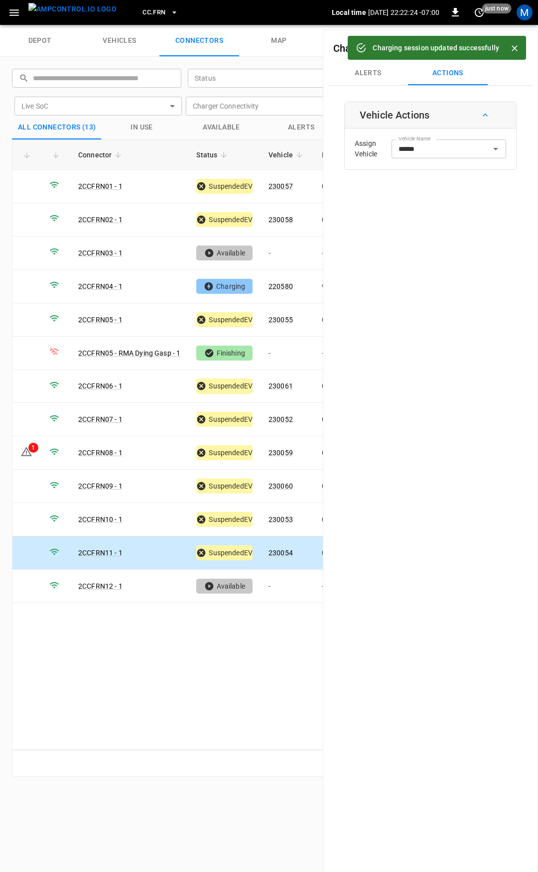
click at [169, 11] on icon "button" at bounding box center [174, 12] width 10 height 10
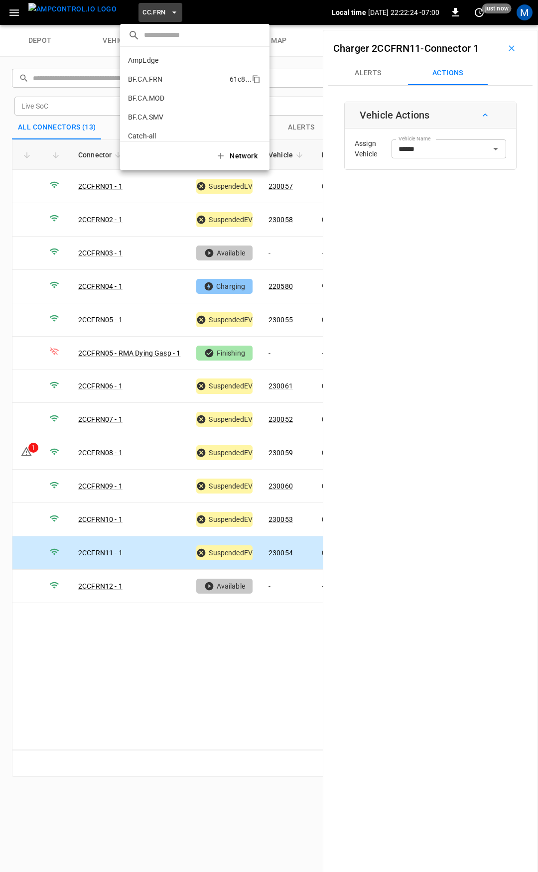
scroll to position [205, 0]
click at [148, 82] on p "CC.LIV" at bounding box center [139, 82] width 22 height 10
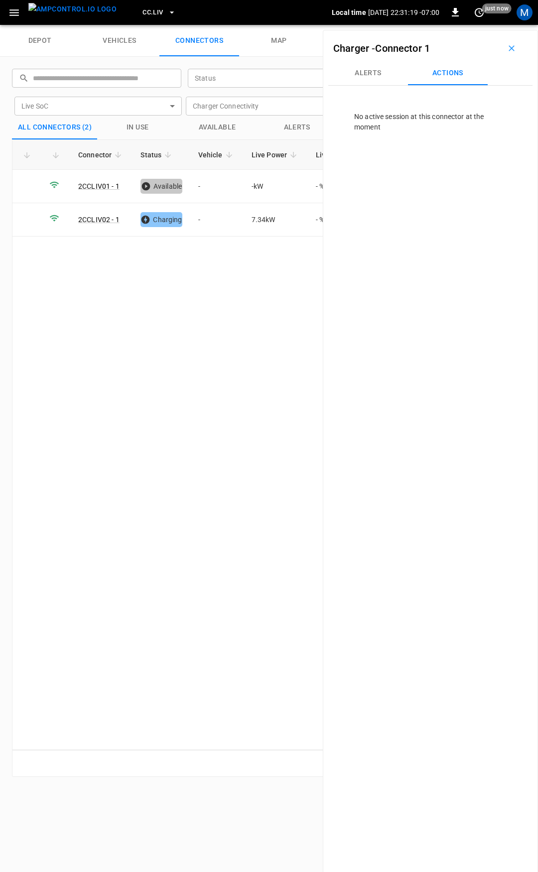
click at [15, 19] on button "button" at bounding box center [14, 12] width 20 height 18
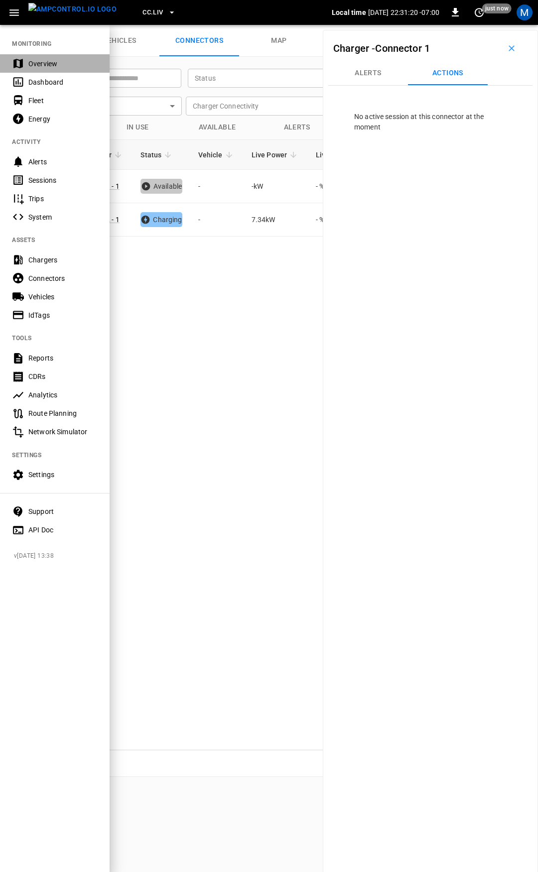
click at [36, 66] on div "Overview" at bounding box center [62, 64] width 69 height 10
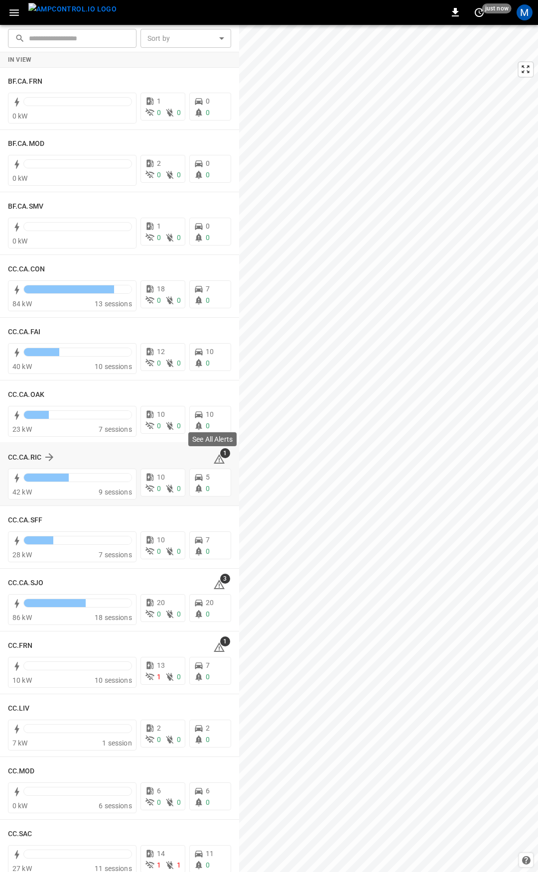
click at [213, 460] on icon at bounding box center [219, 459] width 12 height 12
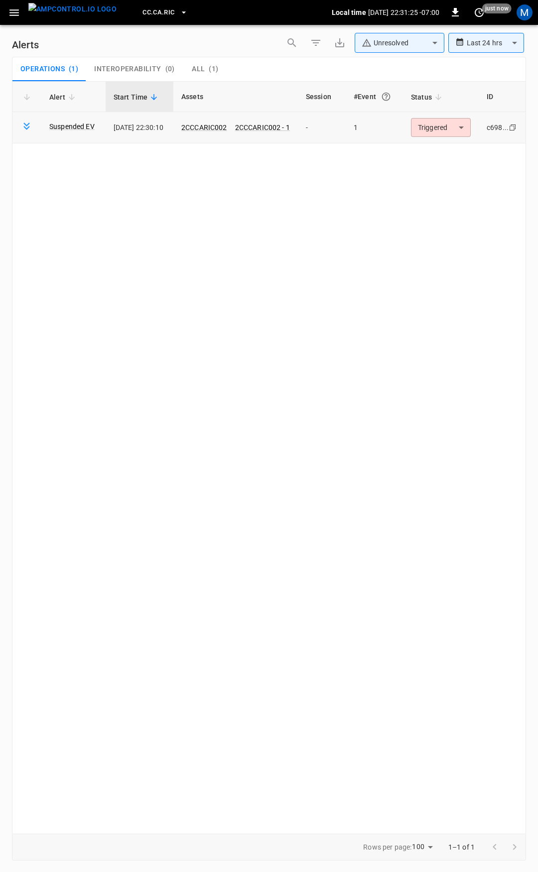
click at [428, 134] on body "**********" at bounding box center [269, 434] width 538 height 869
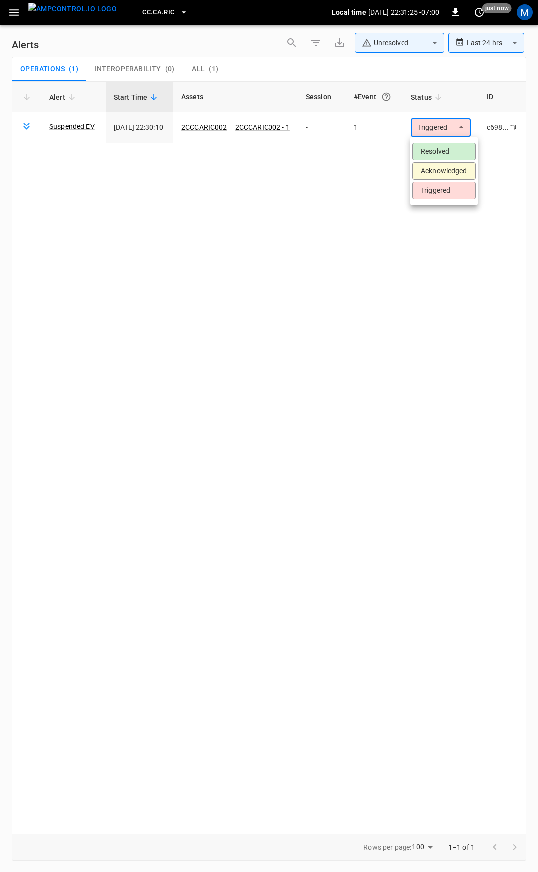
click at [437, 148] on li "Resolved" at bounding box center [443, 151] width 63 height 17
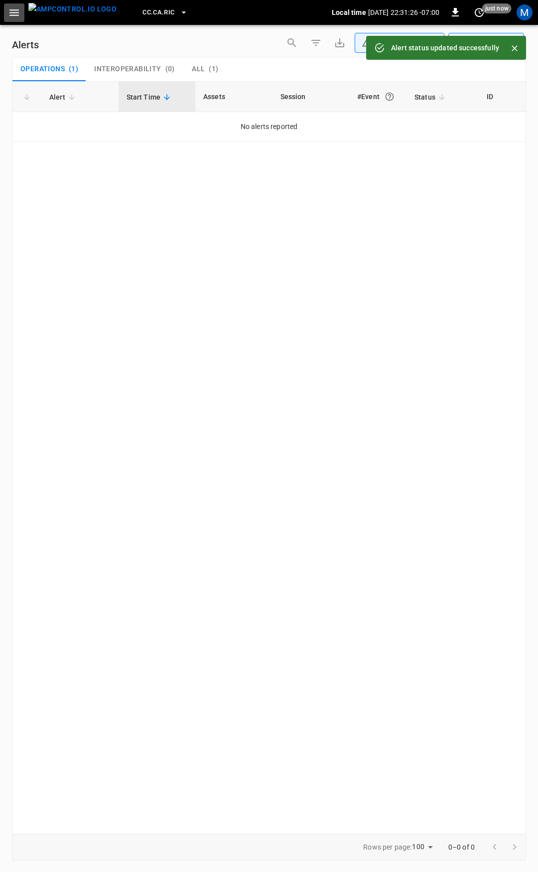
click at [15, 19] on button "button" at bounding box center [14, 12] width 20 height 18
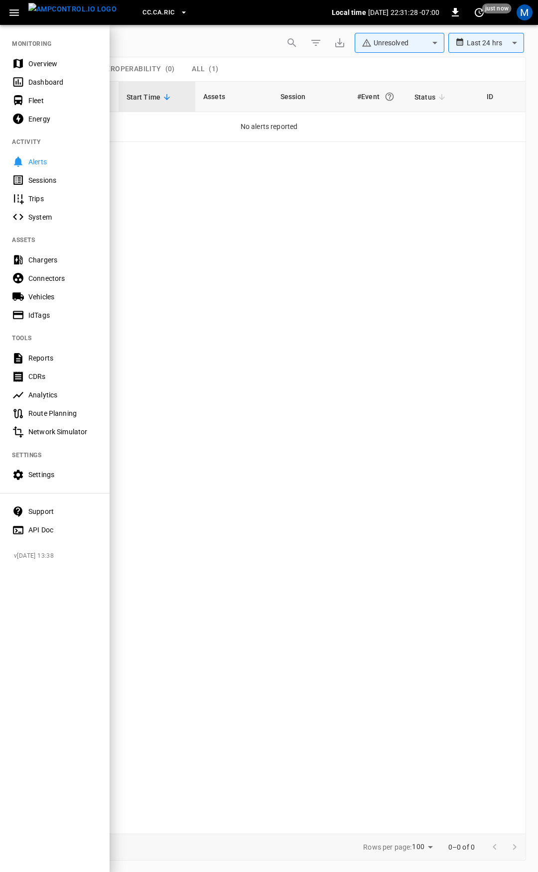
click at [40, 66] on div "Overview" at bounding box center [62, 64] width 69 height 10
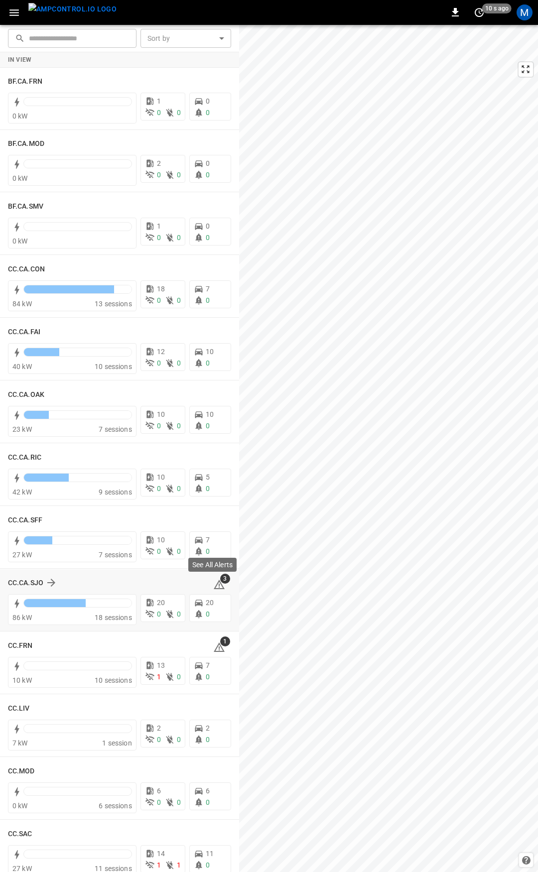
click at [215, 585] on icon at bounding box center [219, 585] width 12 height 12
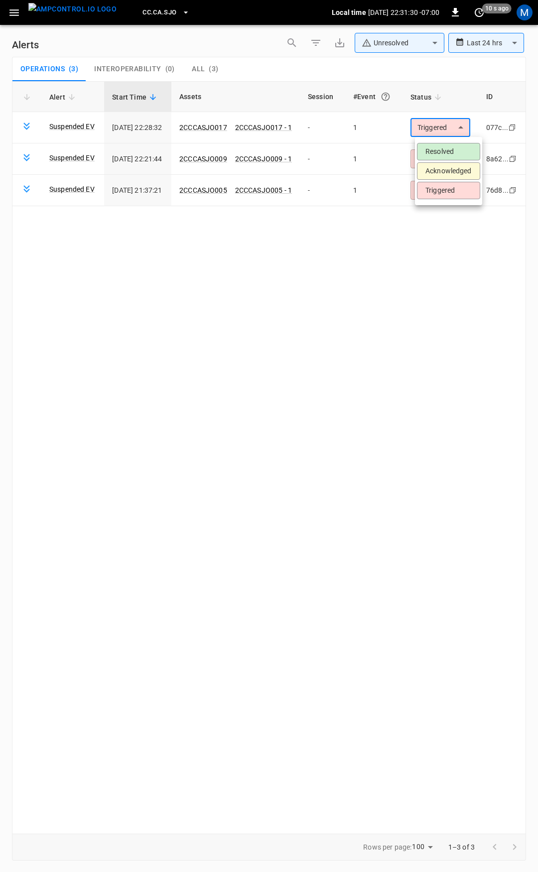
click at [439, 125] on body "**********" at bounding box center [269, 434] width 538 height 869
click at [443, 155] on li "Resolved" at bounding box center [448, 151] width 63 height 17
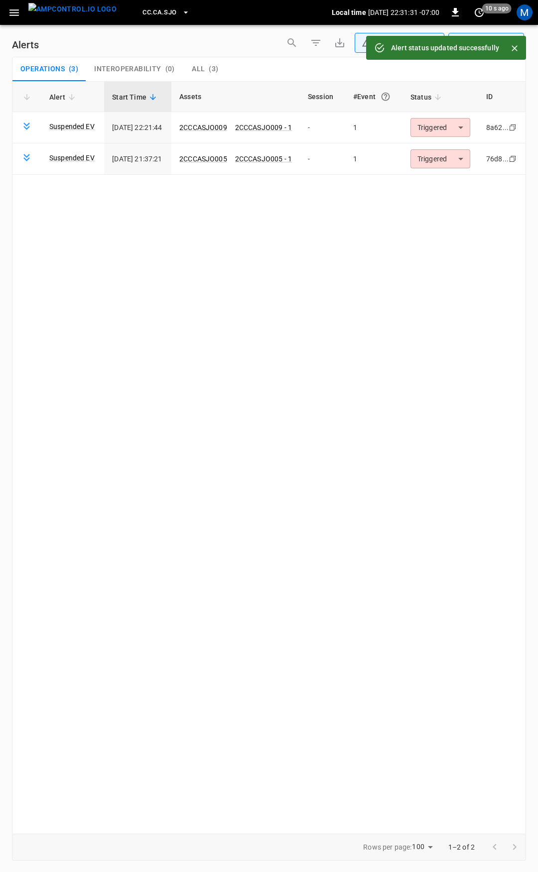
click at [448, 127] on body "**********" at bounding box center [269, 434] width 538 height 869
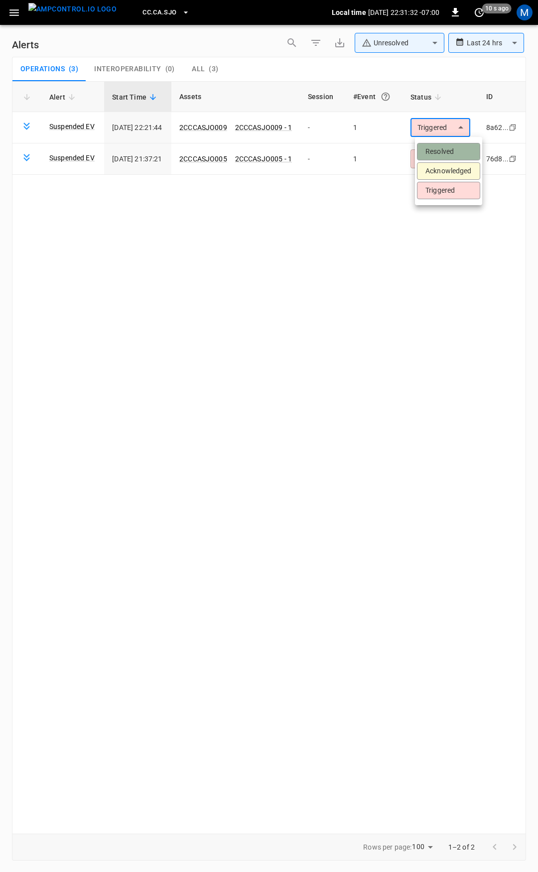
click at [447, 144] on li "Resolved" at bounding box center [448, 151] width 63 height 17
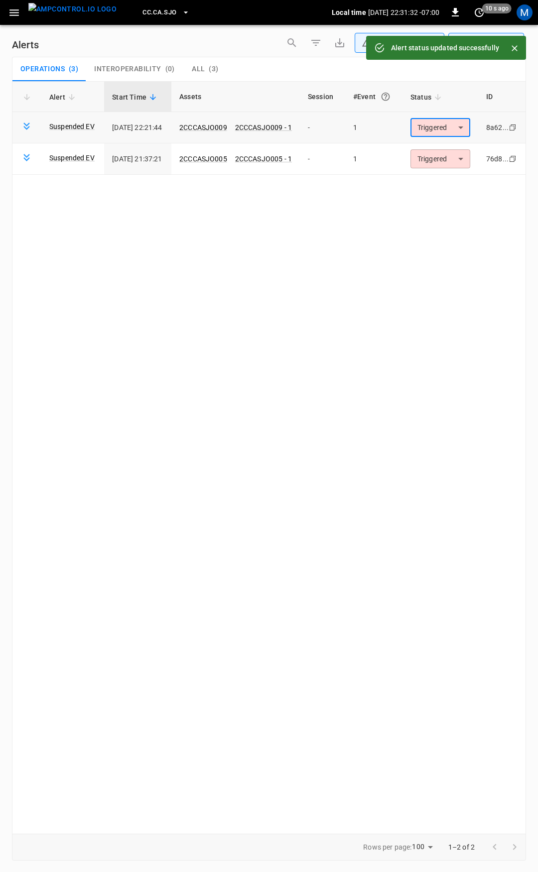
click at [447, 125] on body "**********" at bounding box center [269, 434] width 538 height 869
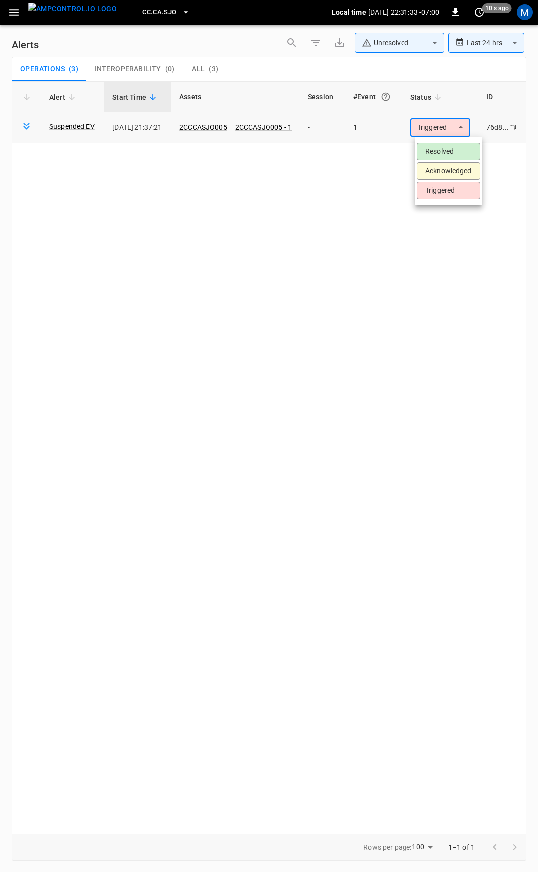
click at [448, 153] on li "Resolved" at bounding box center [448, 151] width 63 height 17
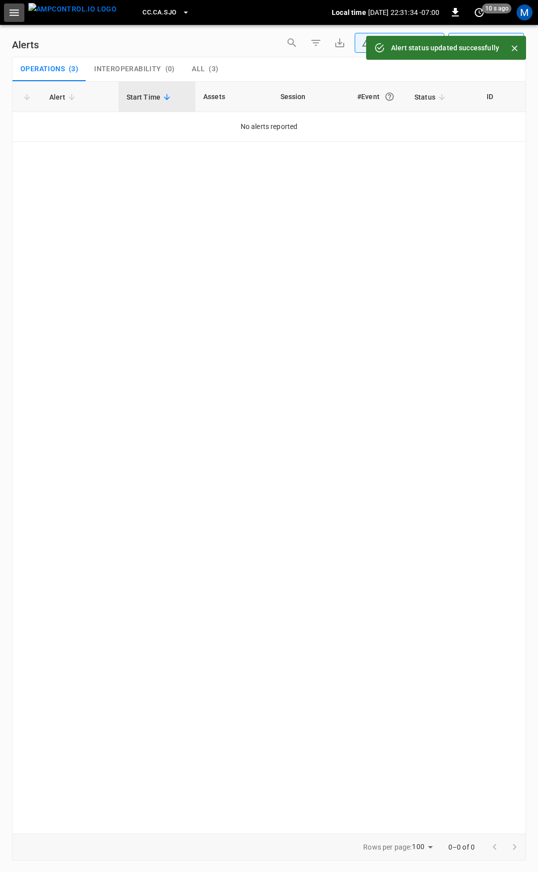
click at [14, 15] on icon "button" at bounding box center [13, 12] width 9 height 6
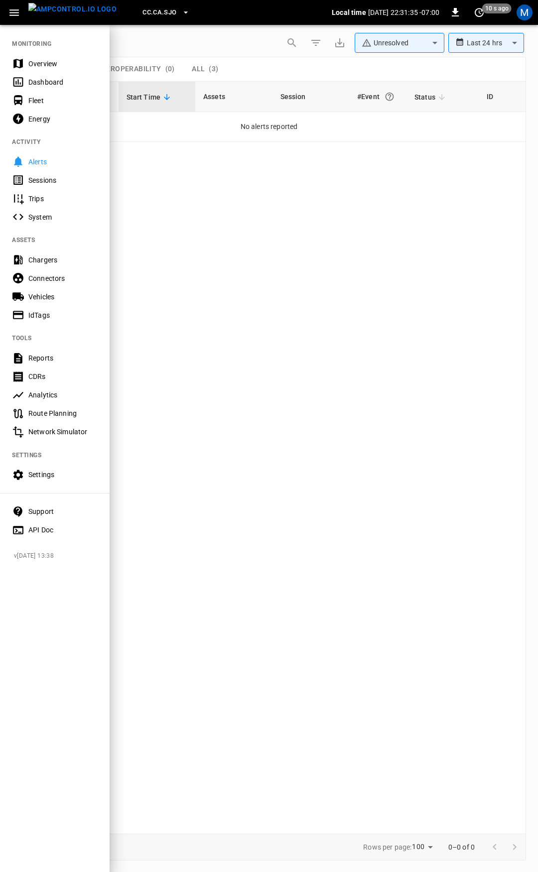
click at [51, 64] on div "Overview" at bounding box center [62, 64] width 69 height 10
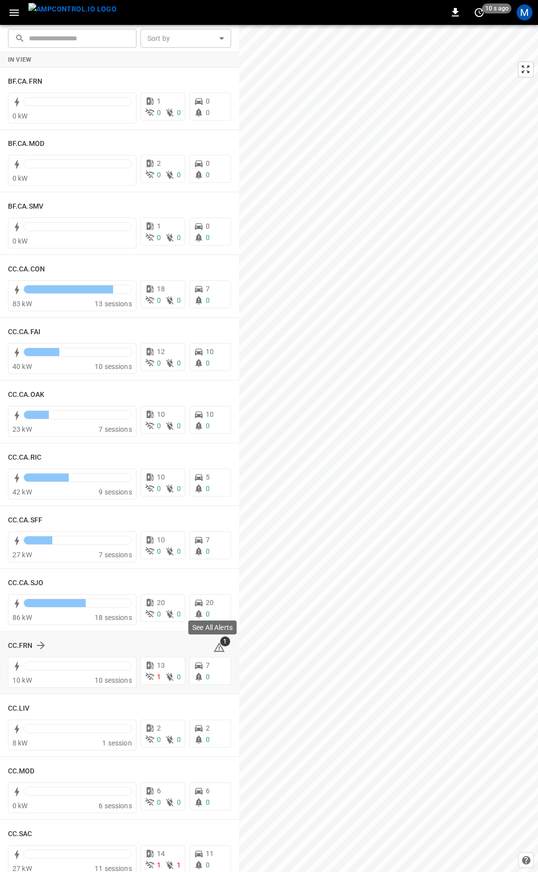
click at [214, 646] on icon at bounding box center [219, 648] width 12 height 12
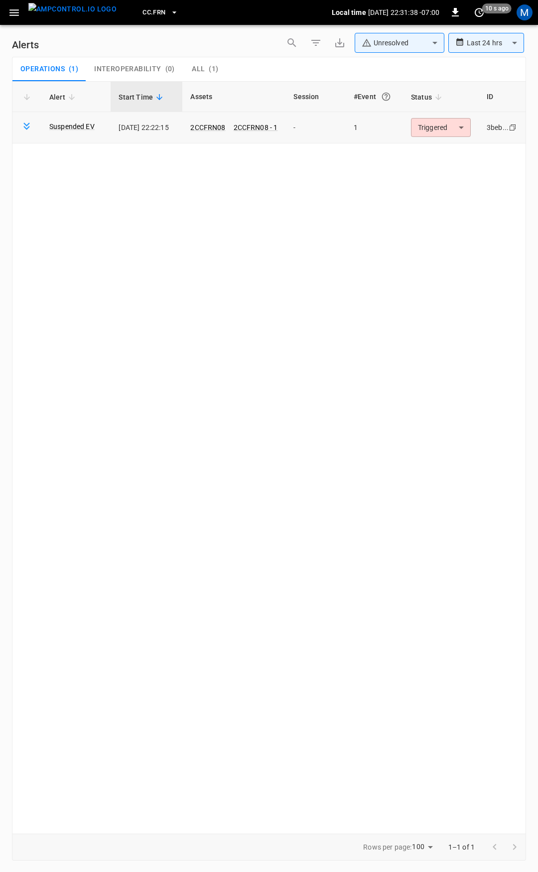
click at [440, 132] on body "**********" at bounding box center [269, 434] width 538 height 869
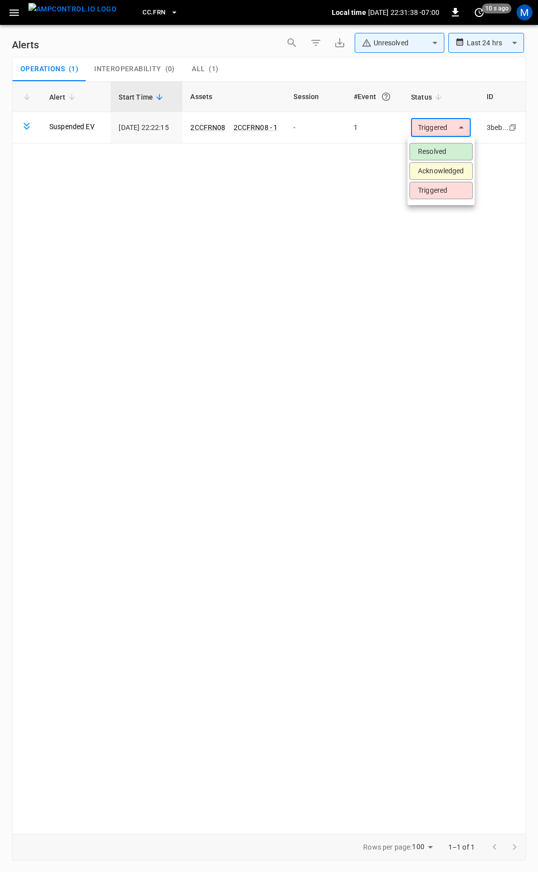
drag, startPoint x: 442, startPoint y: 152, endPoint x: 243, endPoint y: 112, distance: 203.3
click at [442, 151] on li "Resolved" at bounding box center [441, 151] width 63 height 17
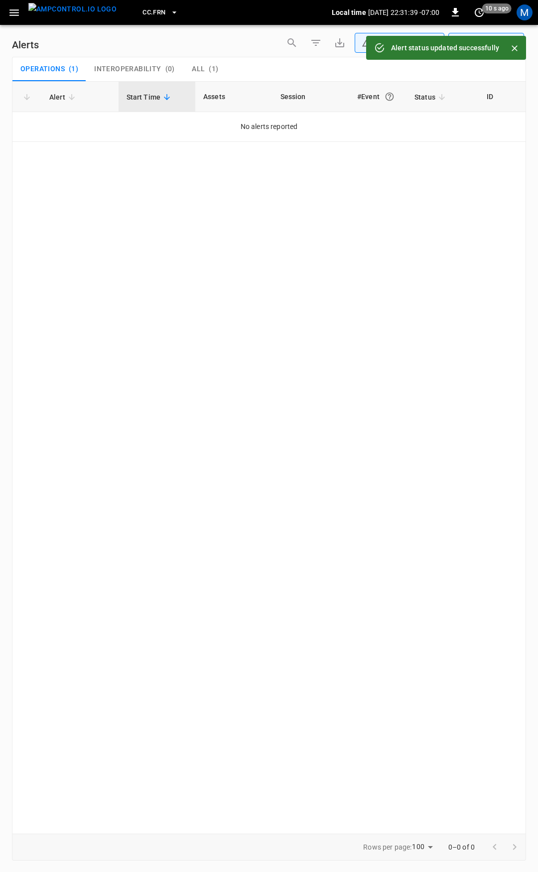
click at [15, 13] on icon "button" at bounding box center [14, 12] width 12 height 12
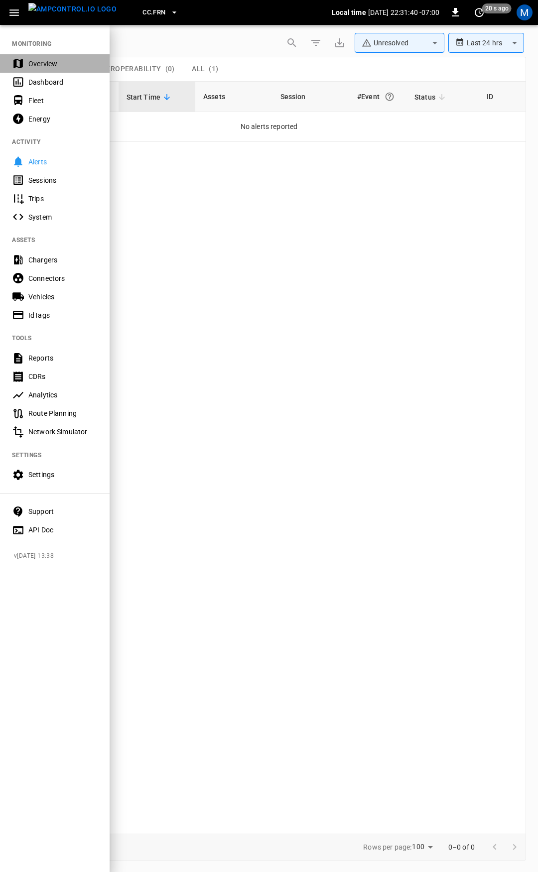
drag, startPoint x: 41, startPoint y: 59, endPoint x: 57, endPoint y: 97, distance: 41.5
click at [41, 59] on div "Overview" at bounding box center [62, 64] width 69 height 10
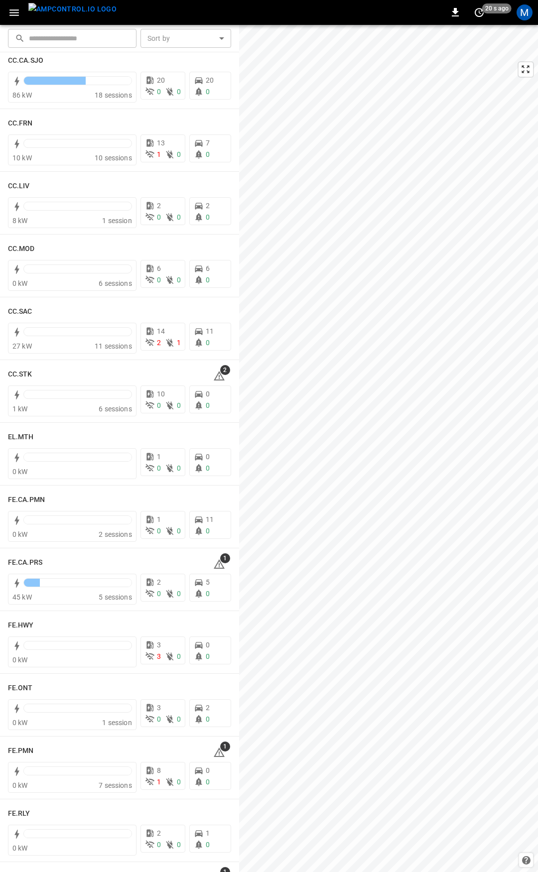
scroll to position [521, 0]
click at [213, 381] on icon at bounding box center [219, 378] width 12 height 12
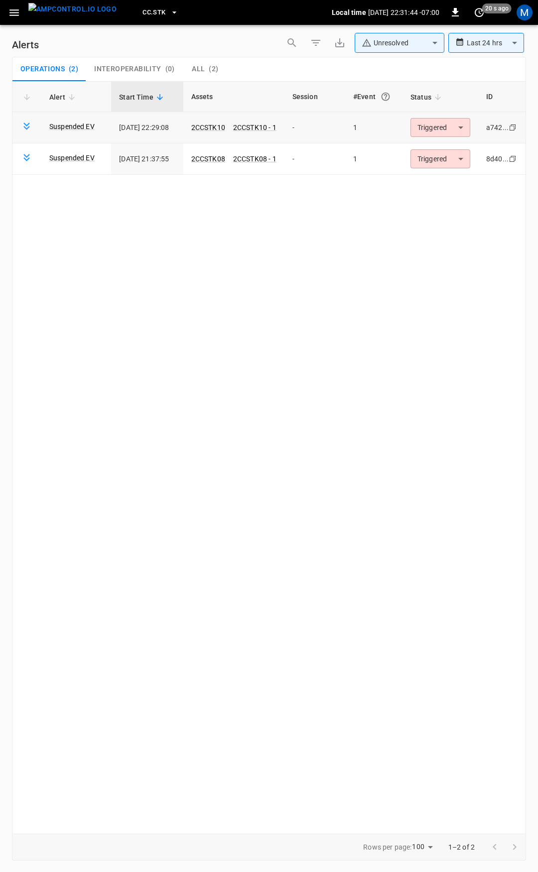
click at [437, 126] on body "**********" at bounding box center [269, 434] width 538 height 869
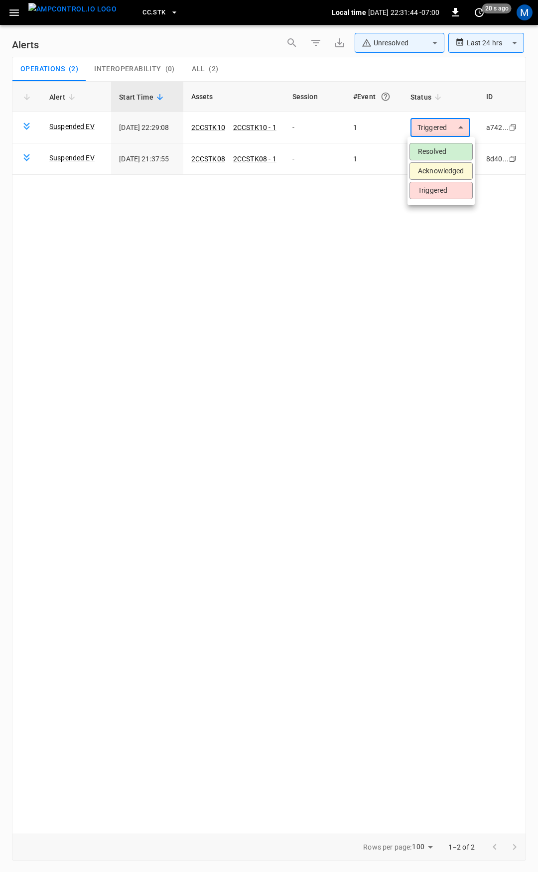
click at [437, 145] on li "Resolved" at bounding box center [441, 151] width 63 height 17
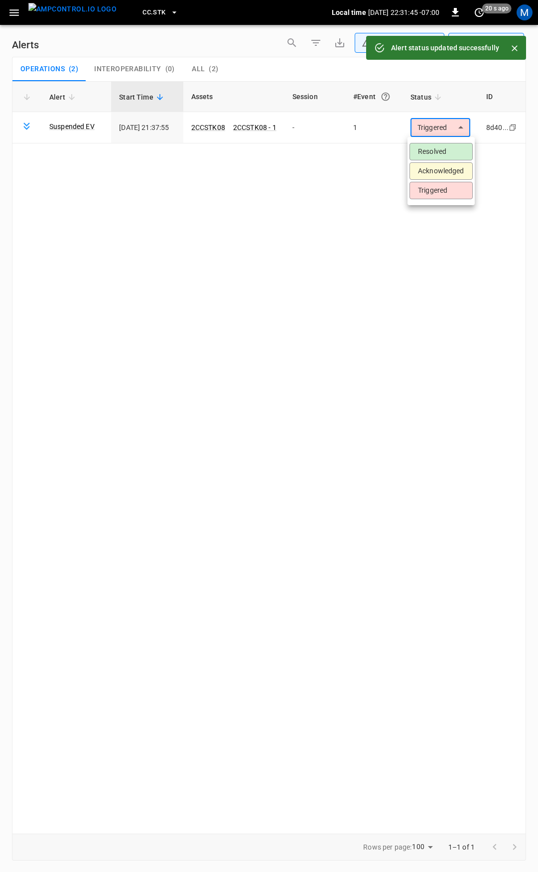
click at [448, 126] on body "**********" at bounding box center [269, 434] width 538 height 869
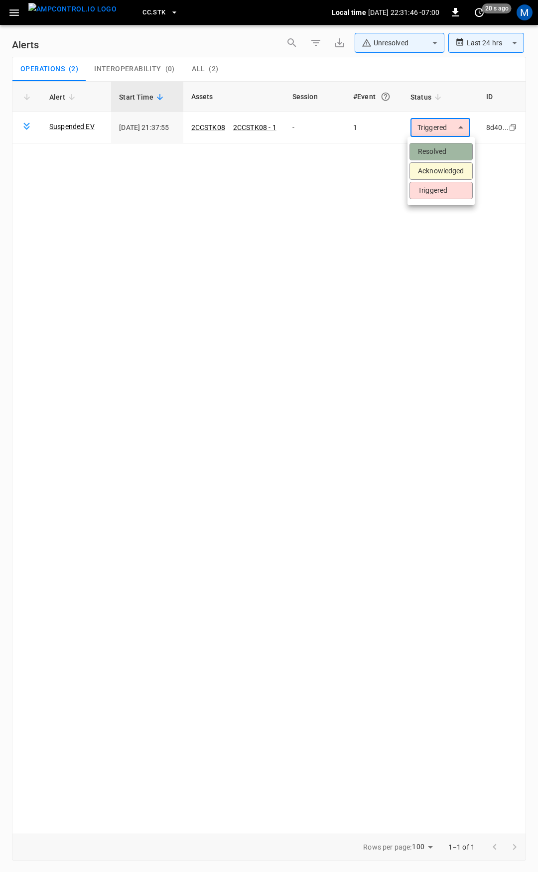
click at [446, 150] on li "Resolved" at bounding box center [441, 151] width 63 height 17
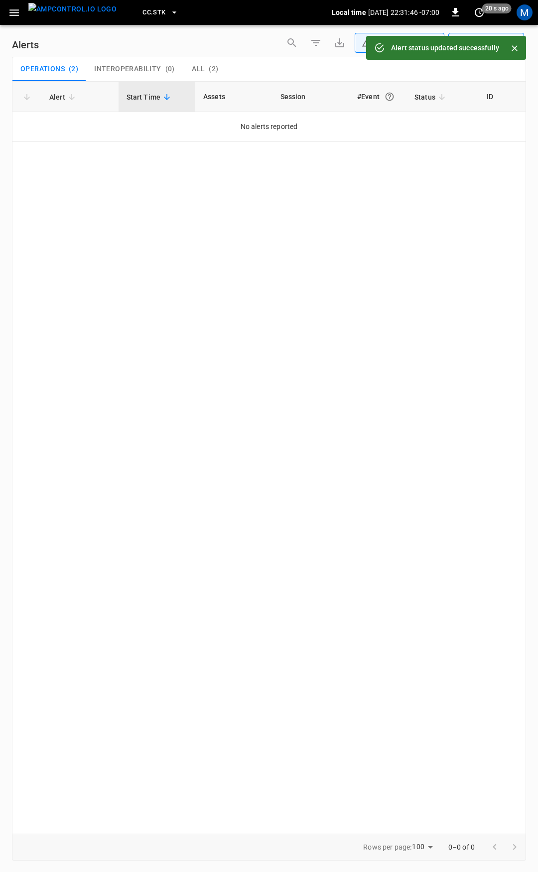
click at [15, 12] on icon "button" at bounding box center [13, 12] width 9 height 6
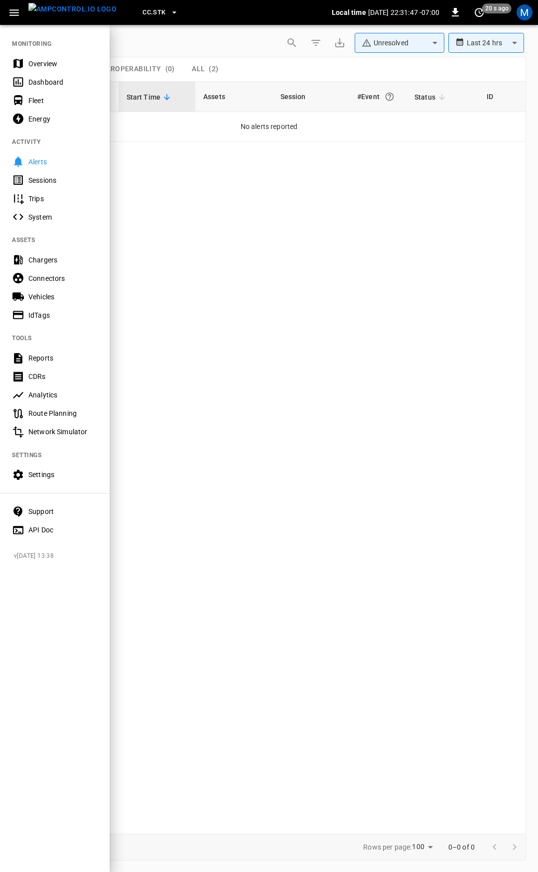
click at [41, 66] on div "Overview" at bounding box center [62, 64] width 69 height 10
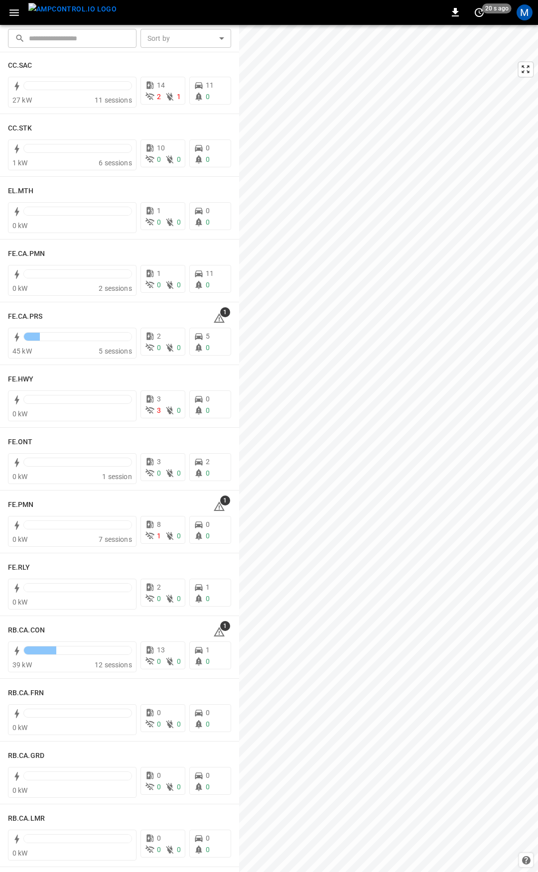
scroll to position [886, 0]
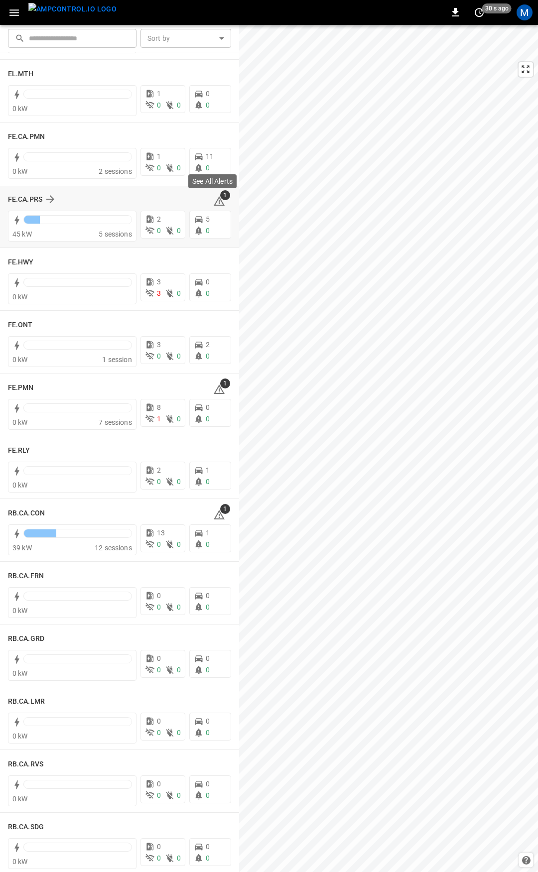
click at [215, 202] on icon at bounding box center [219, 201] width 12 height 12
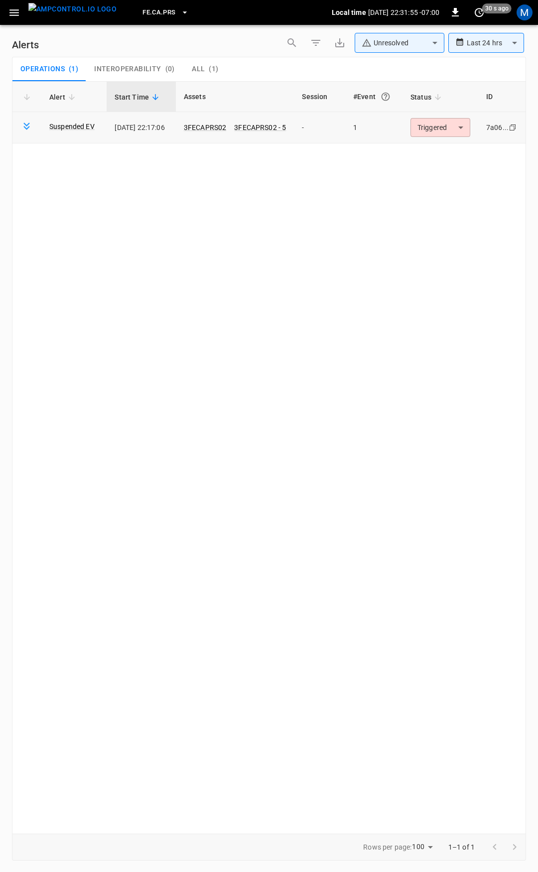
click at [440, 126] on body "**********" at bounding box center [269, 434] width 538 height 869
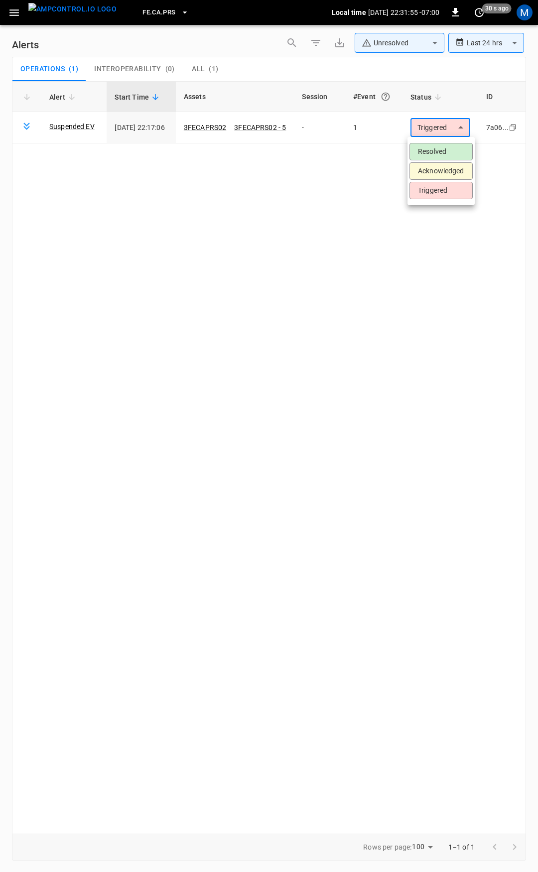
click at [443, 152] on li "Resolved" at bounding box center [441, 151] width 63 height 17
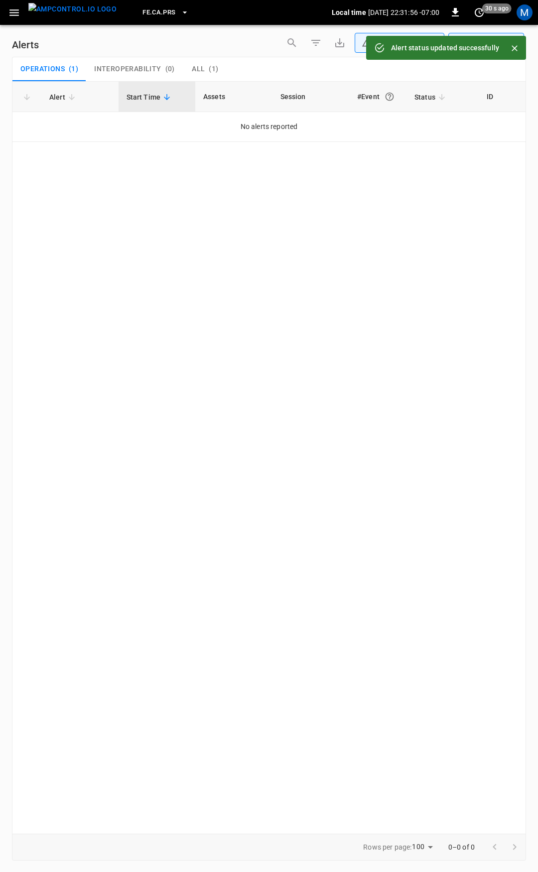
click at [3, 14] on div "FE.CA.PRS Local time 2025-08-13 22:31:56 -07:00 0 30 s ago M" at bounding box center [269, 12] width 538 height 25
click at [19, 18] on icon "button" at bounding box center [14, 12] width 12 height 12
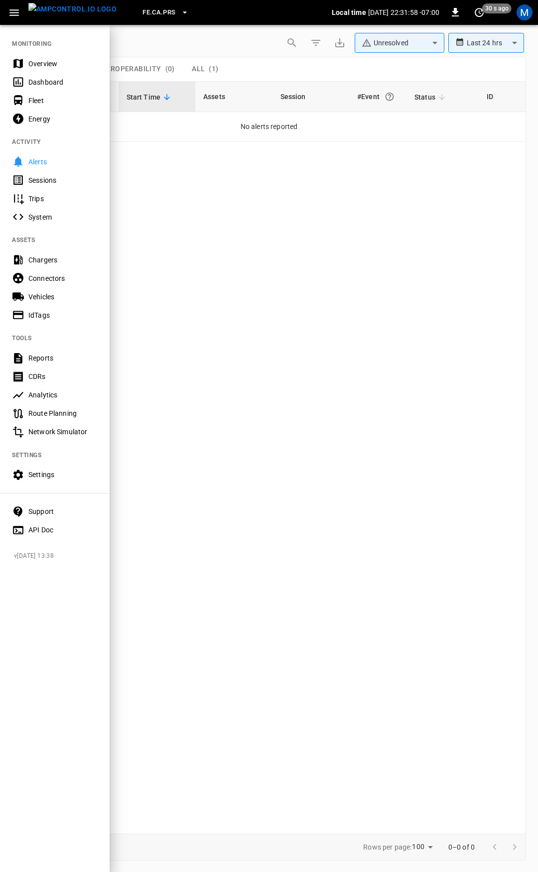
drag, startPoint x: 37, startPoint y: 53, endPoint x: 43, endPoint y: 62, distance: 11.1
click at [38, 55] on nav "MONITORING Overview Dashboard Fleet Energy ACTIVITY Alerts Sessions Trips Syste…" at bounding box center [55, 284] width 110 height 520
click at [43, 62] on div "Overview" at bounding box center [62, 64] width 69 height 10
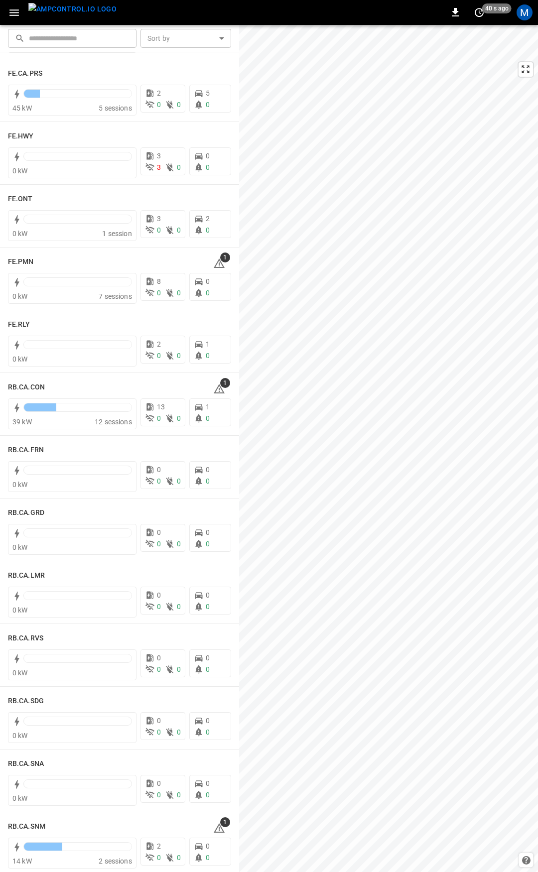
scroll to position [1015, 0]
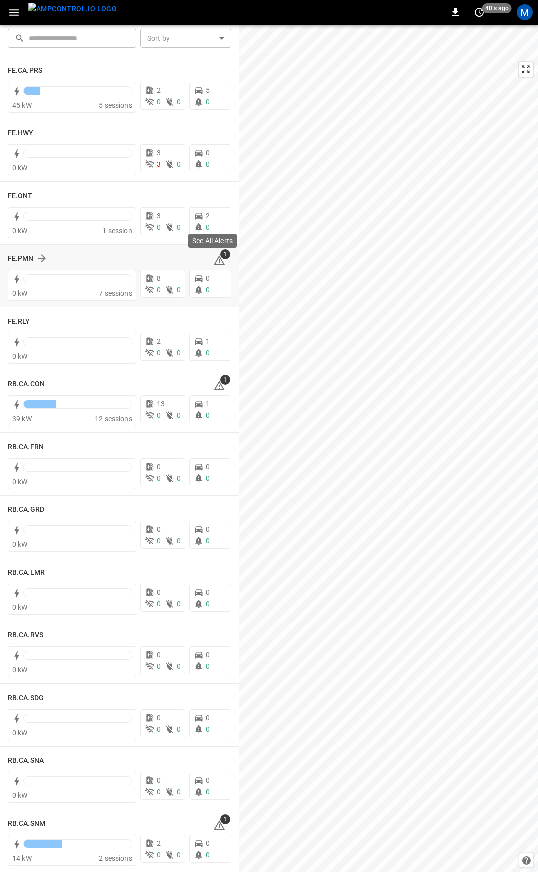
click at [214, 259] on icon at bounding box center [219, 260] width 11 height 9
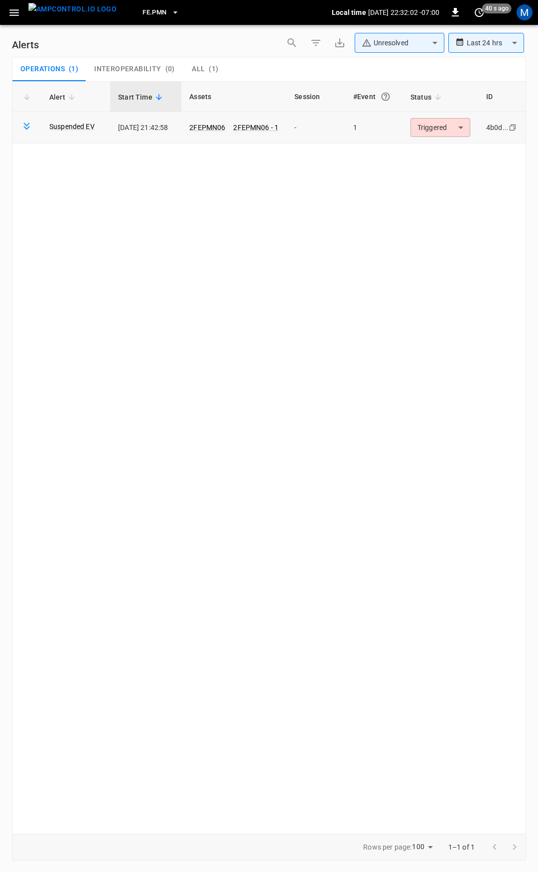
click at [443, 128] on body "**********" at bounding box center [269, 434] width 538 height 869
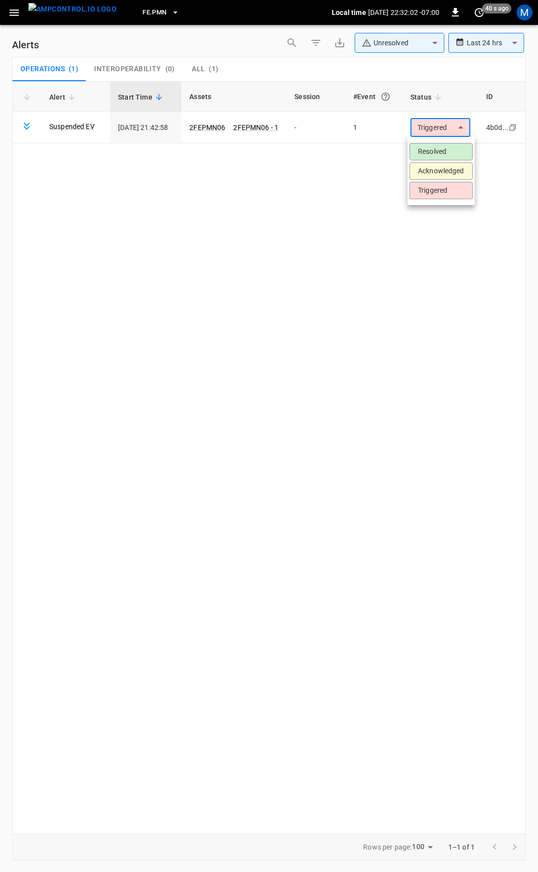
click at [441, 149] on li "Resolved" at bounding box center [441, 151] width 63 height 17
click at [10, 17] on icon "button" at bounding box center [14, 12] width 12 height 12
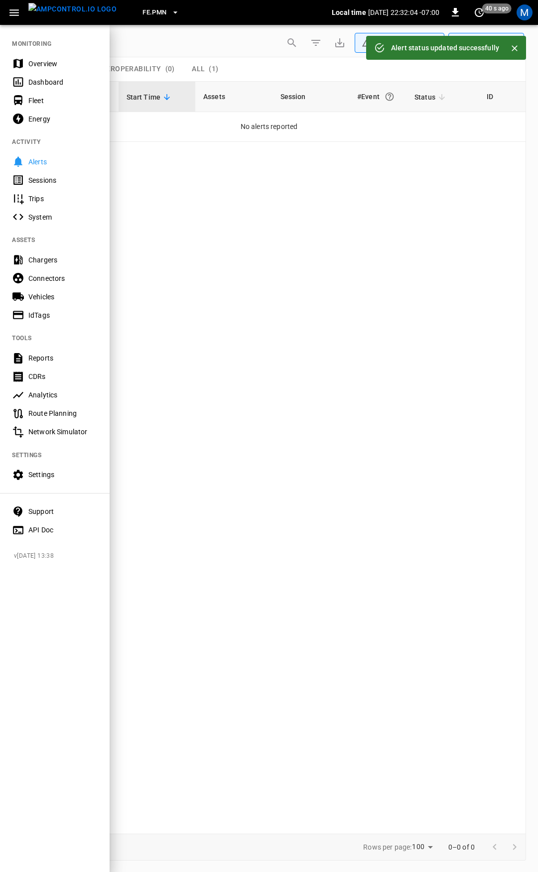
drag, startPoint x: 34, startPoint y: 63, endPoint x: 182, endPoint y: 129, distance: 161.9
click at [34, 64] on div "Overview" at bounding box center [62, 64] width 69 height 10
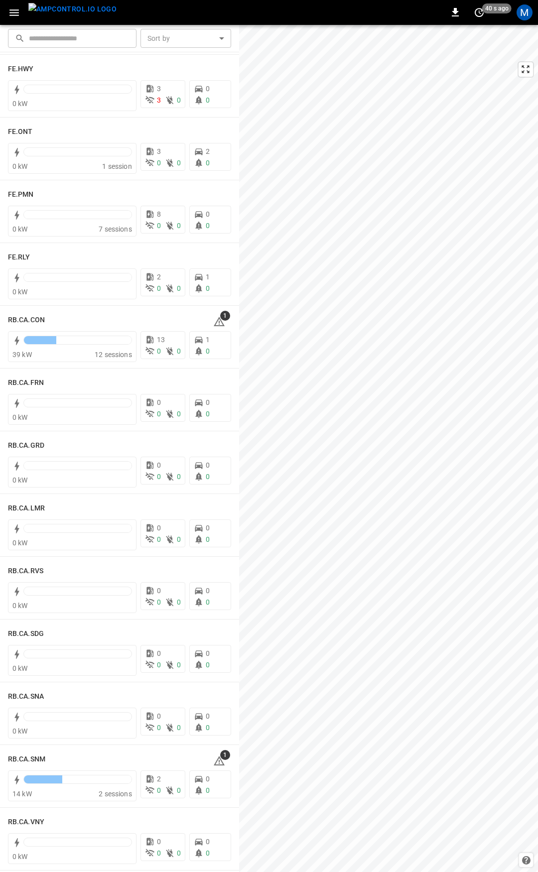
scroll to position [1105, 0]
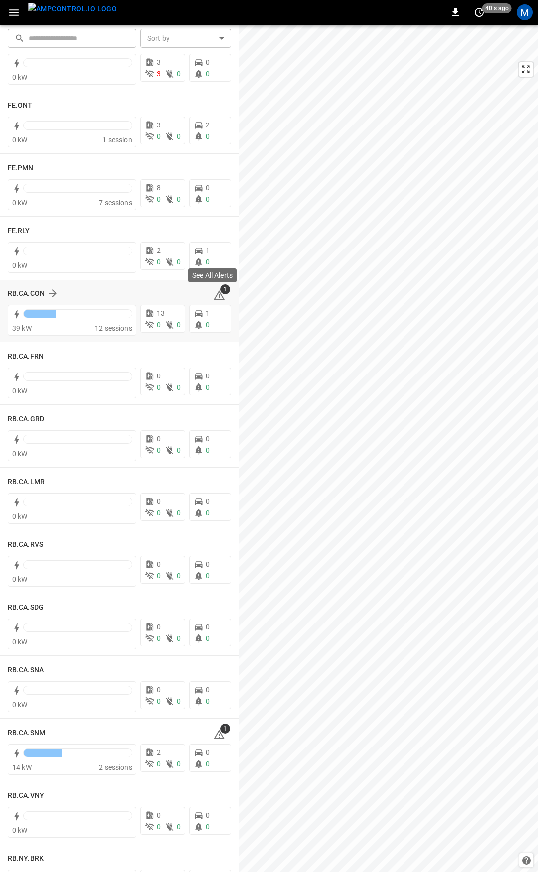
click at [216, 295] on icon at bounding box center [219, 294] width 11 height 9
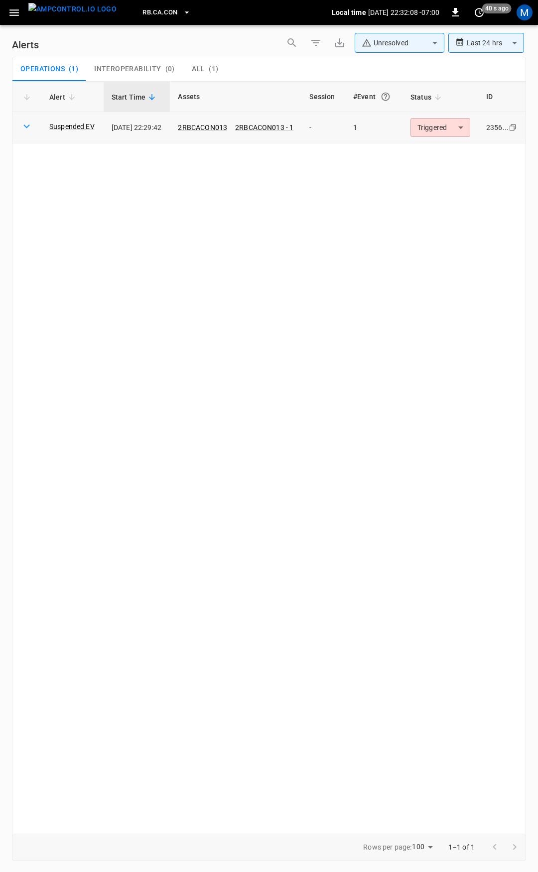
click at [422, 133] on body "**********" at bounding box center [269, 434] width 538 height 869
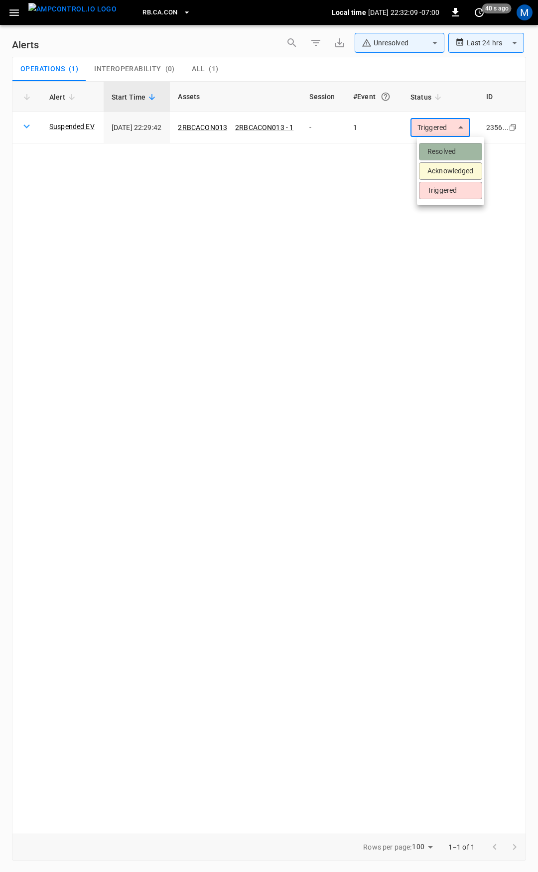
click at [440, 148] on li "Resolved" at bounding box center [450, 151] width 63 height 17
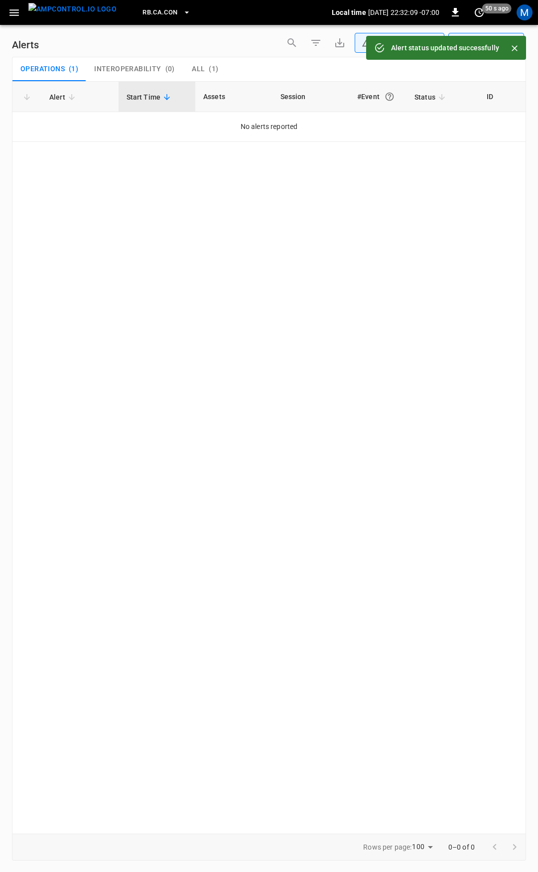
click at [16, 13] on icon "button" at bounding box center [14, 12] width 12 height 12
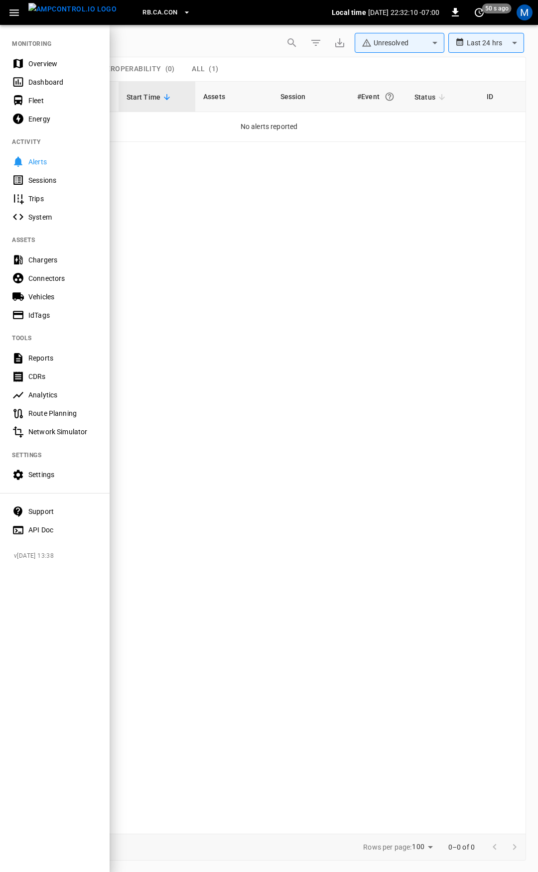
click at [51, 65] on div "Overview" at bounding box center [62, 64] width 69 height 10
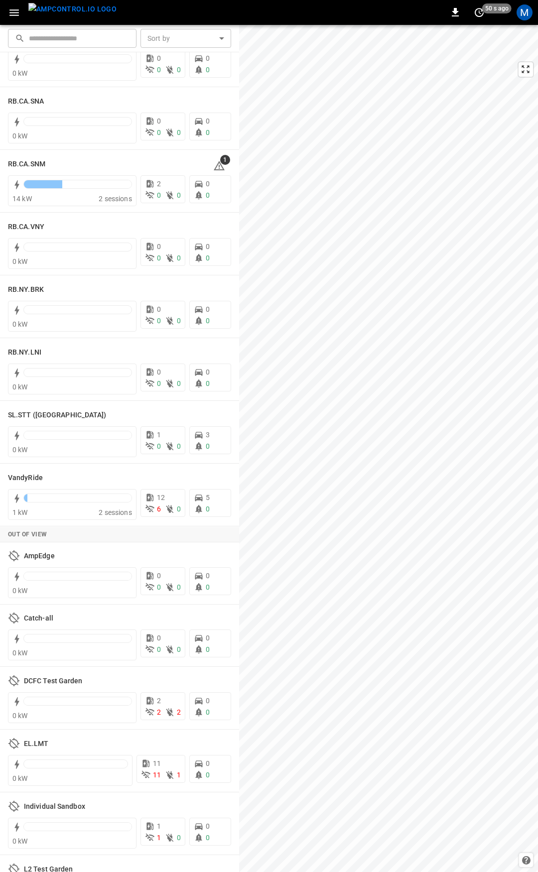
scroll to position [1676, 0]
click at [220, 161] on span "1" at bounding box center [225, 158] width 10 height 10
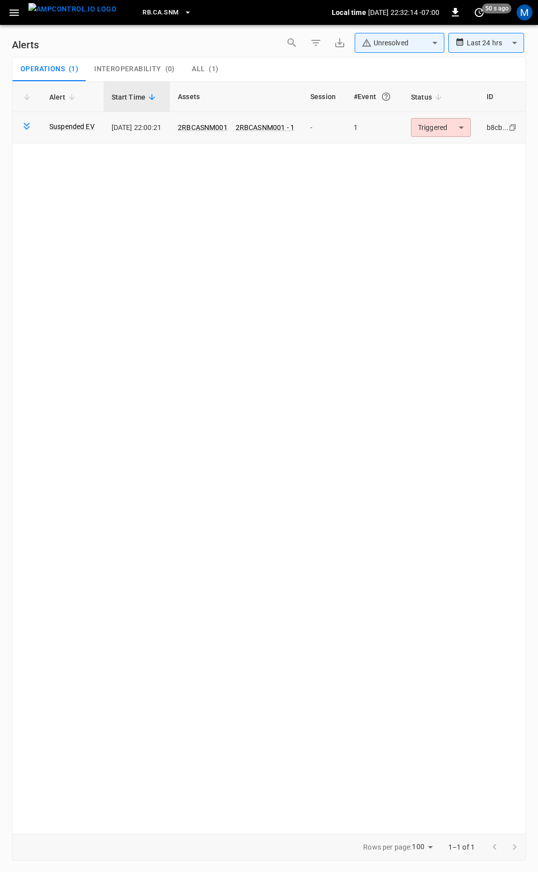
click at [442, 131] on body "**********" at bounding box center [269, 434] width 538 height 869
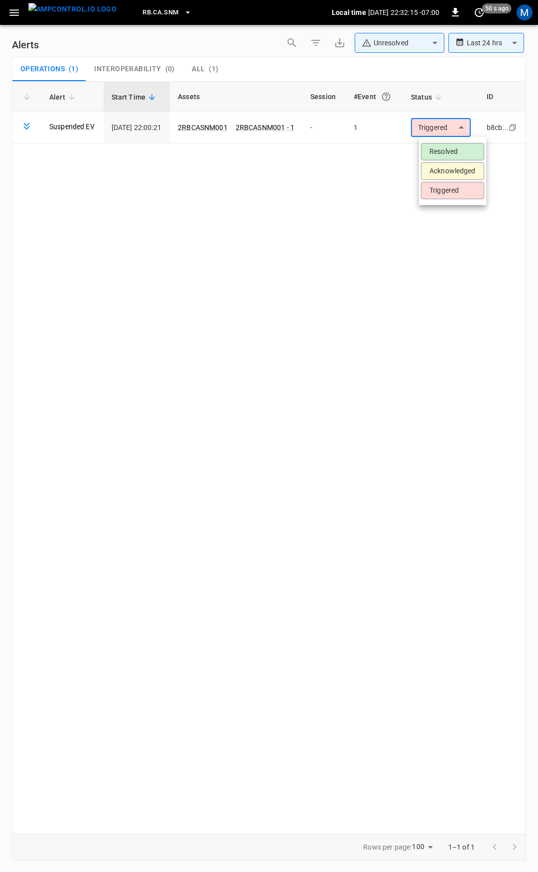
click at [455, 158] on li "Resolved" at bounding box center [452, 151] width 63 height 17
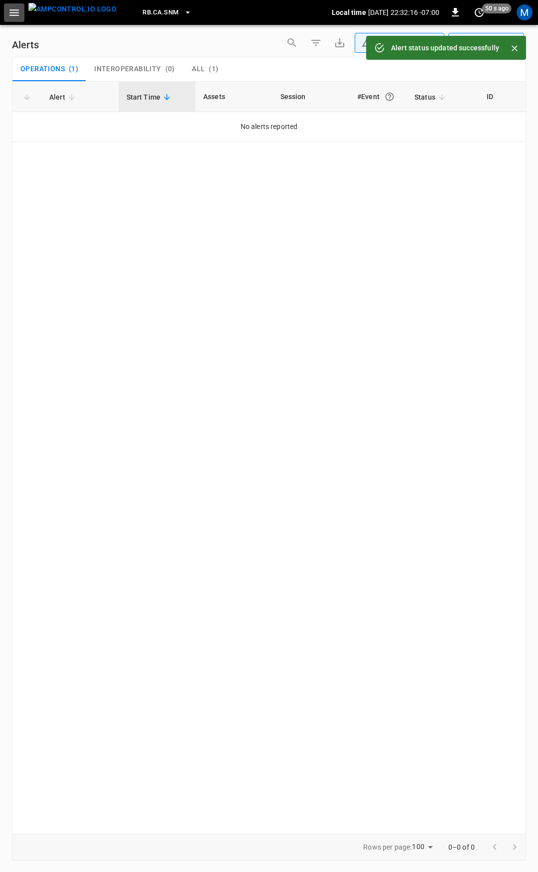
click at [21, 8] on button "button" at bounding box center [14, 12] width 20 height 18
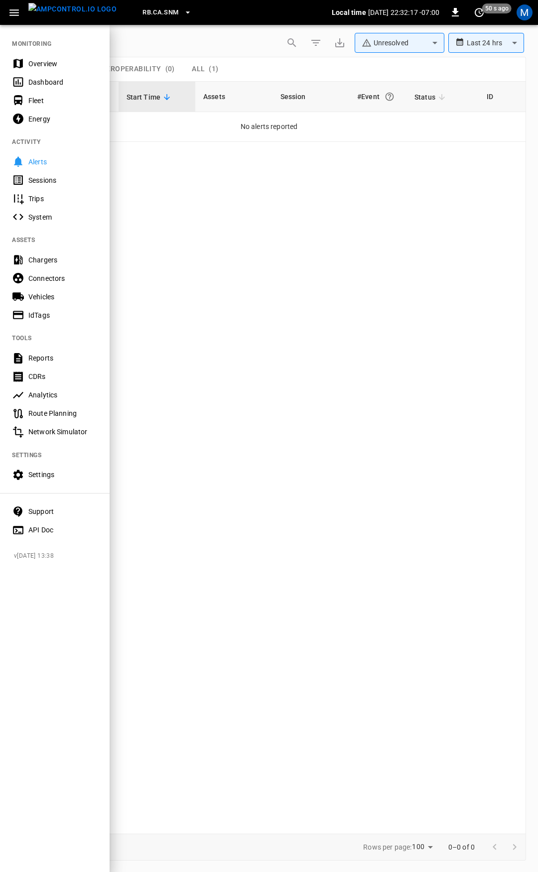
click at [52, 65] on div "Overview" at bounding box center [62, 64] width 69 height 10
